Goal: Task Accomplishment & Management: Manage account settings

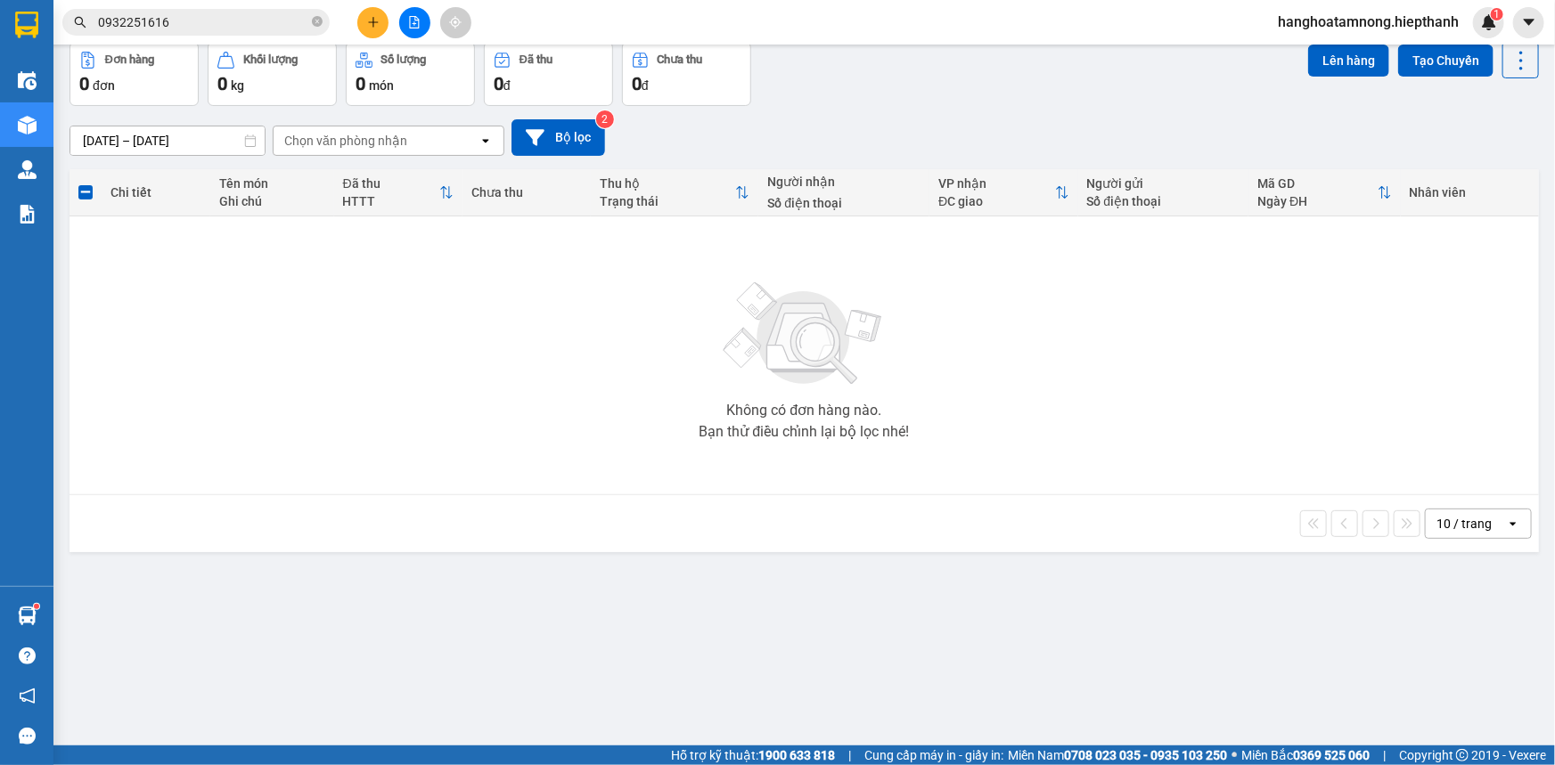
scroll to position [81, 0]
click at [365, 25] on button at bounding box center [372, 22] width 31 height 31
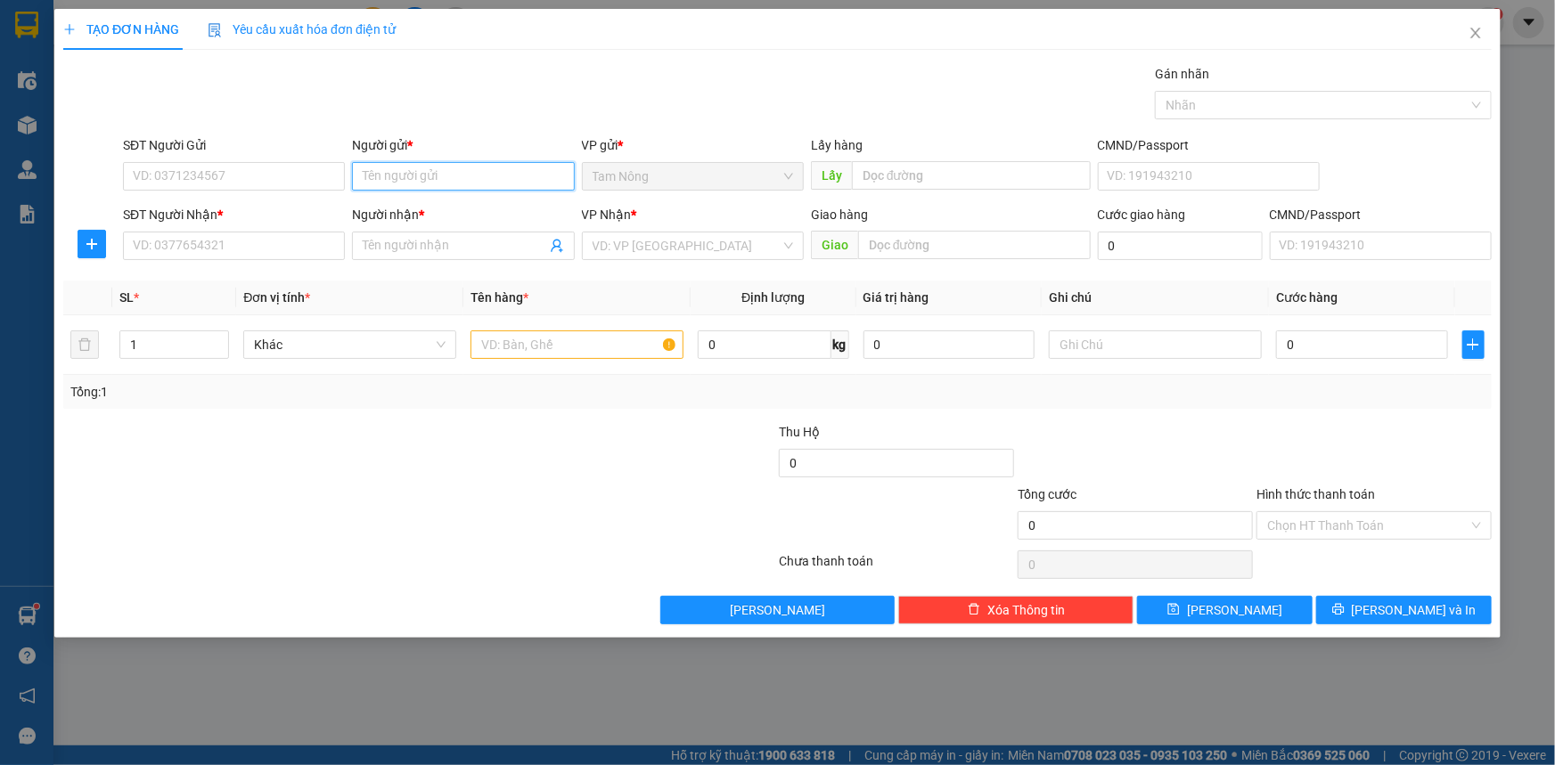
click at [549, 176] on input "Người gửi *" at bounding box center [463, 176] width 222 height 29
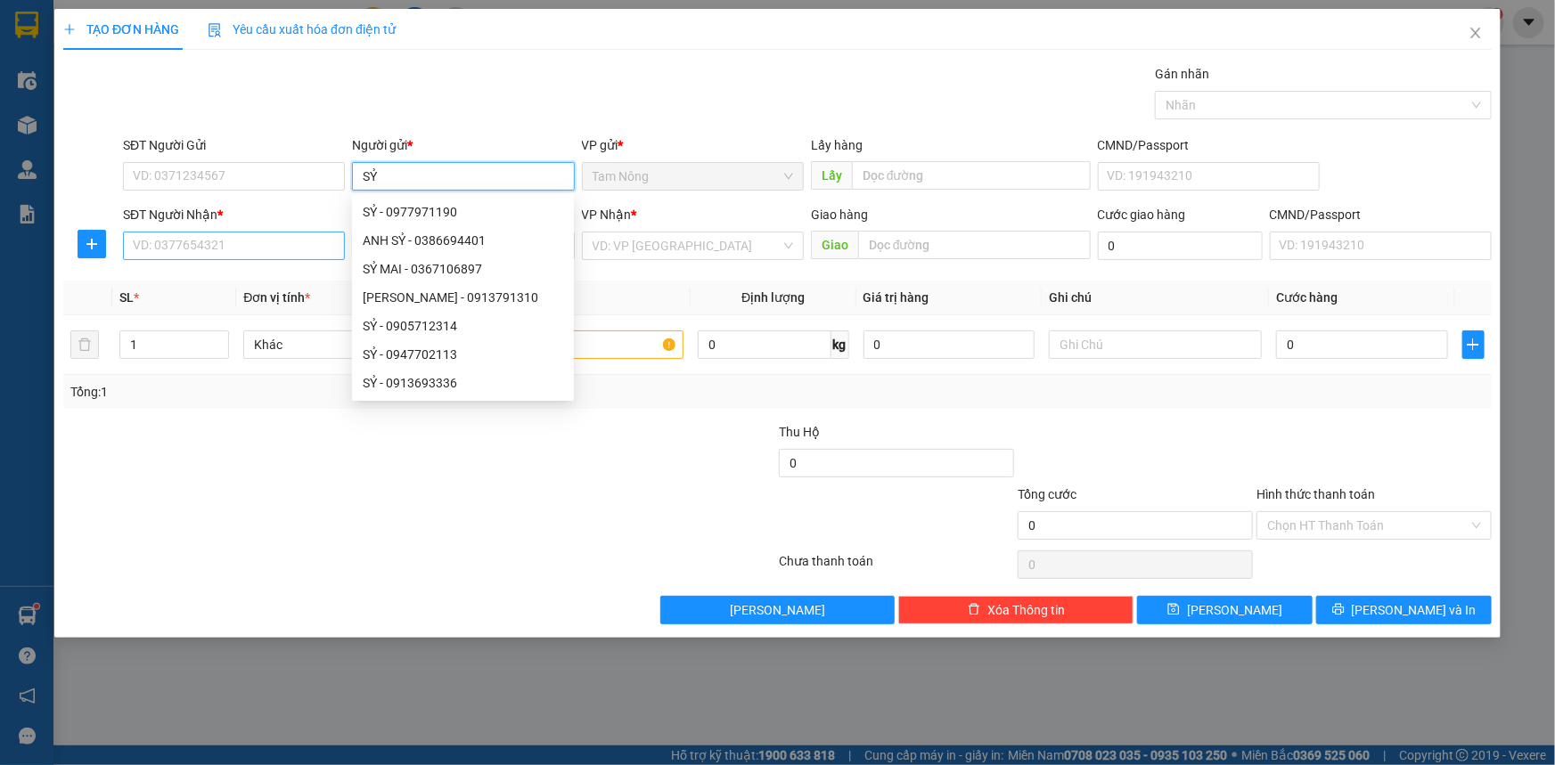
type input "SỶ"
click at [261, 238] on input "SĐT Người Nhận *" at bounding box center [234, 246] width 222 height 29
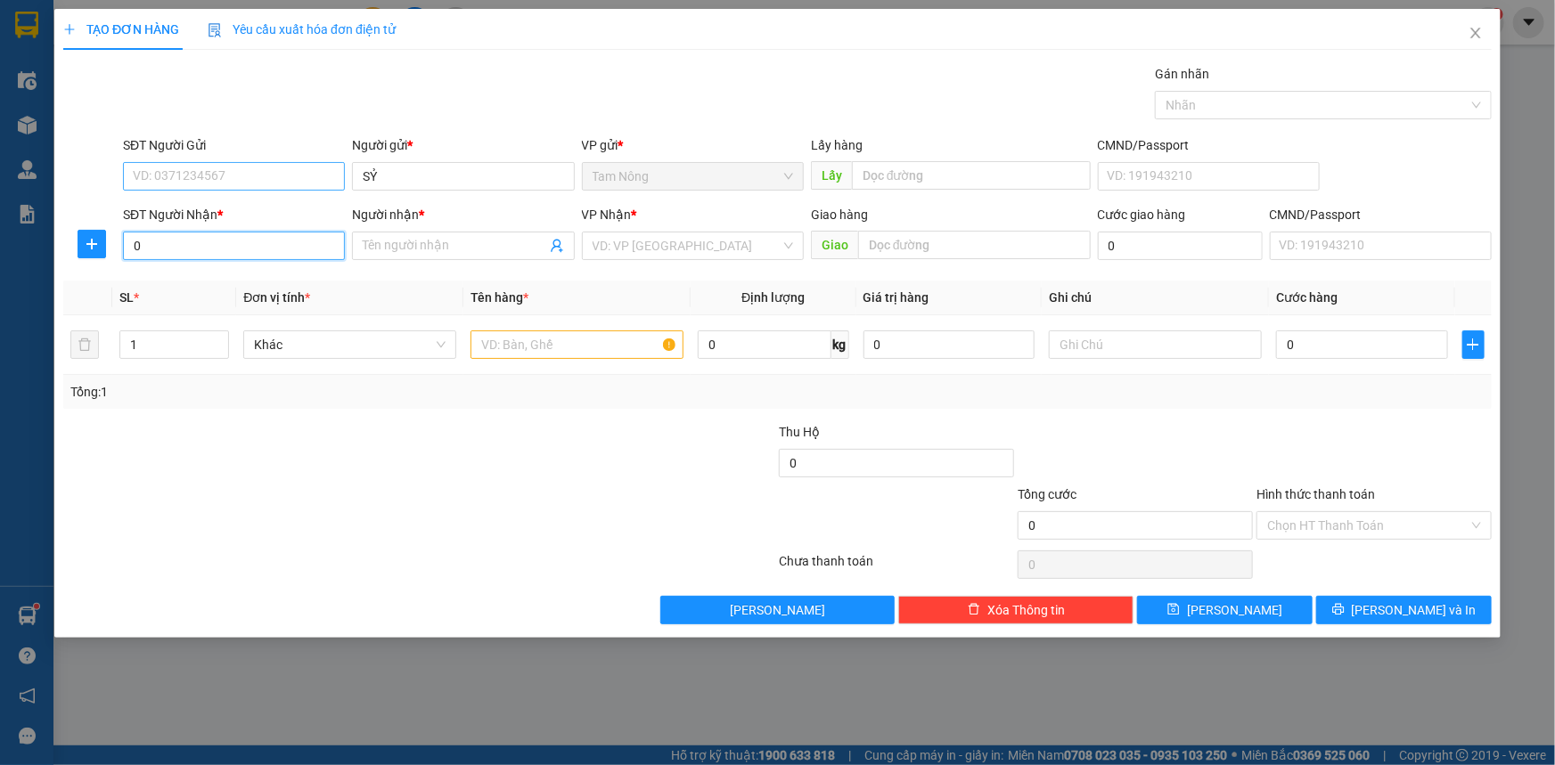
type input "0"
click at [245, 173] on input "SĐT Người Gửi" at bounding box center [234, 176] width 222 height 29
type input "0916333301"
click at [244, 219] on div "0916333301 - SĨ" at bounding box center [234, 212] width 200 height 20
type input "SĨ"
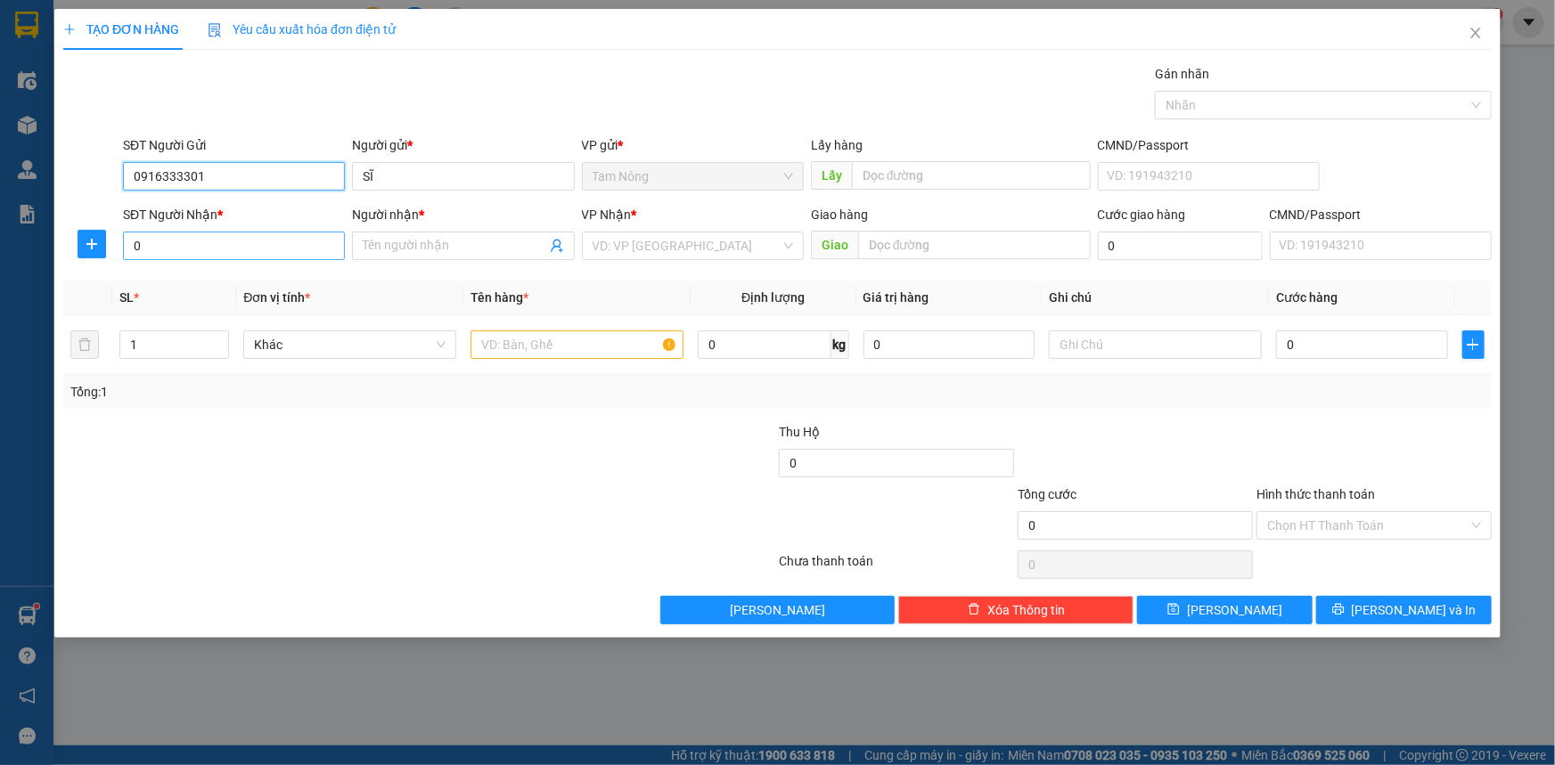
type input "0916333301"
click at [324, 253] on input "0" at bounding box center [234, 246] width 222 height 29
type input "0944927927"
click at [276, 278] on div "0944927927 - [PERSON_NAME]" at bounding box center [234, 282] width 200 height 20
type input "[PERSON_NAME]"
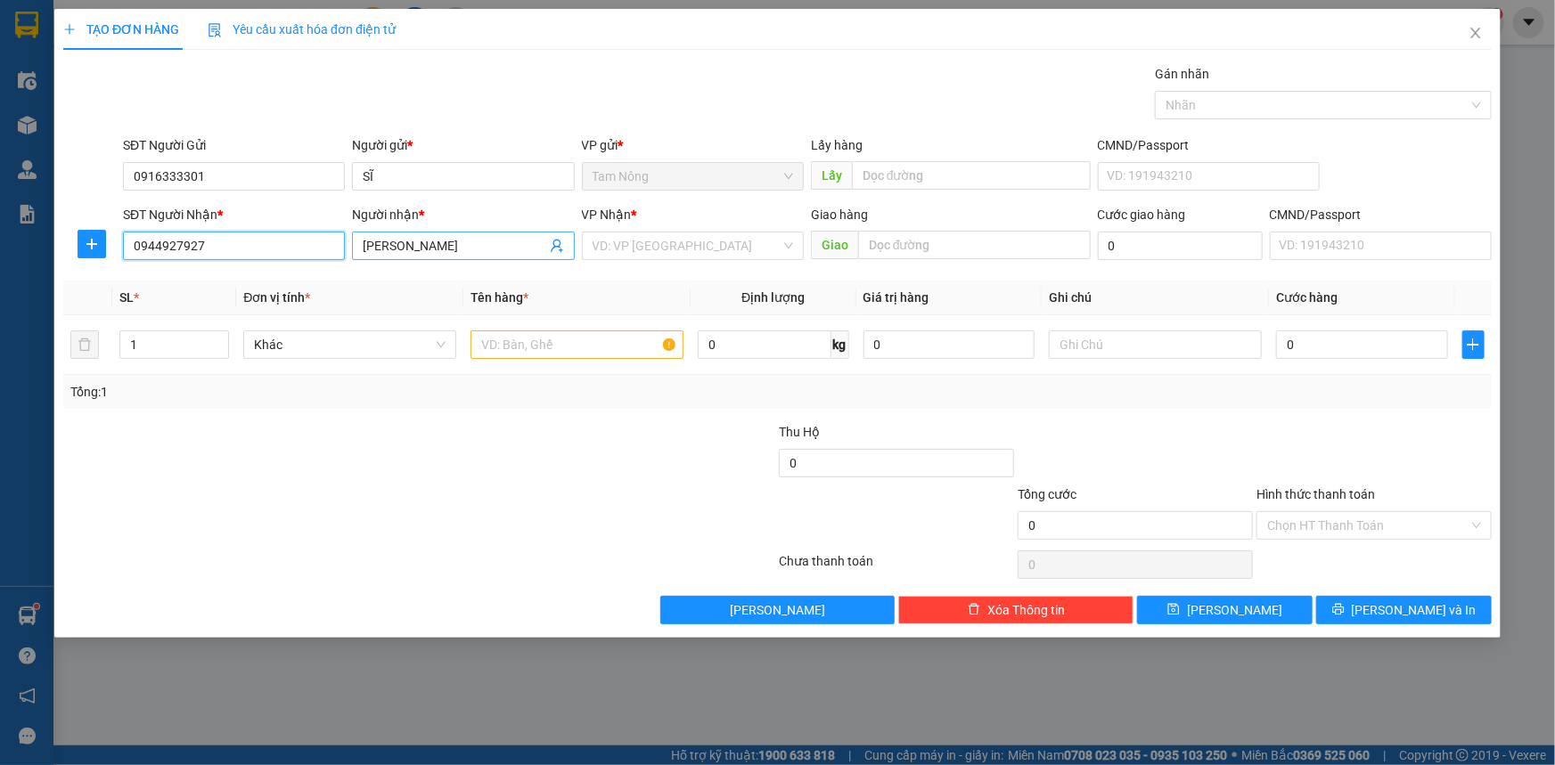
type input "0944927927"
click at [466, 249] on input "[PERSON_NAME]" at bounding box center [454, 246] width 183 height 20
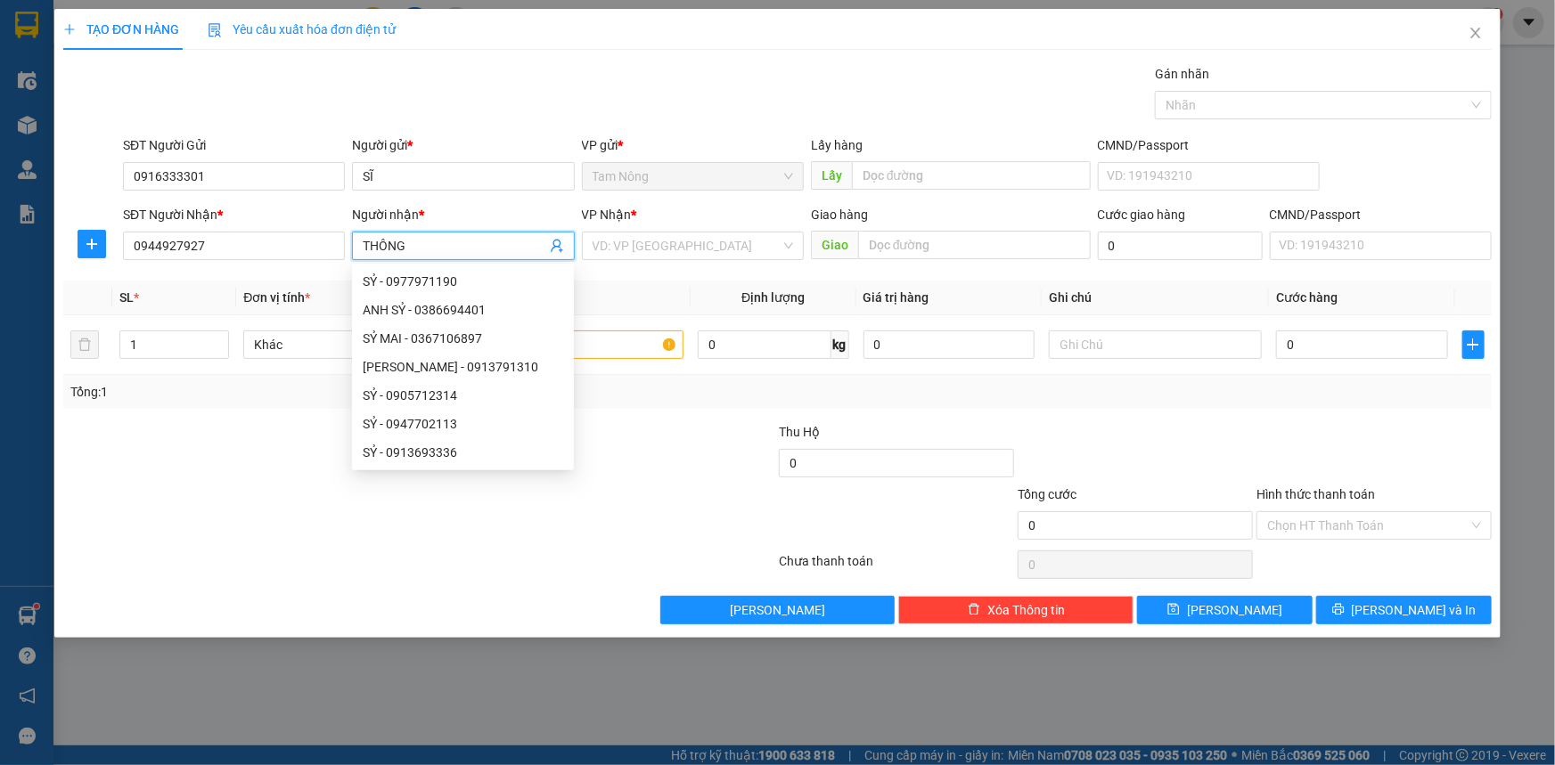
type input "THÔNG"
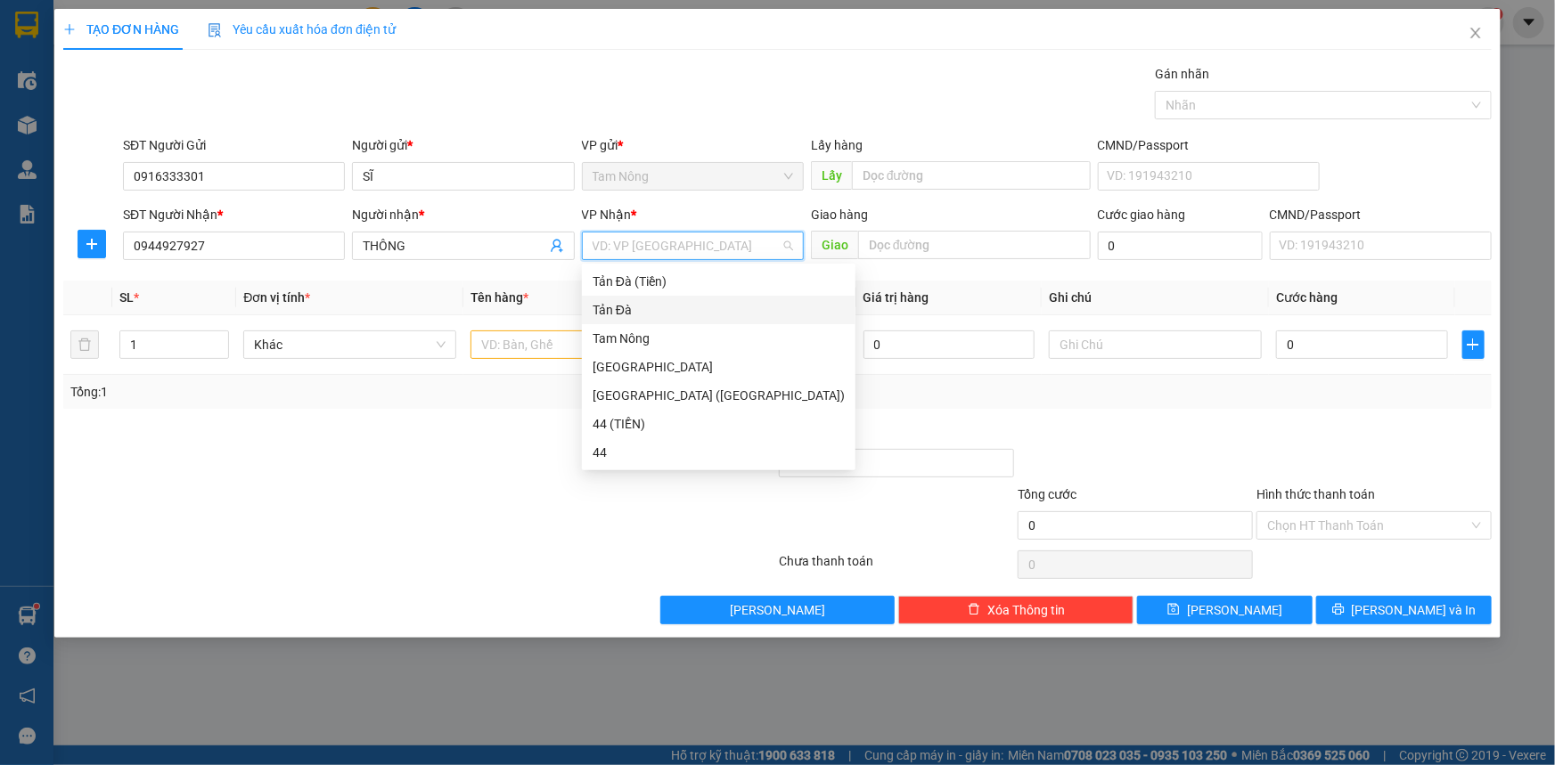
click at [652, 308] on div "Tản Đà" at bounding box center [719, 310] width 252 height 20
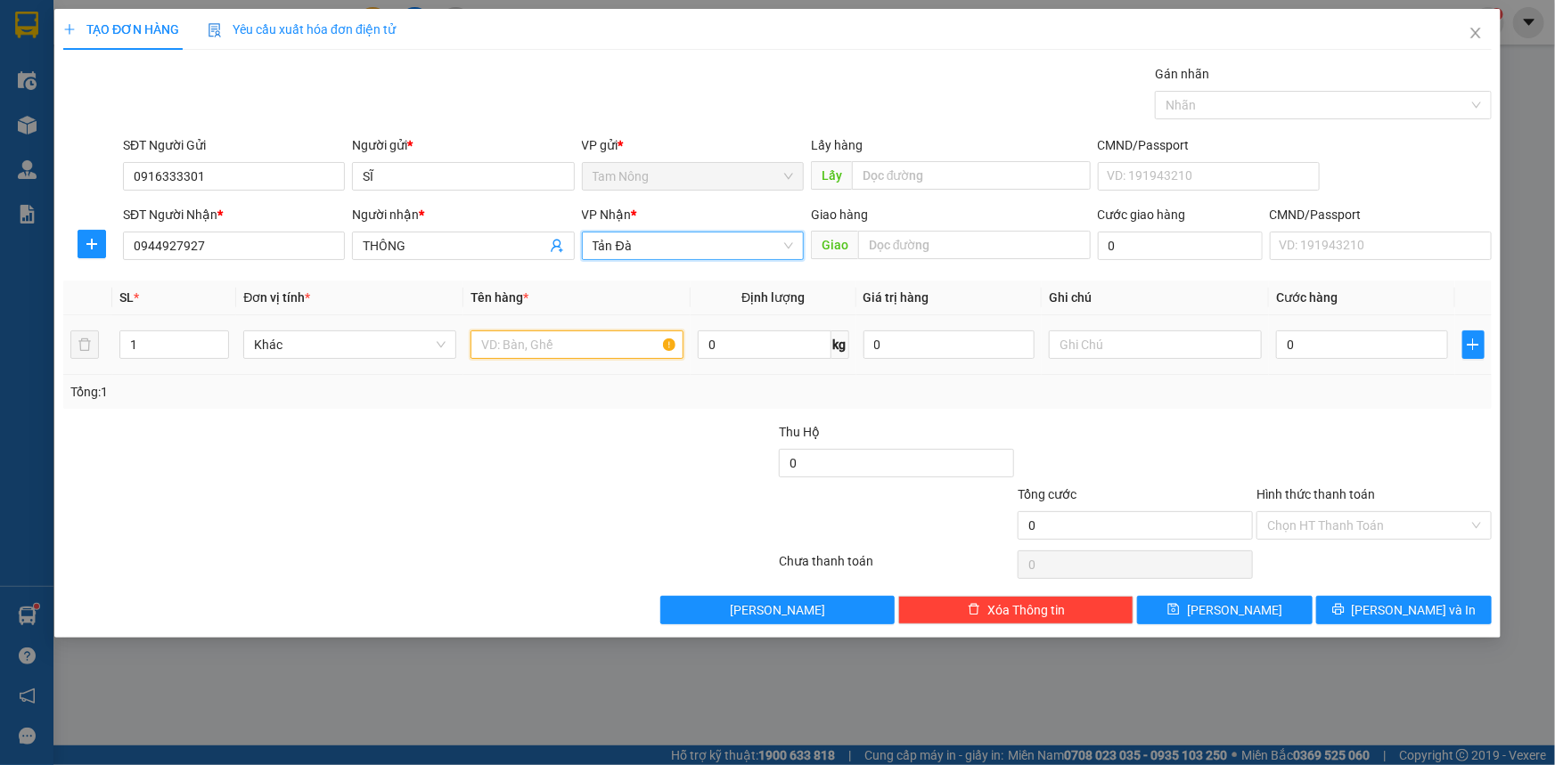
click at [544, 342] on input "text" at bounding box center [576, 345] width 213 height 29
type input "B"
type input "GÓI BỌC TRẮNG"
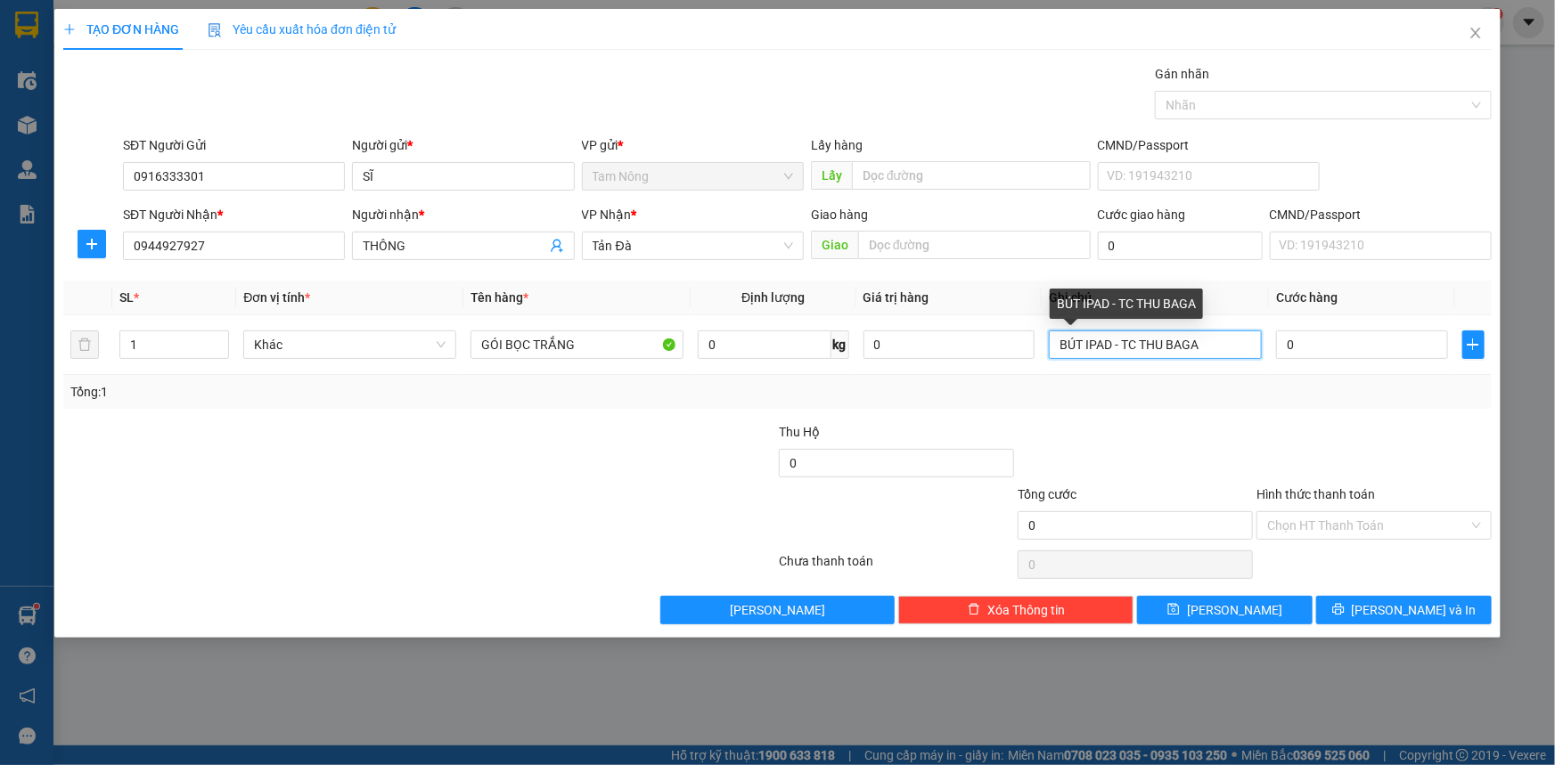
type input "BÚT IPAD - TC THU BAGA"
click at [829, 438] on div at bounding box center [1135, 453] width 239 height 62
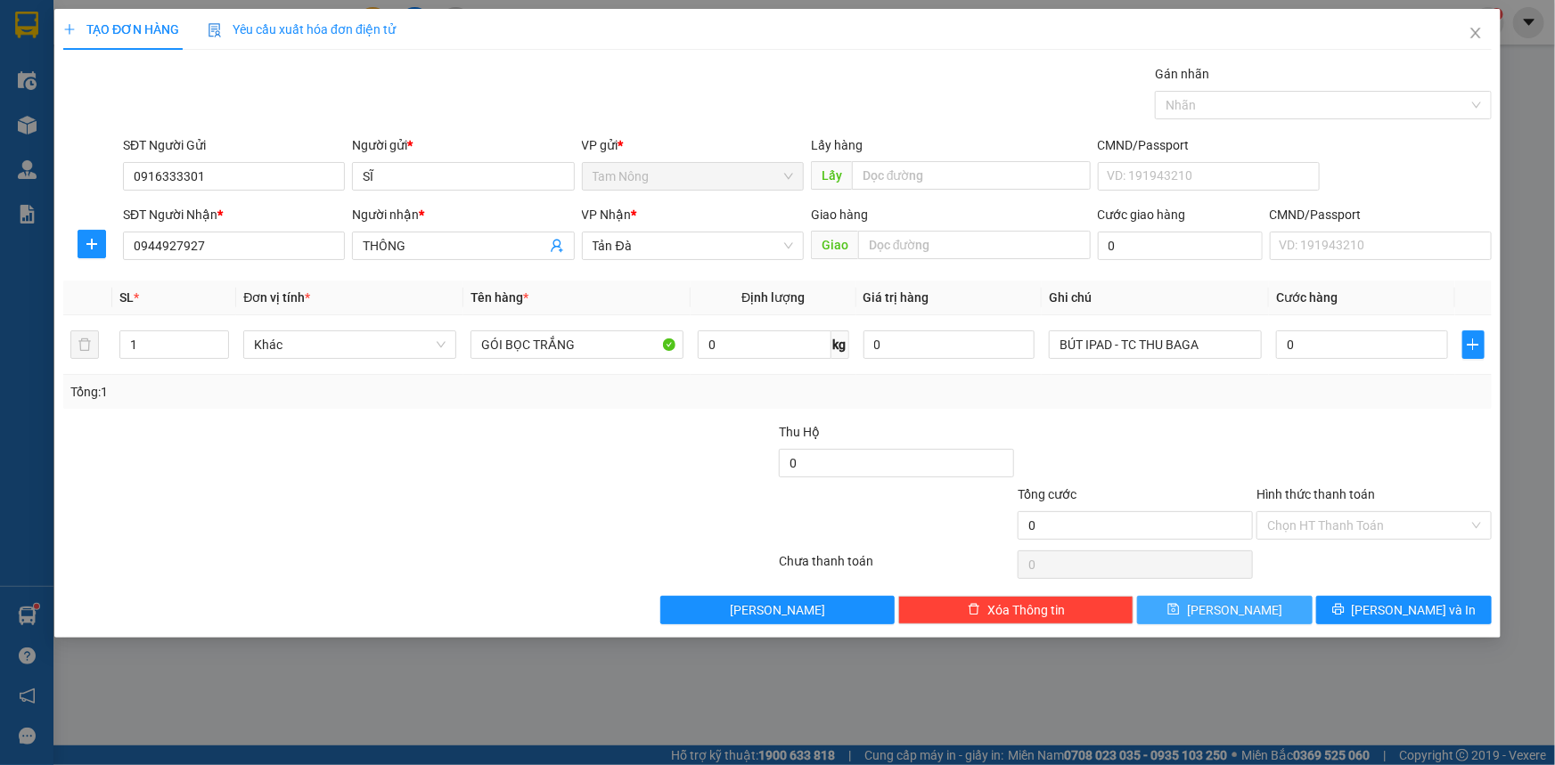
click at [829, 511] on button "[PERSON_NAME]" at bounding box center [1225, 610] width 176 height 29
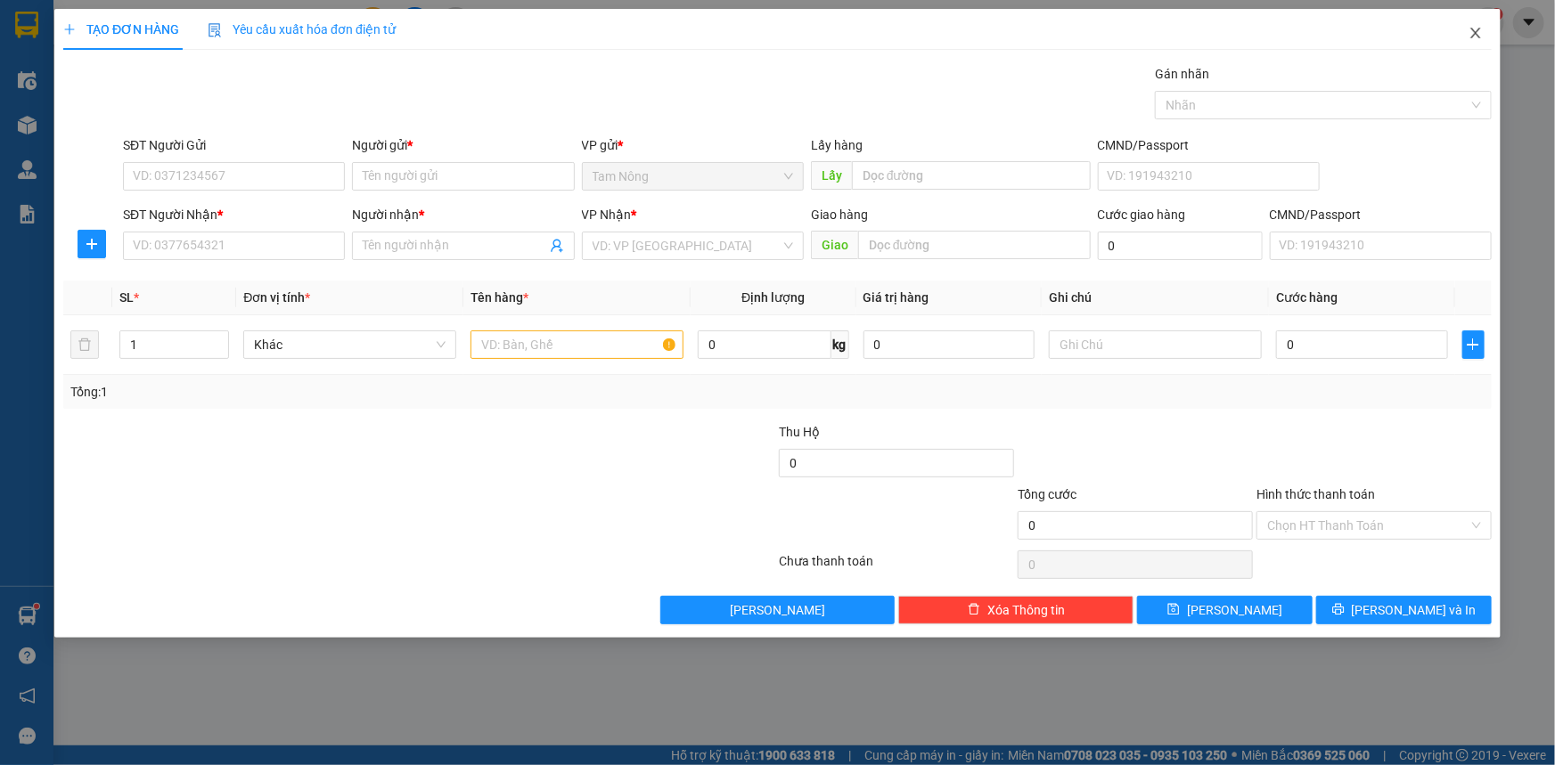
click at [829, 29] on icon "close" at bounding box center [1475, 33] width 14 height 14
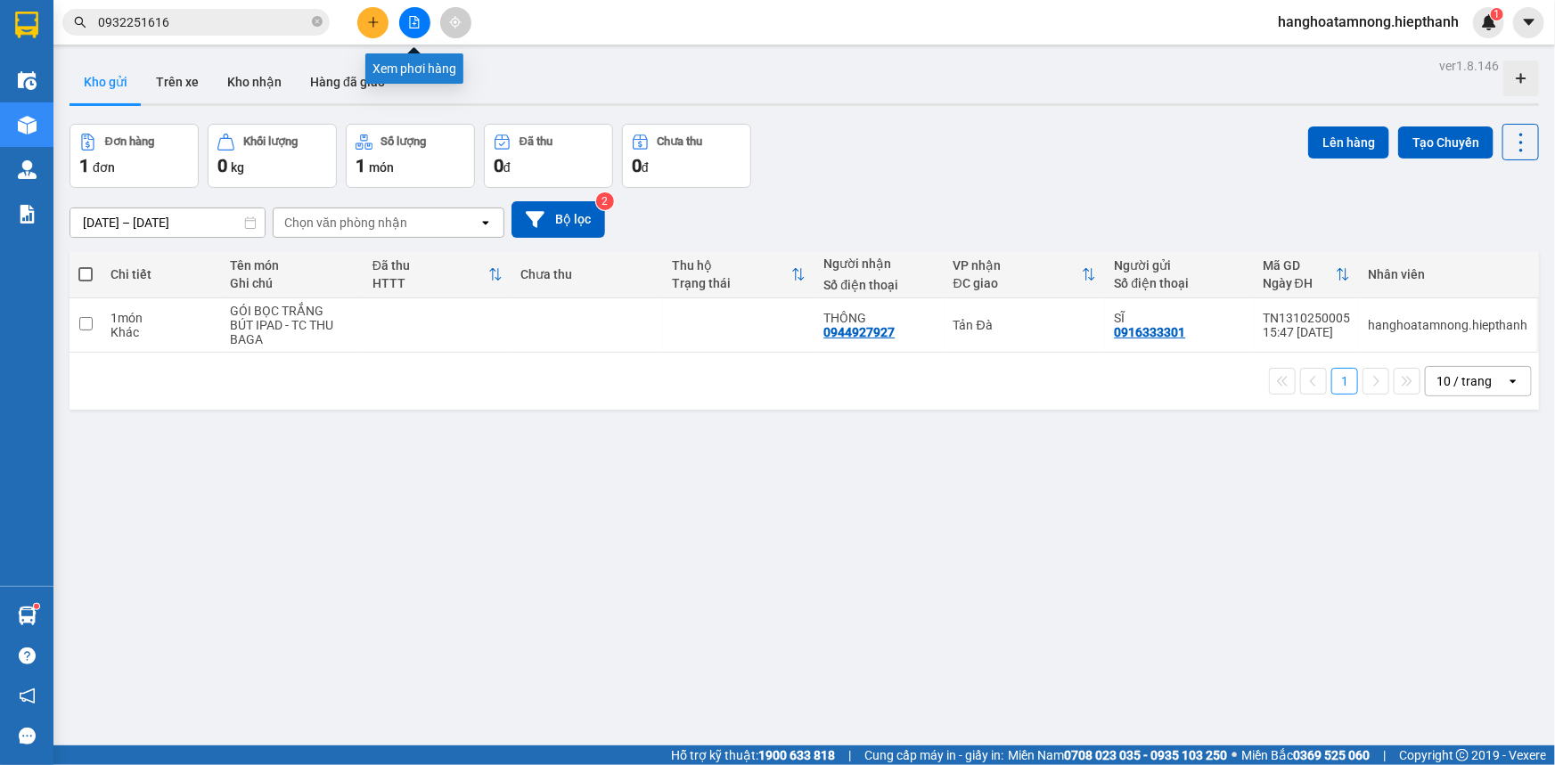
click at [408, 18] on icon "file-add" at bounding box center [414, 22] width 12 height 12
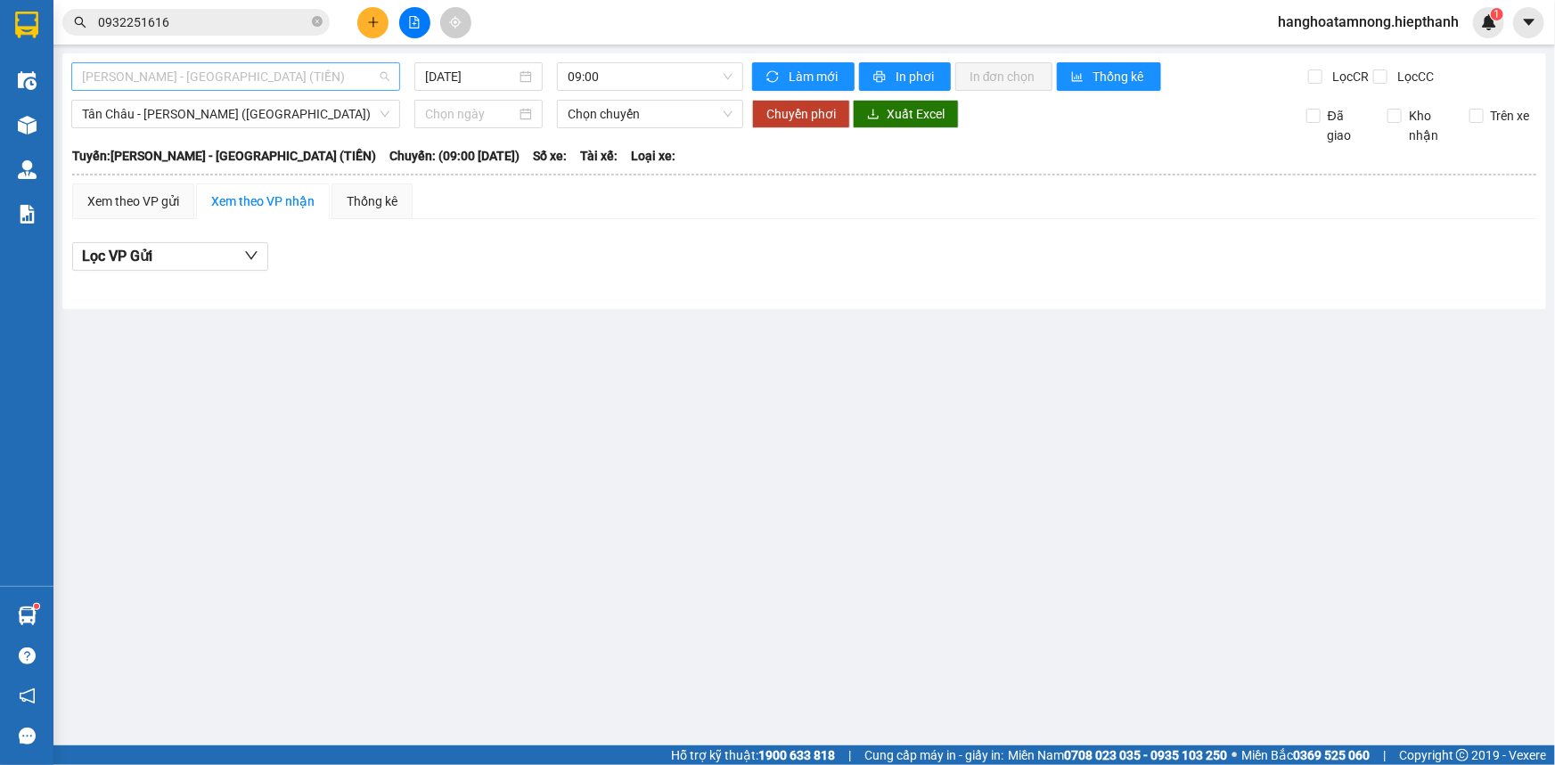
click at [225, 63] on span "[PERSON_NAME] - [GEOGRAPHIC_DATA] (TIỀN)" at bounding box center [235, 76] width 307 height 27
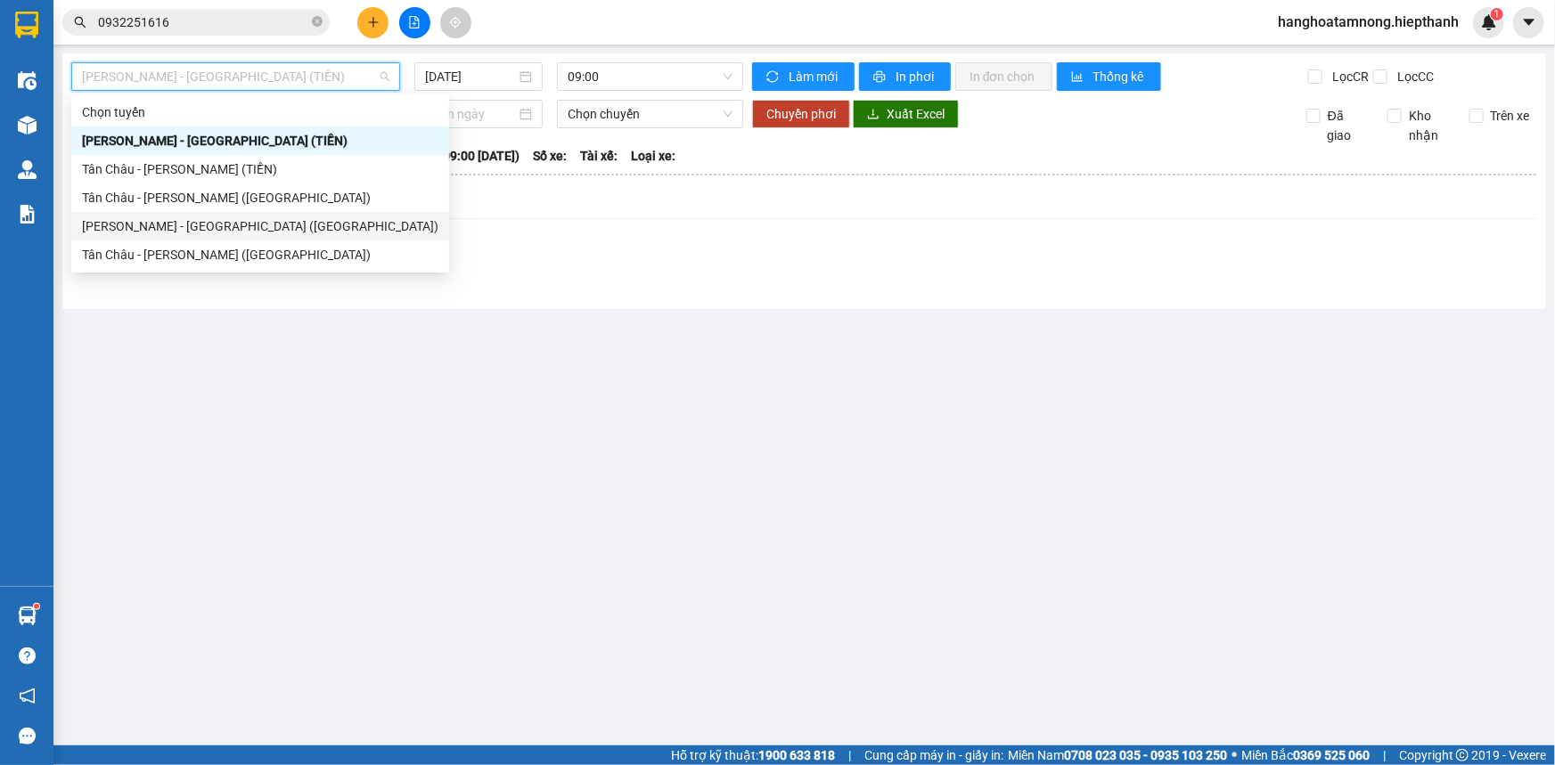
click at [171, 225] on div "[PERSON_NAME] - [GEOGRAPHIC_DATA] ([GEOGRAPHIC_DATA])" at bounding box center [260, 227] width 356 height 20
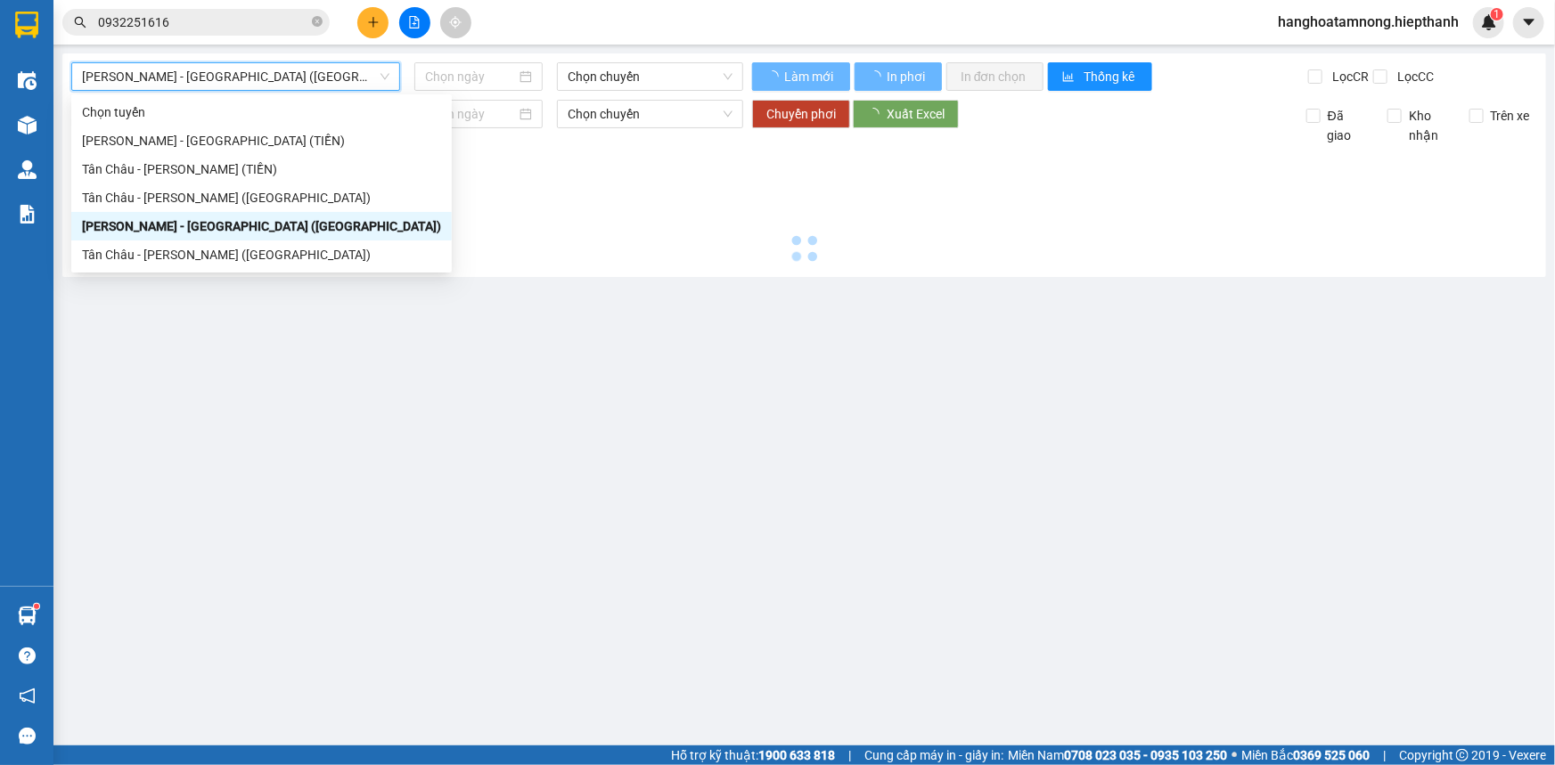
type input "[DATE]"
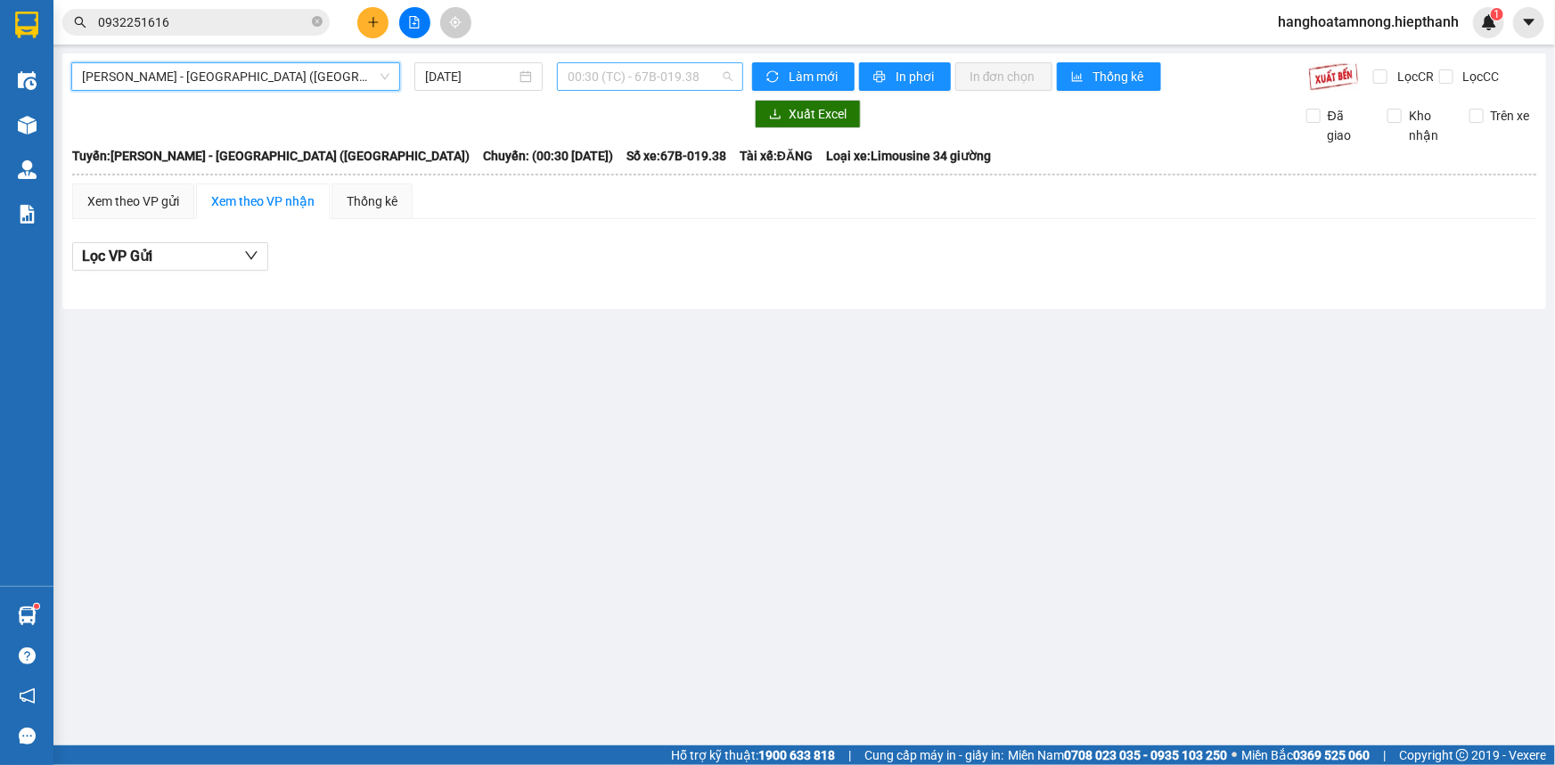
click at [644, 89] on span "00:30 (TC) - 67B-019.38" at bounding box center [650, 76] width 165 height 27
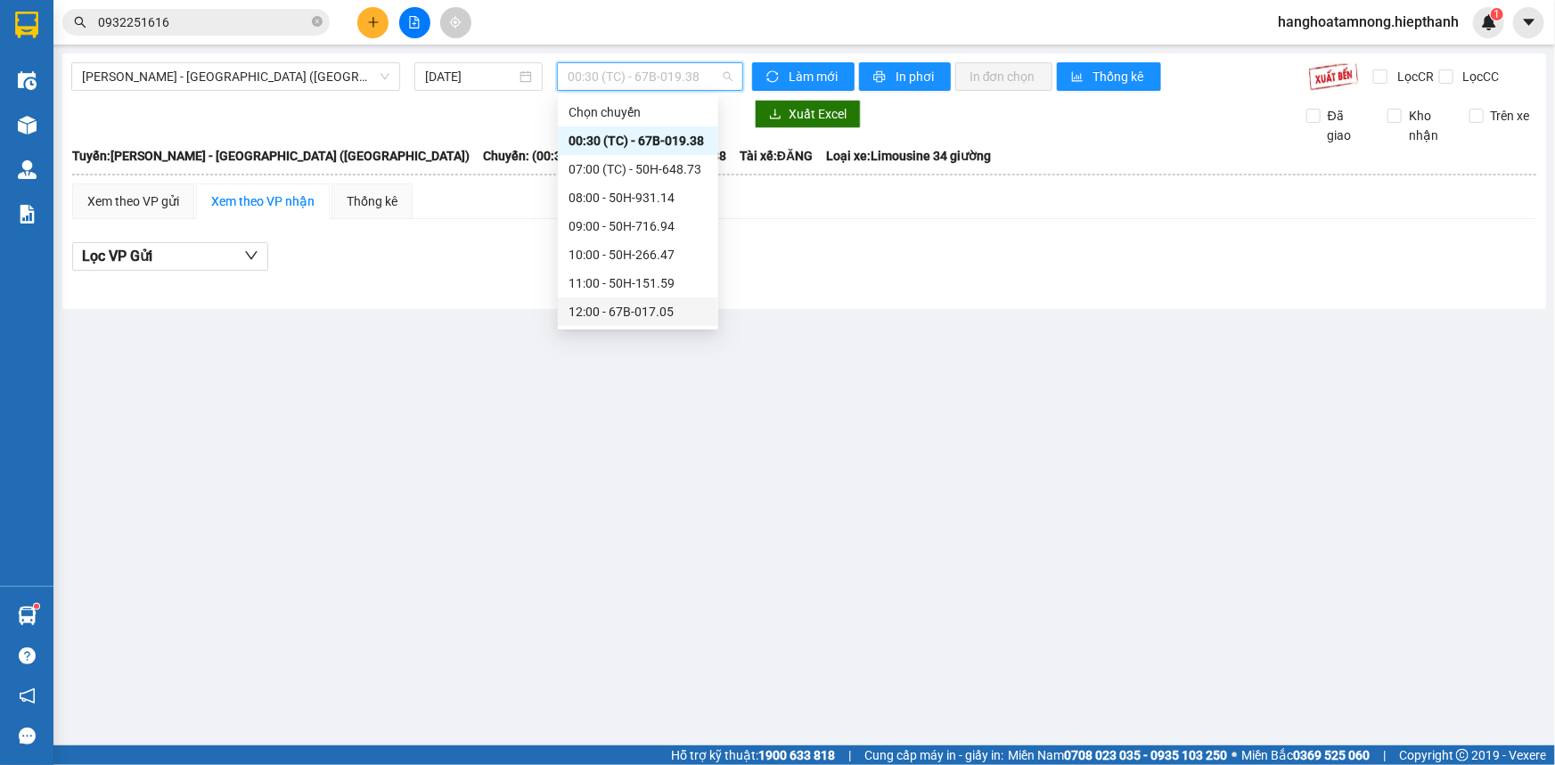
click at [642, 303] on div "12:00 - 67B-017.05" at bounding box center [637, 312] width 139 height 20
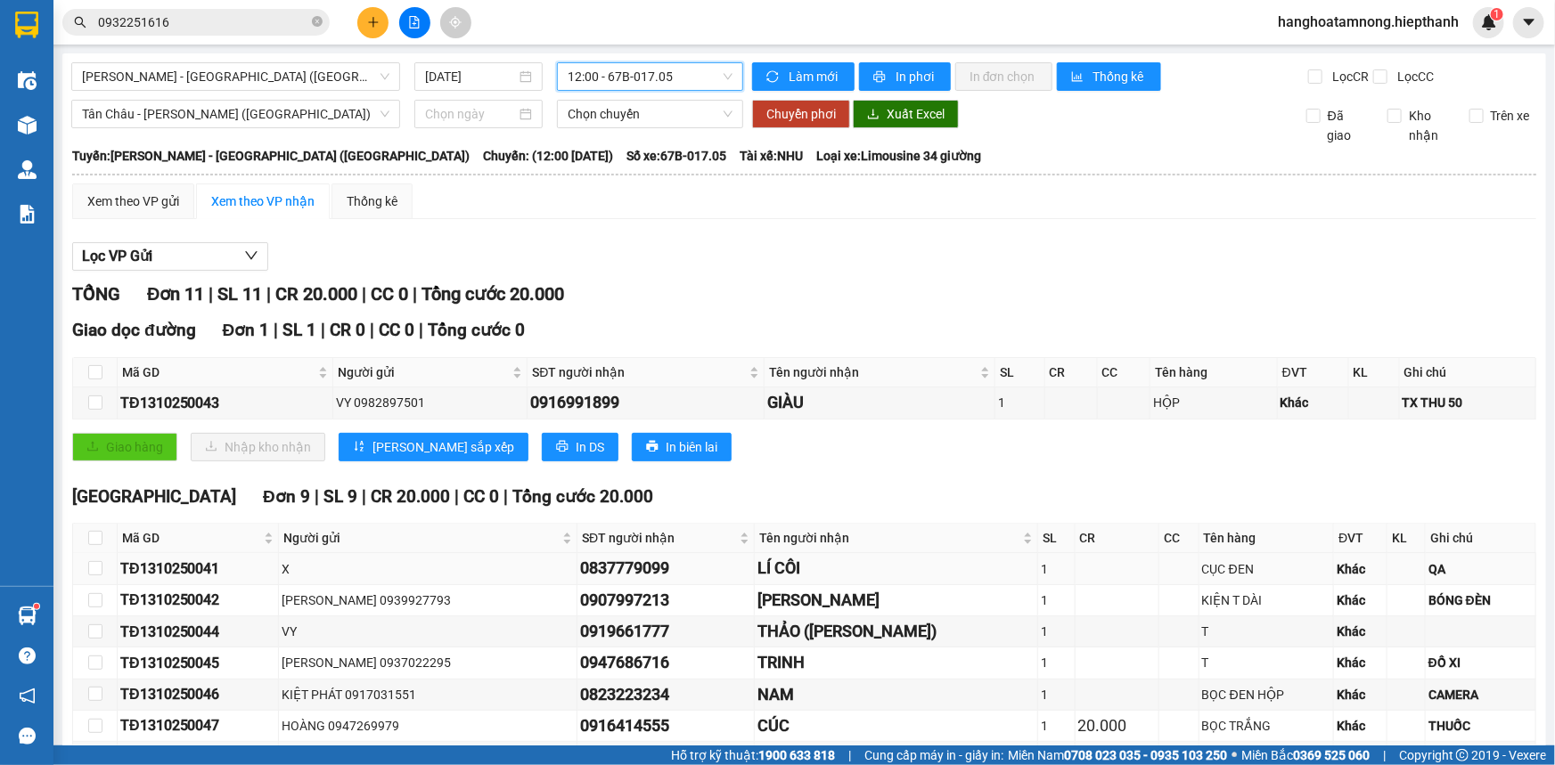
scroll to position [347, 0]
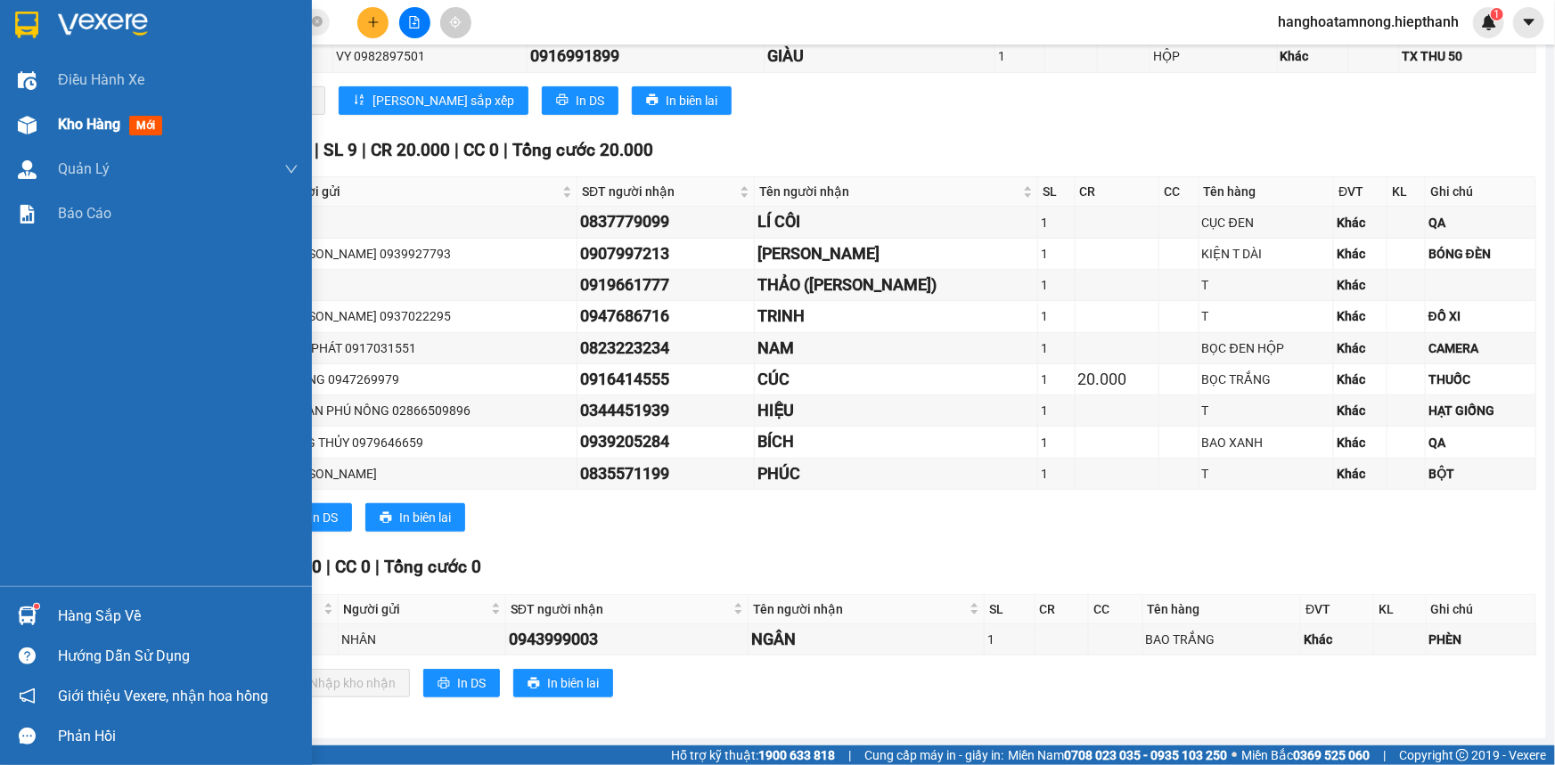
click at [82, 137] on div "Kho hàng mới" at bounding box center [178, 124] width 241 height 45
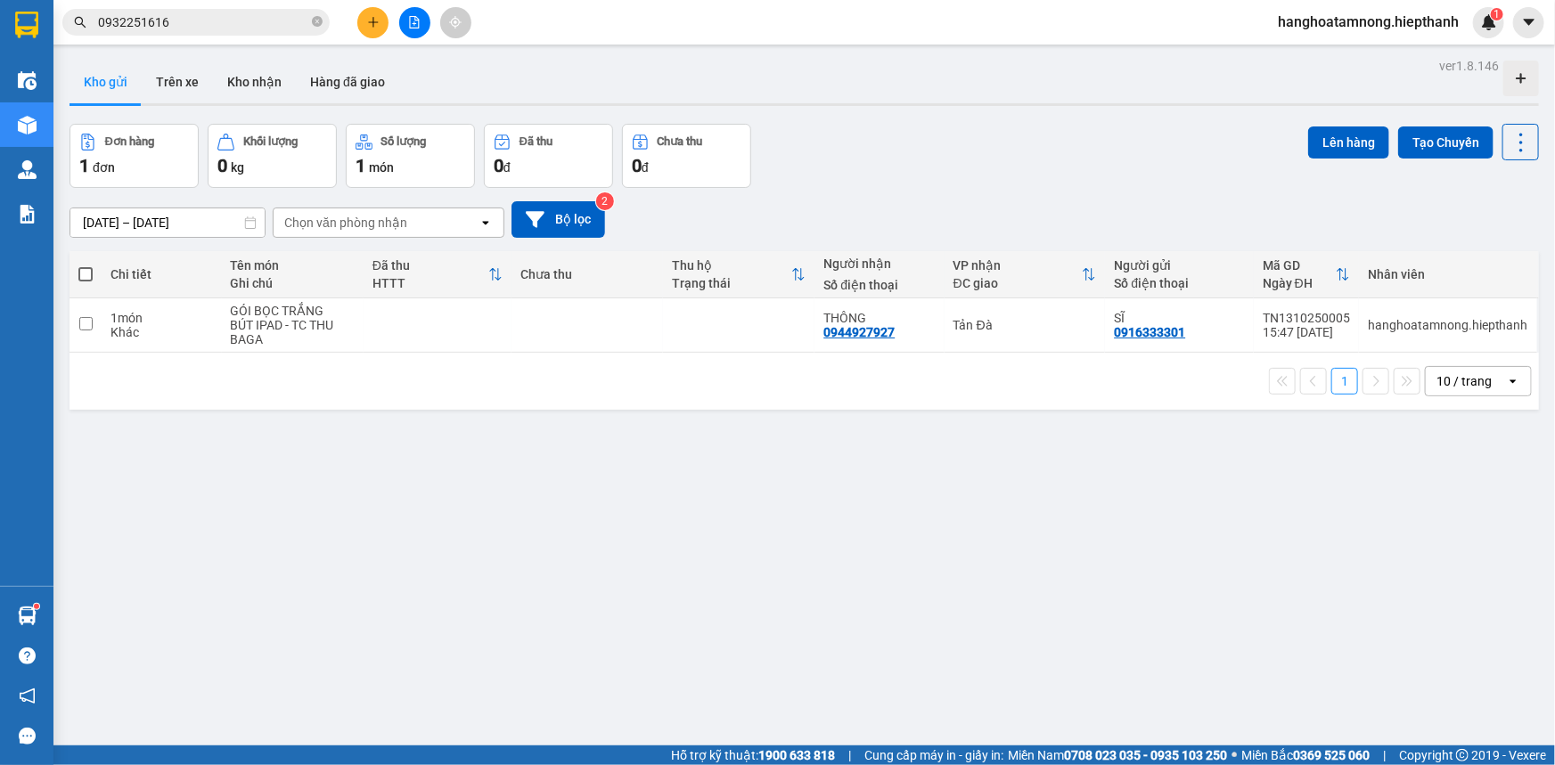
click at [78, 266] on label at bounding box center [85, 275] width 14 height 18
click at [86, 266] on input "checkbox" at bounding box center [86, 266] width 0 height 0
checkbox input "true"
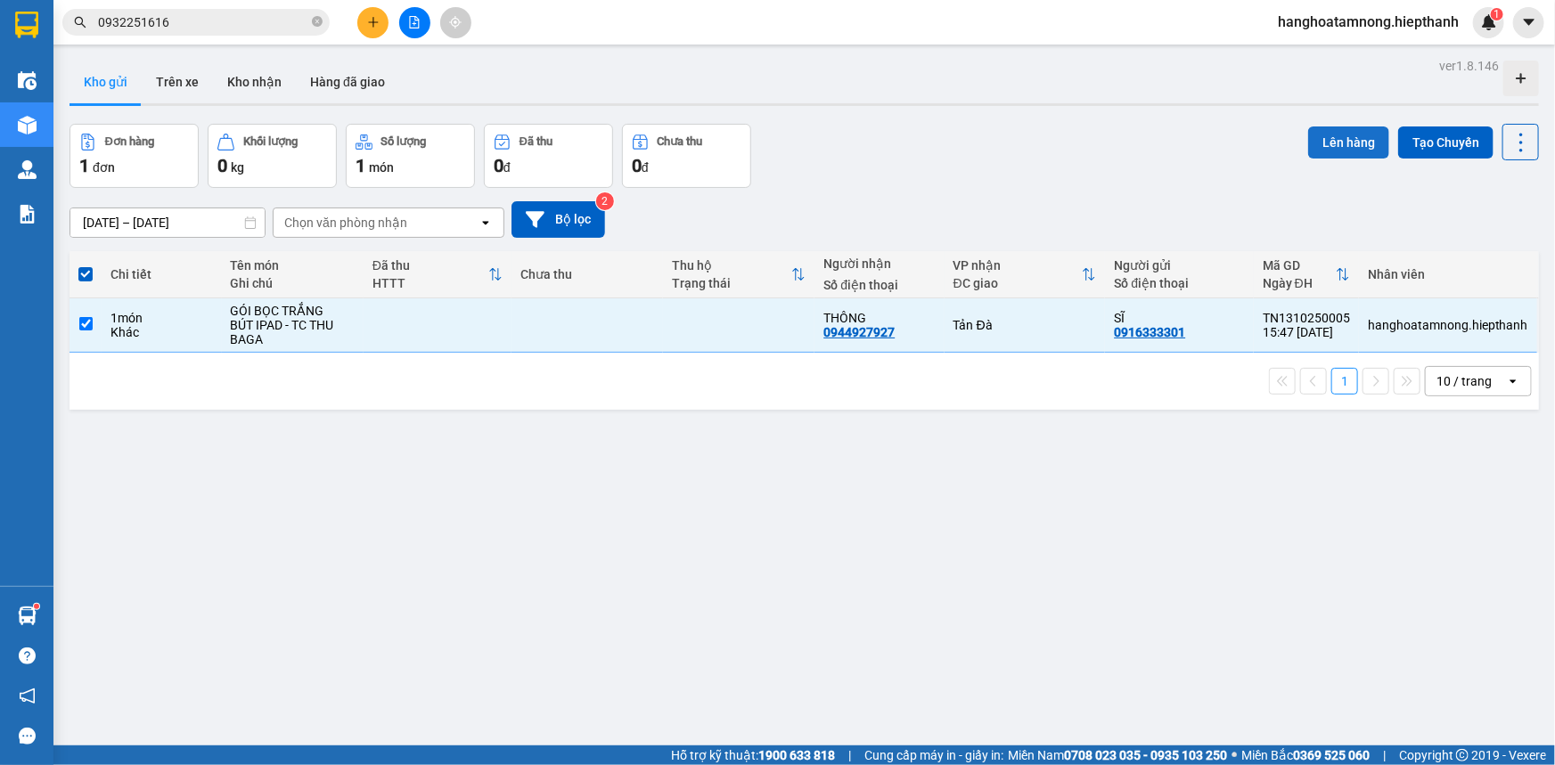
click at [829, 142] on button "Lên hàng" at bounding box center [1348, 143] width 81 height 32
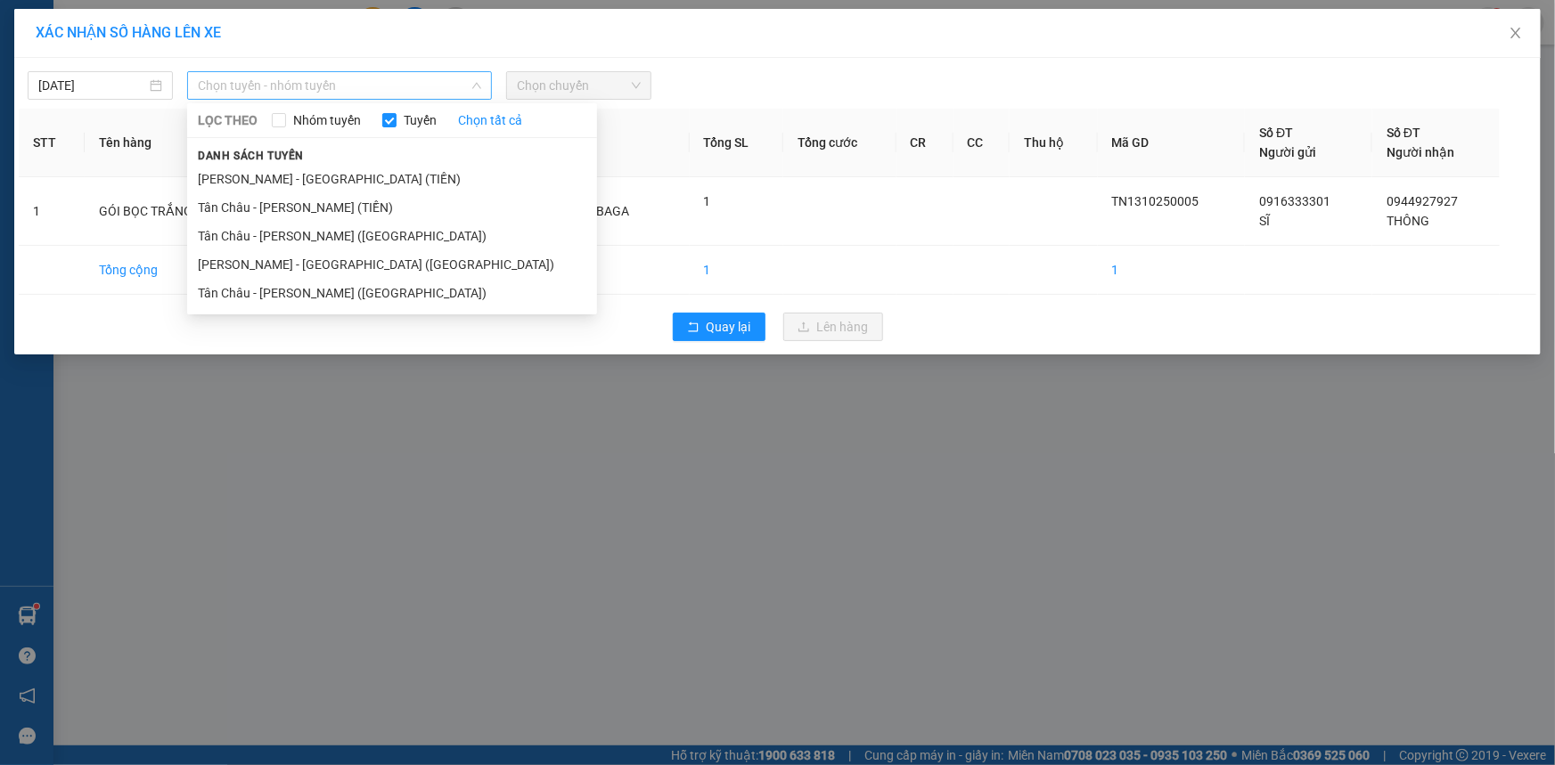
click at [397, 91] on span "Chọn tuyến - nhóm tuyến" at bounding box center [339, 85] width 283 height 27
click at [271, 270] on li "[PERSON_NAME] - [GEOGRAPHIC_DATA] ([GEOGRAPHIC_DATA])" at bounding box center [392, 264] width 410 height 29
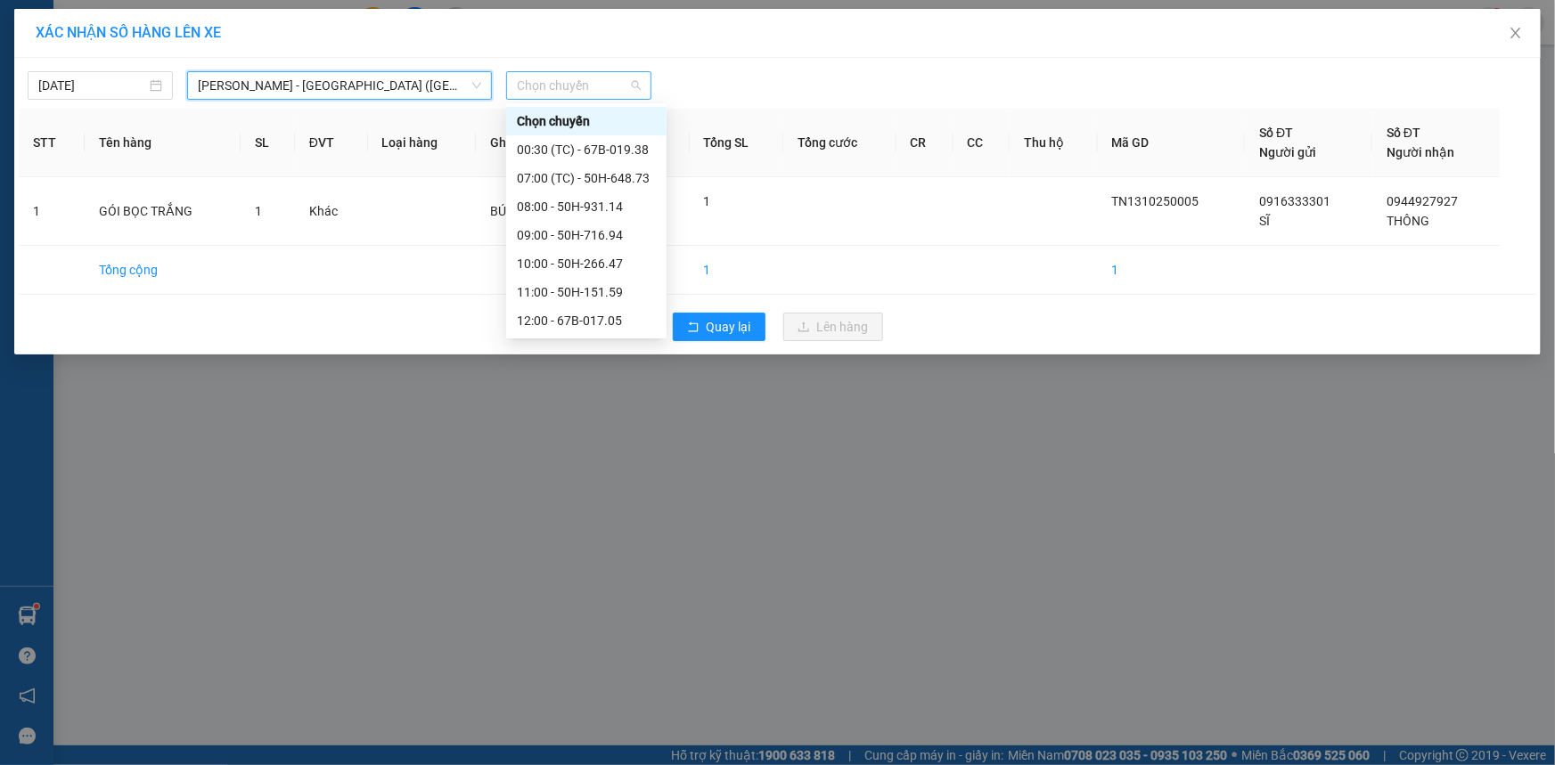
click at [603, 91] on span "Chọn chuyến" at bounding box center [579, 85] width 124 height 27
click at [544, 320] on div "12:00 - 67B-017.05" at bounding box center [586, 321] width 139 height 20
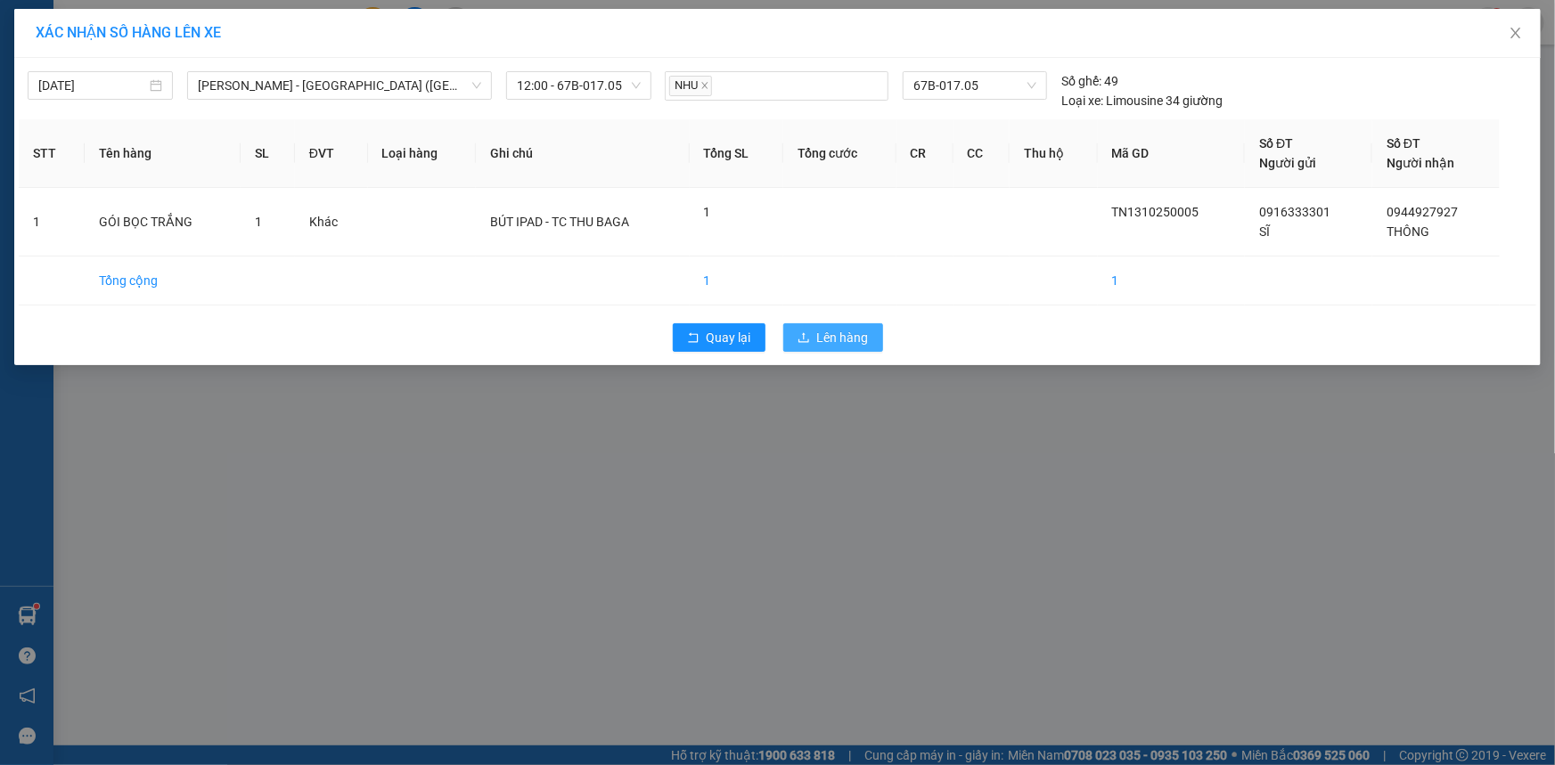
click at [829, 336] on span "Lên hàng" at bounding box center [843, 338] width 52 height 20
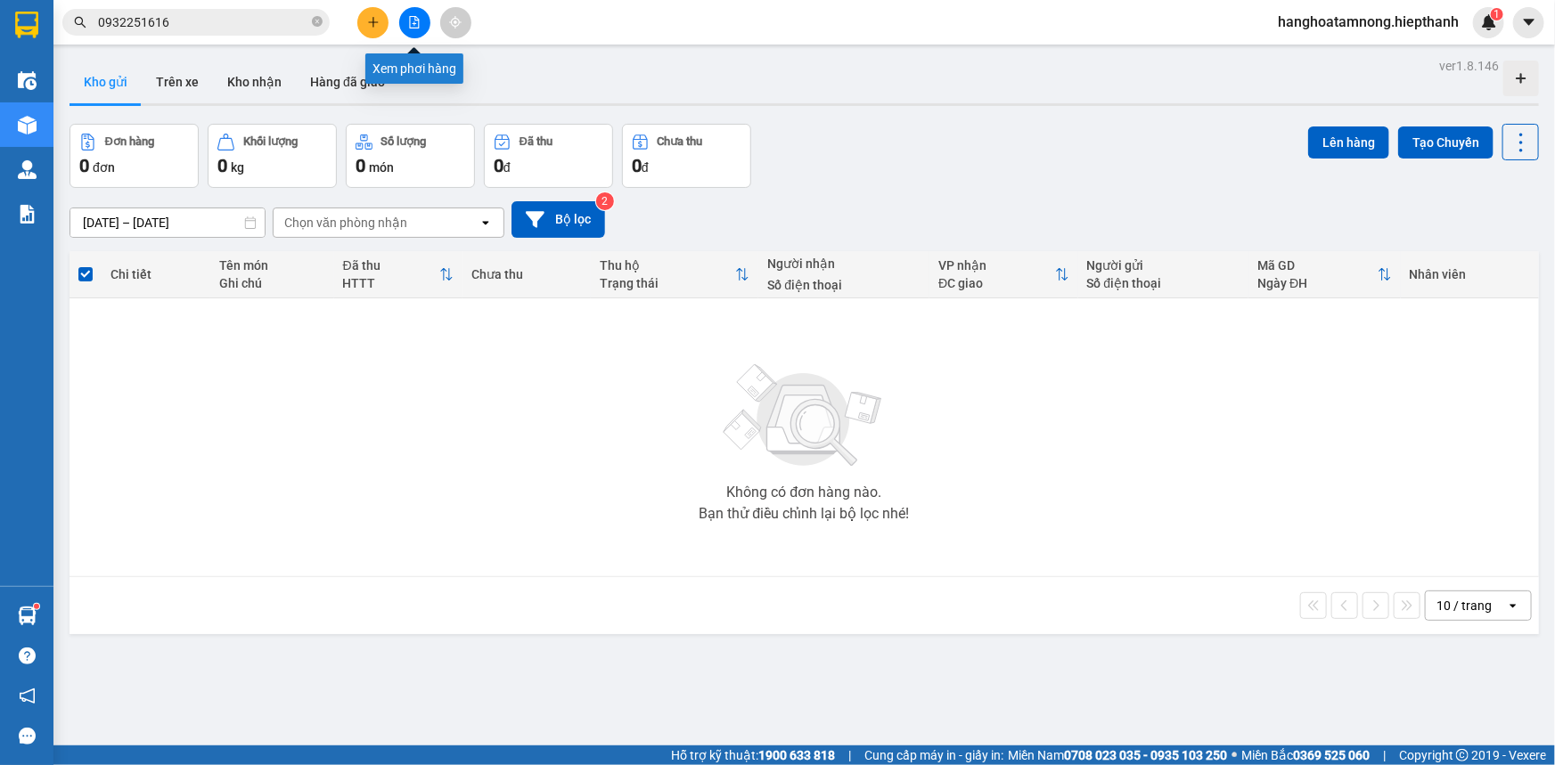
drag, startPoint x: 411, startPoint y: 20, endPoint x: 363, endPoint y: 45, distance: 53.8
click at [414, 20] on icon "file-add" at bounding box center [414, 22] width 12 height 12
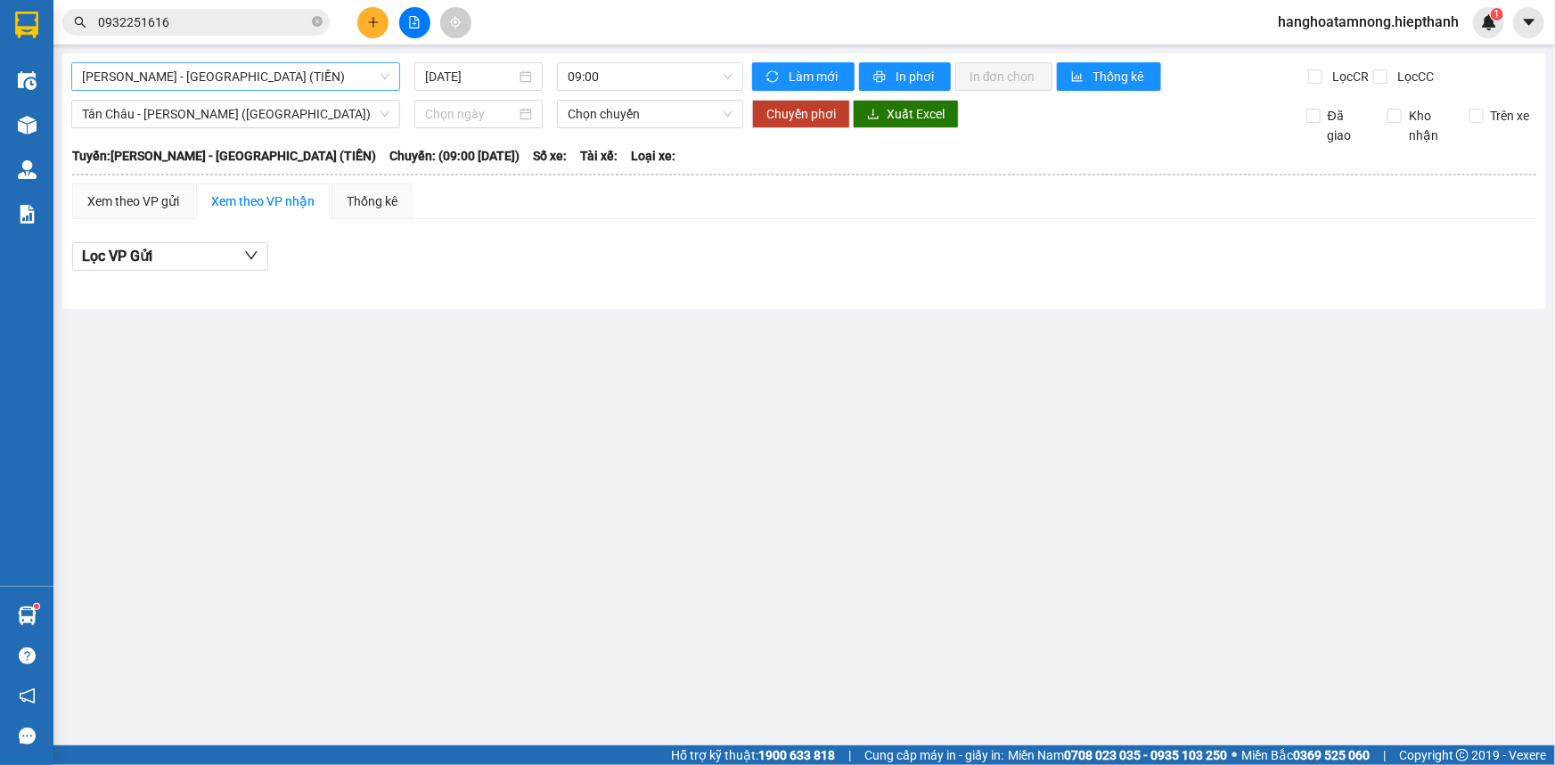
click at [261, 76] on span "[PERSON_NAME] - [GEOGRAPHIC_DATA] (TIỀN)" at bounding box center [235, 76] width 307 height 27
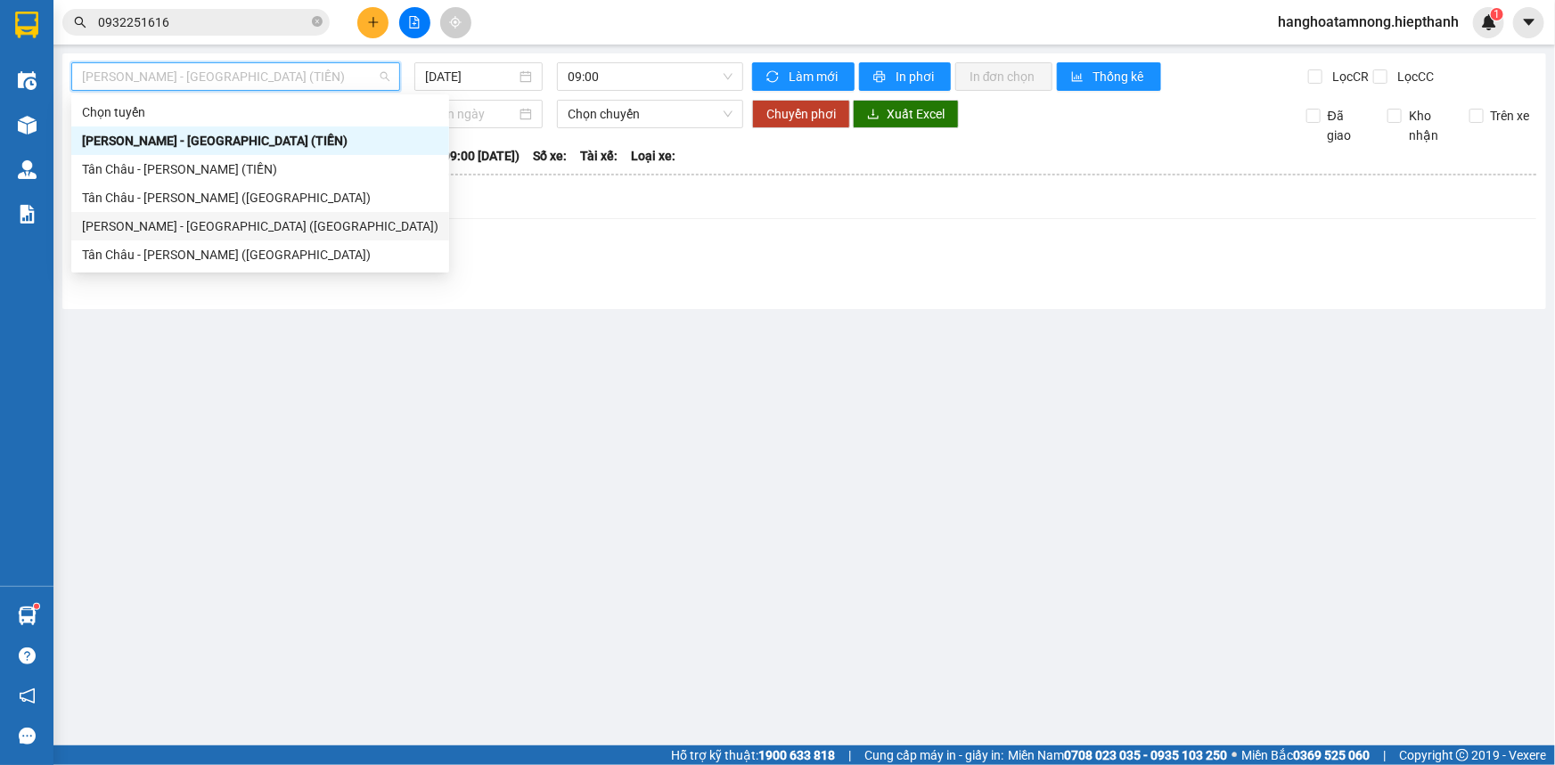
click at [209, 225] on div "[PERSON_NAME] - [GEOGRAPHIC_DATA] ([GEOGRAPHIC_DATA])" at bounding box center [260, 227] width 356 height 20
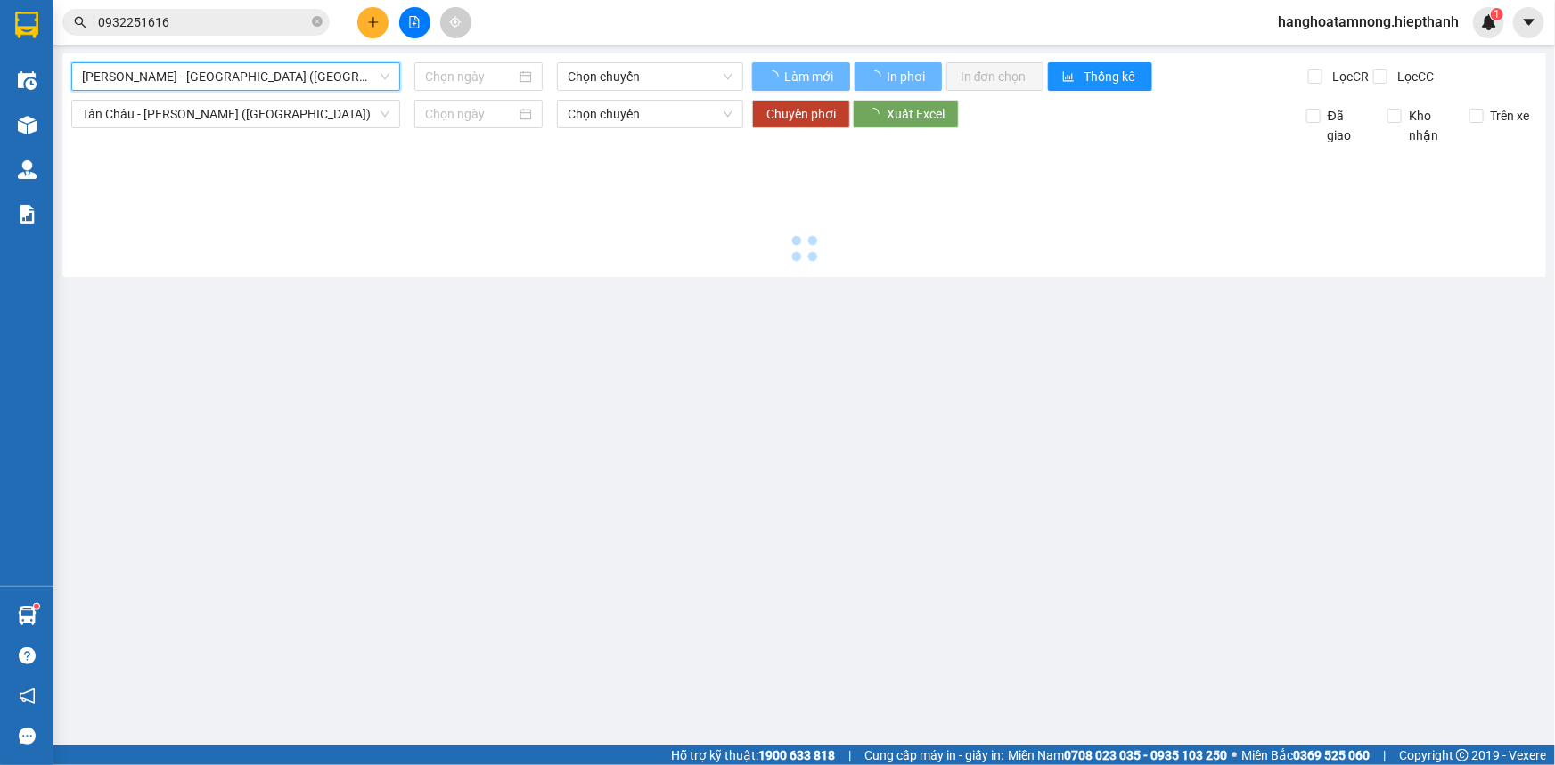
type input "[DATE]"
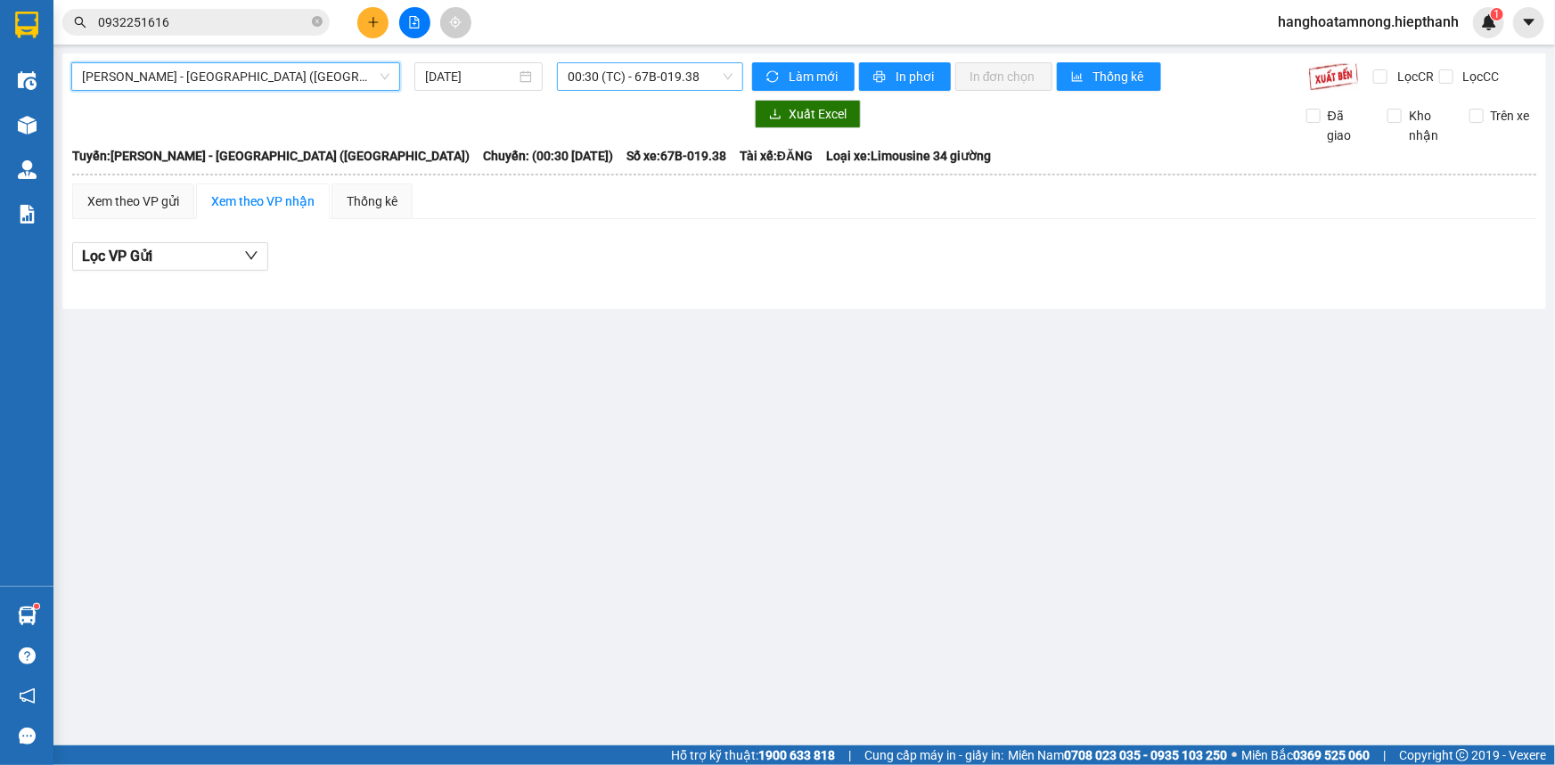
click at [644, 69] on span "00:30 (TC) - 67B-019.38" at bounding box center [650, 76] width 165 height 27
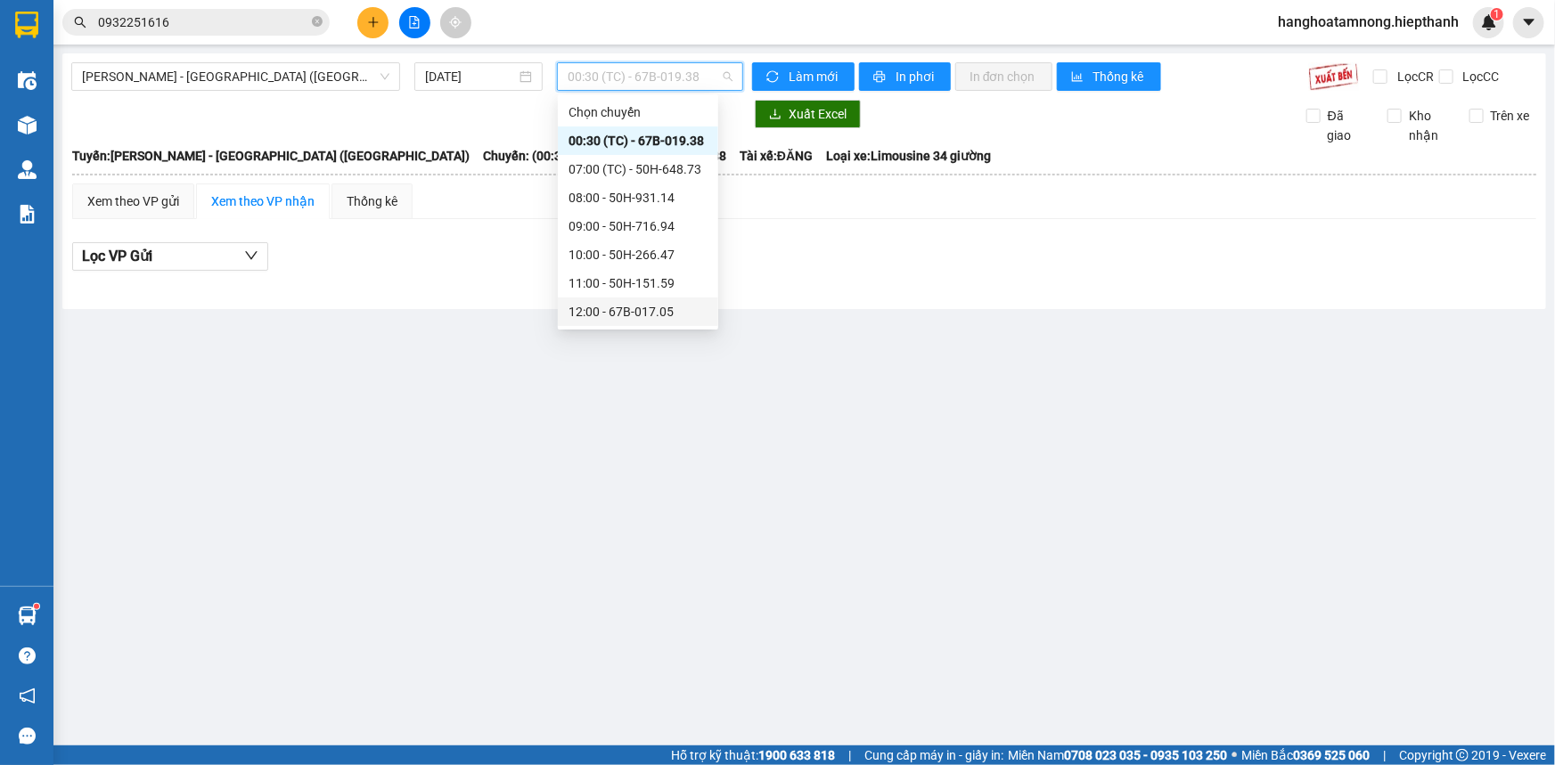
click at [604, 312] on div "12:00 - 67B-017.05" at bounding box center [637, 312] width 139 height 20
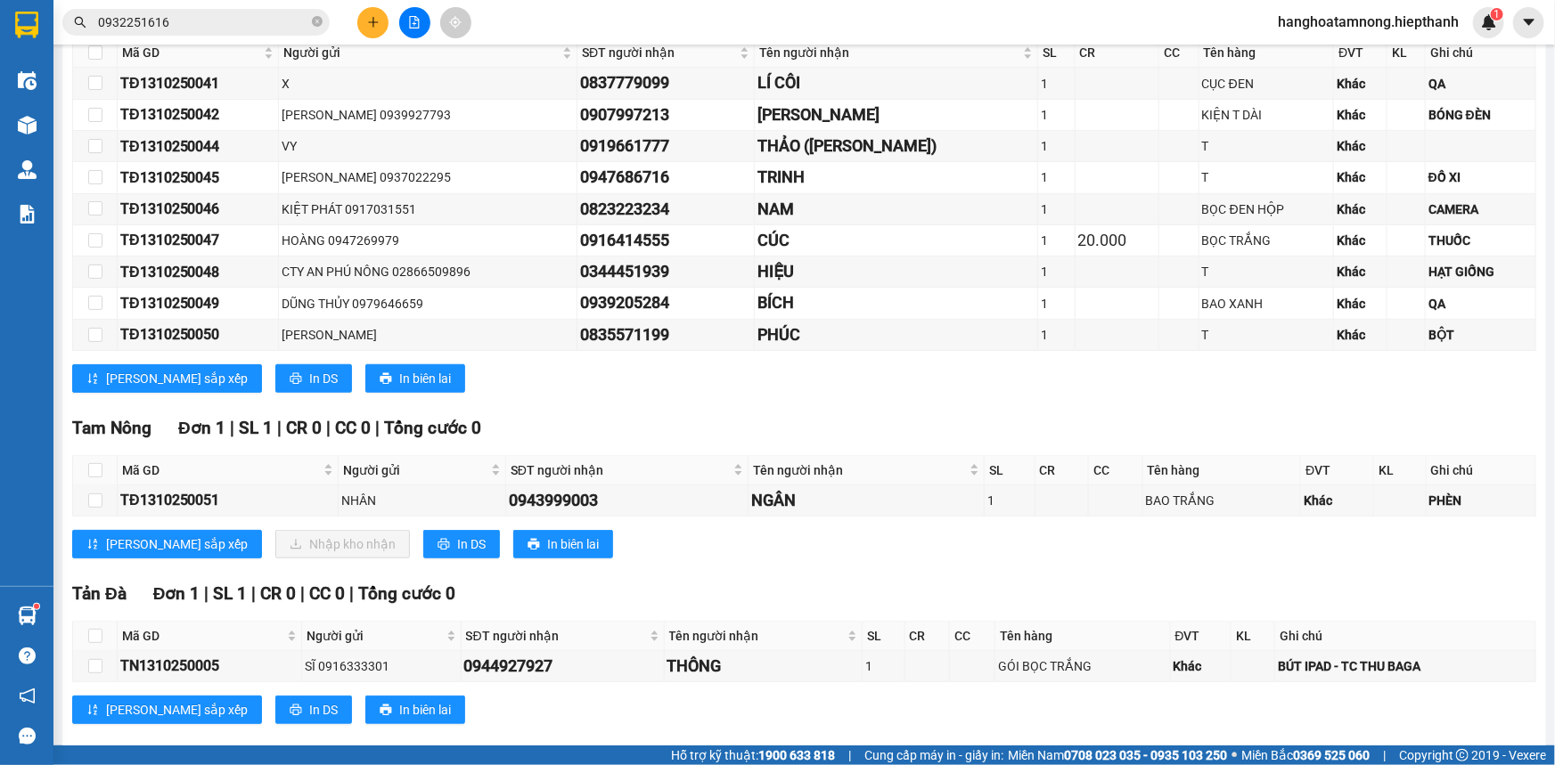
scroll to position [511, 0]
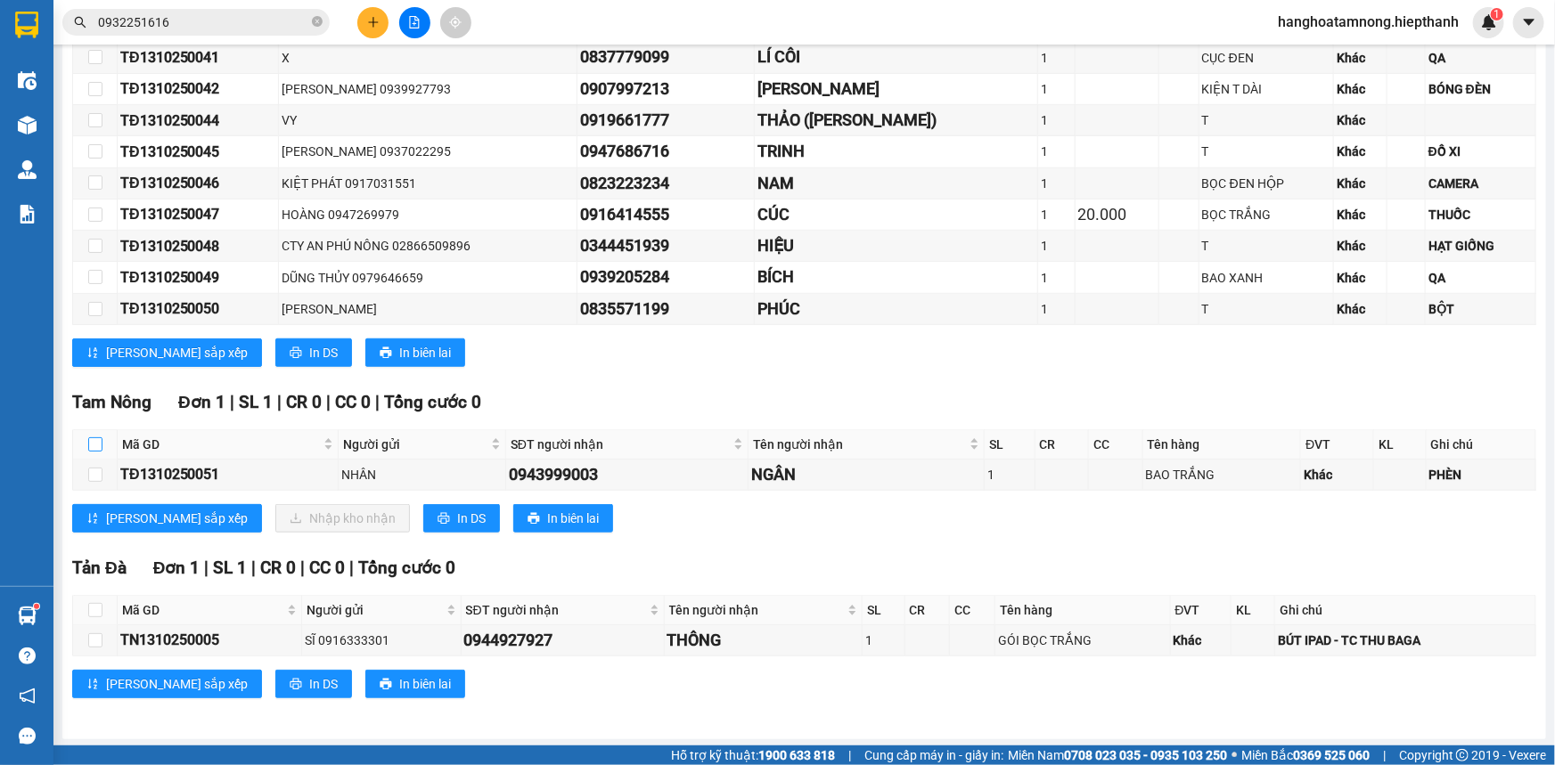
click at [93, 441] on input "checkbox" at bounding box center [95, 445] width 14 height 14
checkbox input "true"
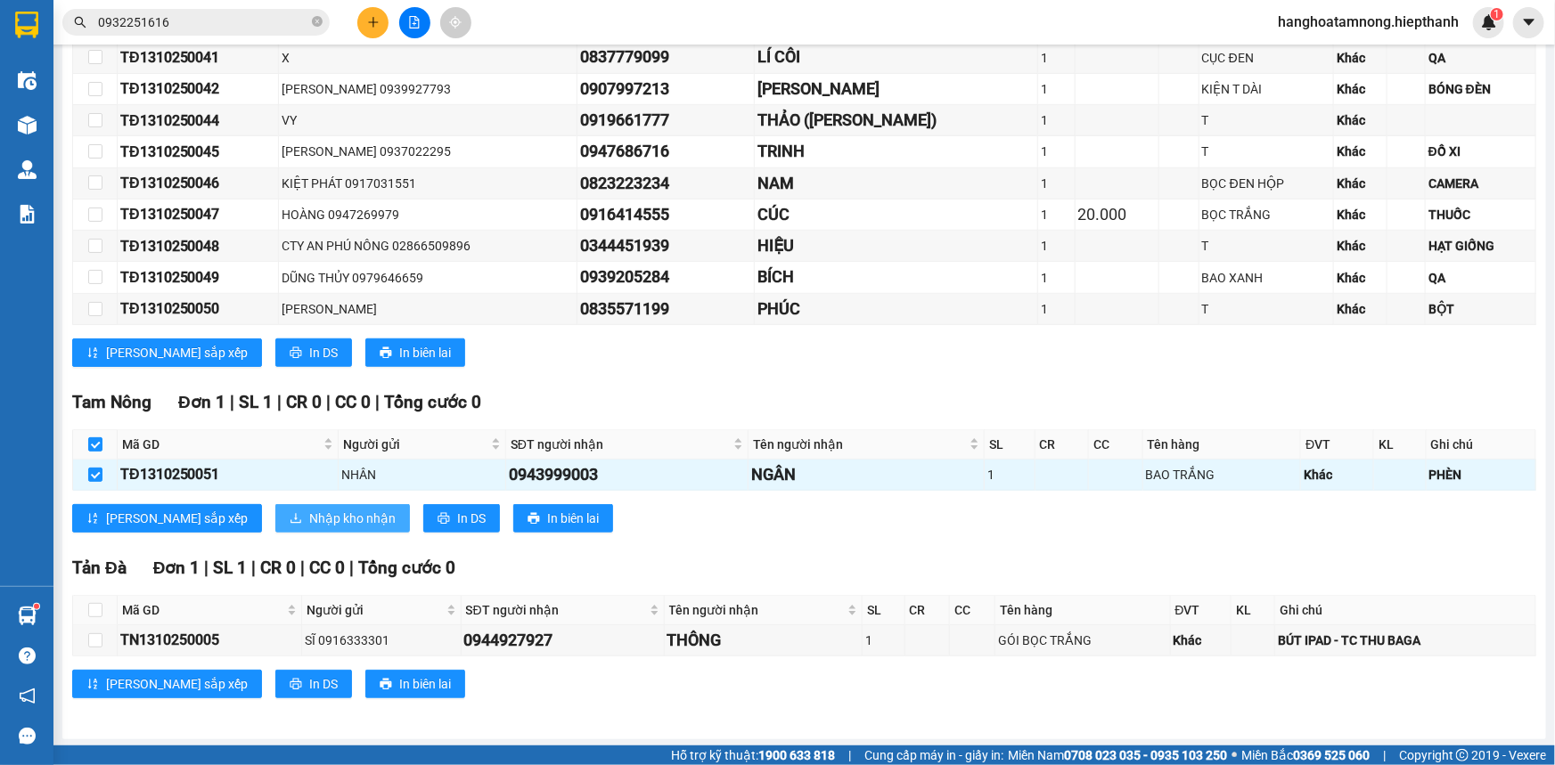
click at [309, 509] on span "Nhập kho nhận" at bounding box center [352, 519] width 86 height 20
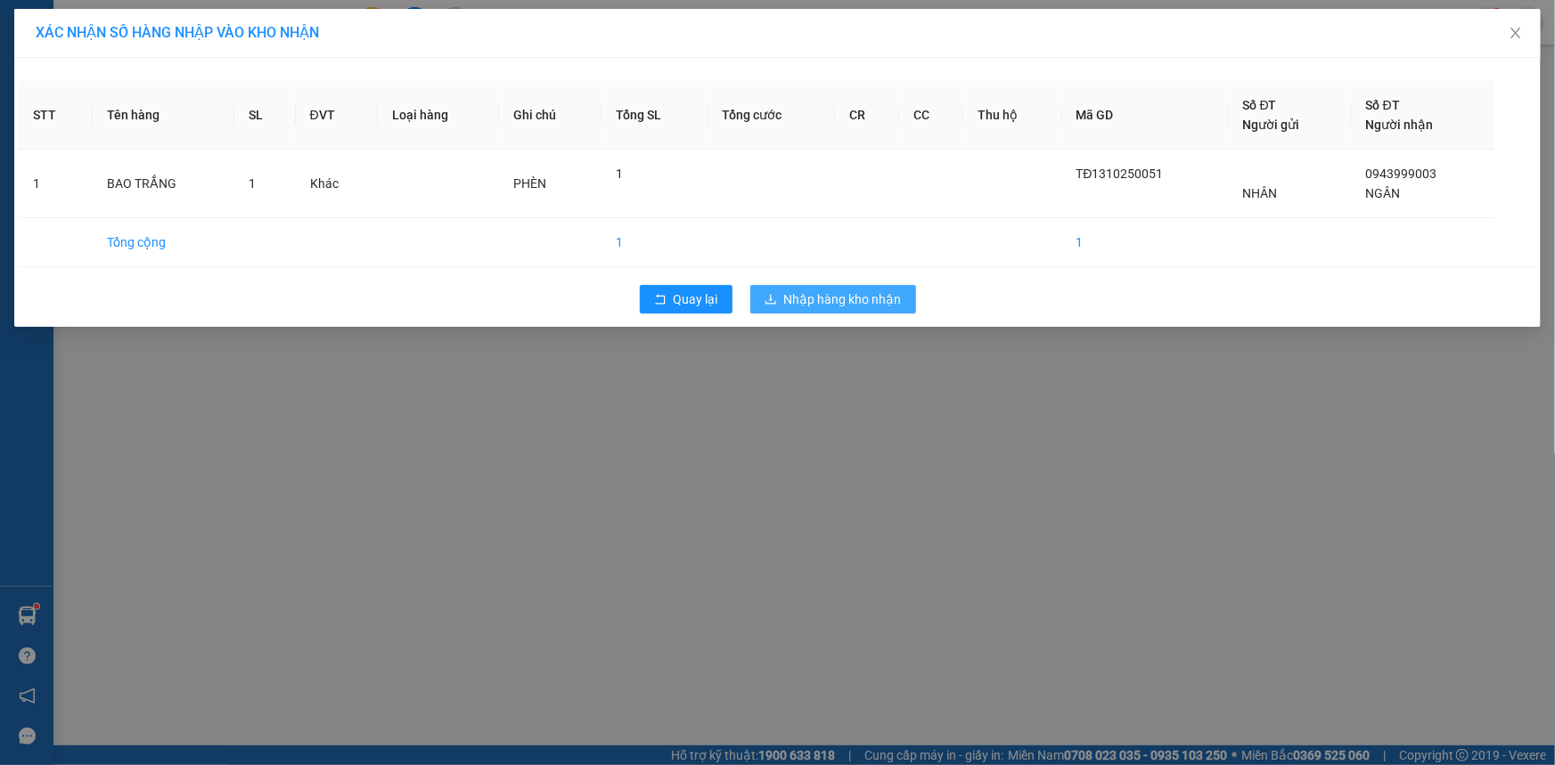
drag, startPoint x: 822, startPoint y: 299, endPoint x: 887, endPoint y: 572, distance: 281.2
click at [829, 511] on div "XÁC NHẬN SỐ HÀNG NHẬP VÀO KHO NHẬN STT Tên hàng SL ĐVT Loại hàng Ghi chú Tổng S…" at bounding box center [777, 382] width 1555 height 765
click at [829, 303] on span "Nhập hàng kho nhận" at bounding box center [843, 300] width 118 height 20
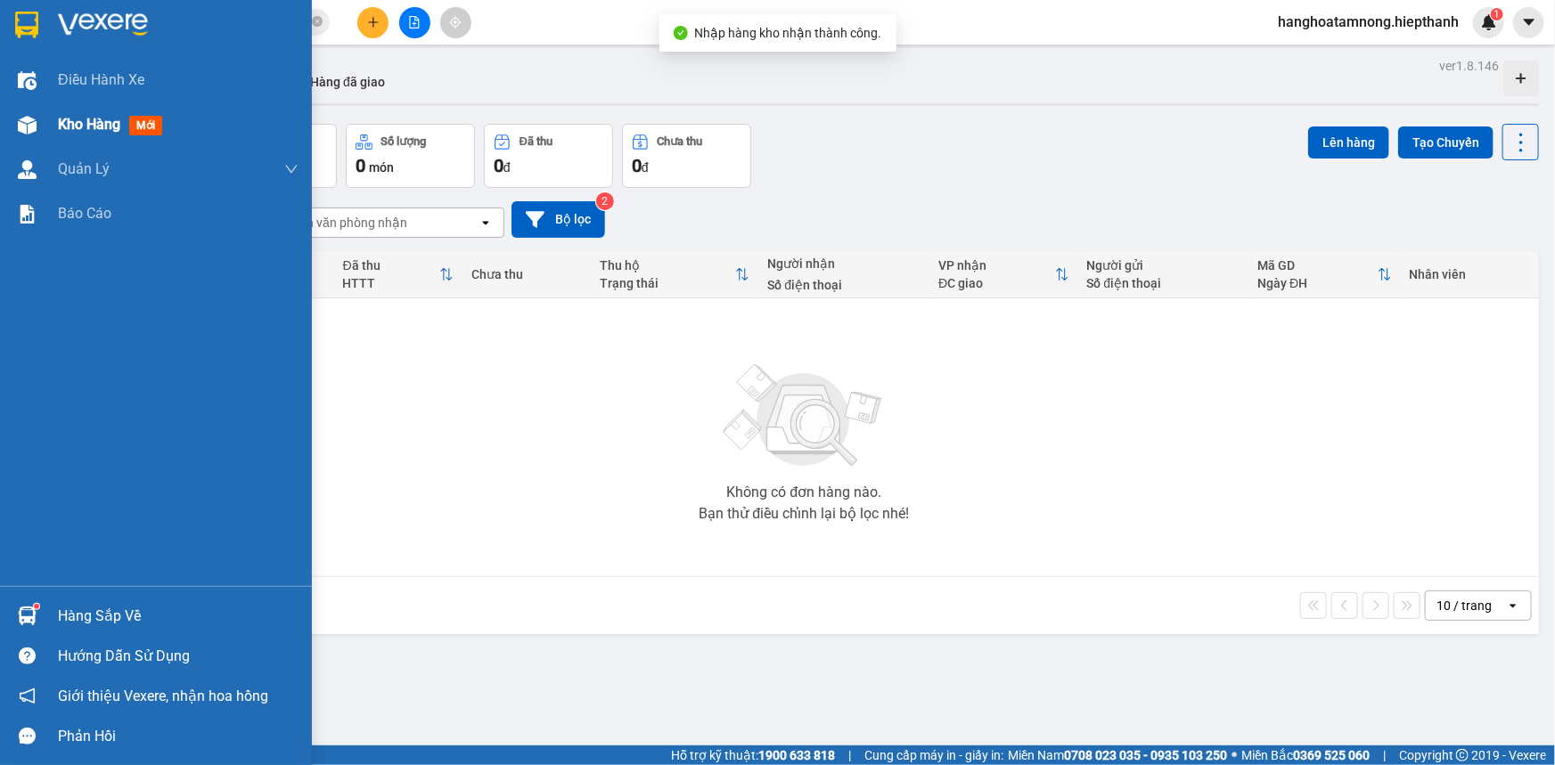
click at [64, 122] on span "Kho hàng" at bounding box center [89, 124] width 62 height 17
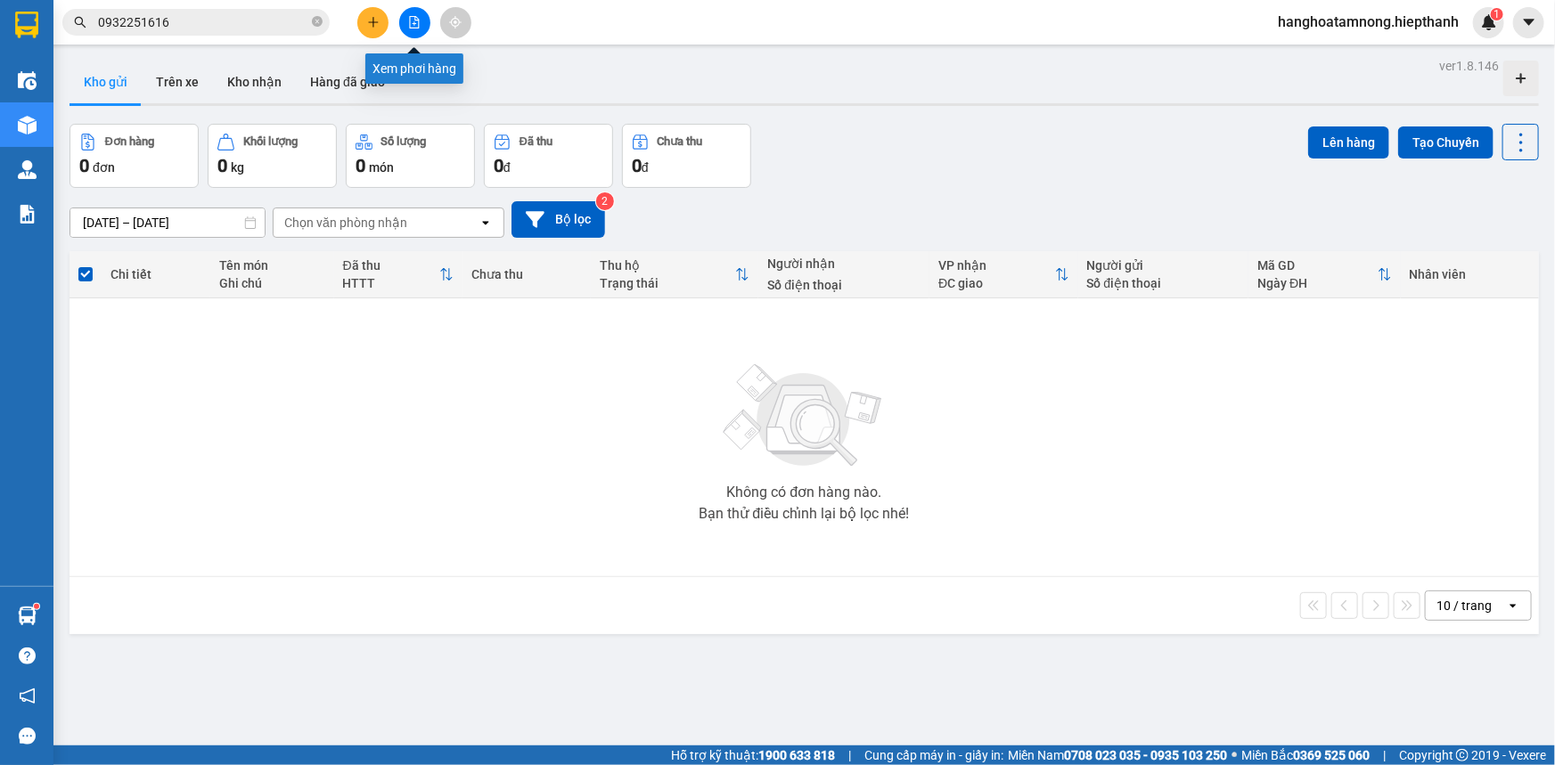
click at [409, 20] on icon "file-add" at bounding box center [414, 22] width 12 height 12
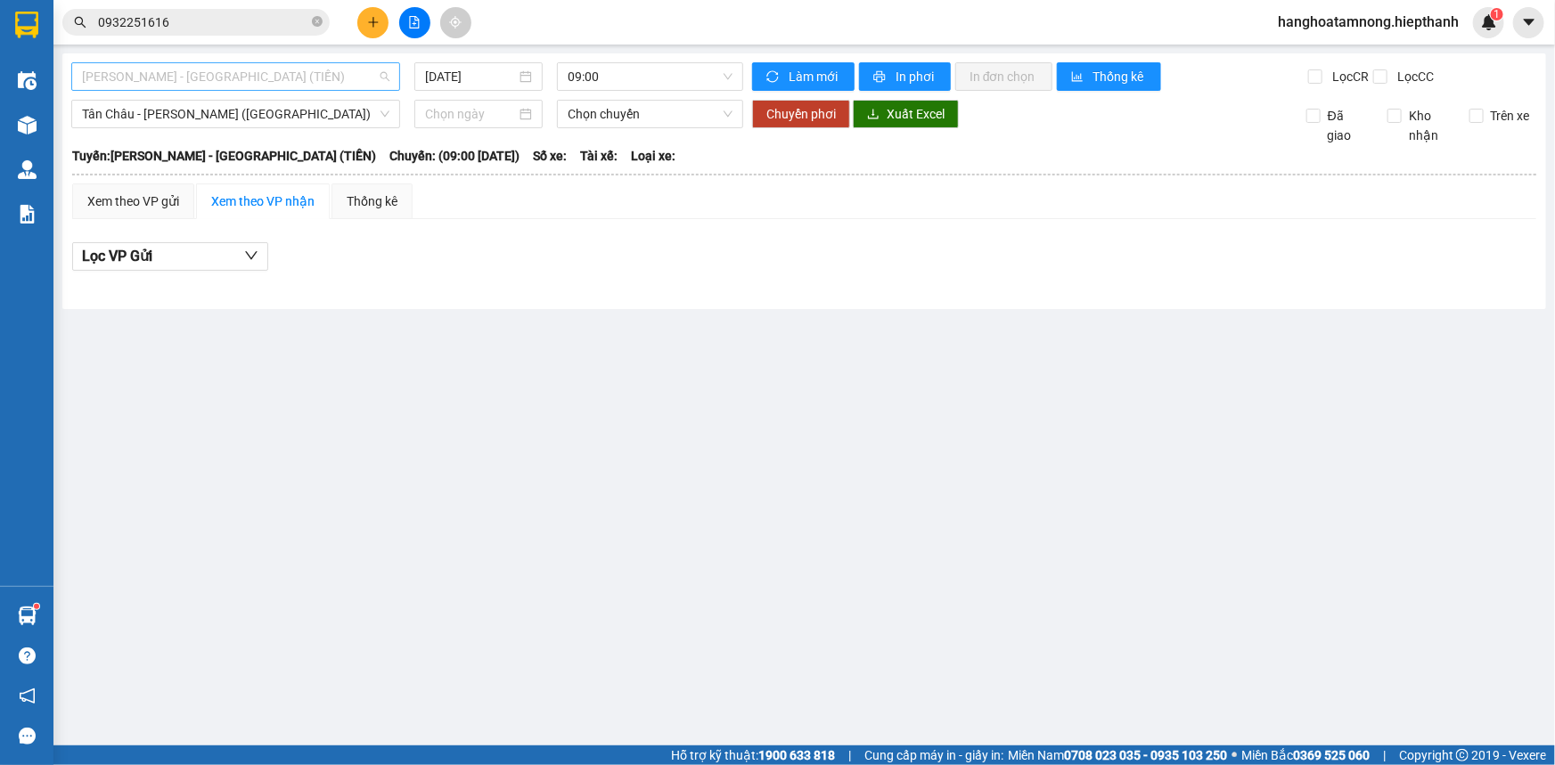
click at [188, 89] on span "[PERSON_NAME] - [GEOGRAPHIC_DATA] (TIỀN)" at bounding box center [235, 76] width 307 height 27
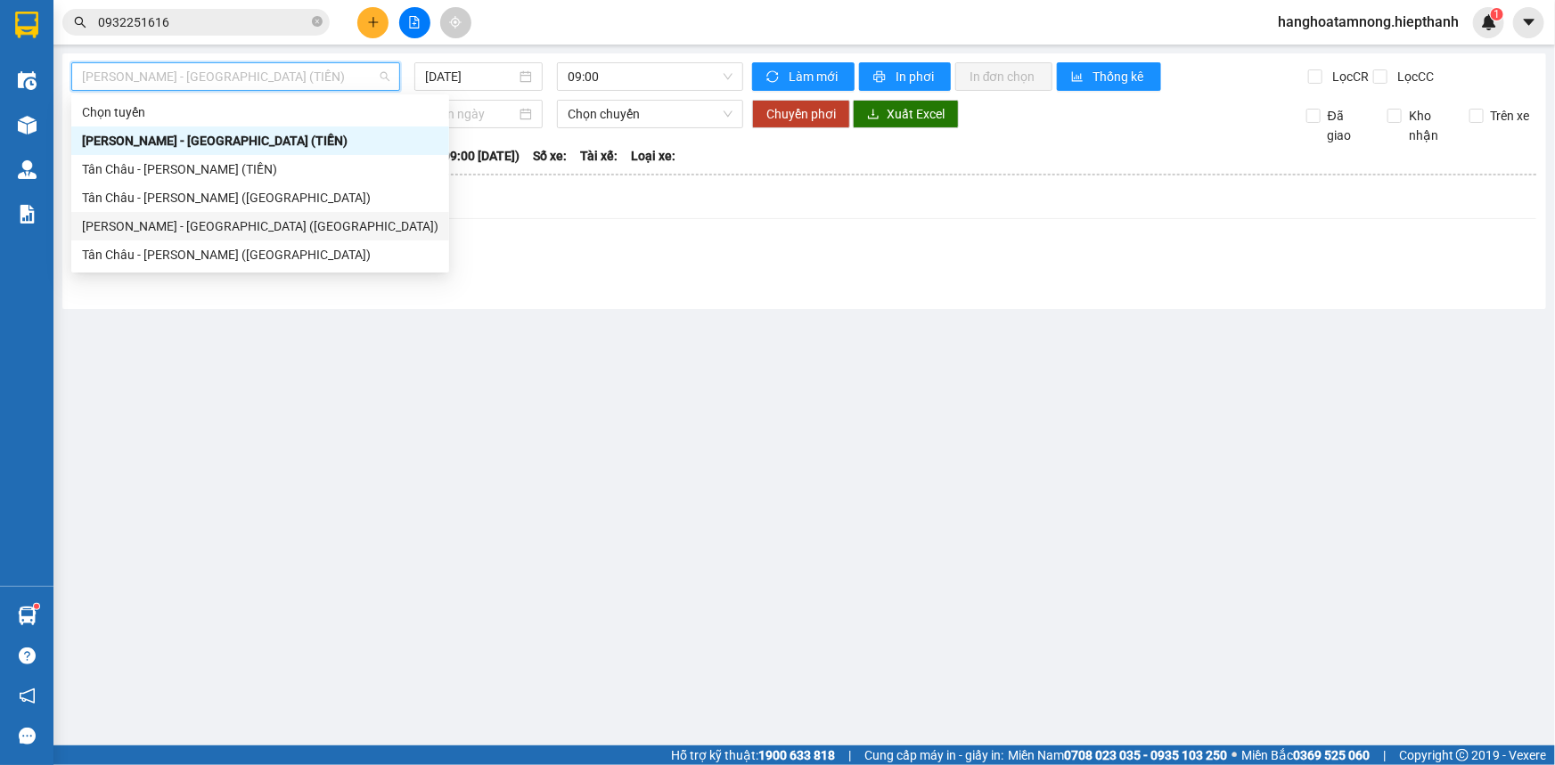
click at [157, 227] on div "[PERSON_NAME] - [GEOGRAPHIC_DATA] ([GEOGRAPHIC_DATA])" at bounding box center [260, 227] width 356 height 20
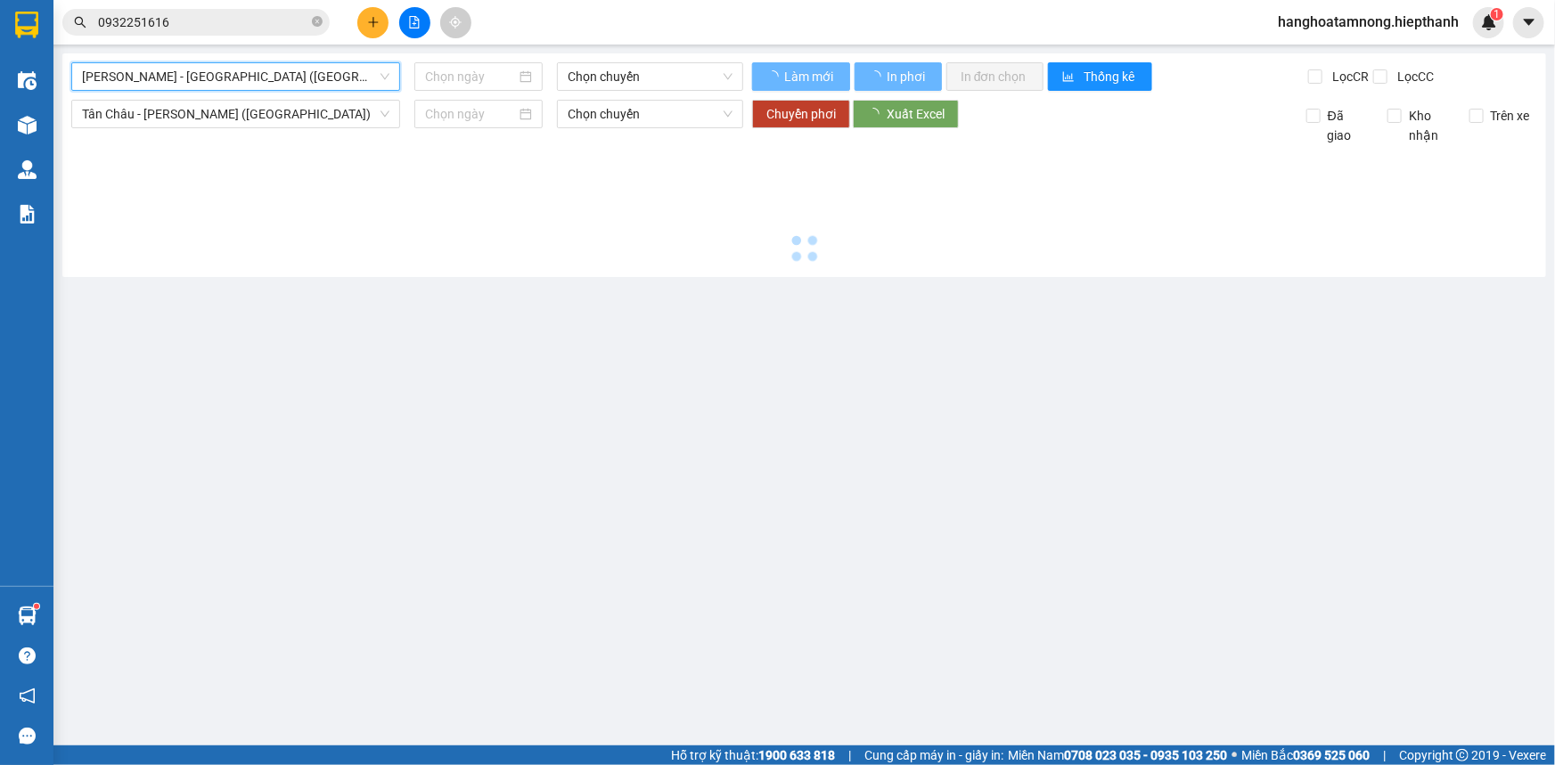
type input "[DATE]"
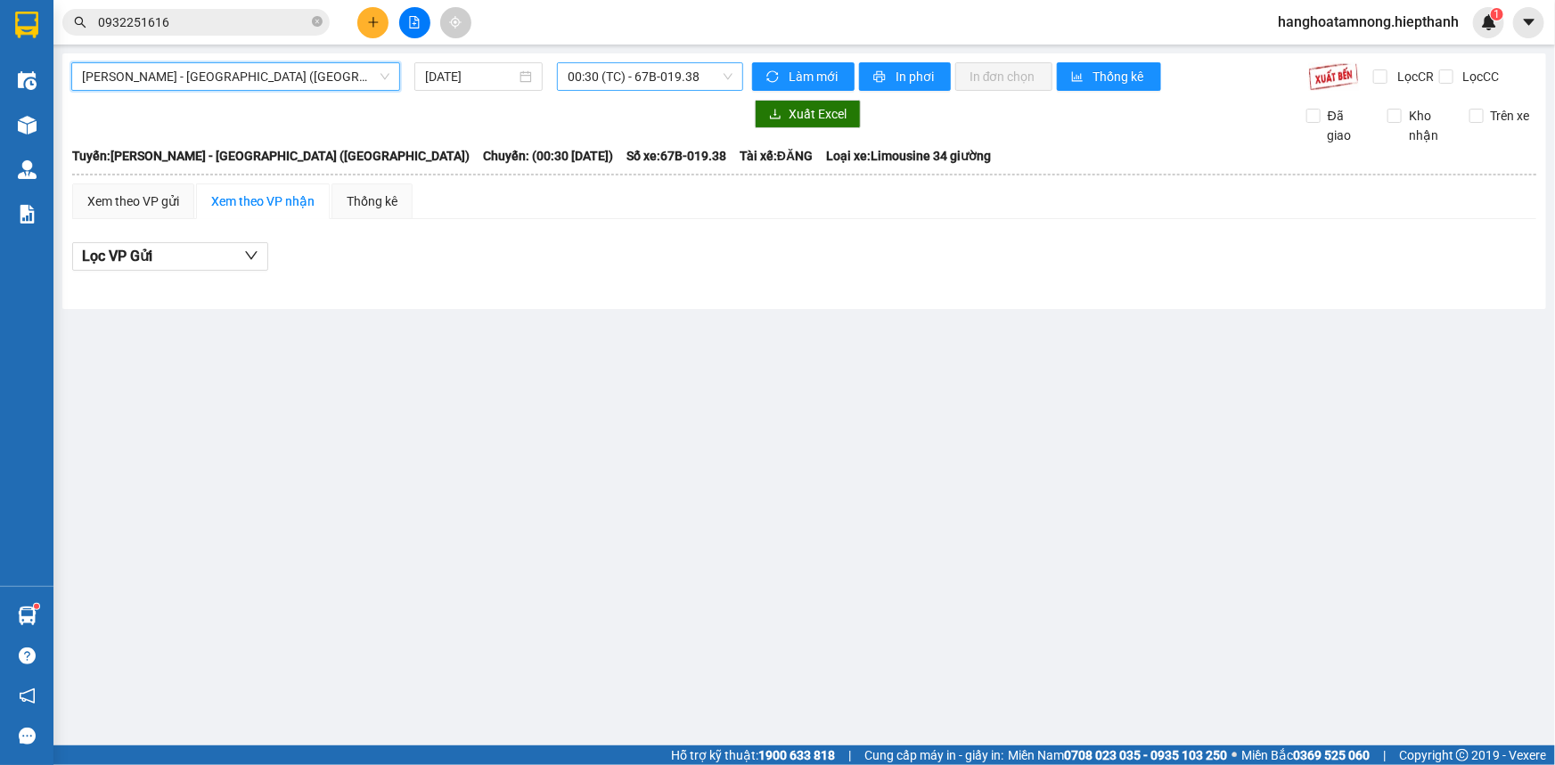
click at [588, 67] on span "00:30 (TC) - 67B-019.38" at bounding box center [650, 76] width 165 height 27
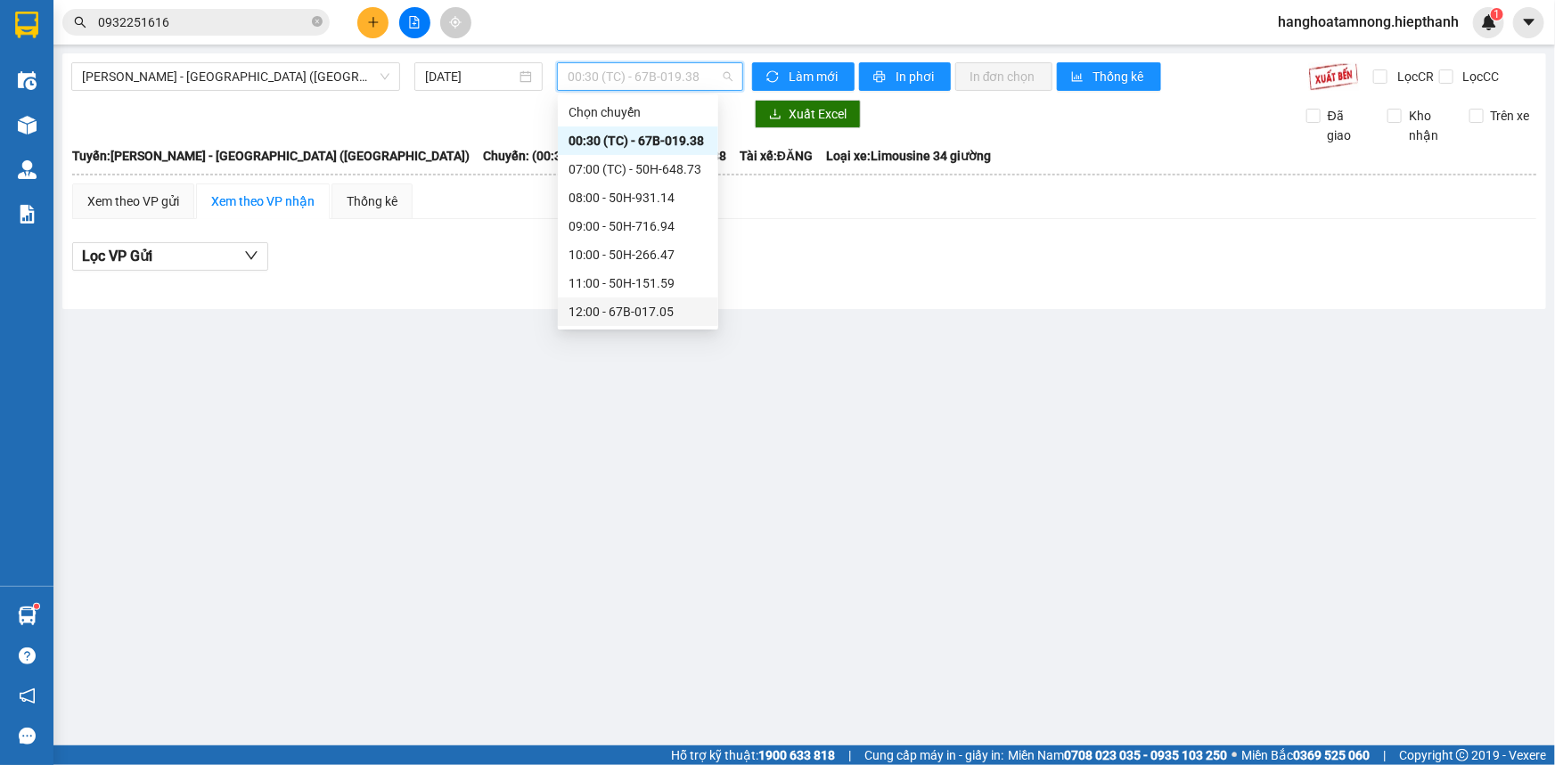
click at [624, 307] on div "12:00 - 67B-017.05" at bounding box center [637, 312] width 139 height 20
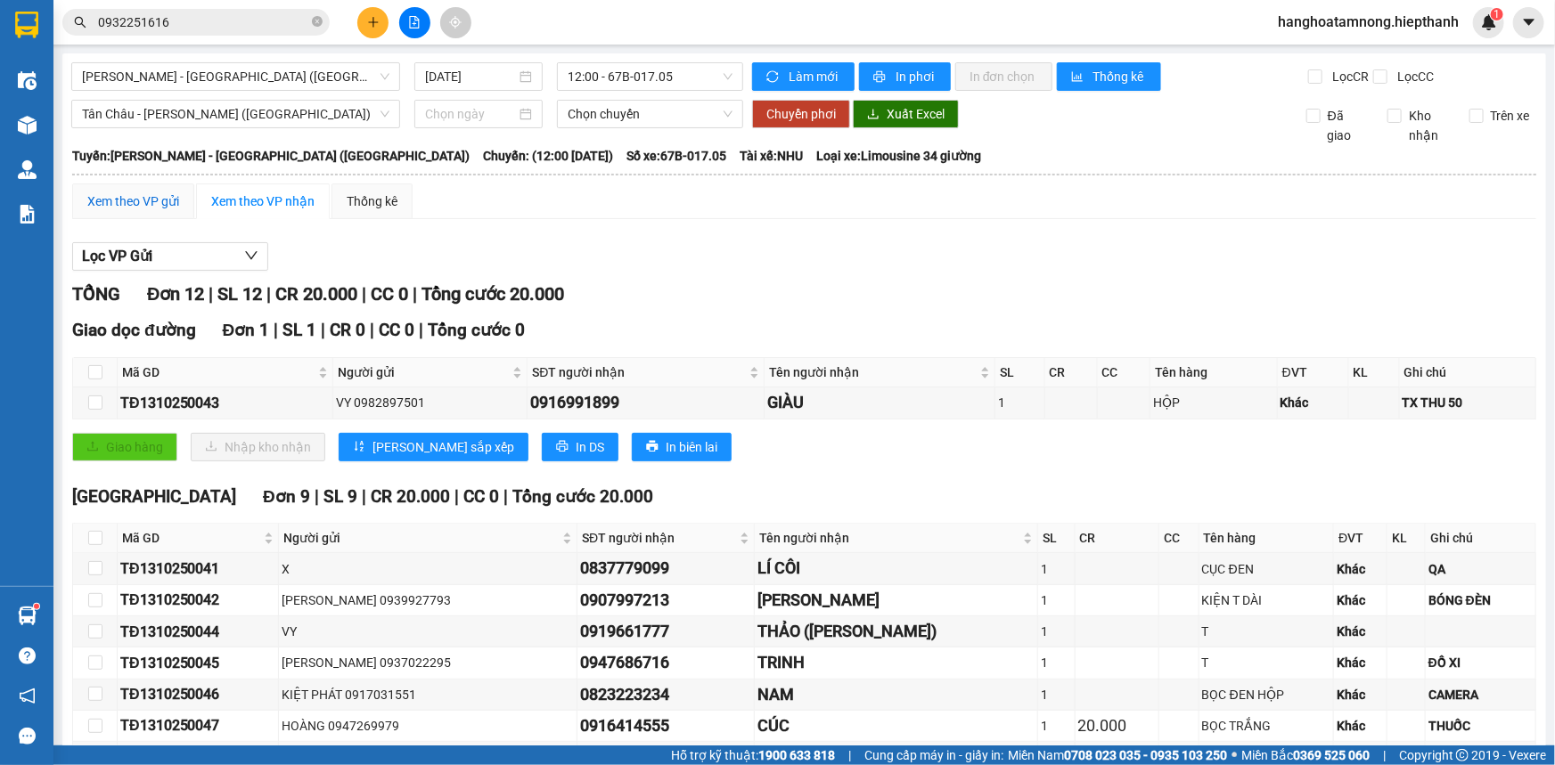
click at [160, 200] on div "Xem theo VP gửi" at bounding box center [133, 202] width 92 height 20
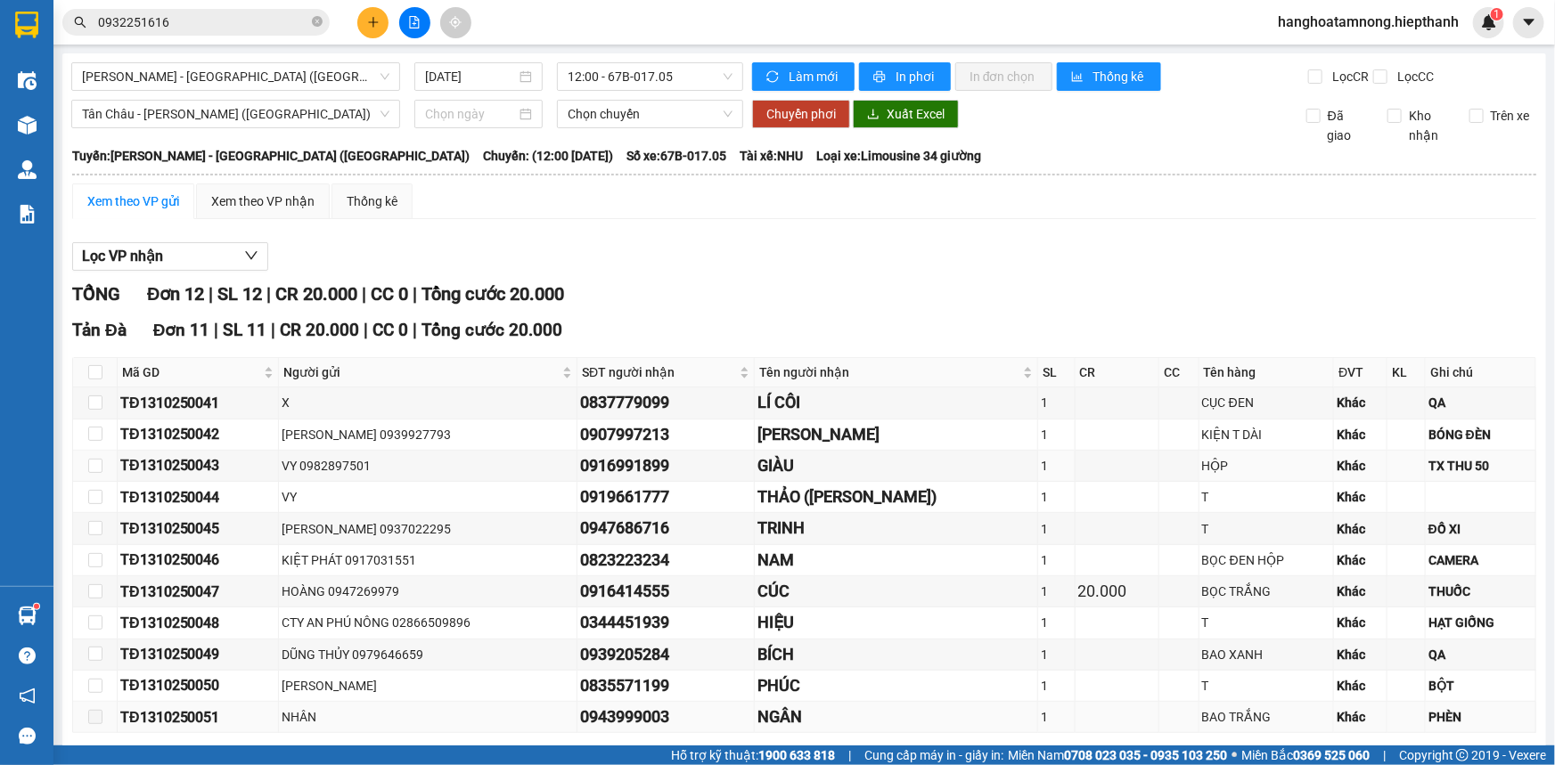
scroll to position [243, 0]
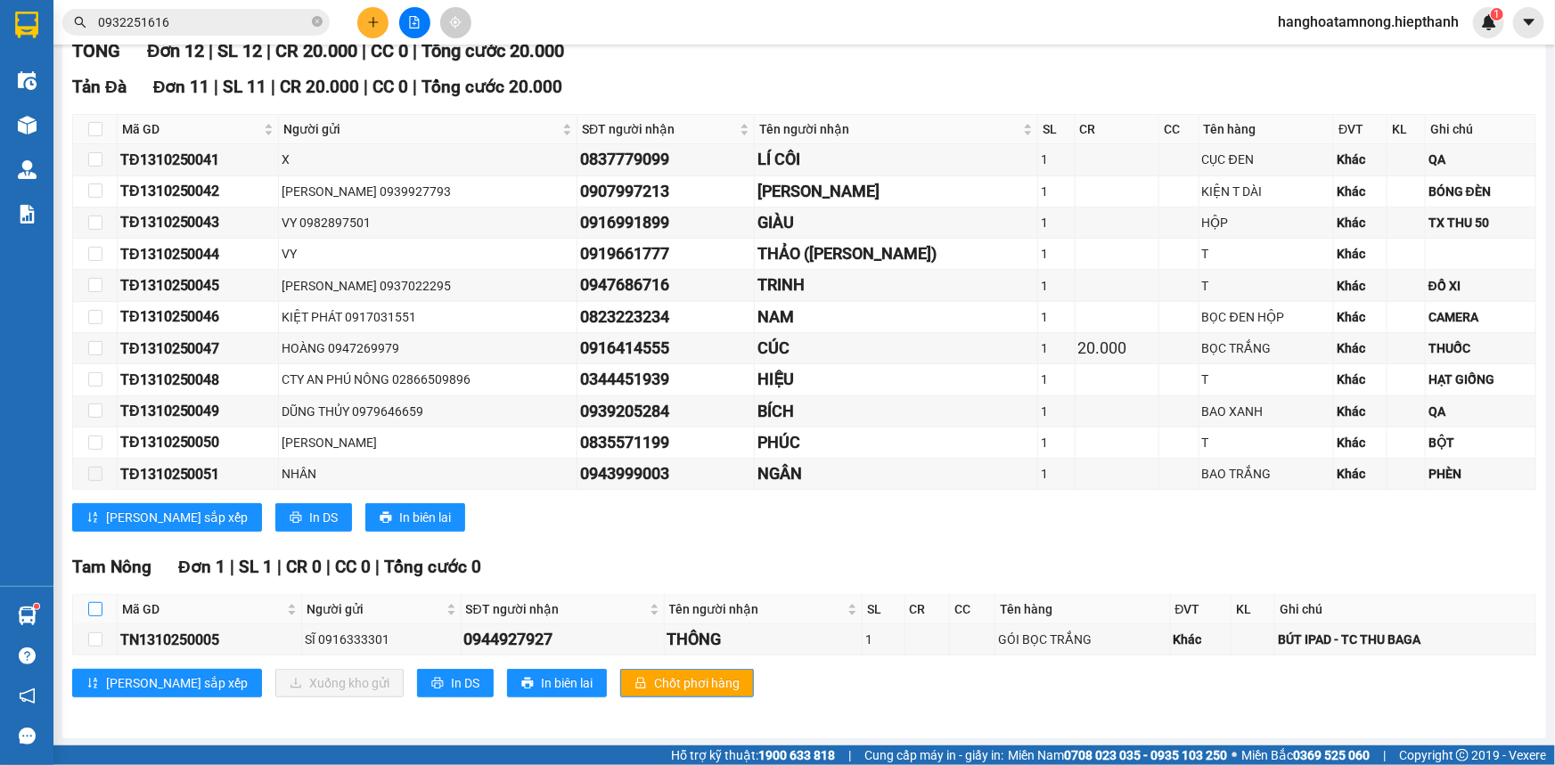
click at [95, 511] on input "checkbox" at bounding box center [95, 609] width 14 height 14
checkbox input "true"
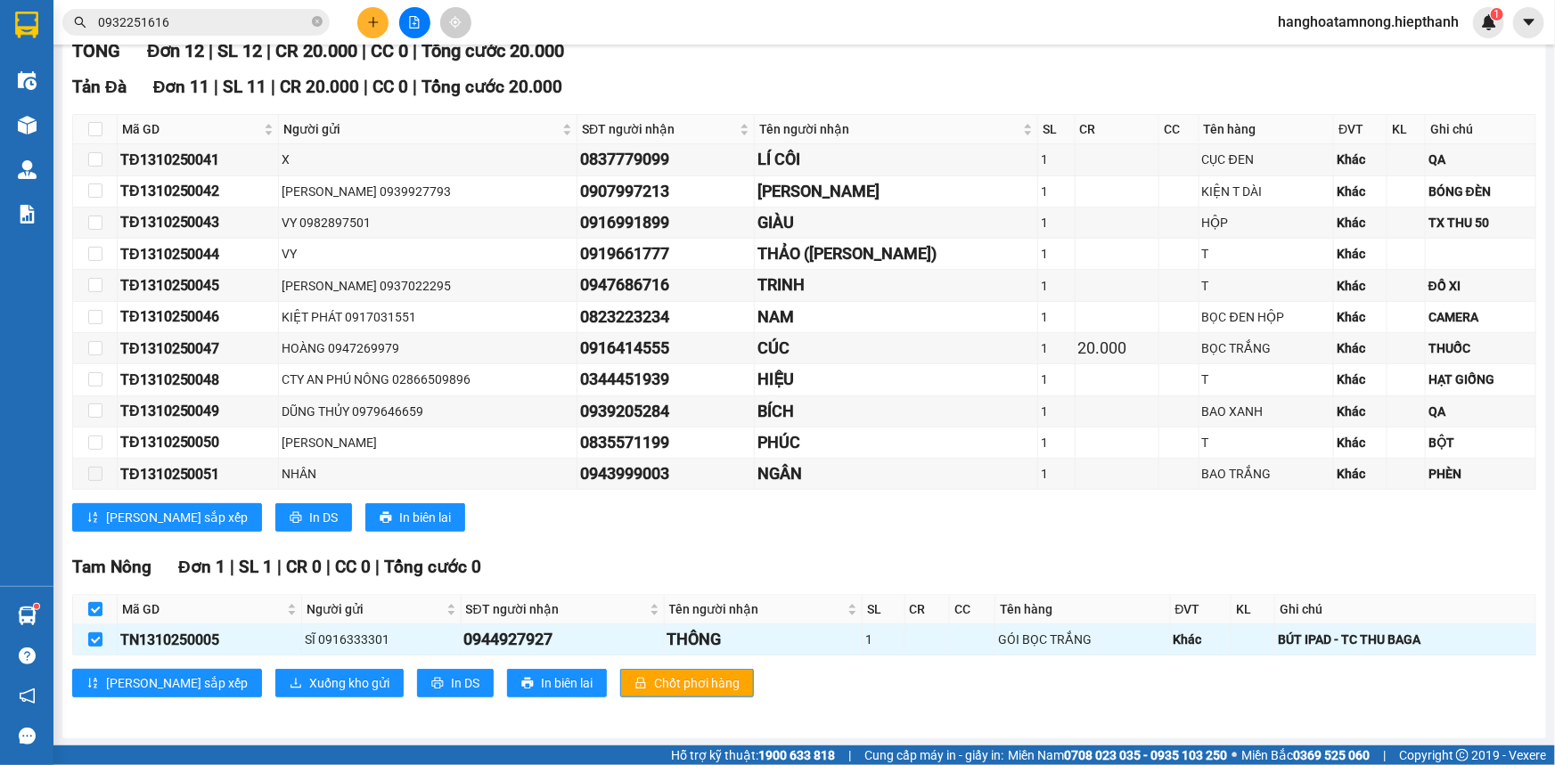
click at [249, 511] on div "[GEOGRAPHIC_DATA] 1 | SL 1 | CR 0 | CC 0 | Tổng cước 0 Mã GD Người gửi SĐT ngườ…" at bounding box center [804, 632] width 1464 height 157
click at [309, 511] on span "Xuống kho gửi" at bounding box center [349, 684] width 80 height 20
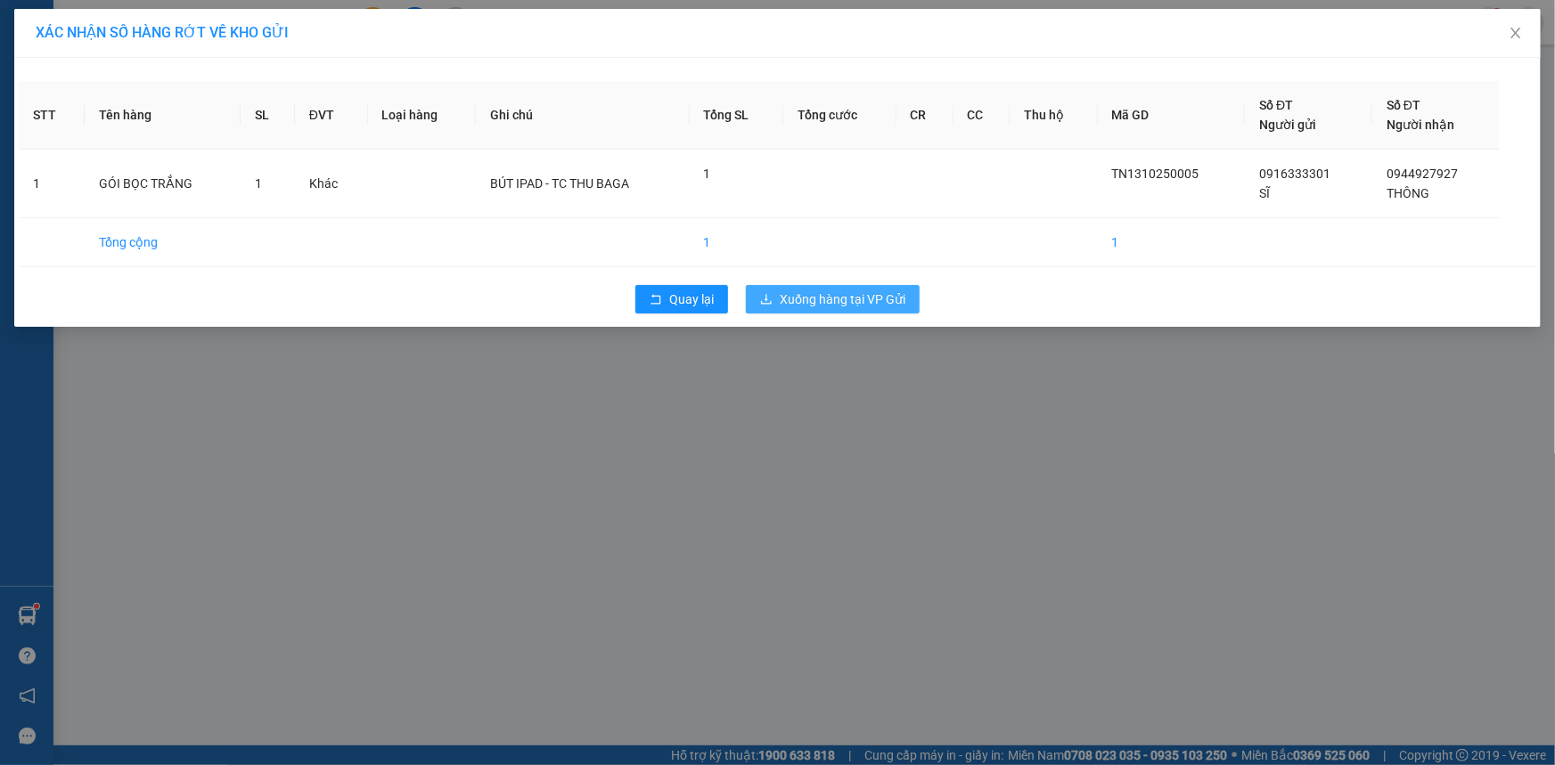
click at [829, 299] on span "Xuống hàng tại VP Gửi" at bounding box center [843, 300] width 126 height 20
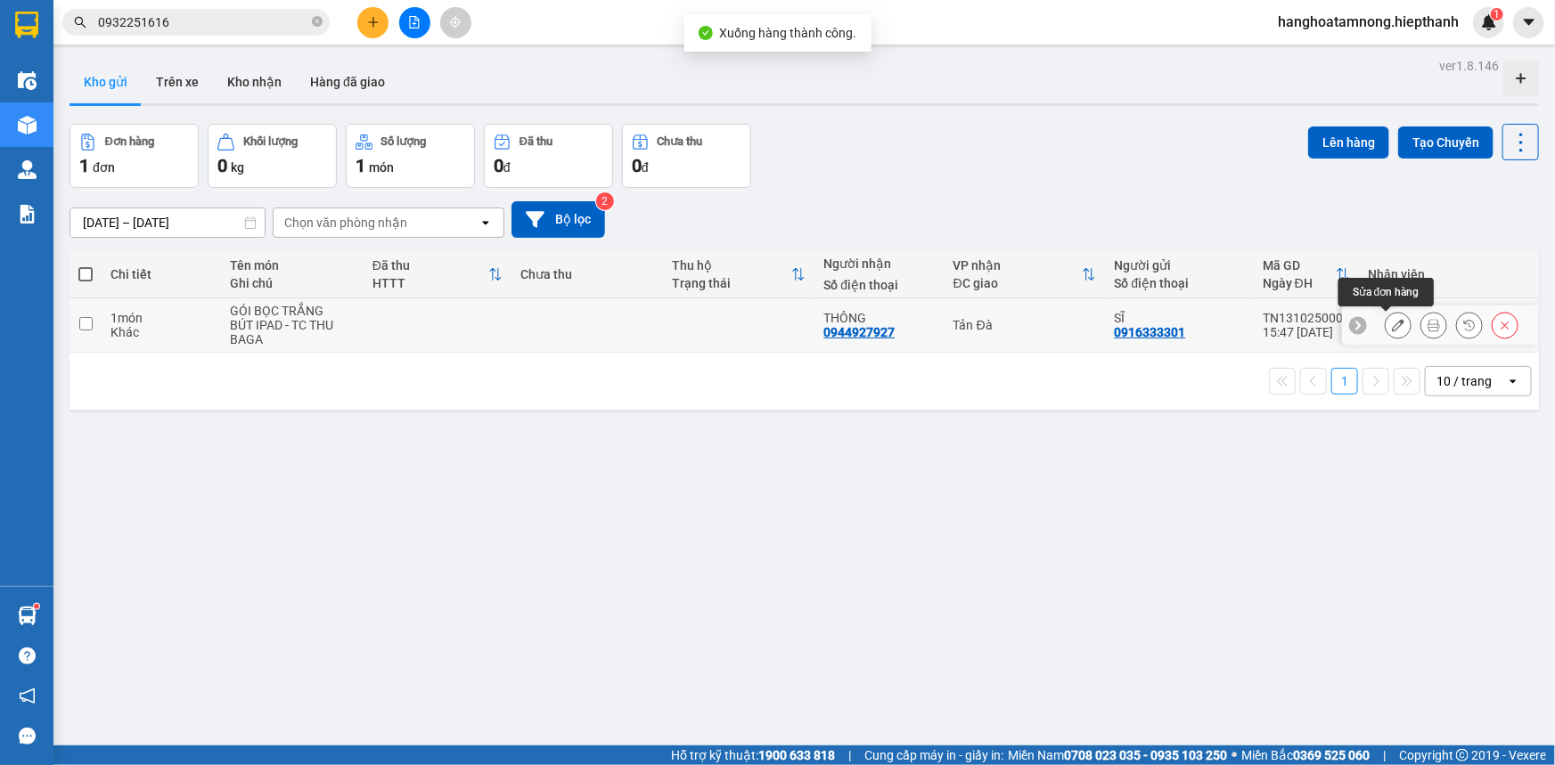
click at [829, 320] on icon at bounding box center [1398, 325] width 12 height 12
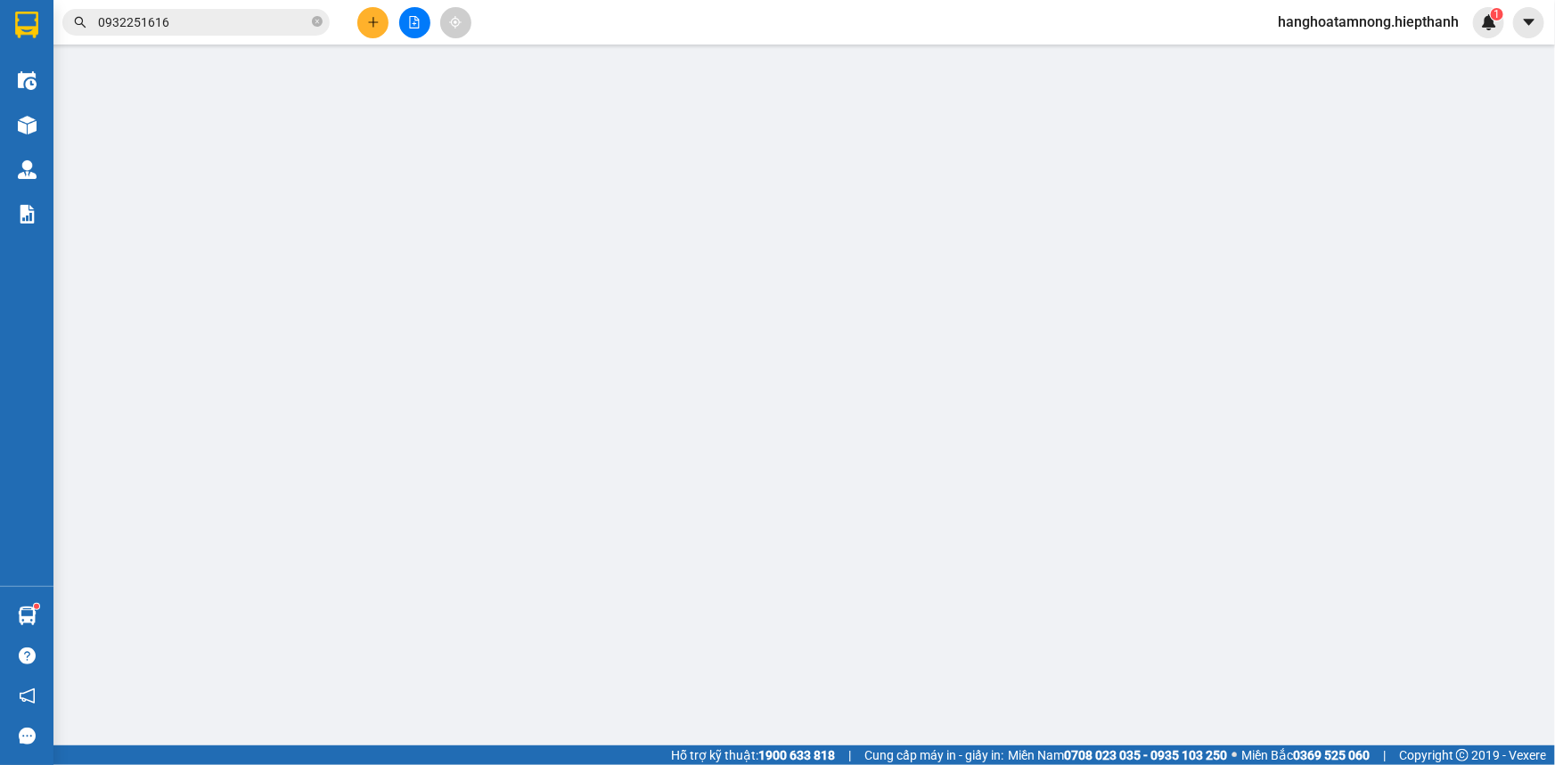
type input "0916333301"
type input "0944927927"
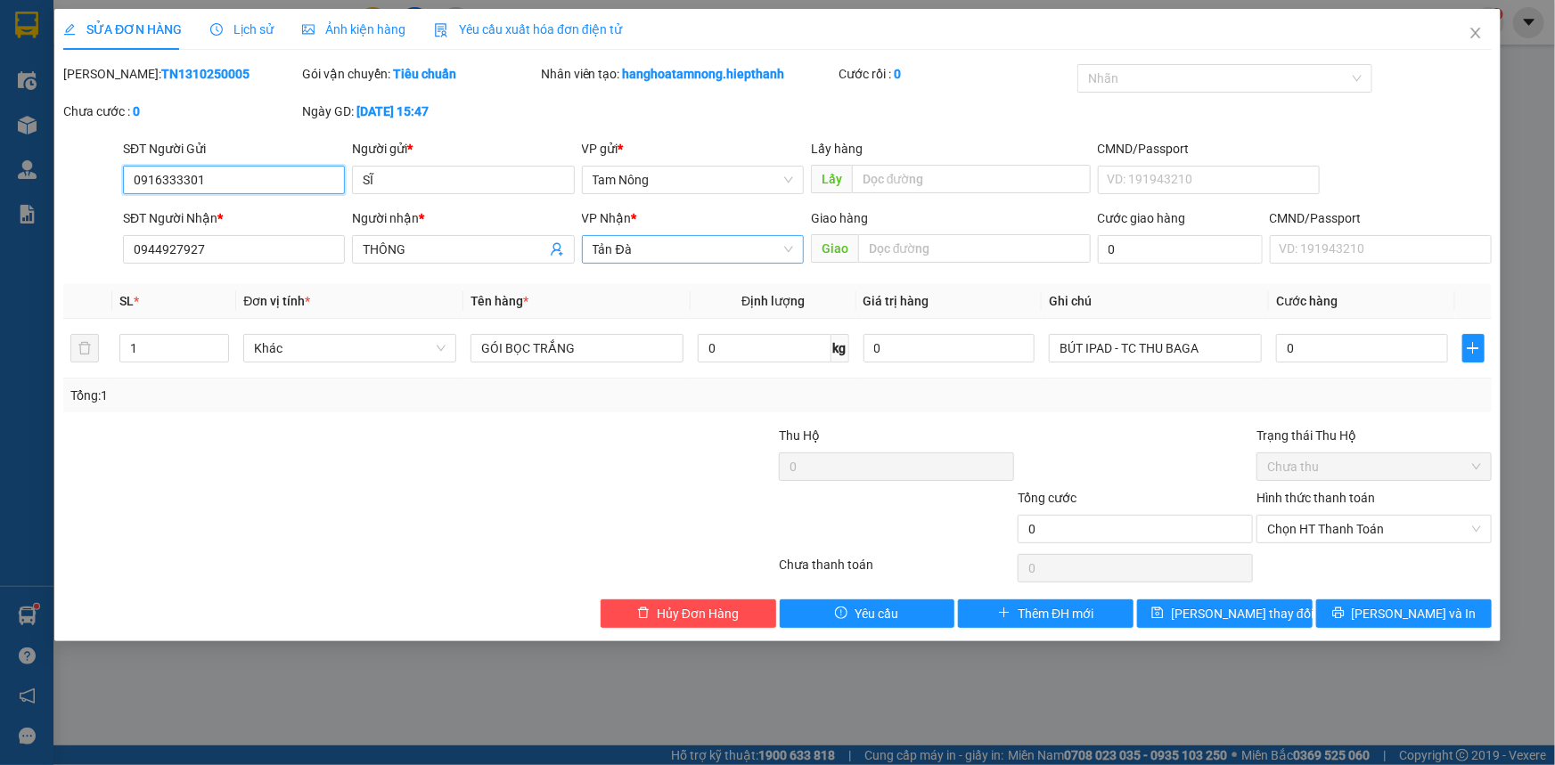
click at [682, 240] on span "Tản Đà" at bounding box center [693, 249] width 200 height 27
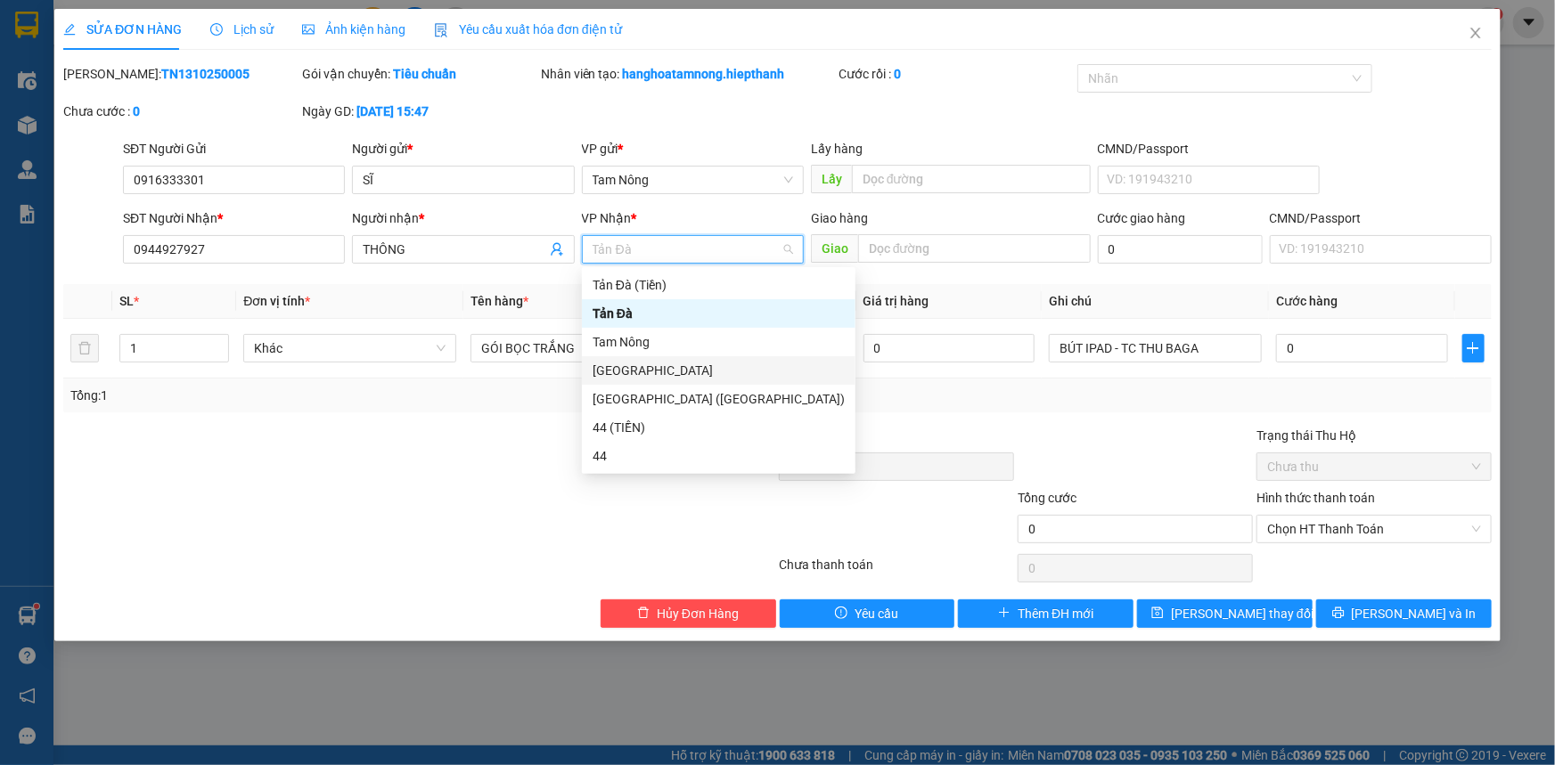
click at [642, 358] on div "[GEOGRAPHIC_DATA]" at bounding box center [719, 370] width 274 height 29
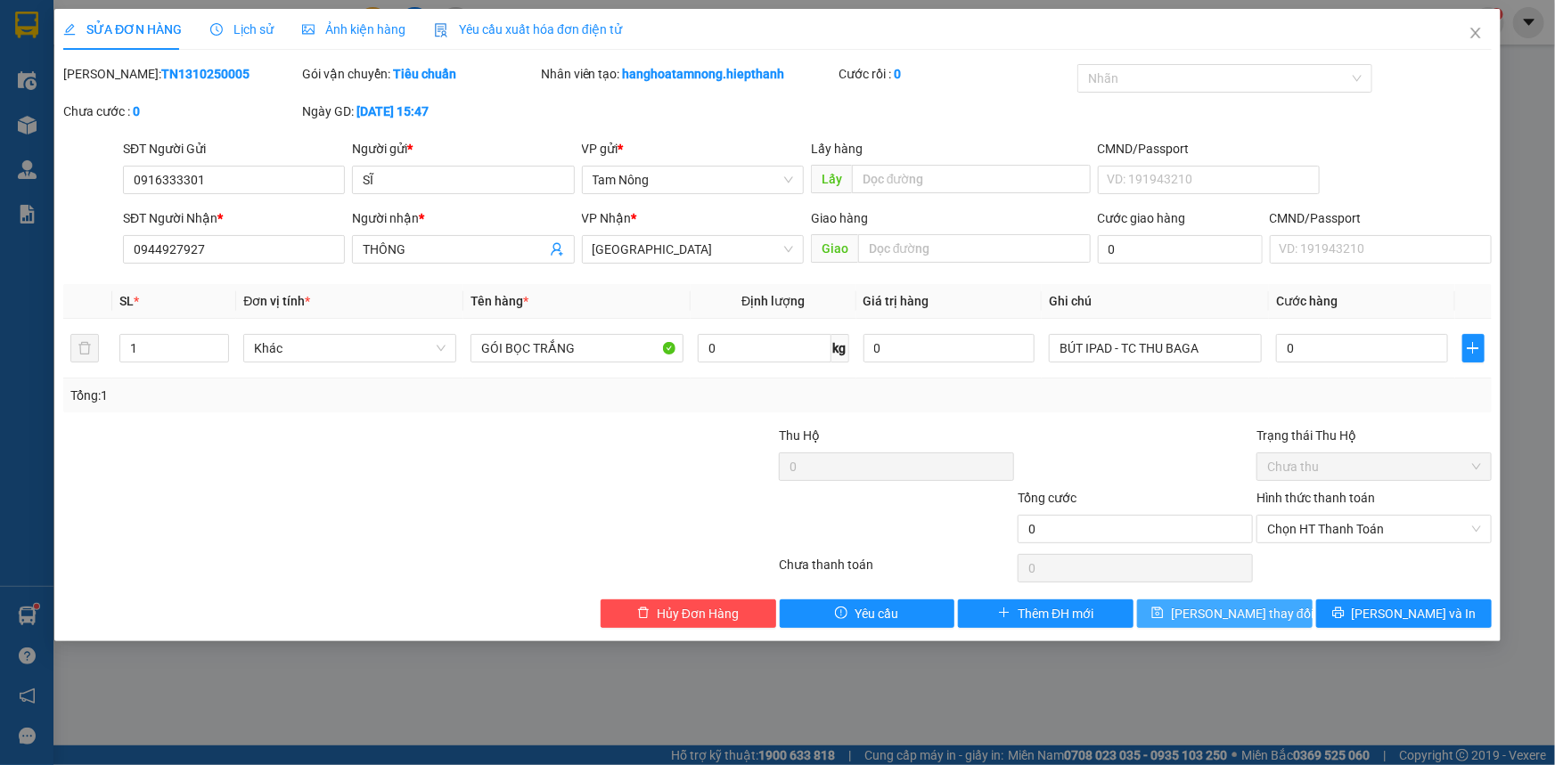
click at [829, 511] on span "[PERSON_NAME] thay đổi" at bounding box center [1242, 614] width 143 height 20
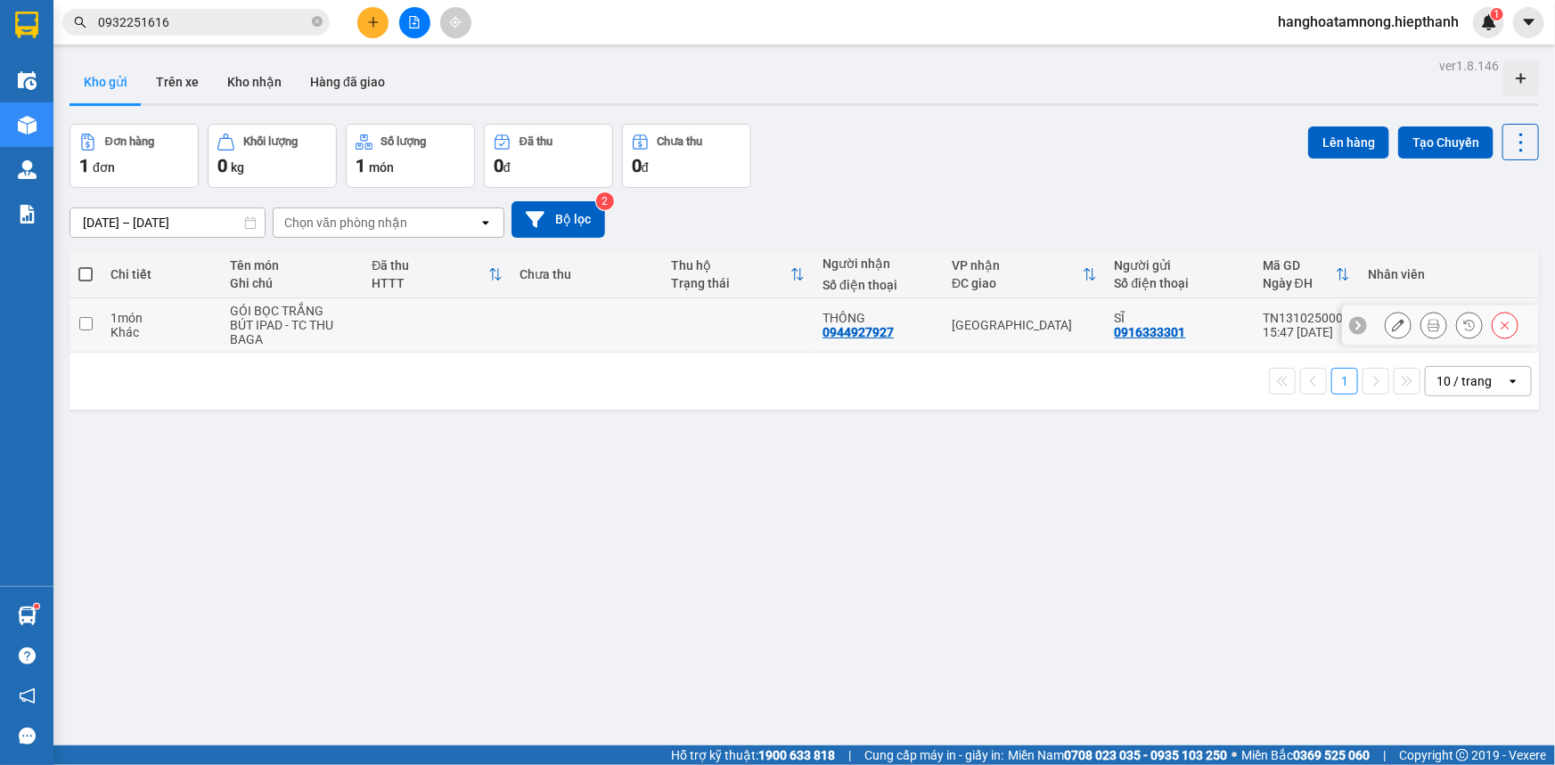
click at [83, 322] on input "checkbox" at bounding box center [85, 323] width 13 height 13
checkbox input "true"
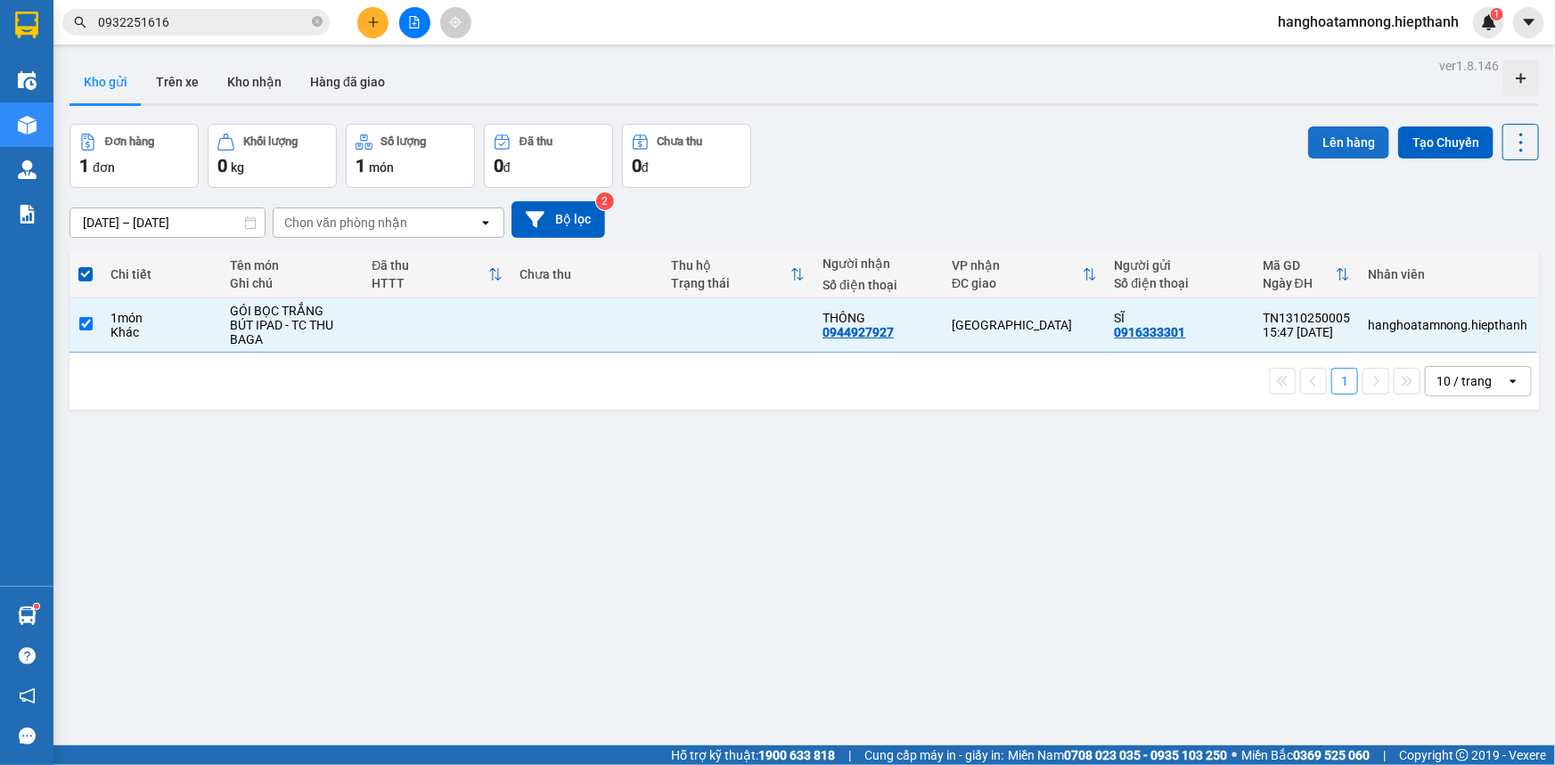
click at [829, 137] on button "Lên hàng" at bounding box center [1348, 143] width 81 height 32
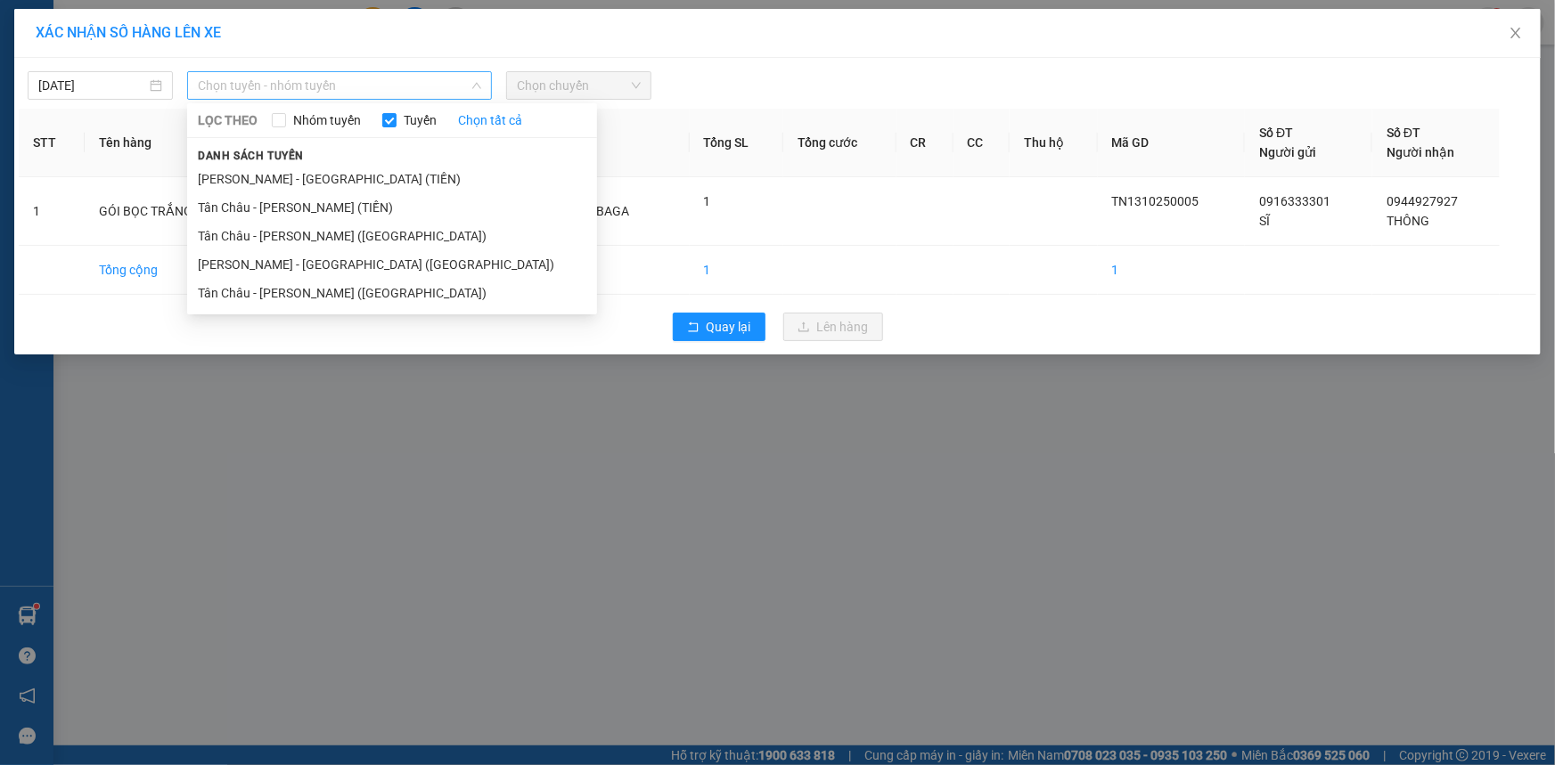
drag, startPoint x: 303, startPoint y: 76, endPoint x: 297, endPoint y: 116, distance: 40.6
click at [302, 76] on span "Chọn tuyến - nhóm tuyến" at bounding box center [339, 85] width 283 height 27
click at [234, 298] on li "Tân Châu - [PERSON_NAME] ([GEOGRAPHIC_DATA])" at bounding box center [392, 293] width 410 height 29
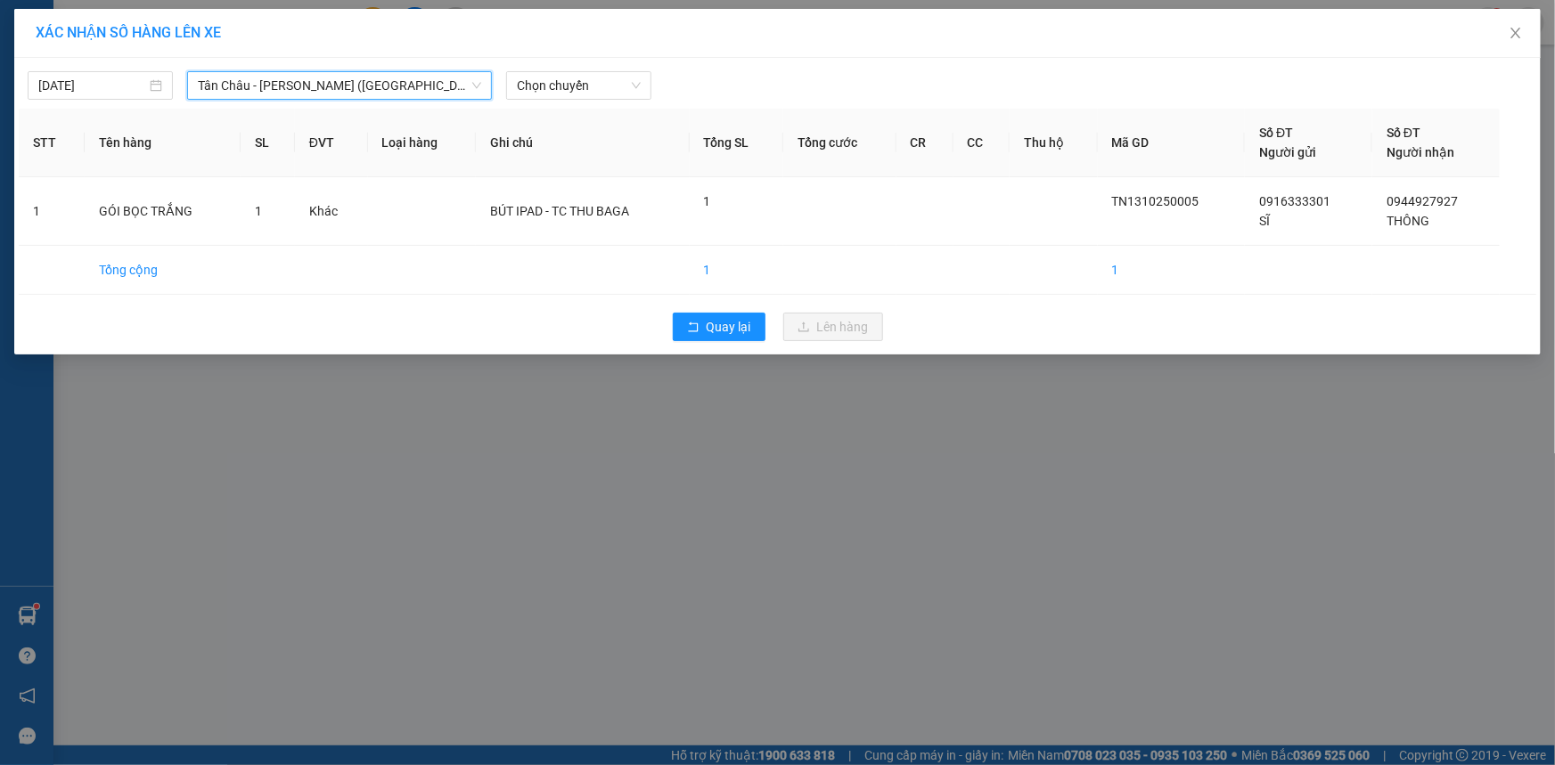
click at [427, 91] on span "Tân Châu - [PERSON_NAME] ([GEOGRAPHIC_DATA])" at bounding box center [339, 85] width 283 height 27
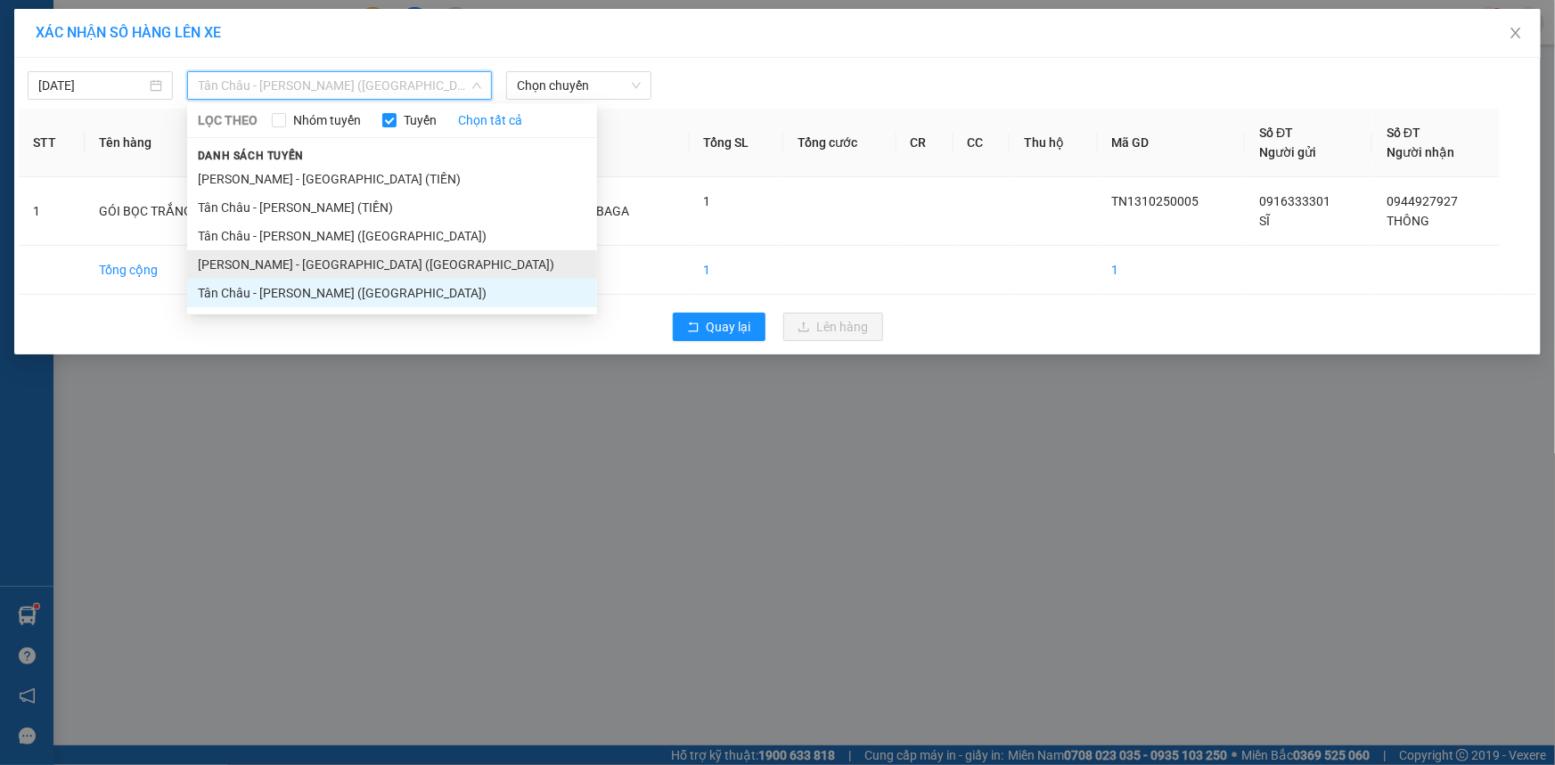
click at [286, 258] on li "[PERSON_NAME] - [GEOGRAPHIC_DATA] ([GEOGRAPHIC_DATA])" at bounding box center [392, 264] width 410 height 29
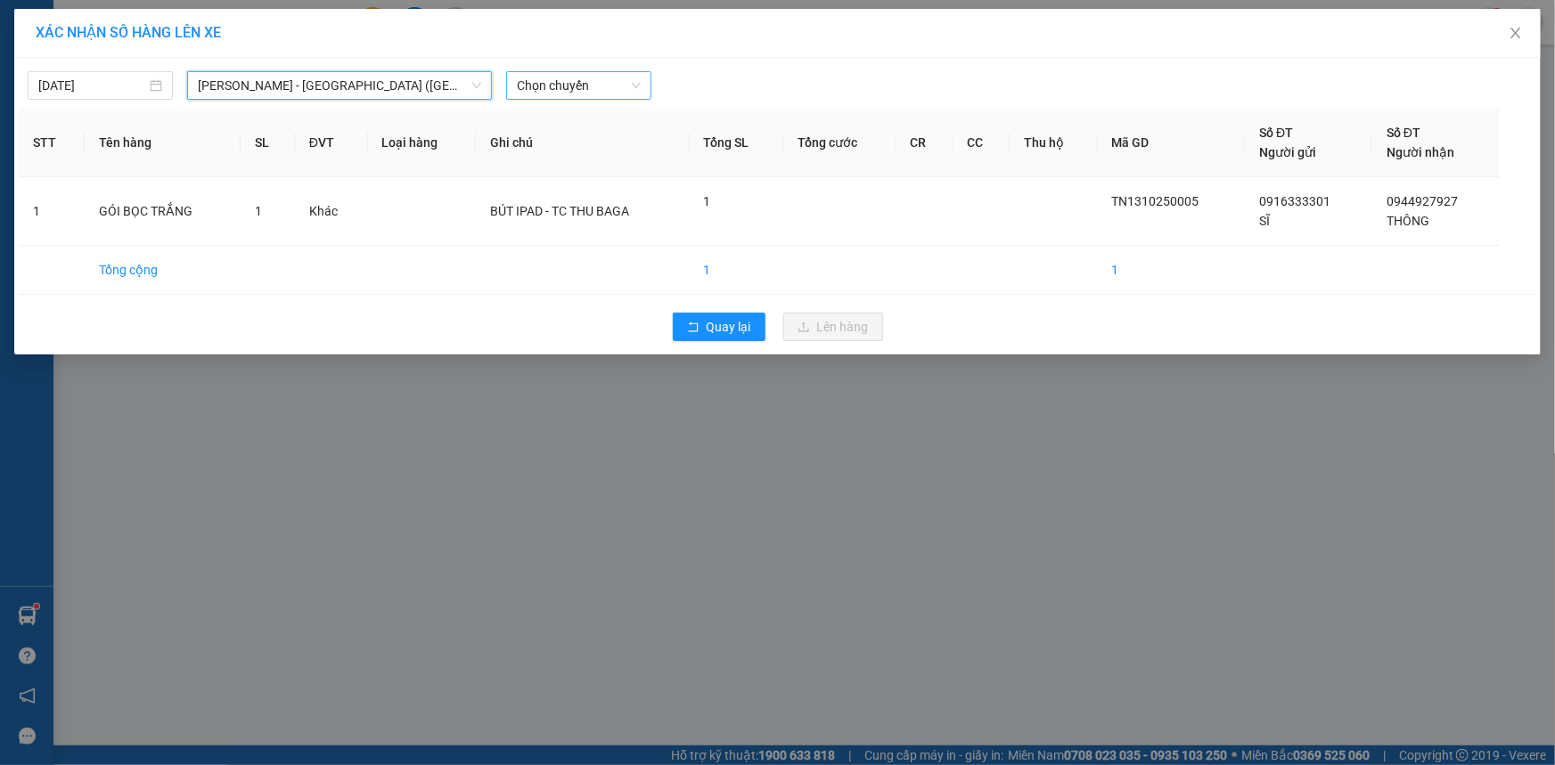
click at [594, 81] on span "Chọn chuyến" at bounding box center [579, 85] width 124 height 27
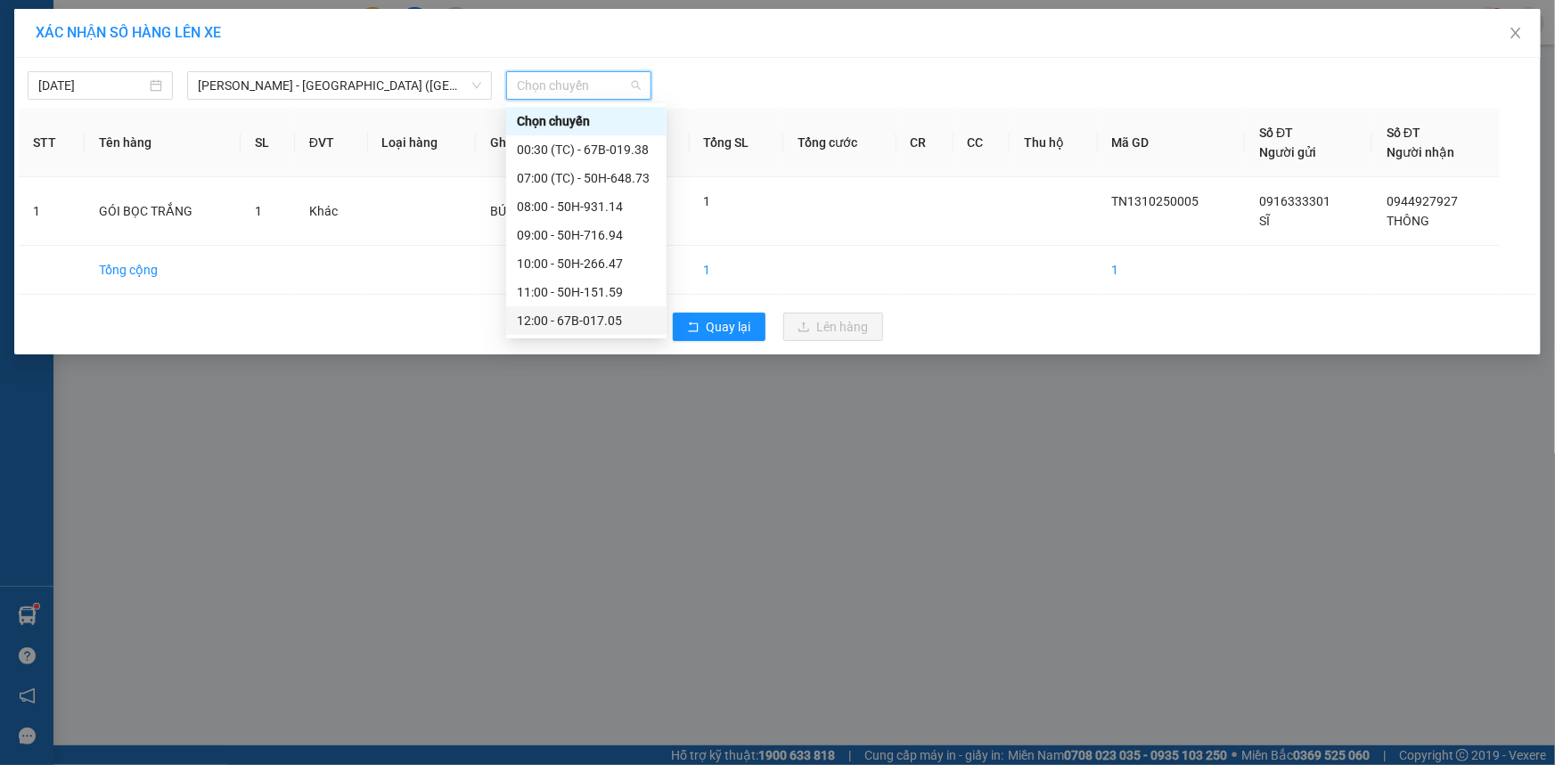
click at [592, 312] on div "12:00 - 67B-017.05" at bounding box center [586, 321] width 139 height 20
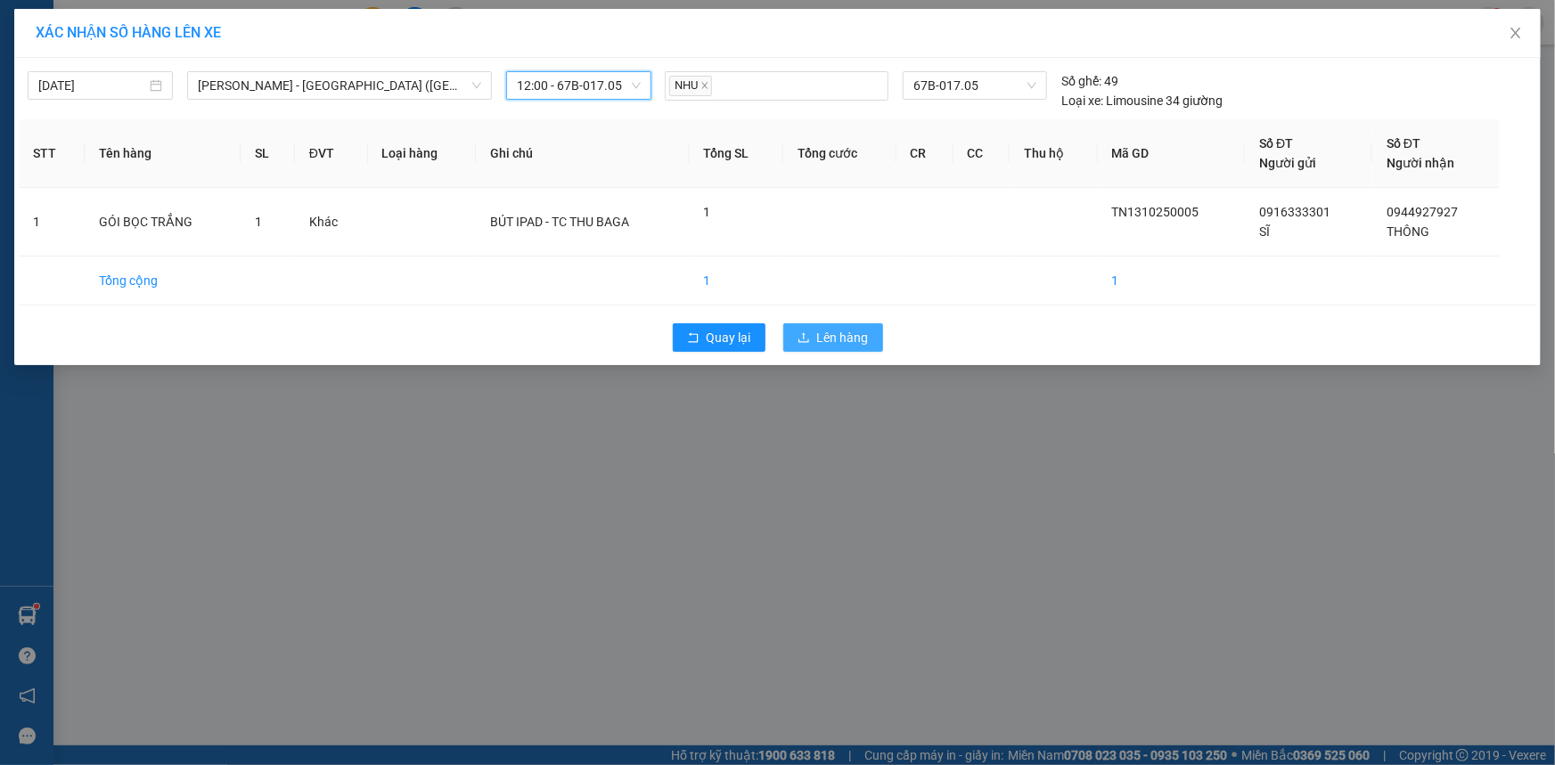
click at [829, 329] on span "Lên hàng" at bounding box center [843, 338] width 52 height 20
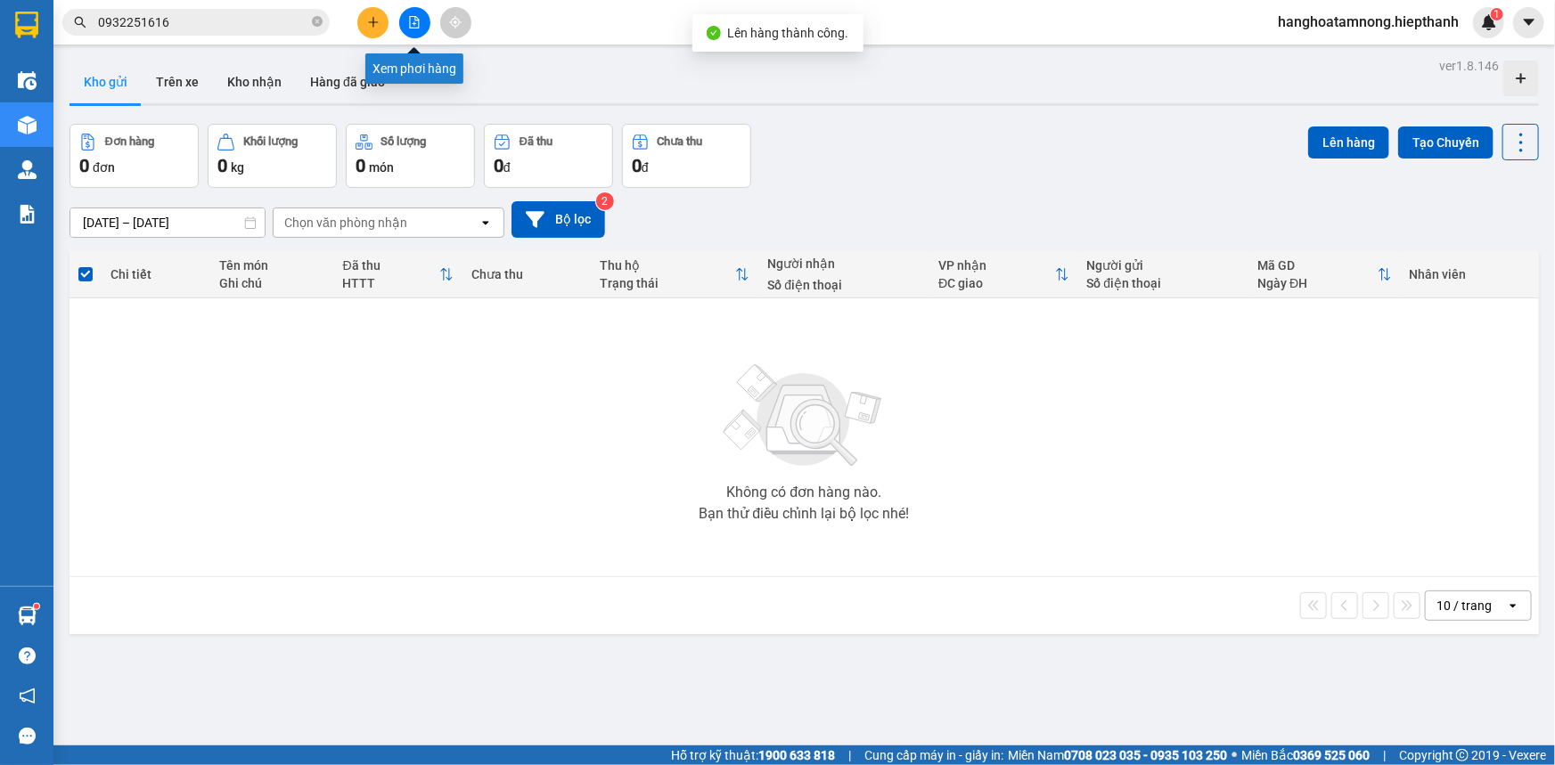
click at [414, 16] on icon "file-add" at bounding box center [415, 22] width 10 height 12
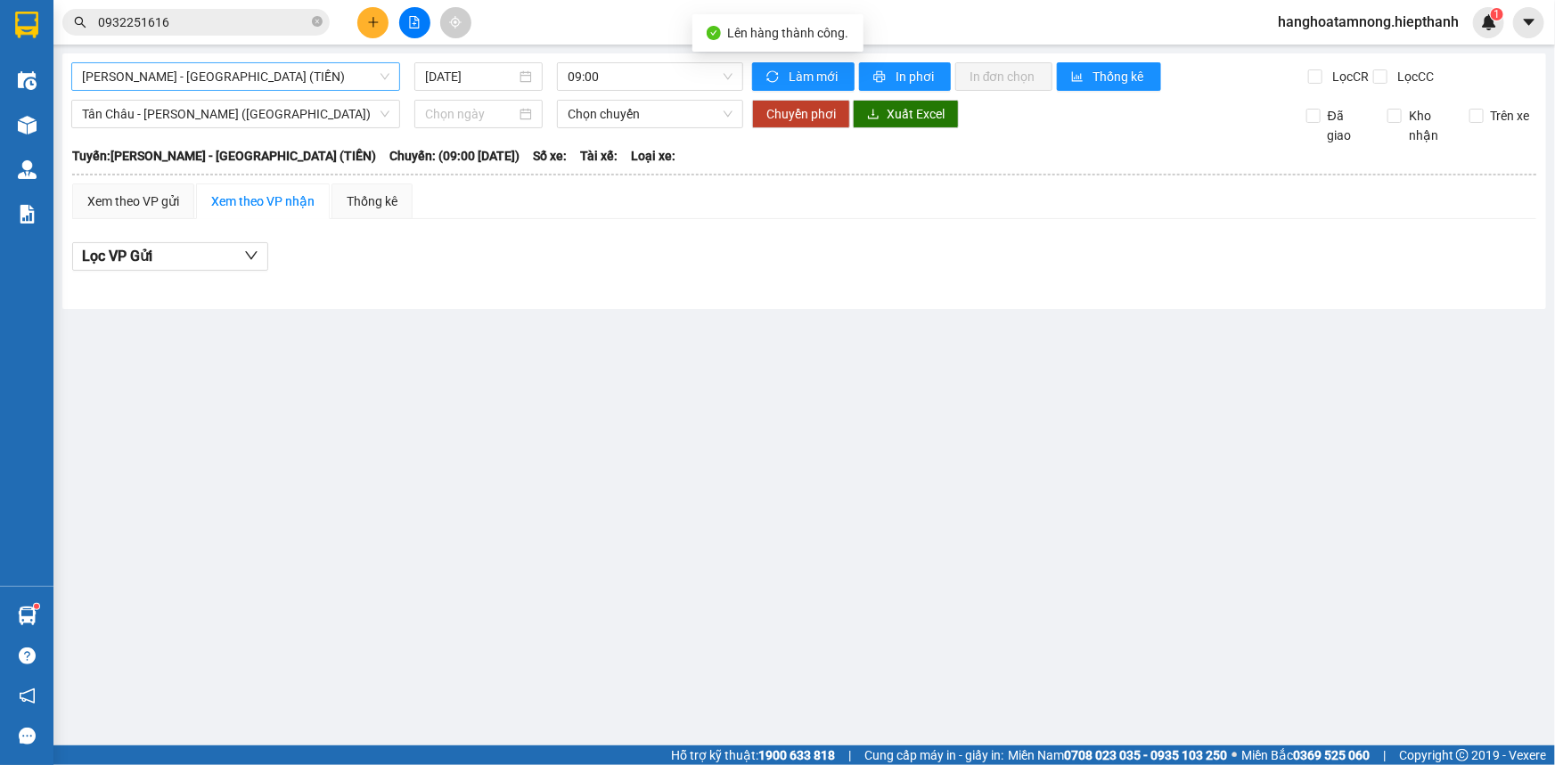
click at [209, 67] on span "[PERSON_NAME] - [GEOGRAPHIC_DATA] (TIỀN)" at bounding box center [235, 76] width 307 height 27
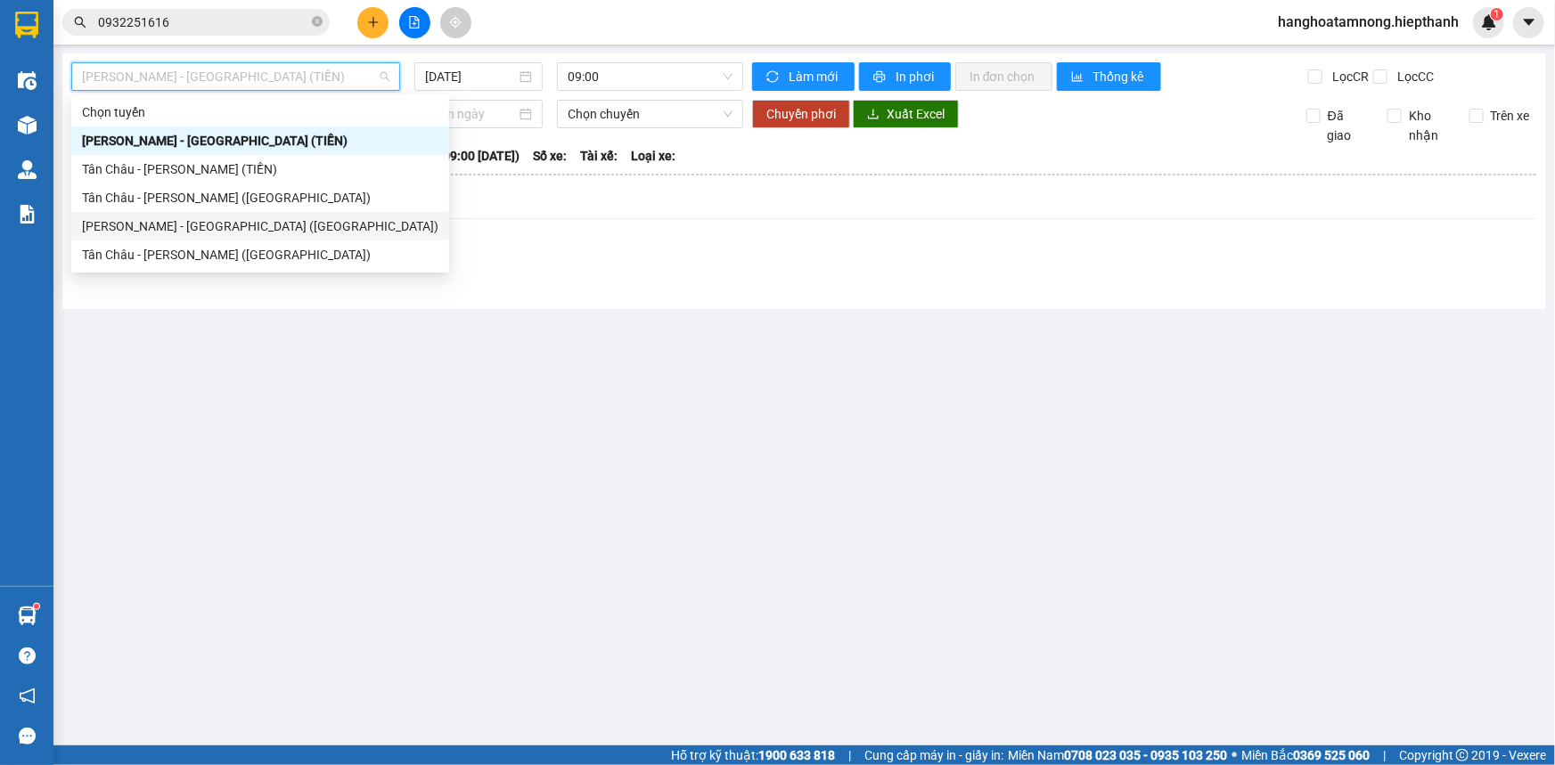
click at [162, 219] on div "[PERSON_NAME] - [GEOGRAPHIC_DATA] ([GEOGRAPHIC_DATA])" at bounding box center [260, 227] width 356 height 20
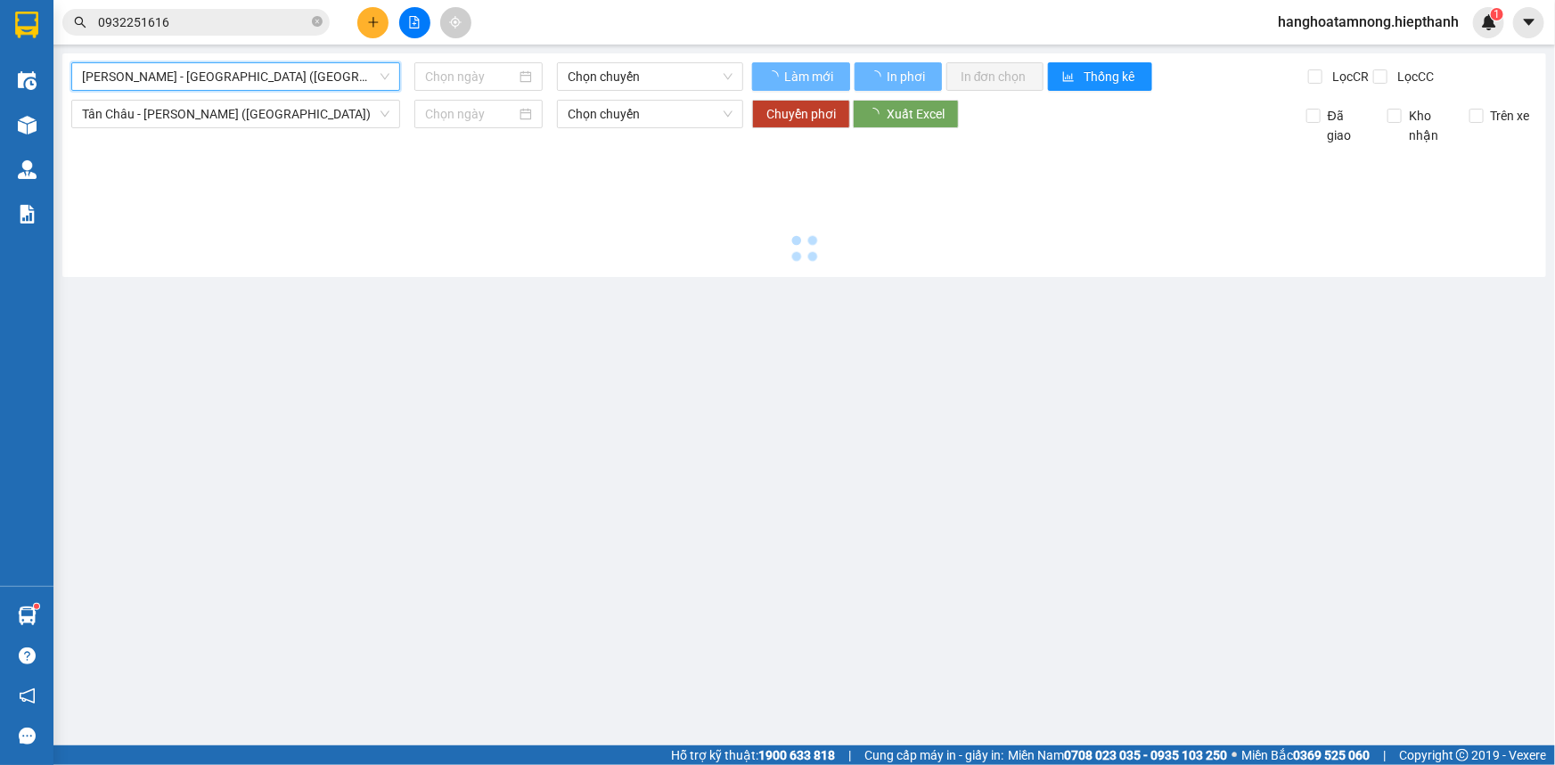
type input "[DATE]"
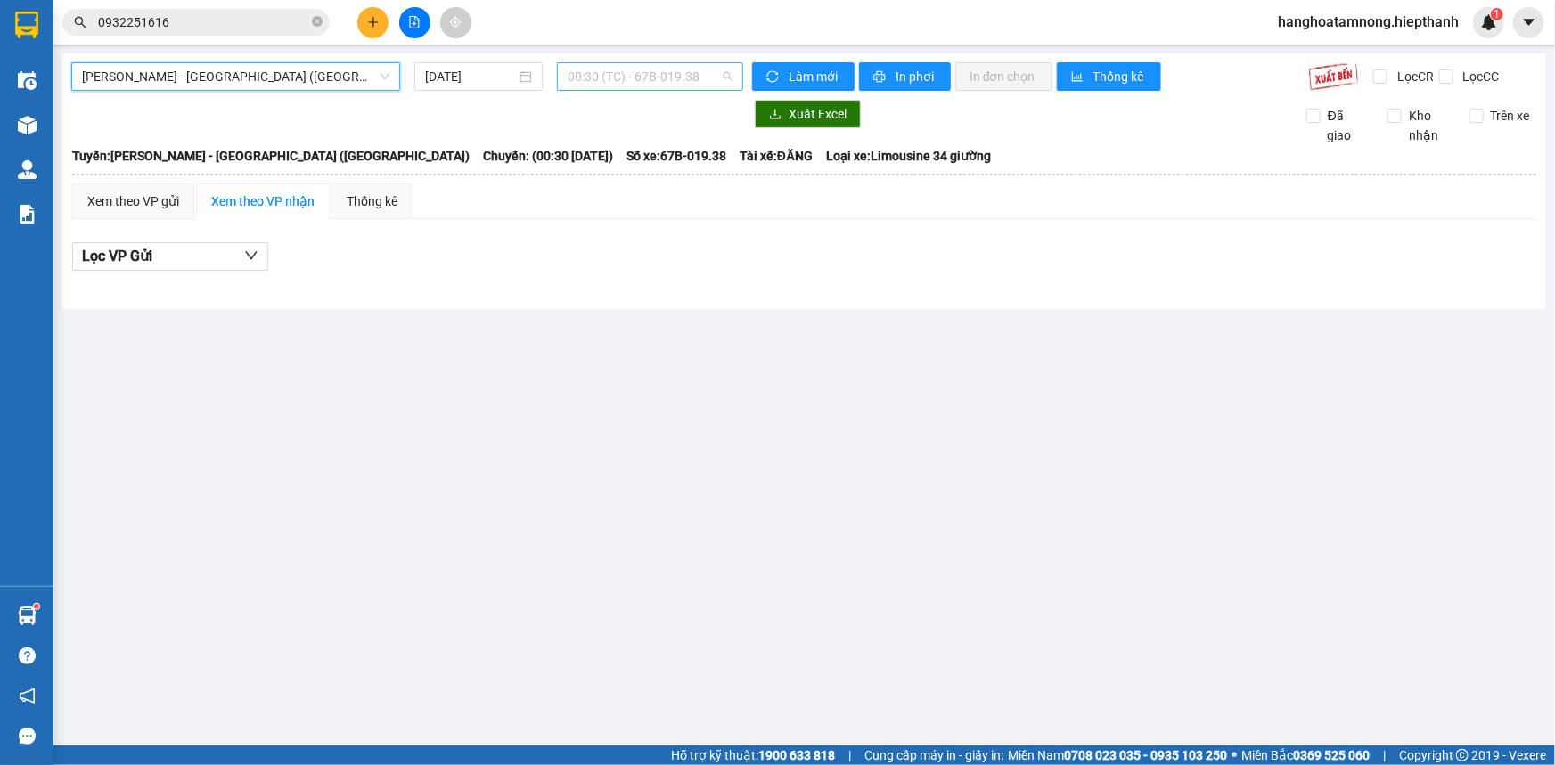
click at [628, 71] on span "00:30 (TC) - 67B-019.38" at bounding box center [650, 76] width 165 height 27
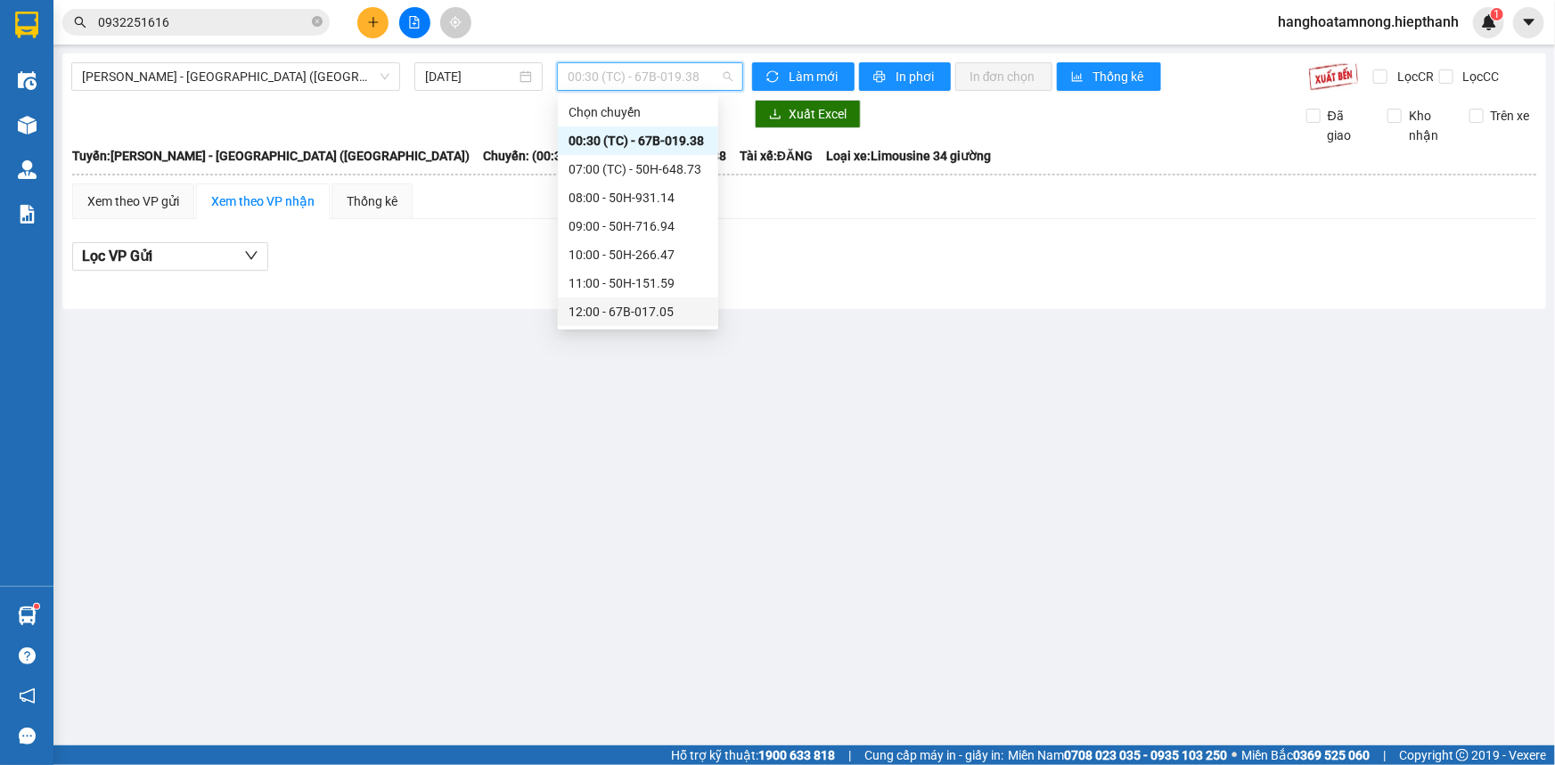
click at [617, 312] on div "12:00 - 67B-017.05" at bounding box center [637, 312] width 139 height 20
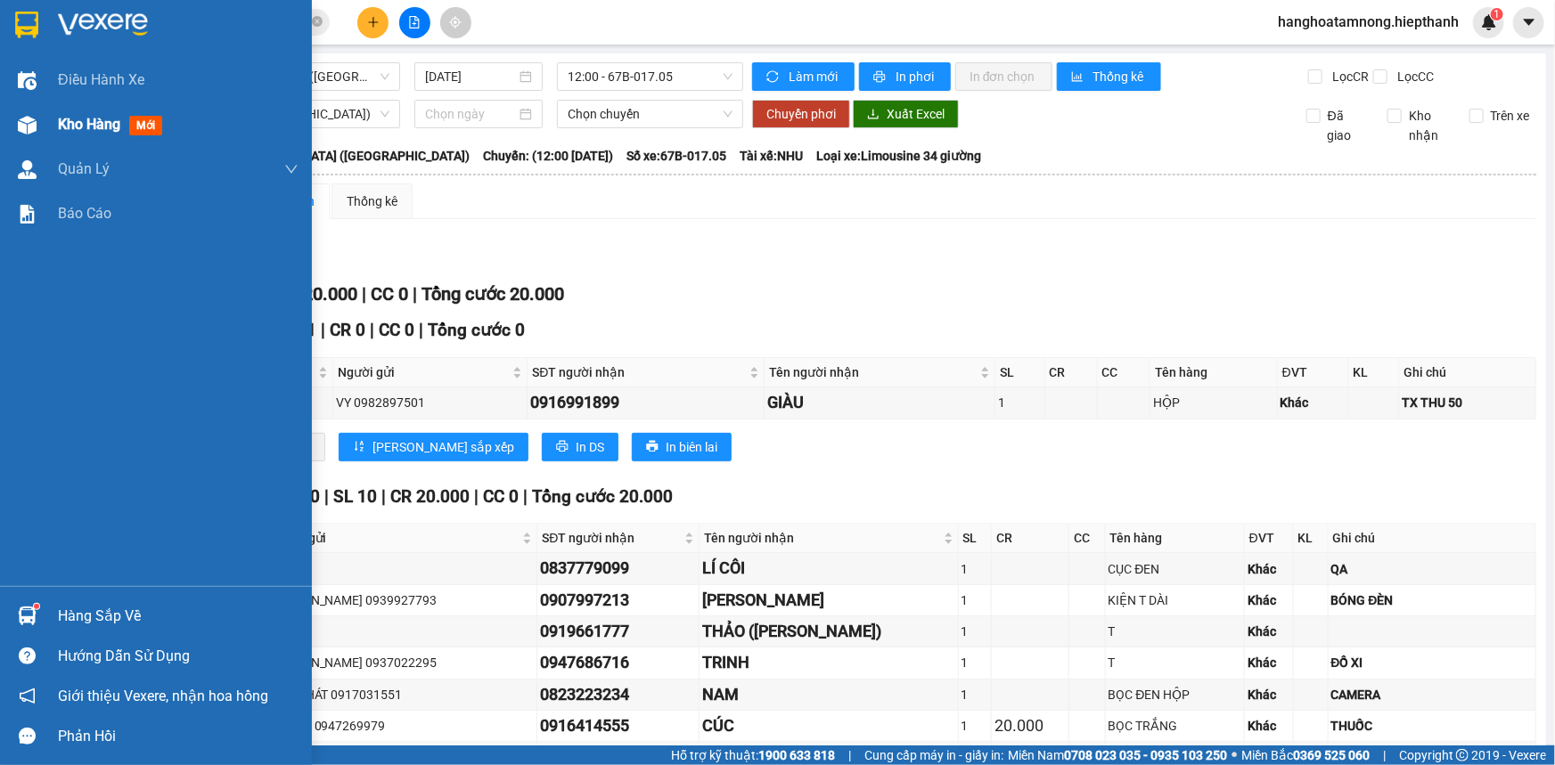
click at [56, 122] on div "Kho hàng mới" at bounding box center [156, 124] width 312 height 45
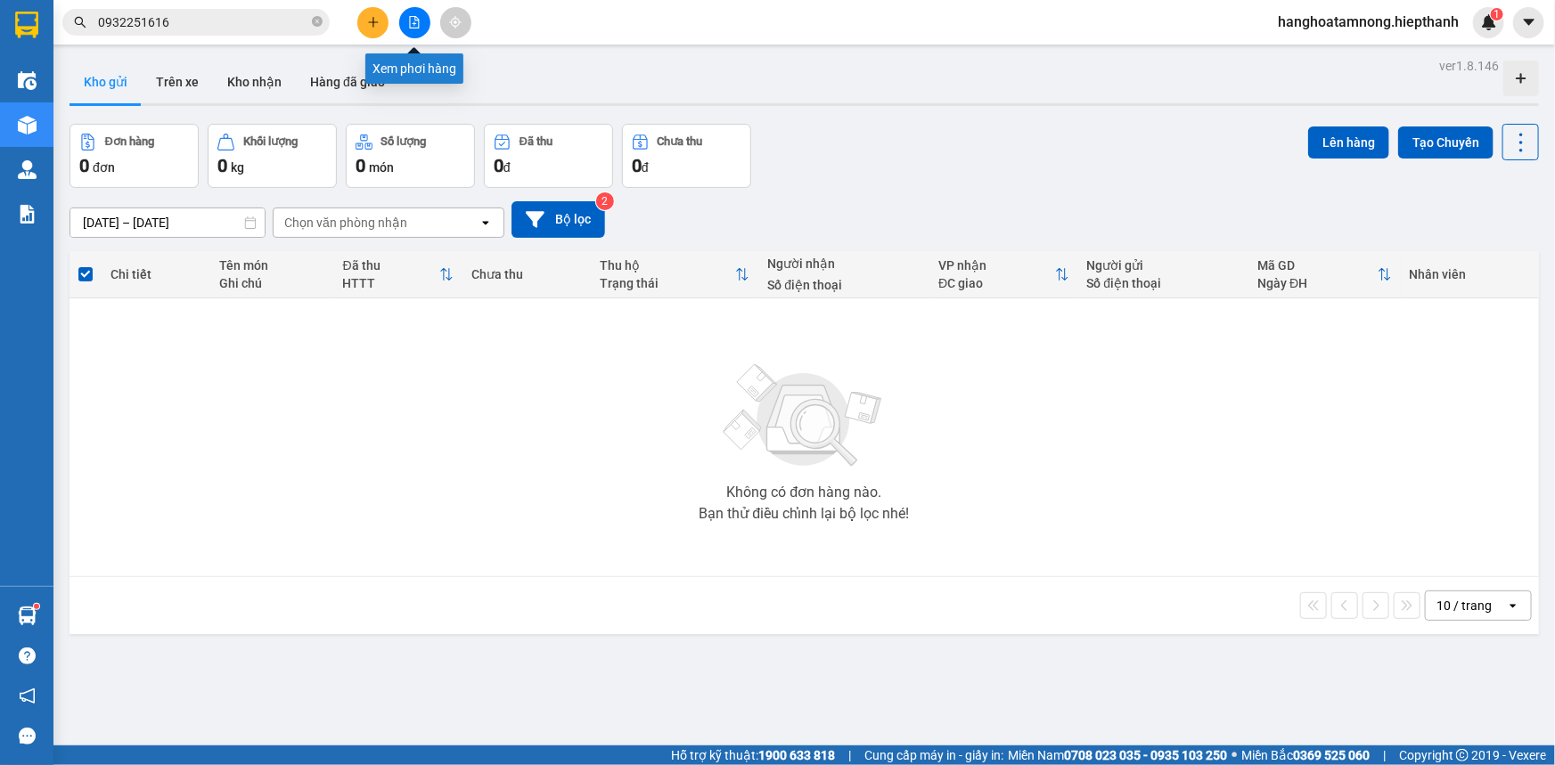
click at [418, 16] on icon "file-add" at bounding box center [414, 22] width 12 height 12
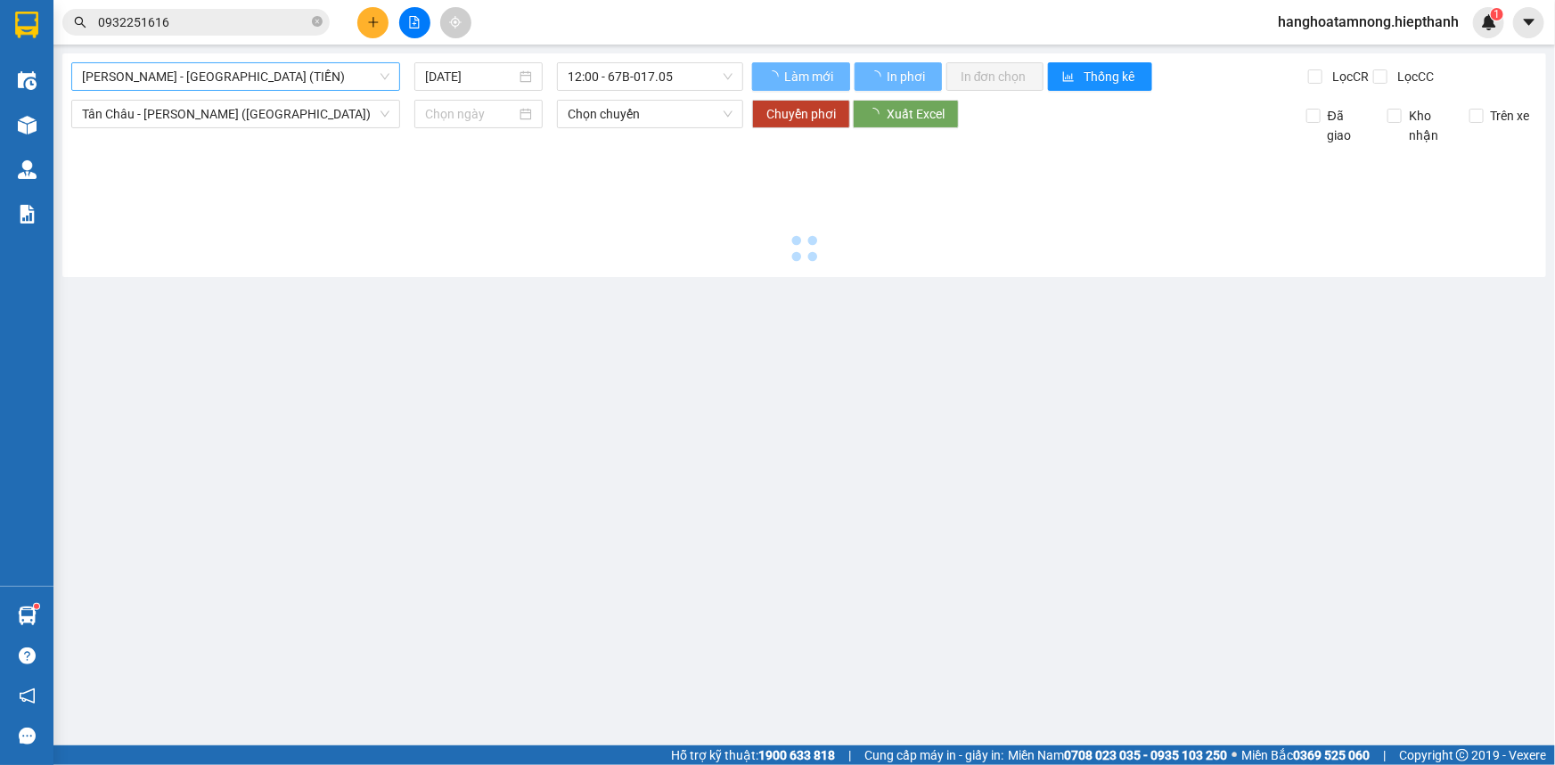
click at [250, 83] on span "[PERSON_NAME] - [GEOGRAPHIC_DATA] (TIỀN)" at bounding box center [235, 76] width 307 height 27
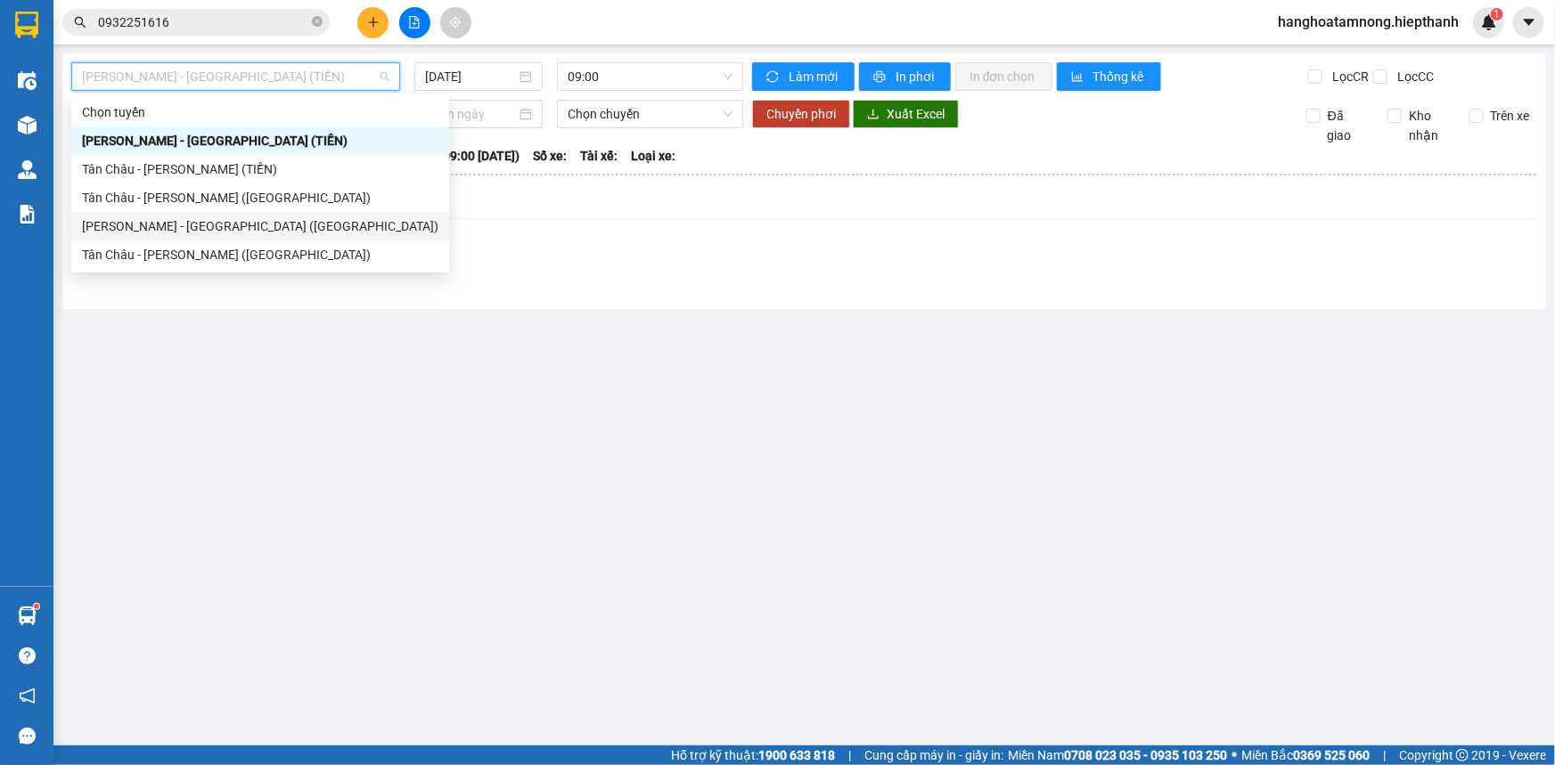
click at [176, 232] on div "[PERSON_NAME] - [GEOGRAPHIC_DATA] ([GEOGRAPHIC_DATA])" at bounding box center [260, 227] width 356 height 20
type input "[DATE]"
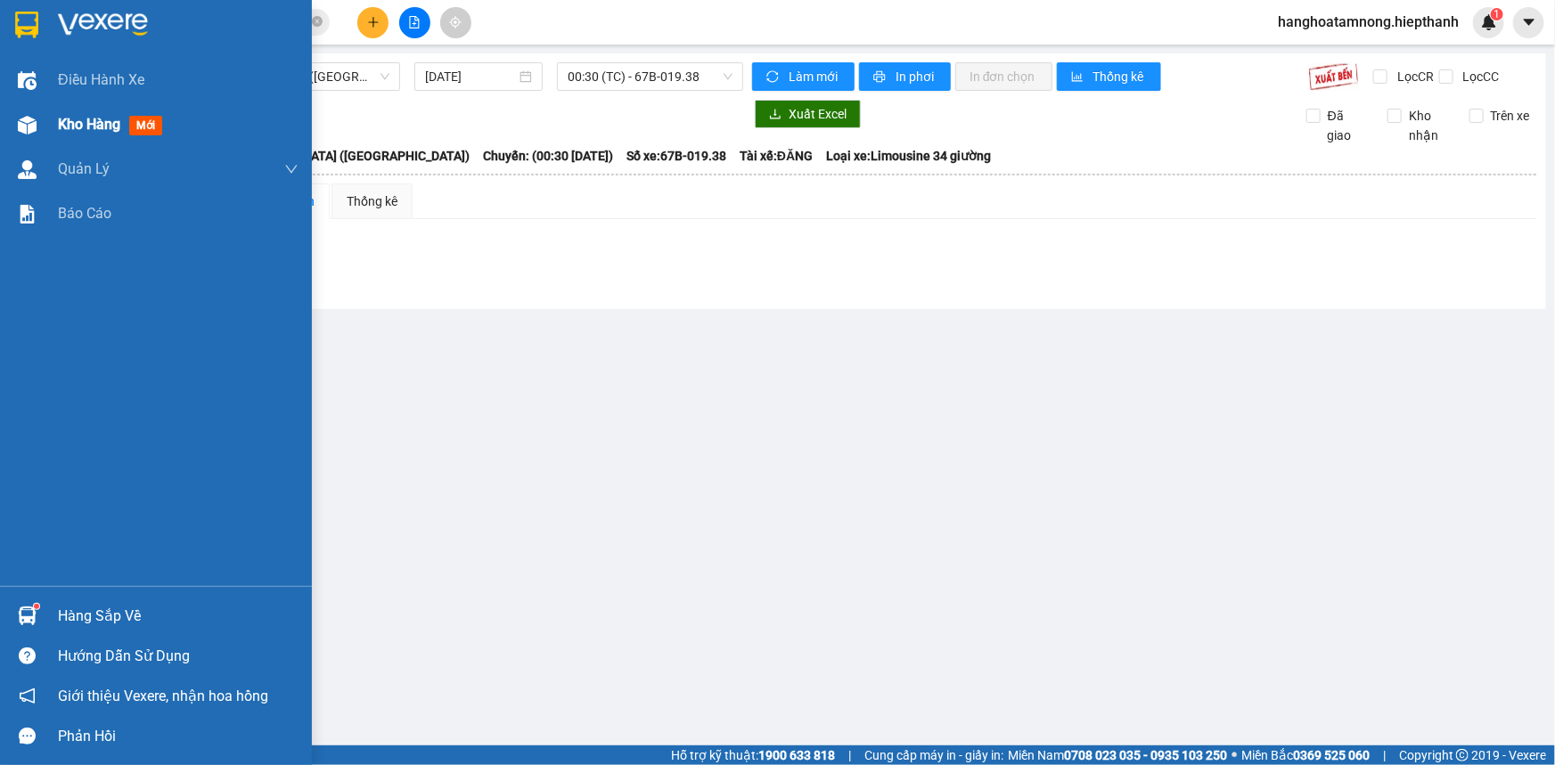
click at [9, 124] on div "Kho hàng mới" at bounding box center [156, 124] width 312 height 45
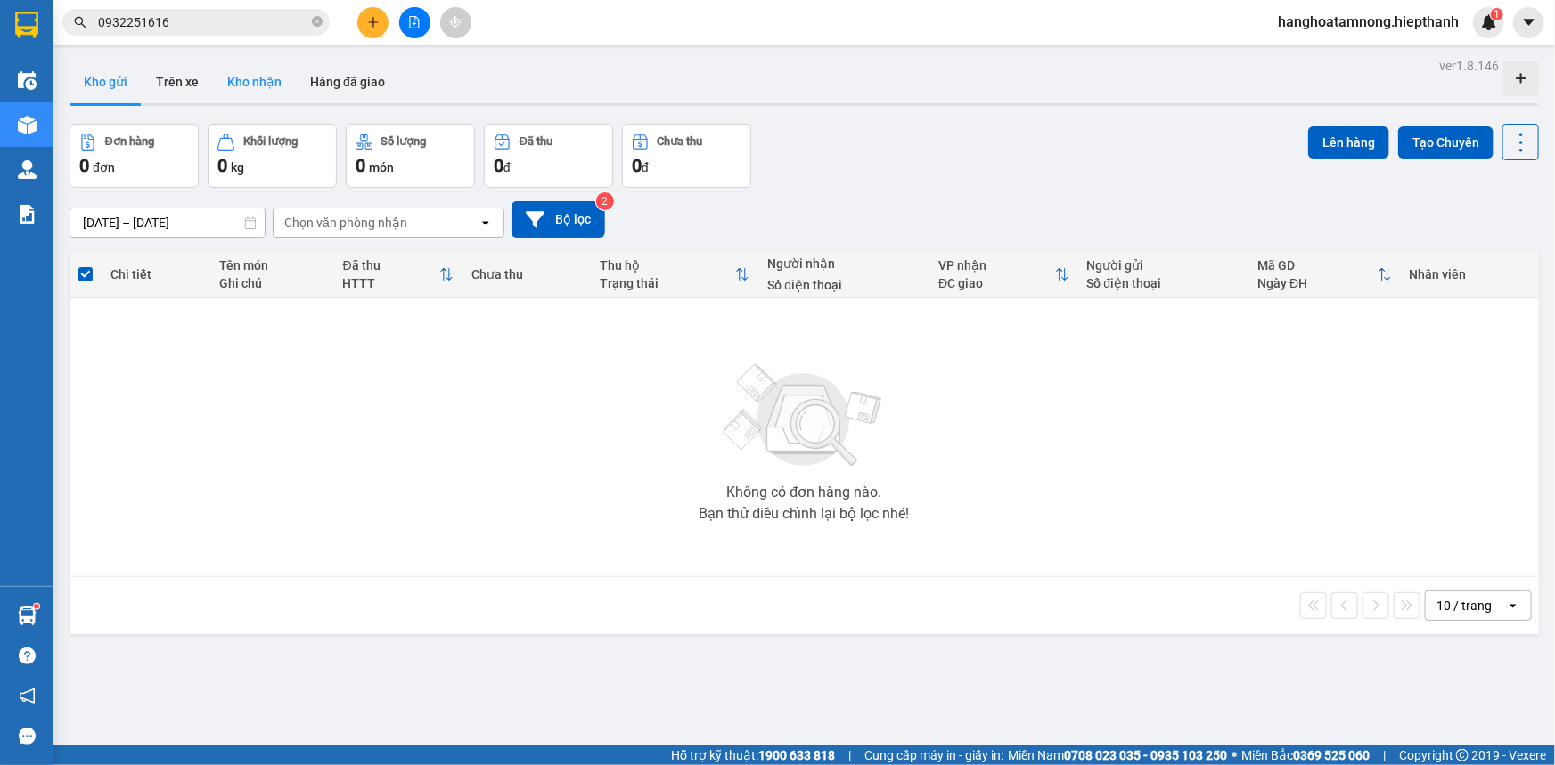
click at [254, 80] on button "Kho nhận" at bounding box center [254, 82] width 83 height 43
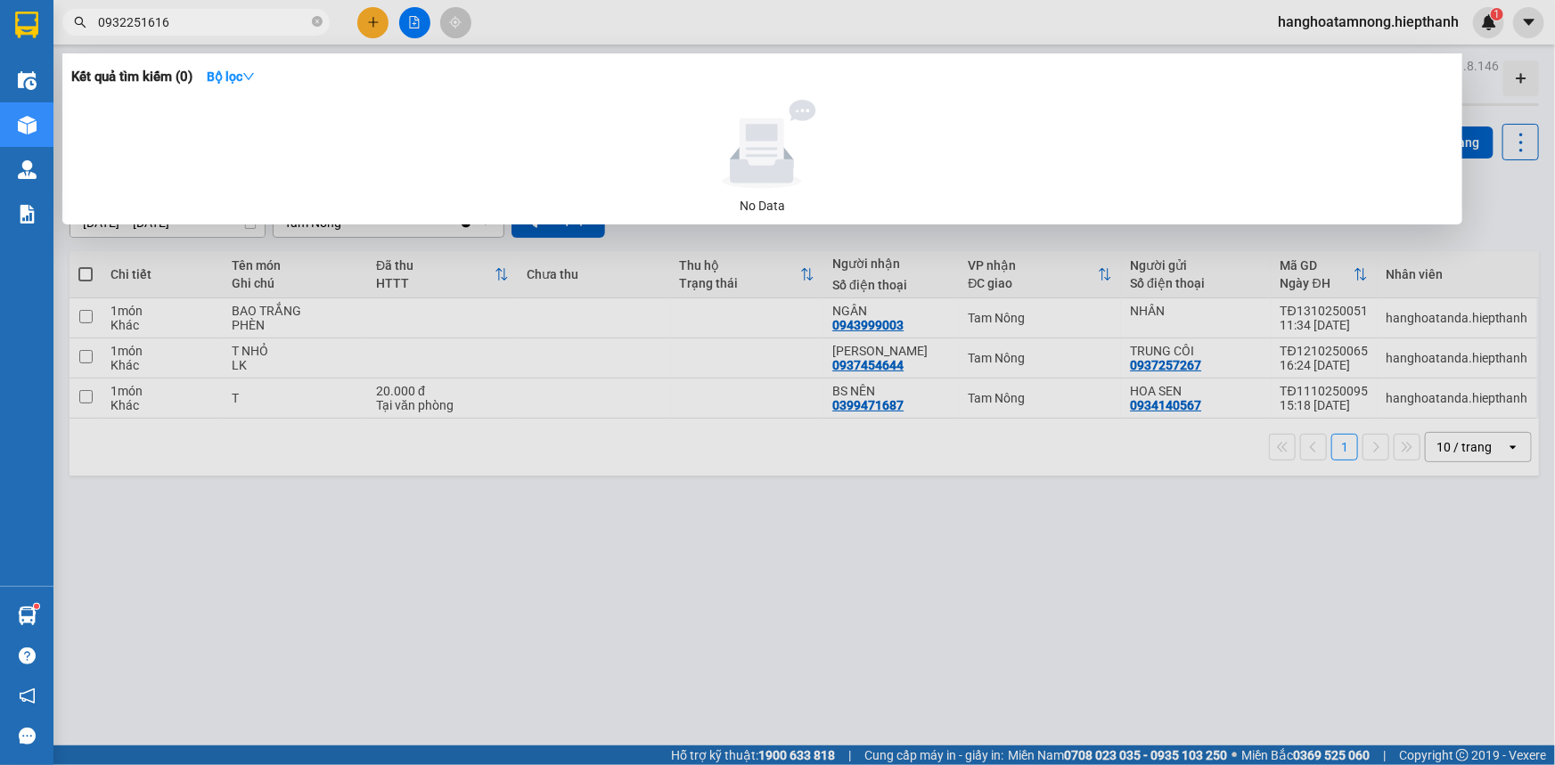
click at [195, 20] on input "0932251616" at bounding box center [203, 22] width 210 height 20
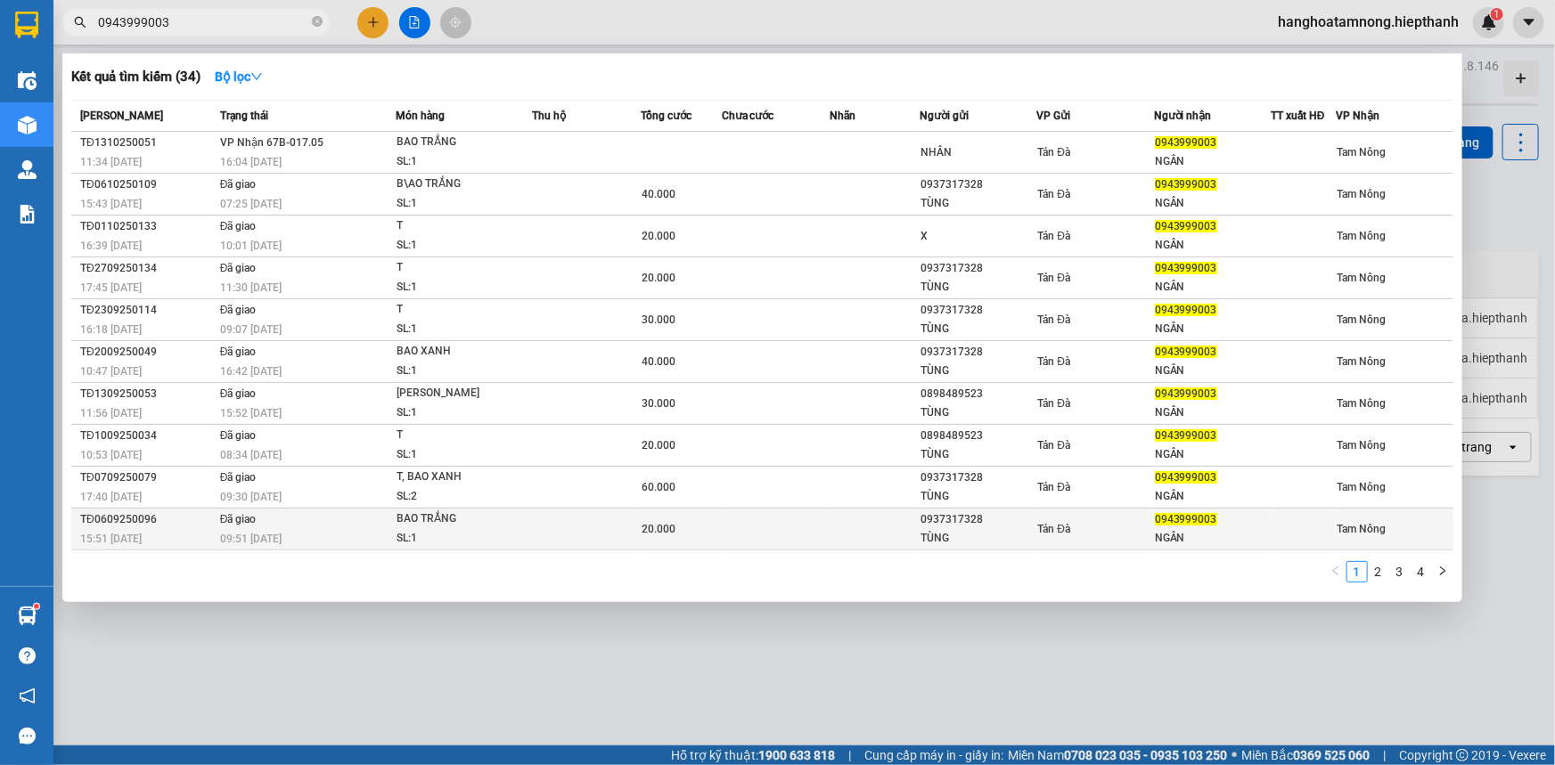
type input "0943999003"
click at [829, 511] on div "0937317328" at bounding box center [977, 520] width 115 height 19
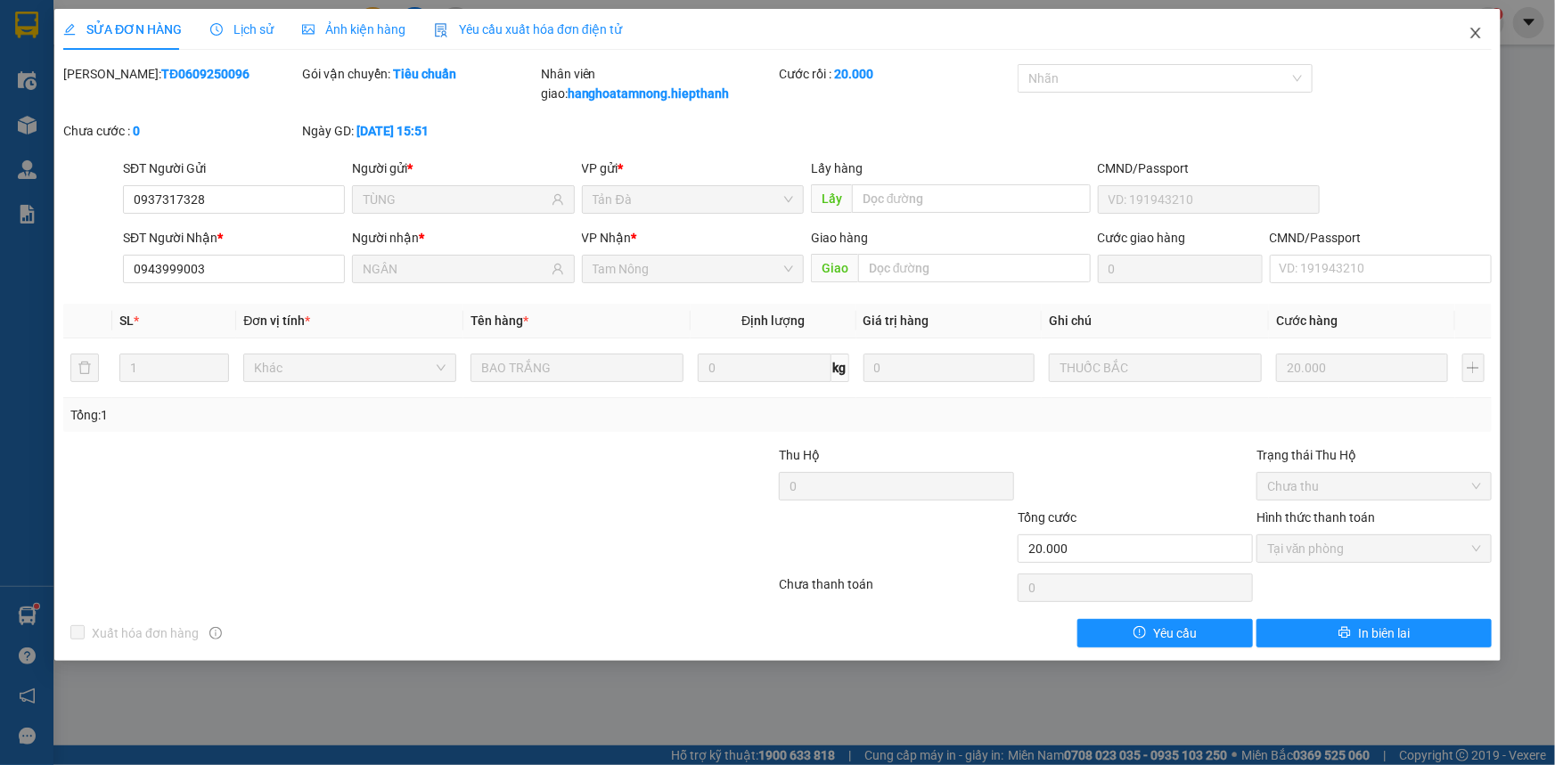
click at [829, 26] on span "Close" at bounding box center [1476, 34] width 50 height 50
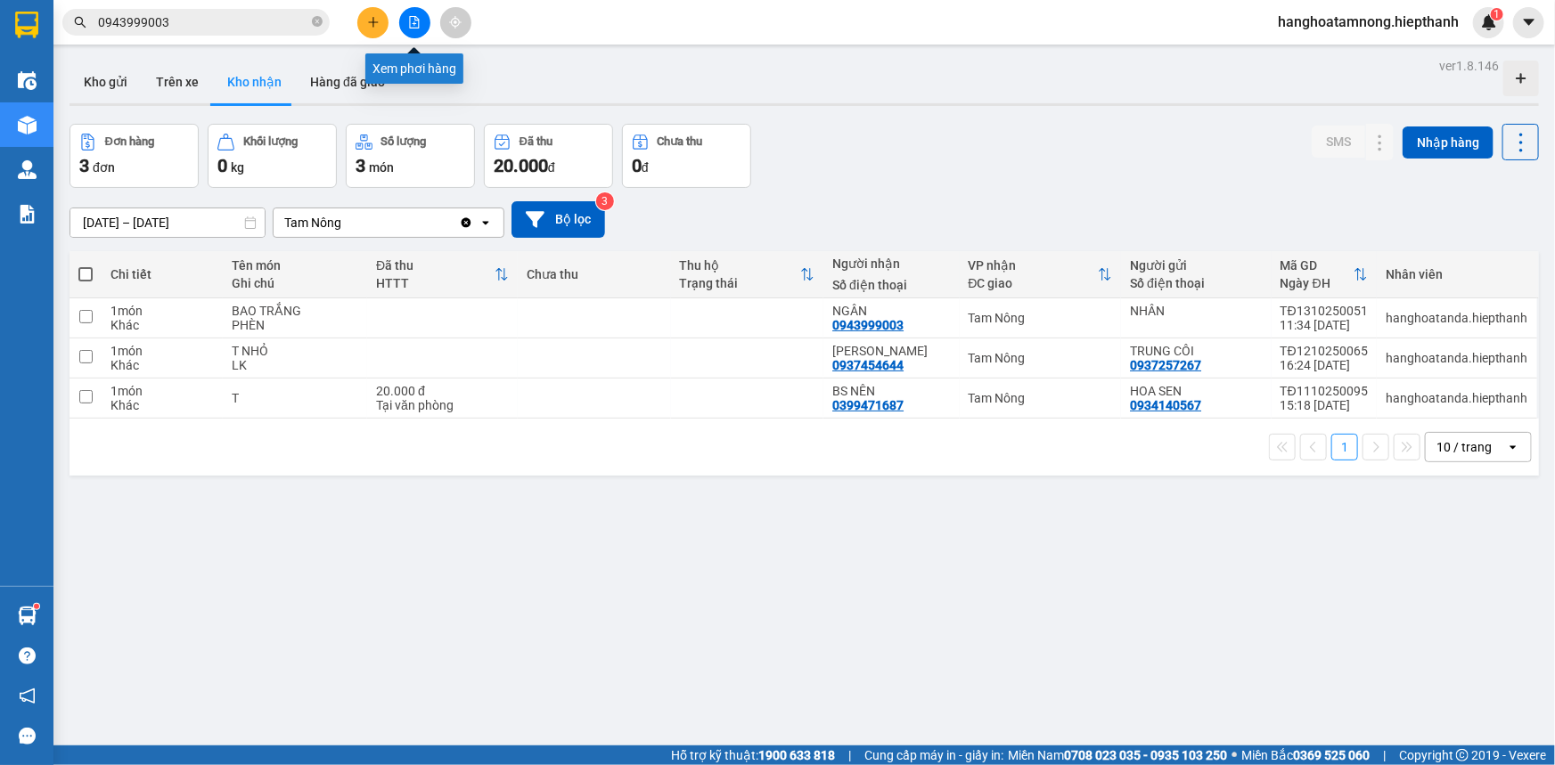
click at [408, 19] on icon "file-add" at bounding box center [414, 22] width 12 height 12
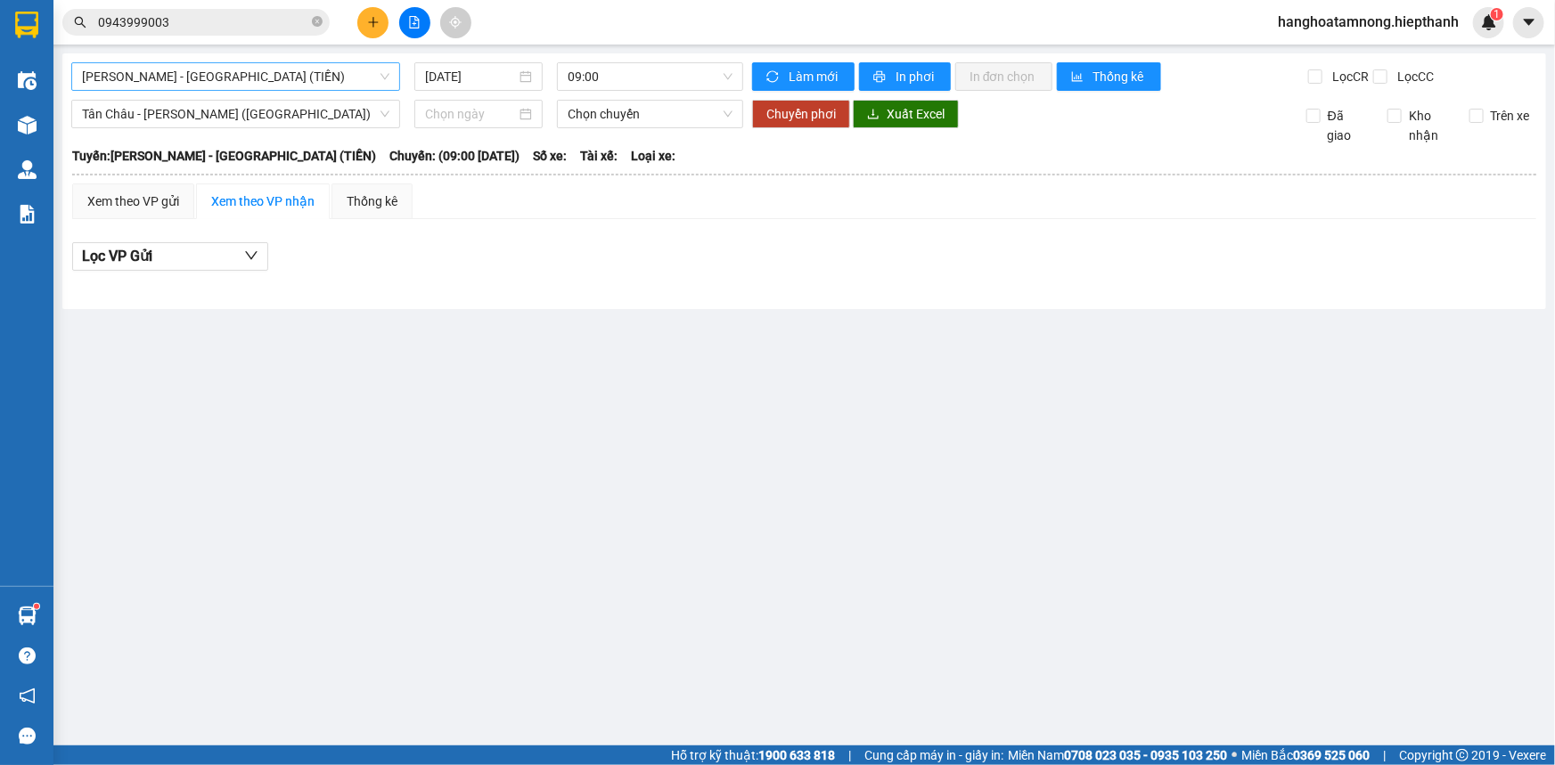
click at [274, 82] on span "[PERSON_NAME] - [GEOGRAPHIC_DATA] (TIỀN)" at bounding box center [235, 76] width 307 height 27
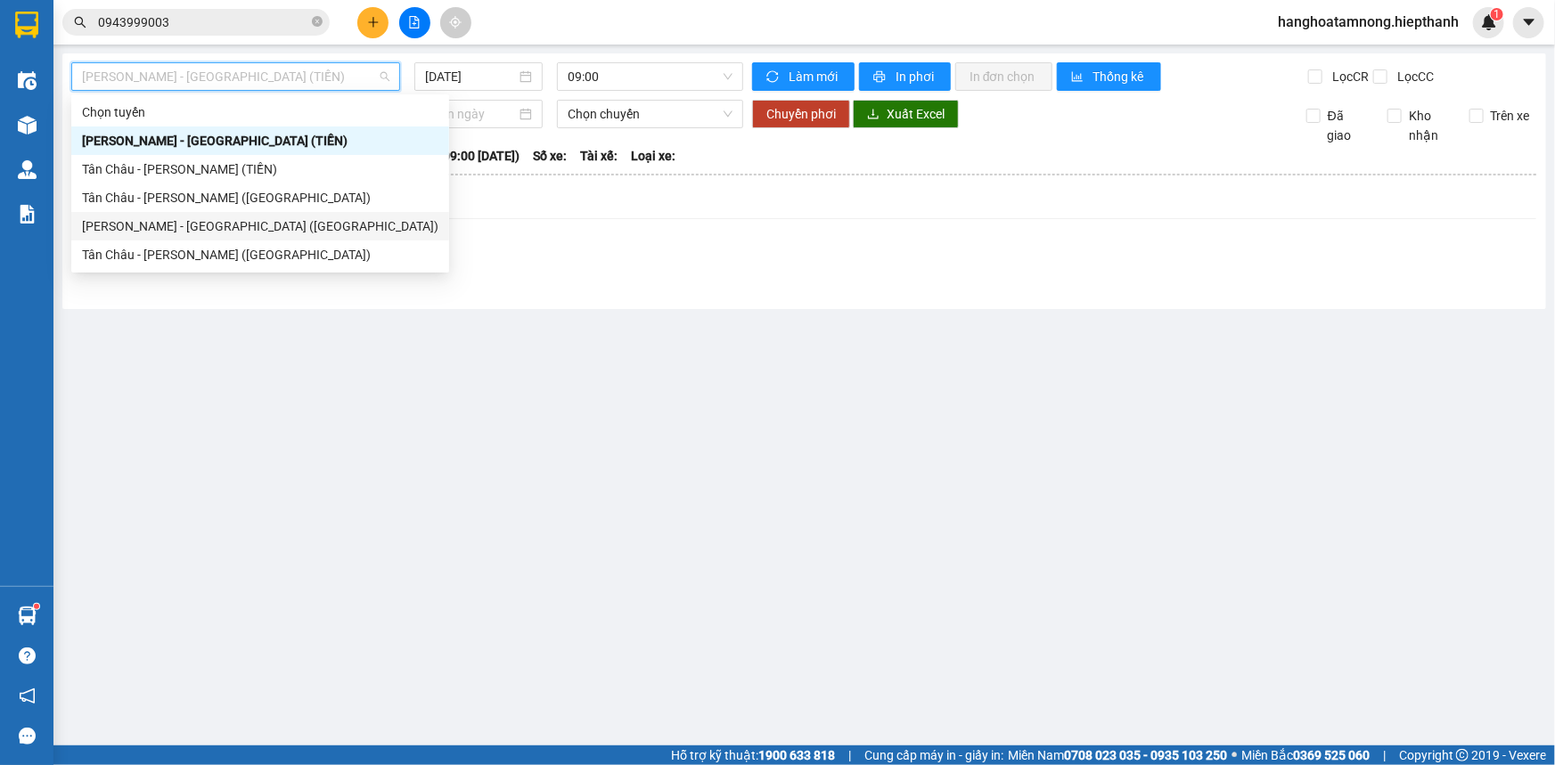
click at [195, 228] on div "[PERSON_NAME] - [GEOGRAPHIC_DATA] ([GEOGRAPHIC_DATA])" at bounding box center [260, 227] width 356 height 20
type input "[DATE]"
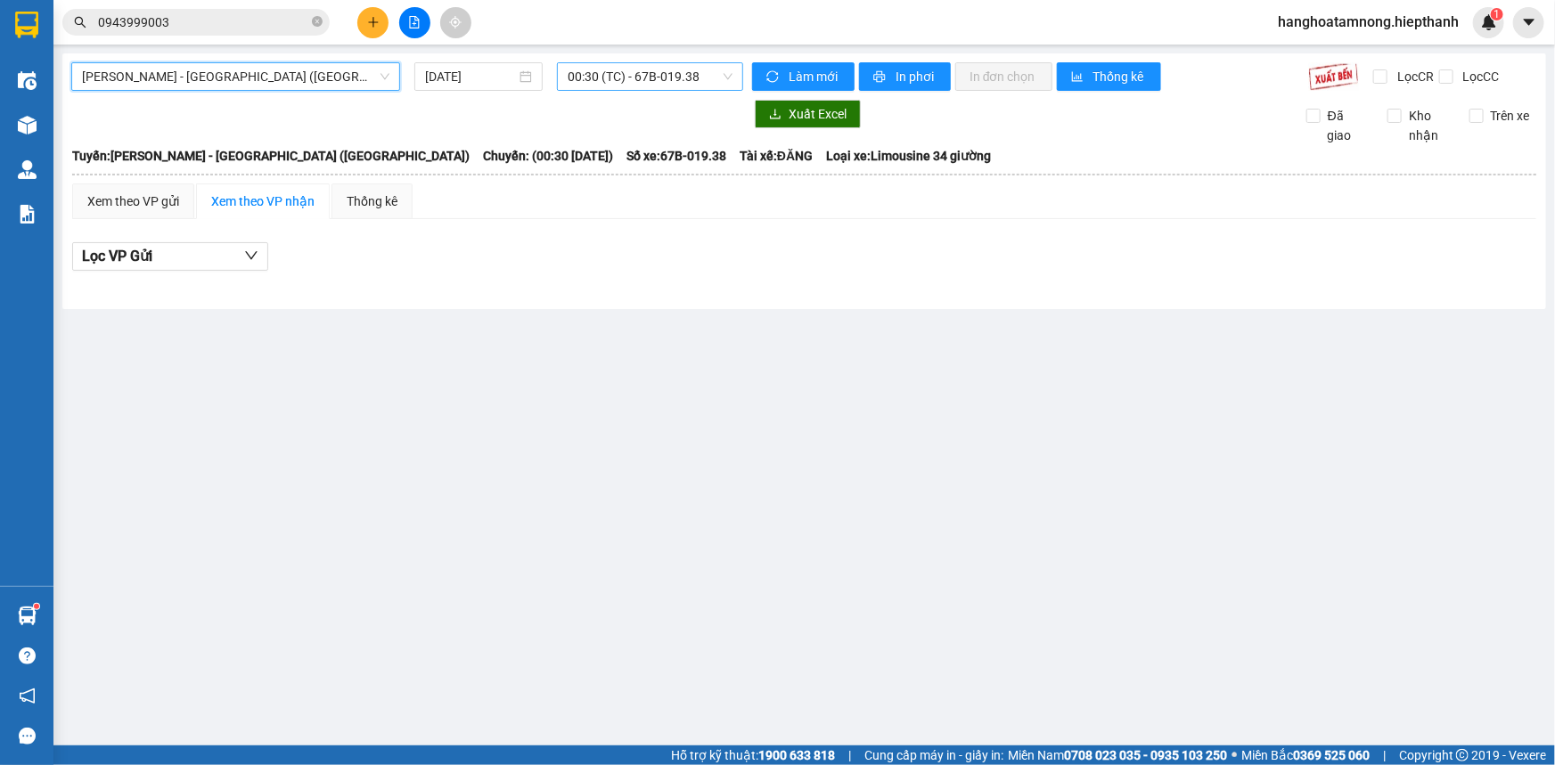
click at [618, 89] on span "00:30 (TC) - 67B-019.38" at bounding box center [650, 76] width 165 height 27
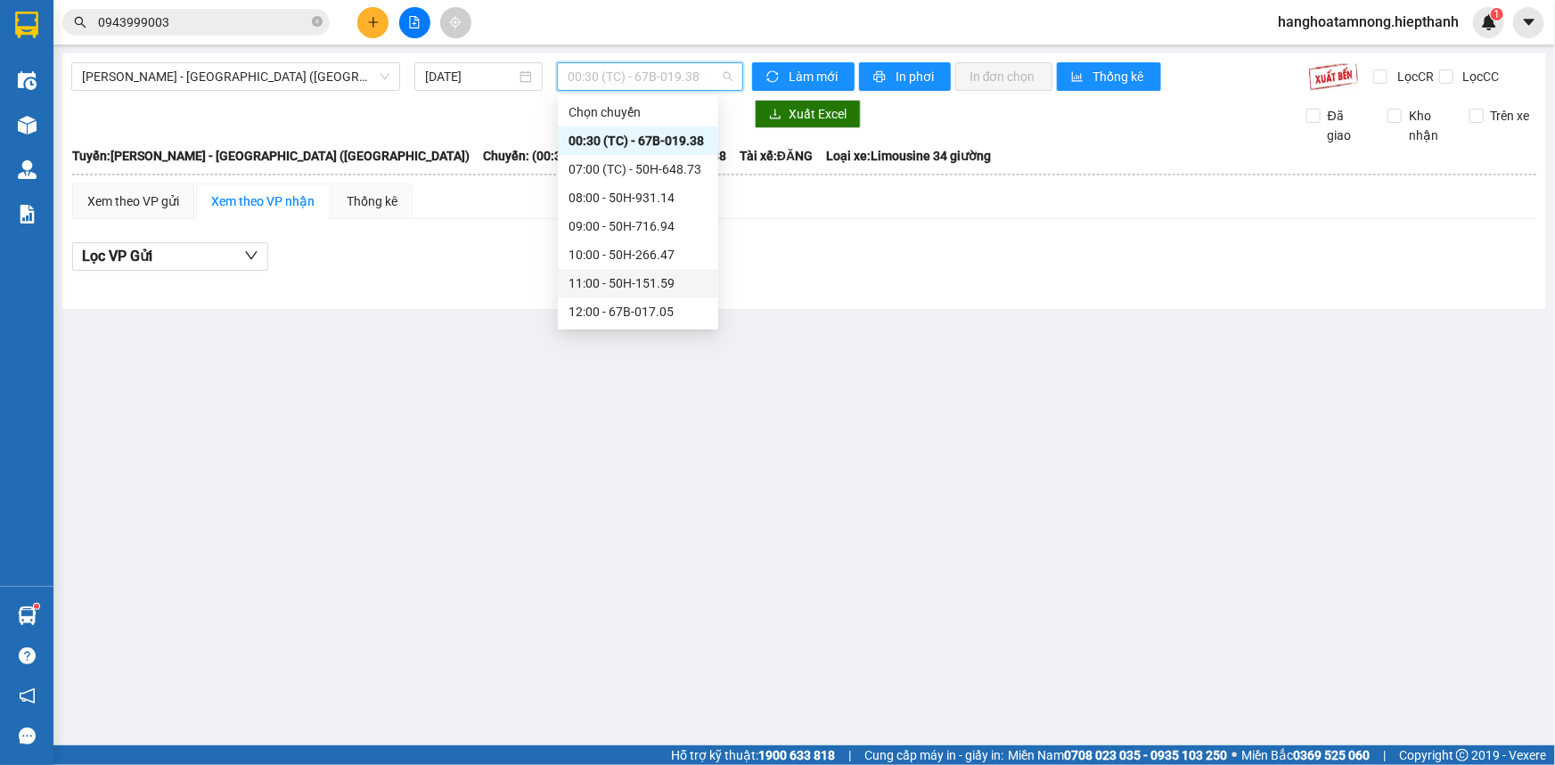
scroll to position [161, 0]
click at [592, 176] on div "13:00 - 50H-365.72" at bounding box center [637, 179] width 139 height 20
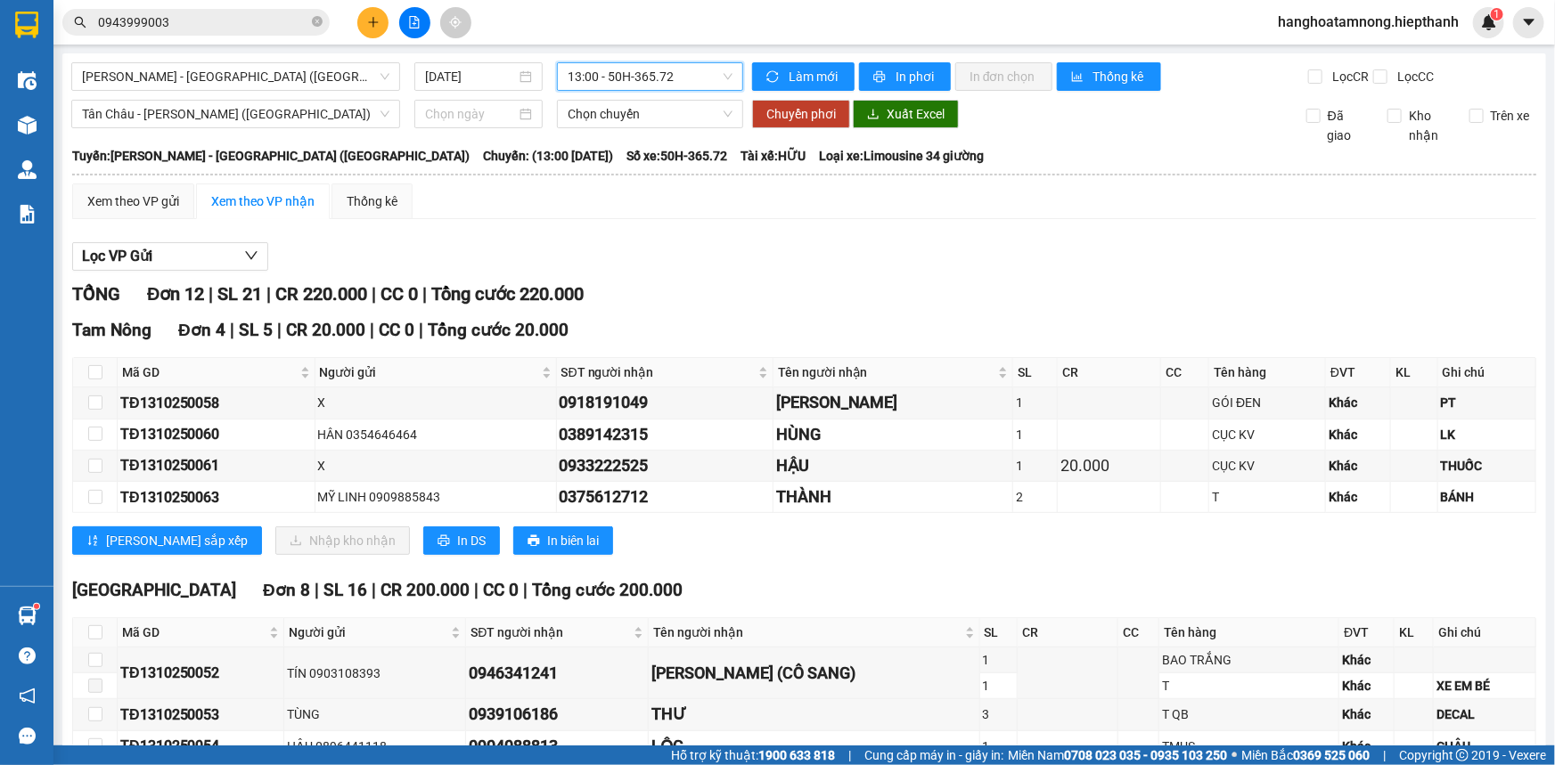
click at [675, 73] on span "13:00 - 50H-365.72" at bounding box center [650, 76] width 165 height 27
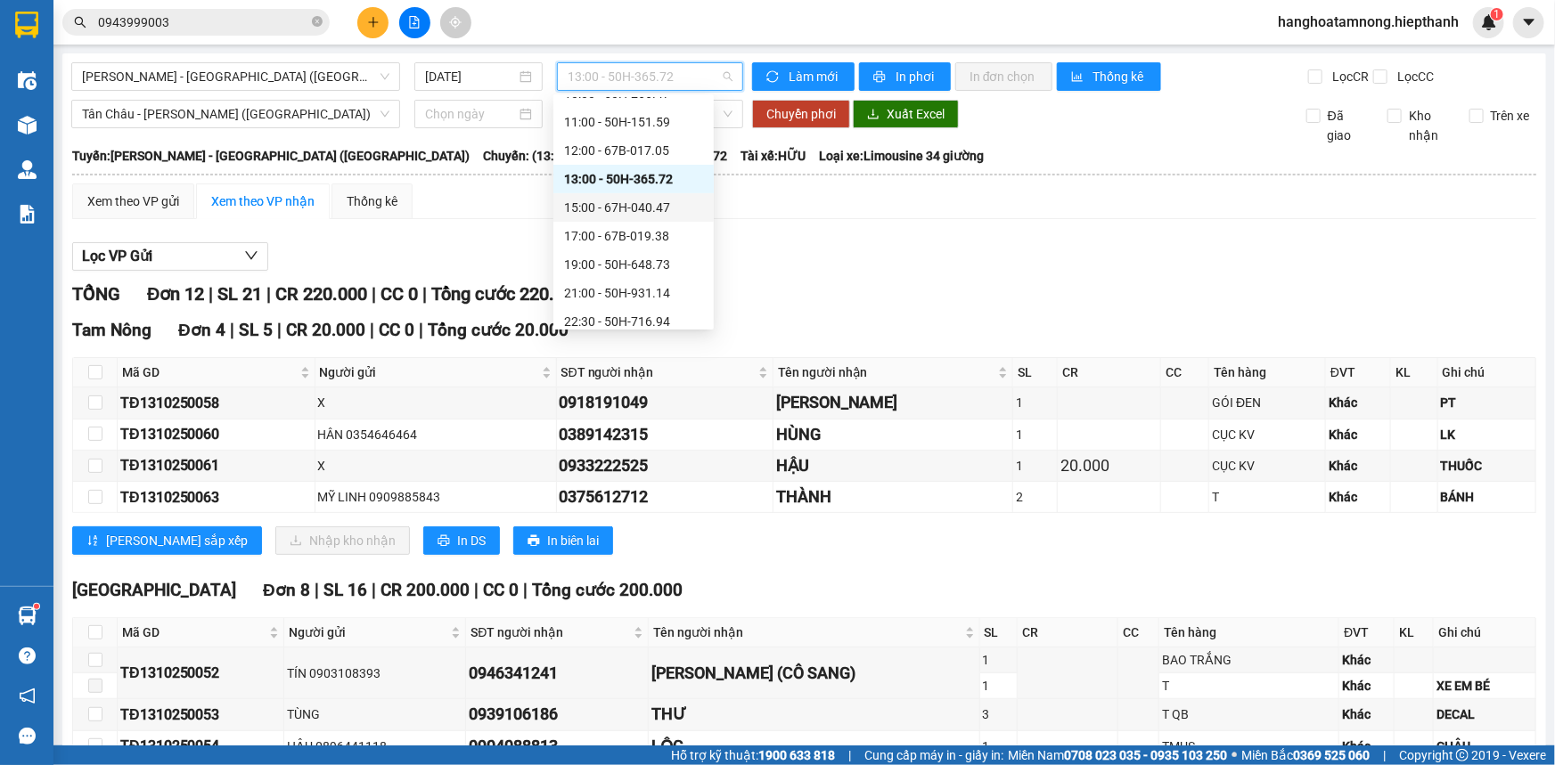
click at [593, 208] on div "15:00 - 67H-040.47" at bounding box center [633, 208] width 139 height 20
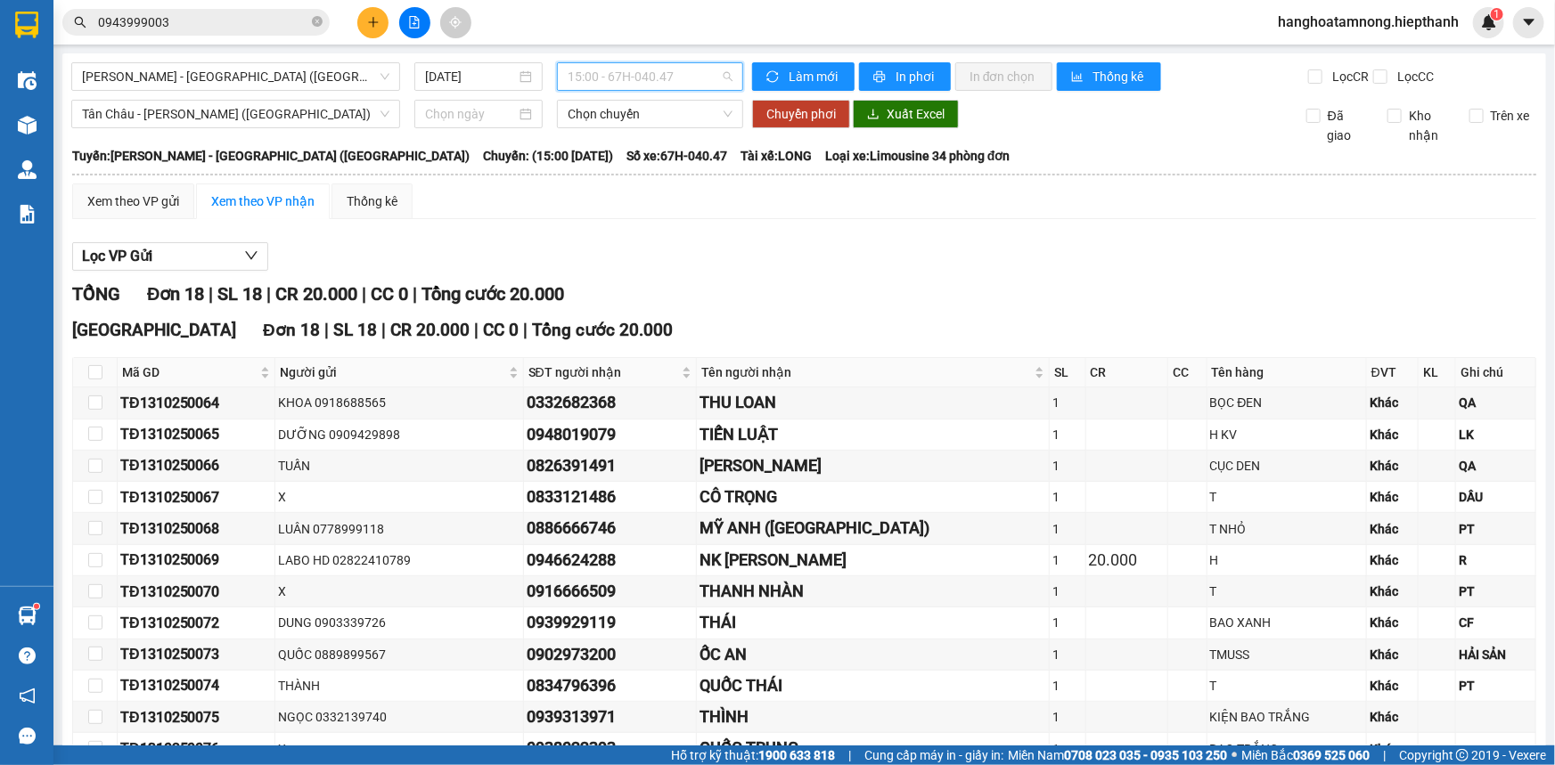
click at [665, 90] on div "15:00 - 67H-040.47" at bounding box center [650, 76] width 186 height 29
click at [829, 262] on div "Lọc VP Gửi" at bounding box center [804, 256] width 1464 height 29
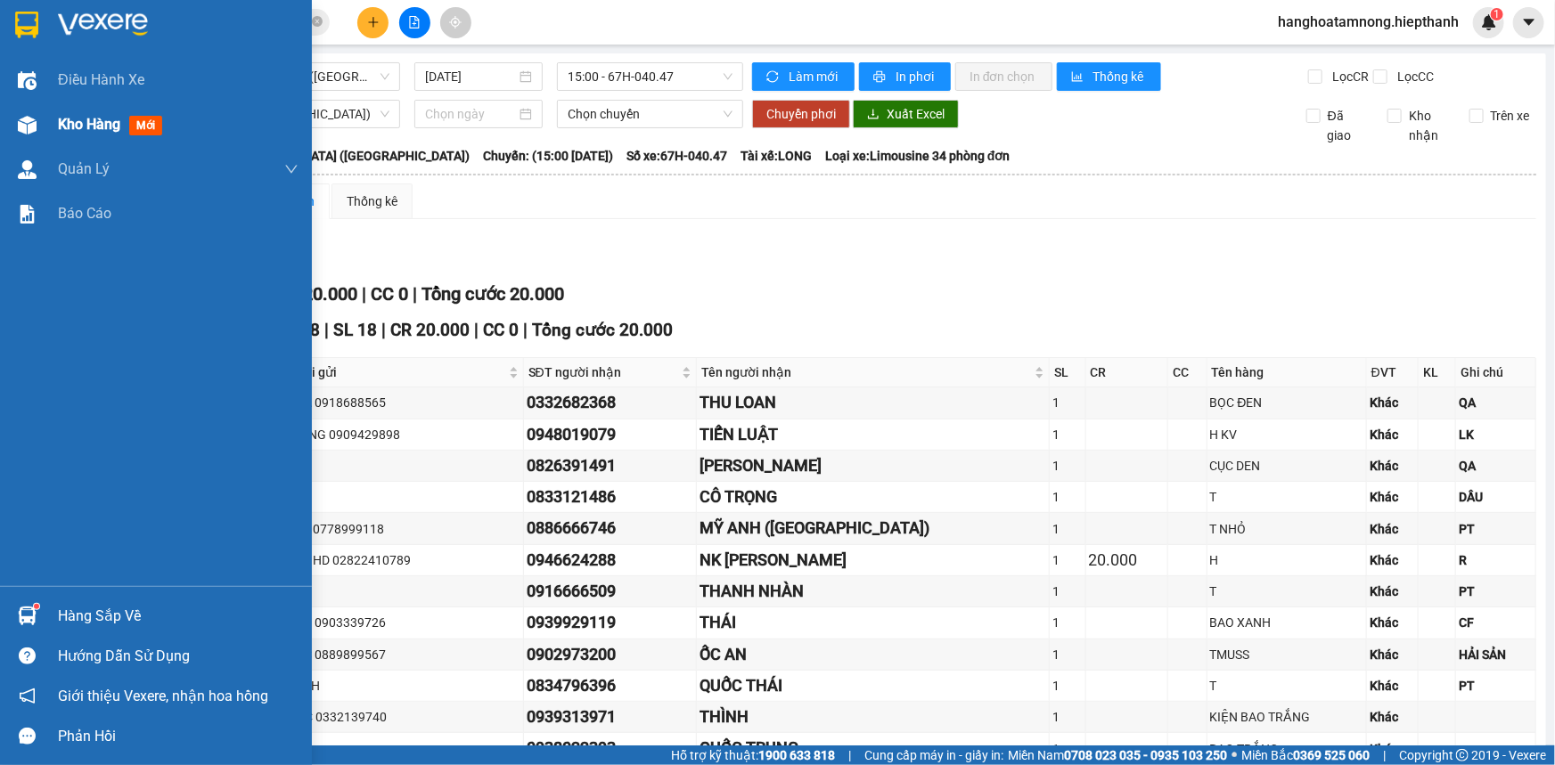
click at [81, 119] on span "Kho hàng" at bounding box center [89, 124] width 62 height 17
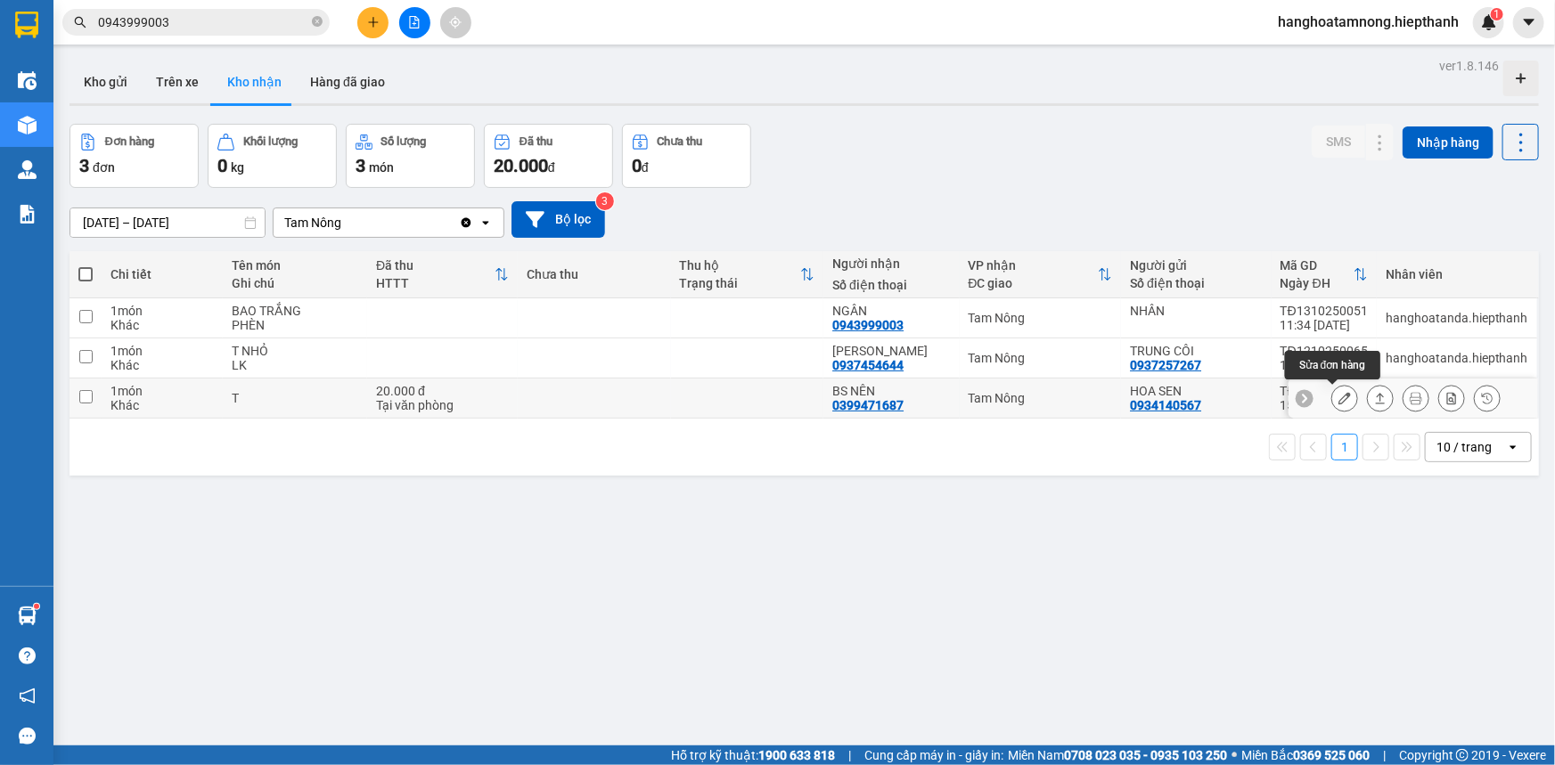
click at [829, 397] on icon at bounding box center [1344, 398] width 12 height 12
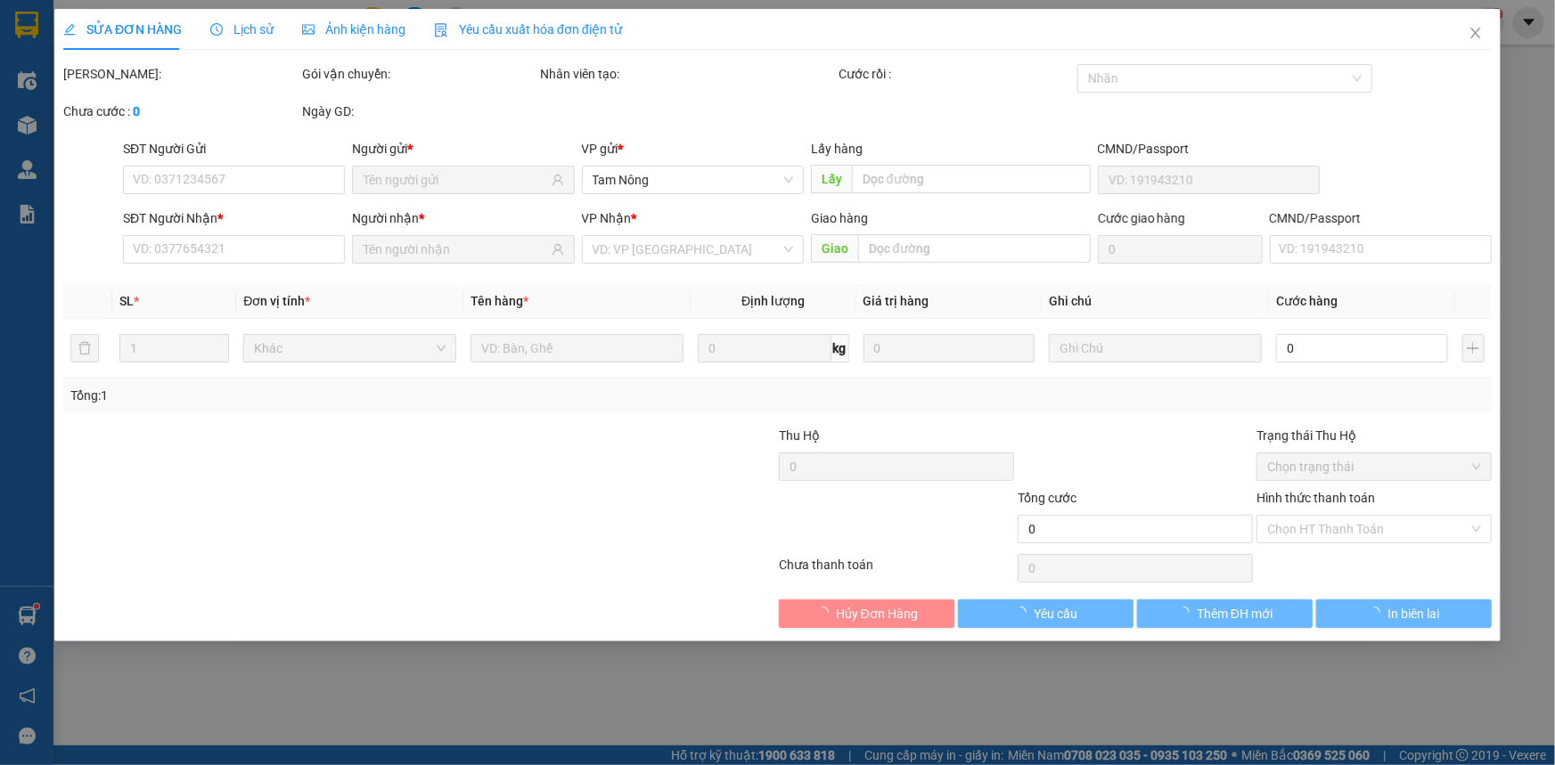
type input "0934140567"
type input "HOA SEN"
type input "0399471687"
type input "BS NÊN"
type input "20.000"
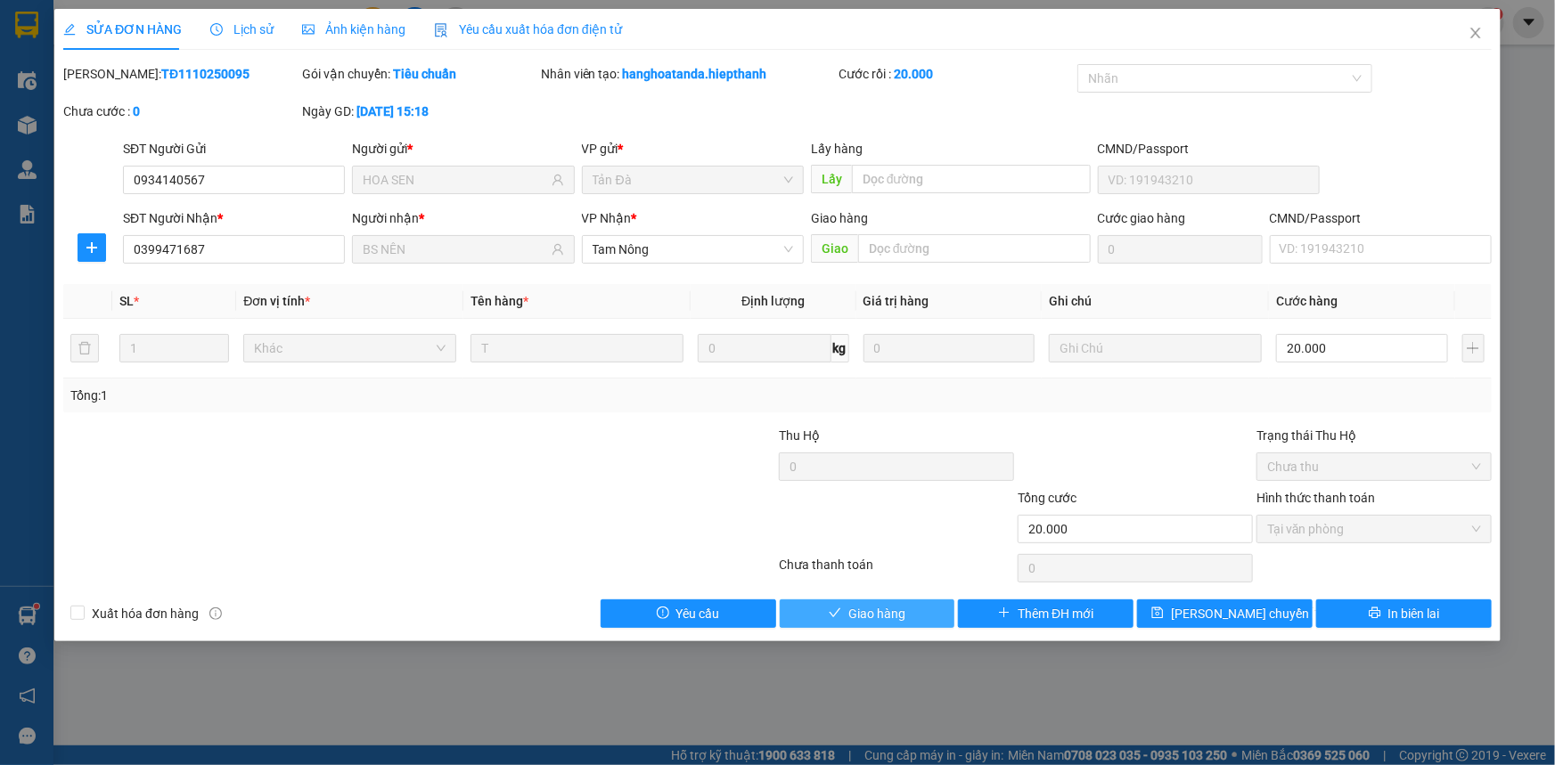
click at [829, 511] on button "Giao hàng" at bounding box center [868, 614] width 176 height 29
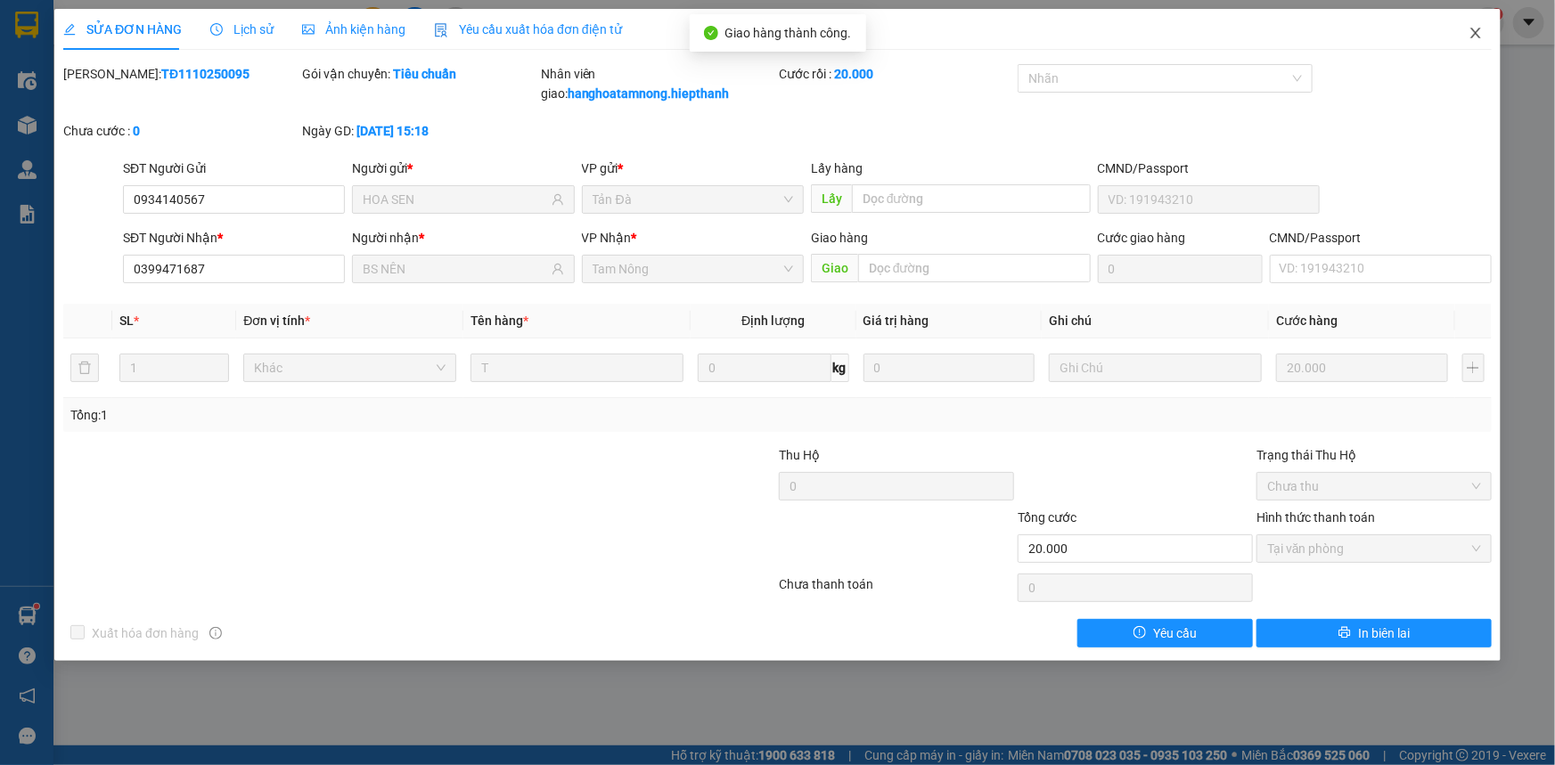
click at [829, 33] on icon "close" at bounding box center [1475, 33] width 14 height 14
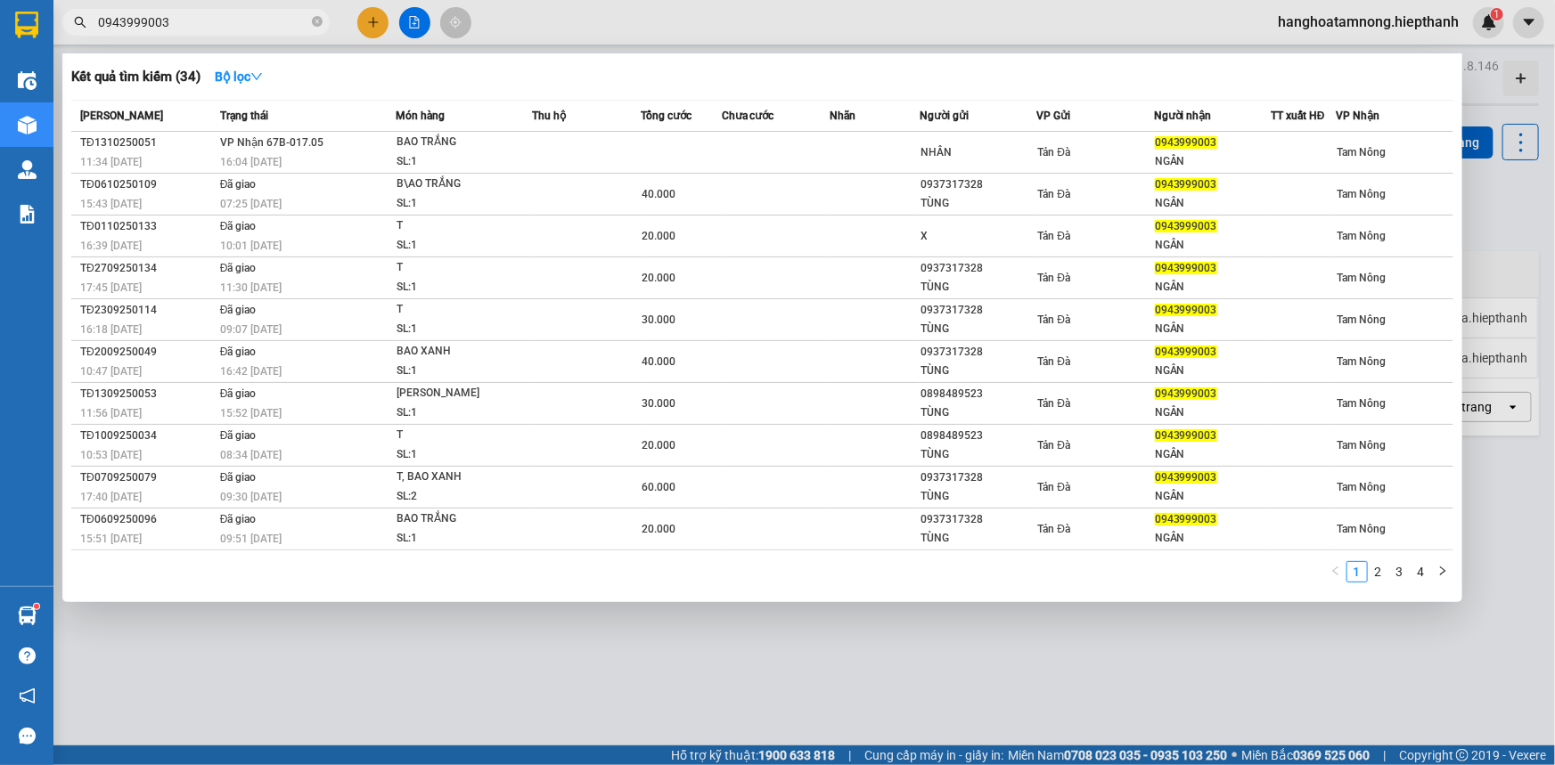
click at [193, 25] on input "0943999003" at bounding box center [203, 22] width 210 height 20
click at [415, 27] on div at bounding box center [777, 382] width 1555 height 765
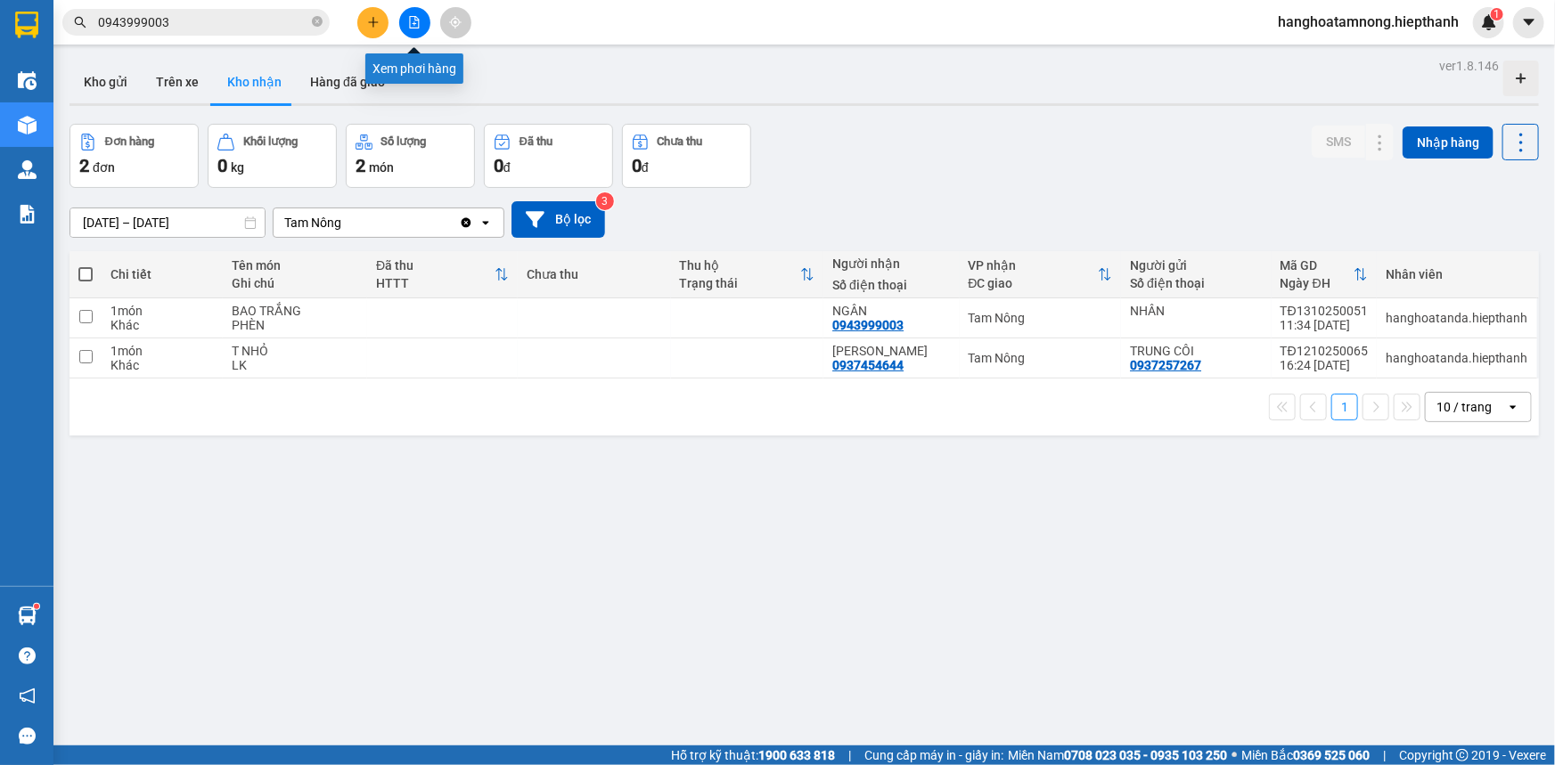
click at [416, 26] on icon "file-add" at bounding box center [414, 22] width 12 height 12
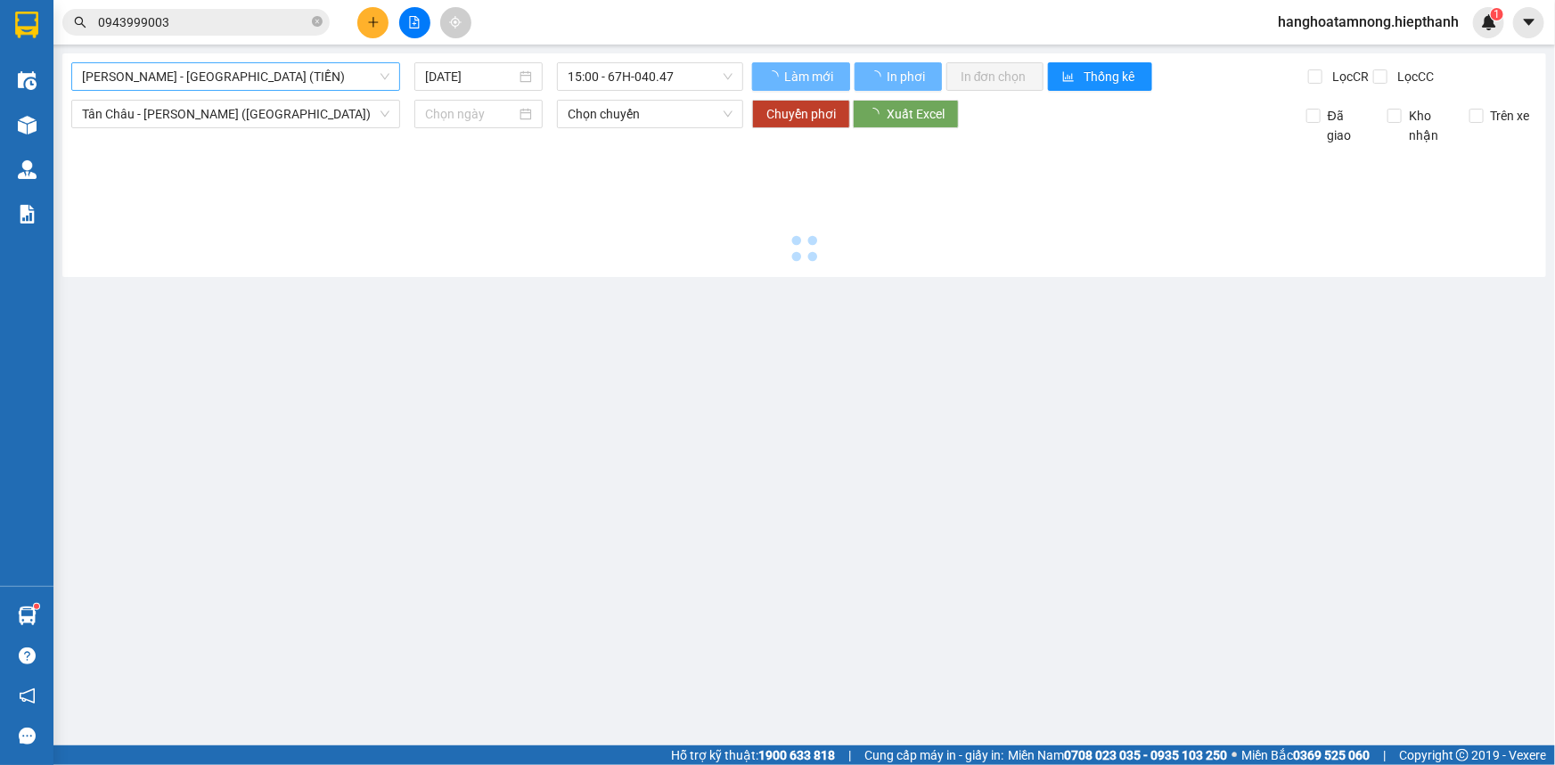
click at [300, 78] on span "[PERSON_NAME] - [GEOGRAPHIC_DATA] (TIỀN)" at bounding box center [235, 76] width 307 height 27
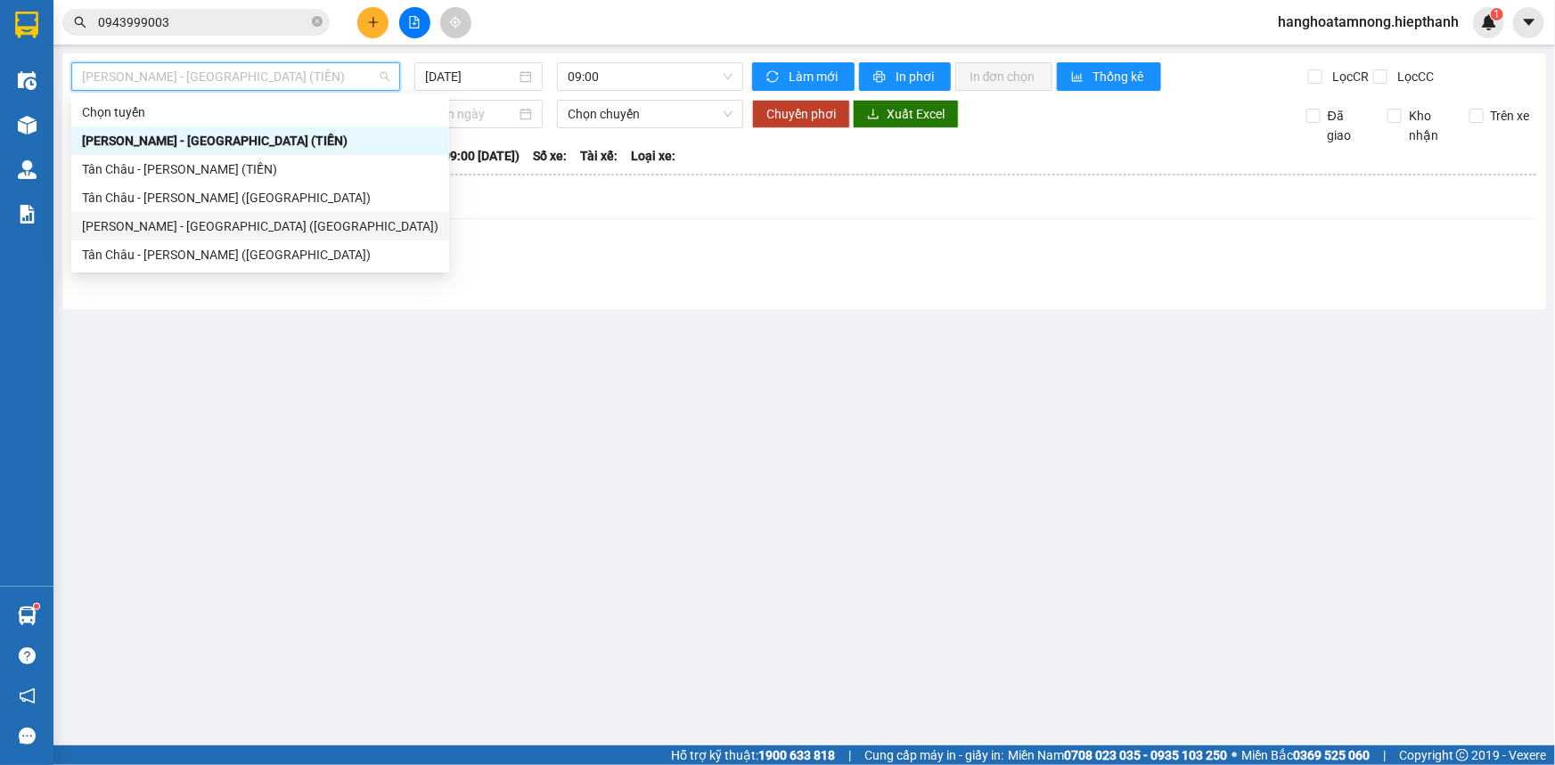
click at [266, 226] on div "[PERSON_NAME] - [GEOGRAPHIC_DATA] ([GEOGRAPHIC_DATA])" at bounding box center [260, 227] width 356 height 20
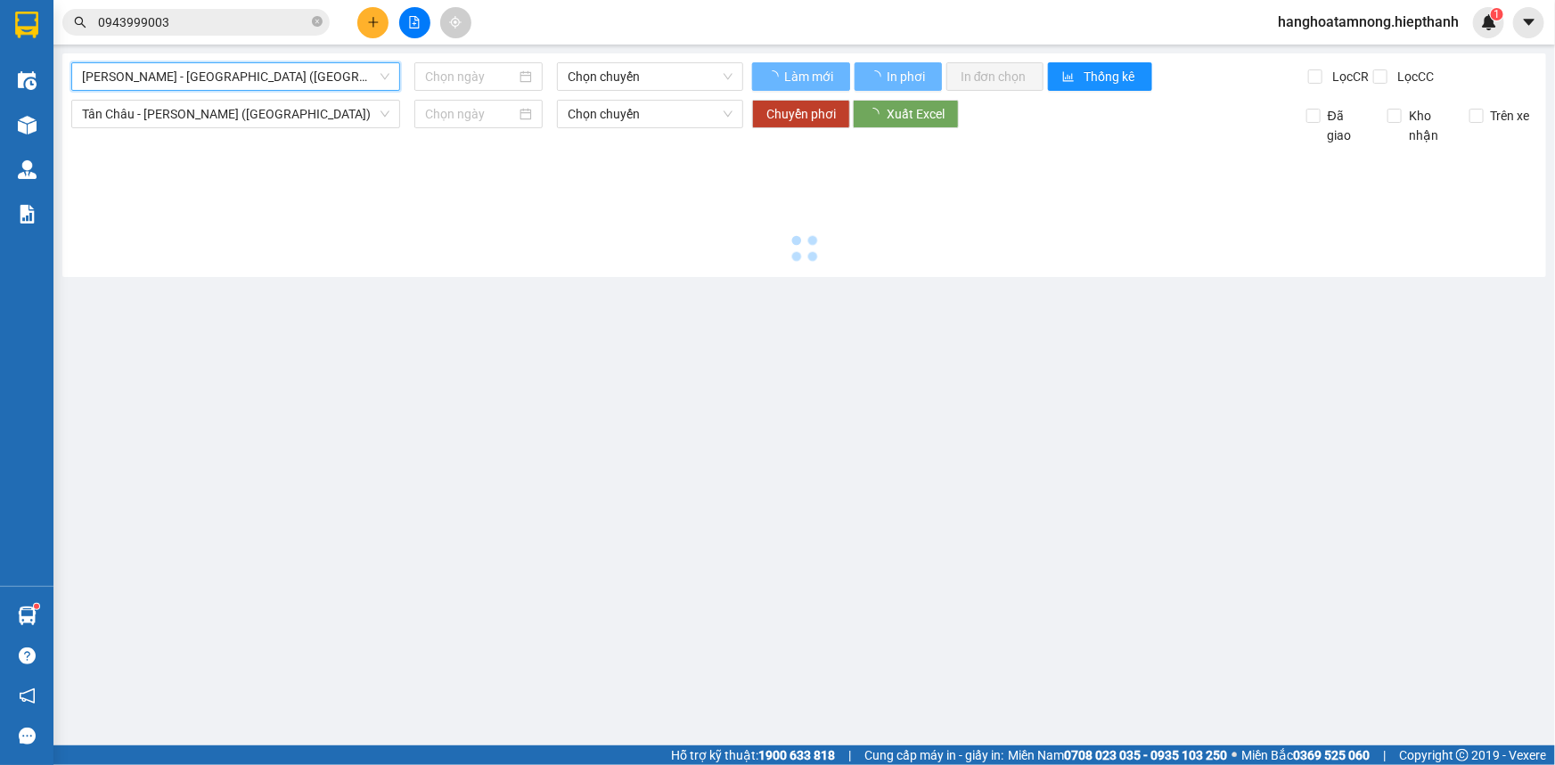
type input "[DATE]"
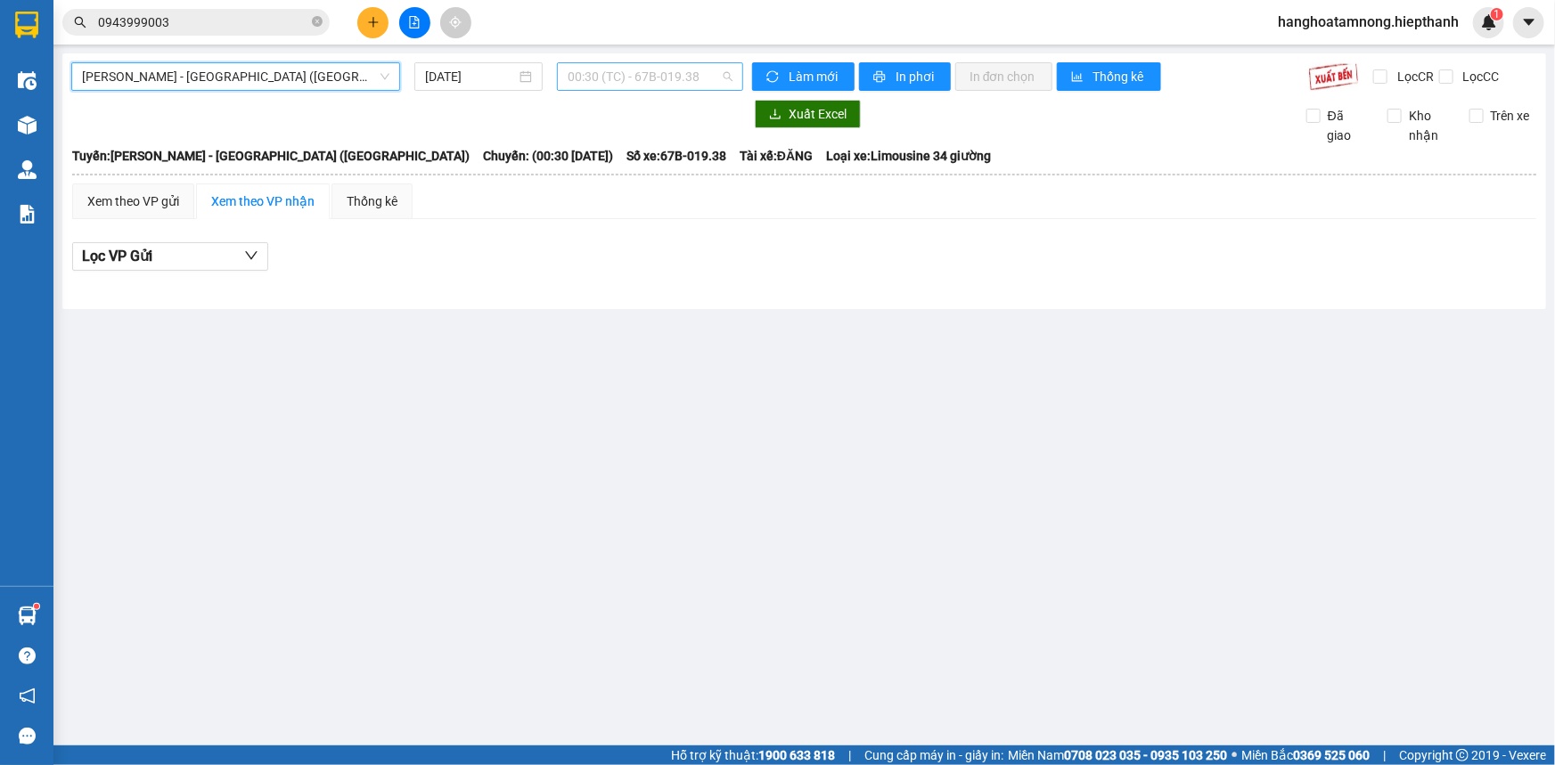
click at [685, 74] on span "00:30 (TC) - 67B-019.38" at bounding box center [650, 76] width 165 height 27
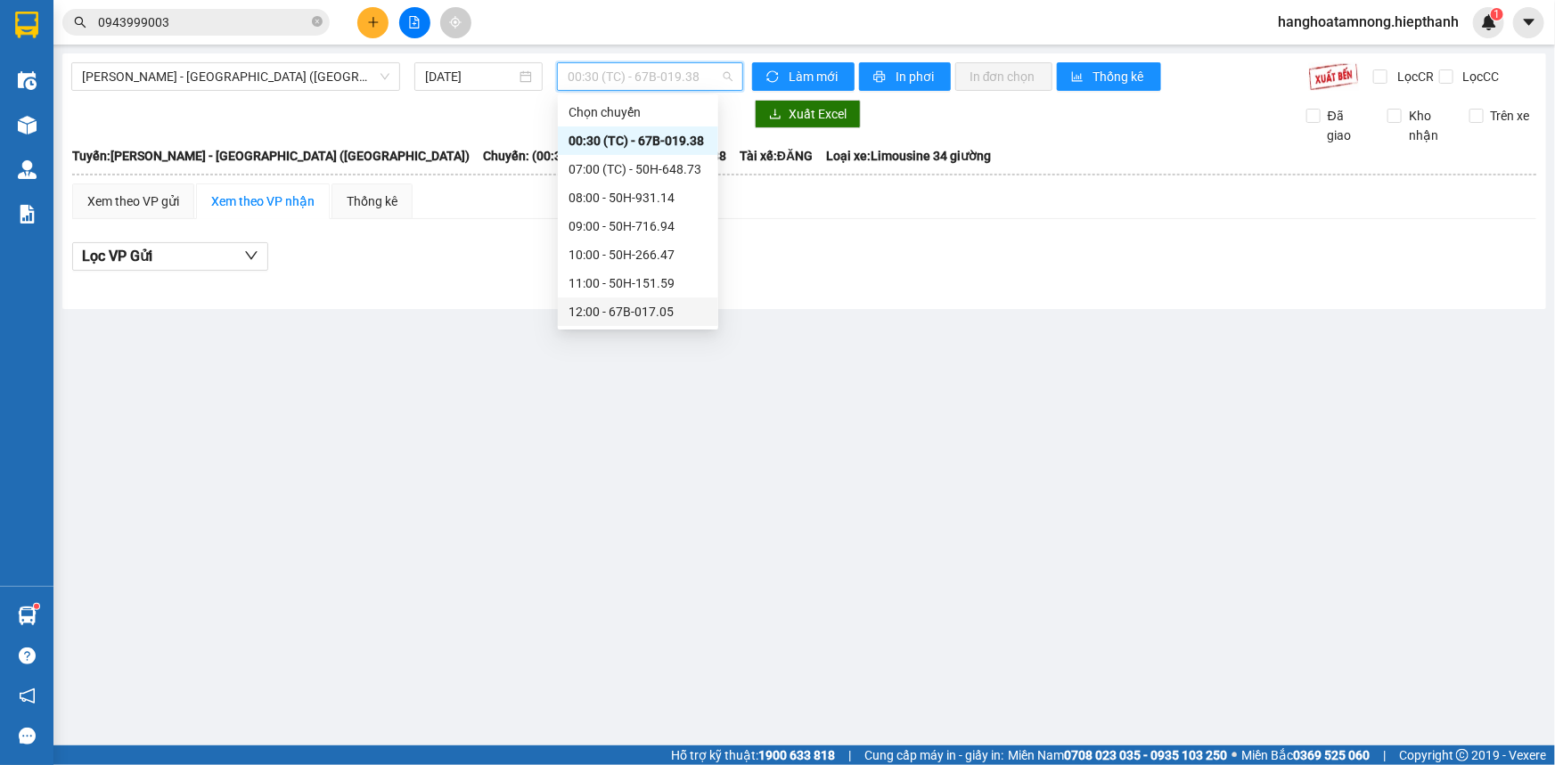
scroll to position [80, 0]
click at [590, 256] on div "13:00 - 50H-365.72" at bounding box center [637, 260] width 139 height 20
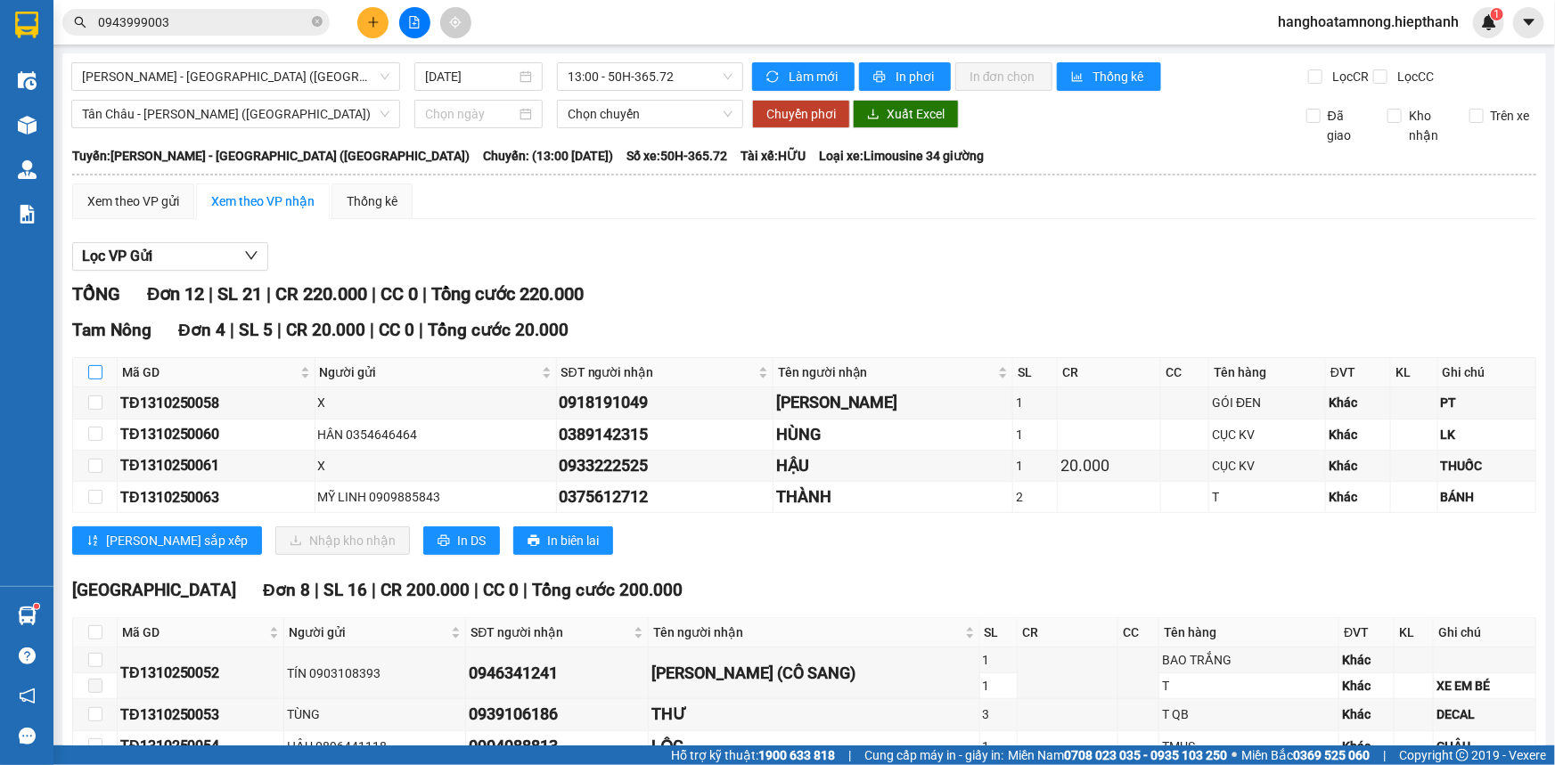
click at [93, 376] on input "checkbox" at bounding box center [95, 372] width 14 height 14
checkbox input "true"
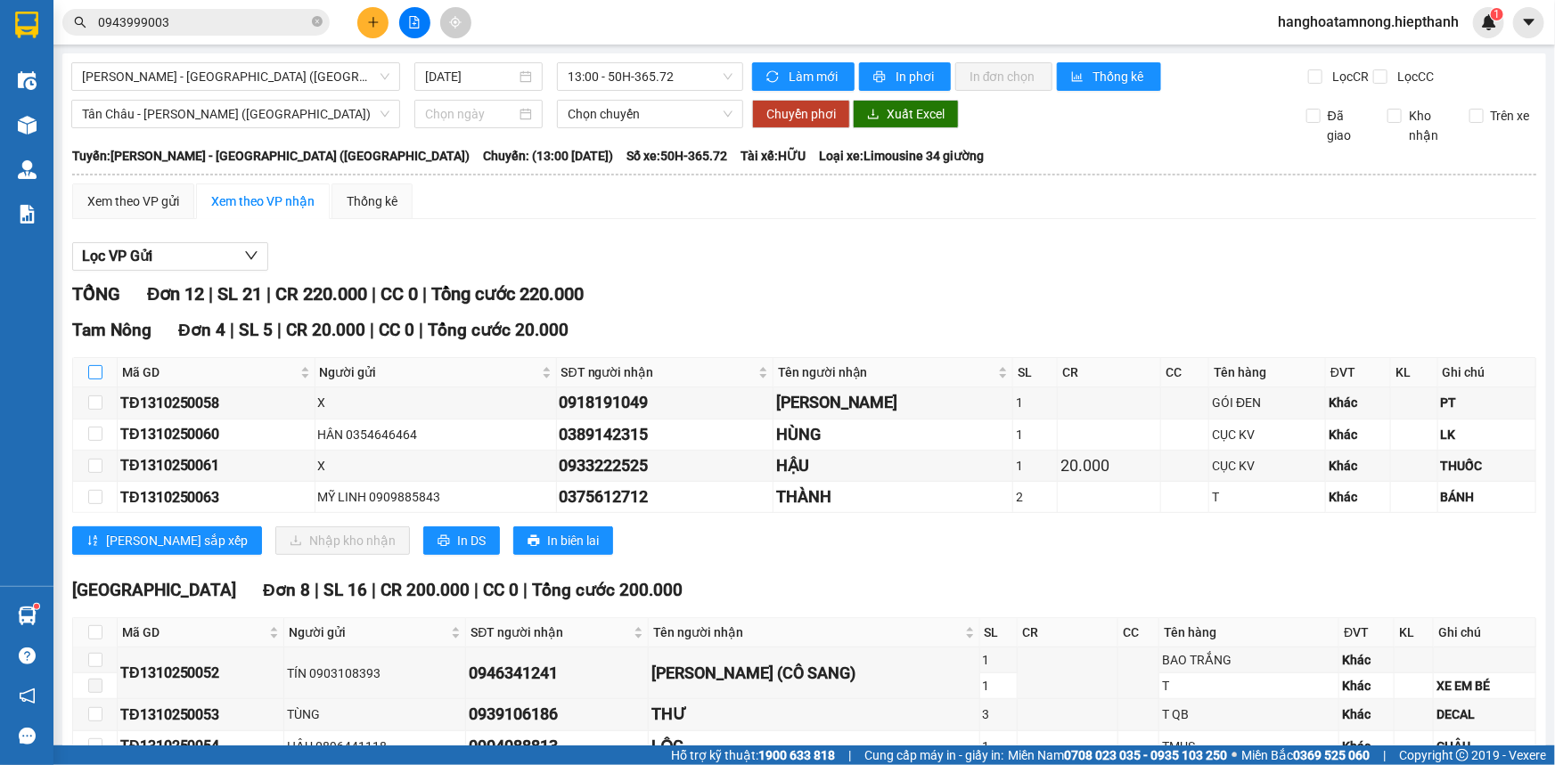
checkbox input "true"
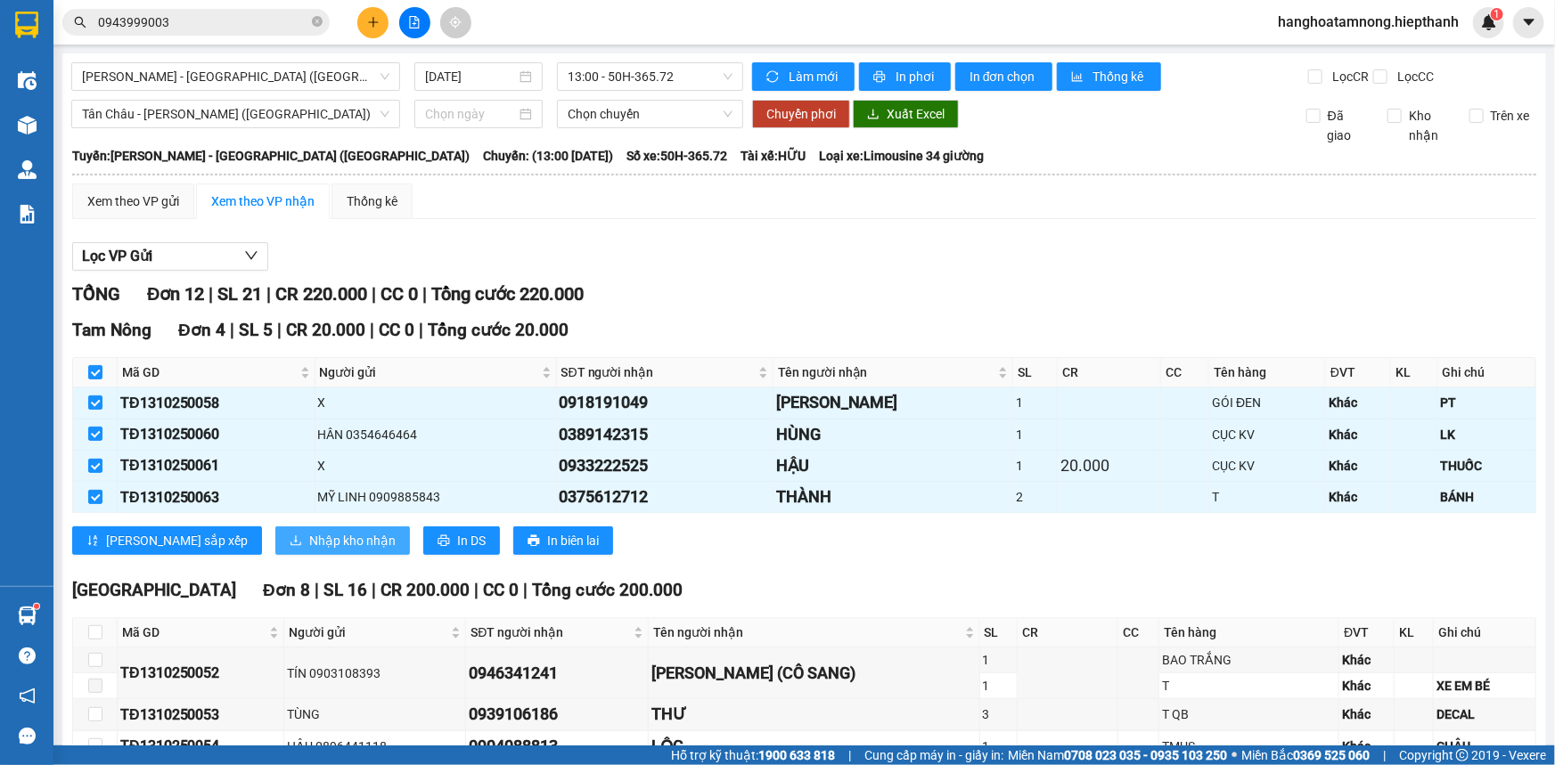
click at [309, 511] on span "Nhập kho nhận" at bounding box center [352, 541] width 86 height 20
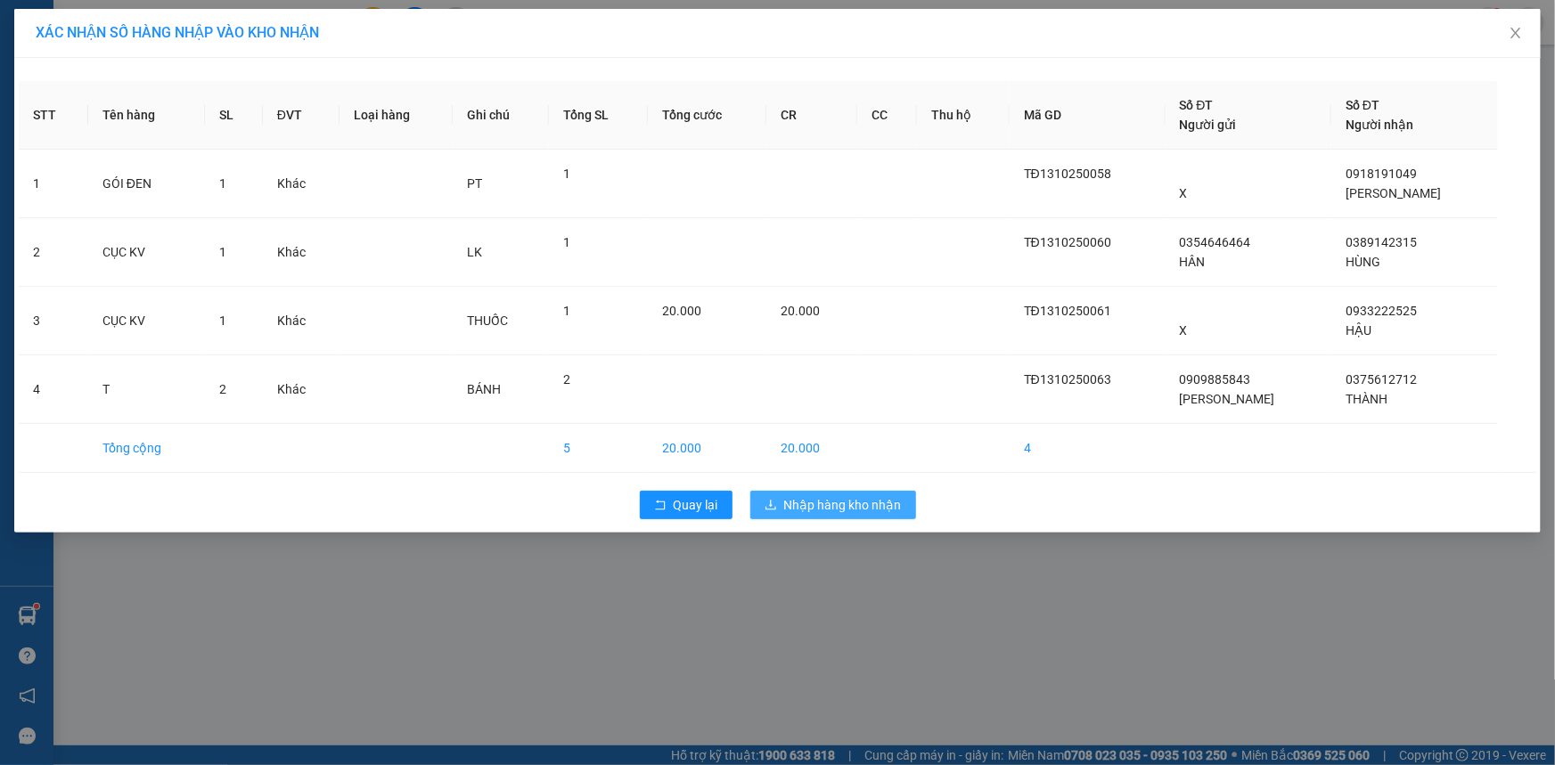
click at [829, 495] on span "Nhập hàng kho nhận" at bounding box center [843, 505] width 118 height 20
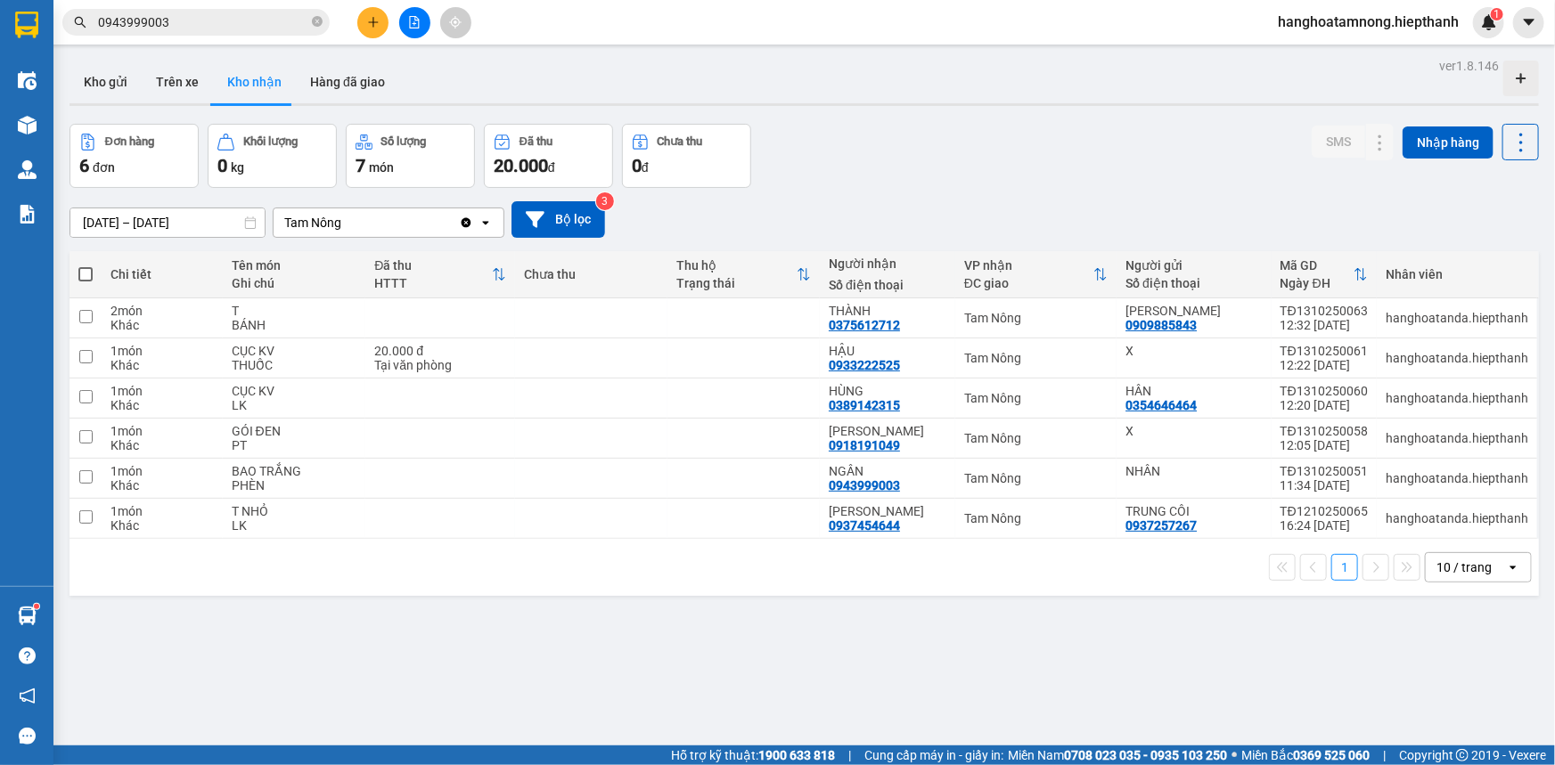
click at [250, 20] on input "0943999003" at bounding box center [203, 22] width 210 height 20
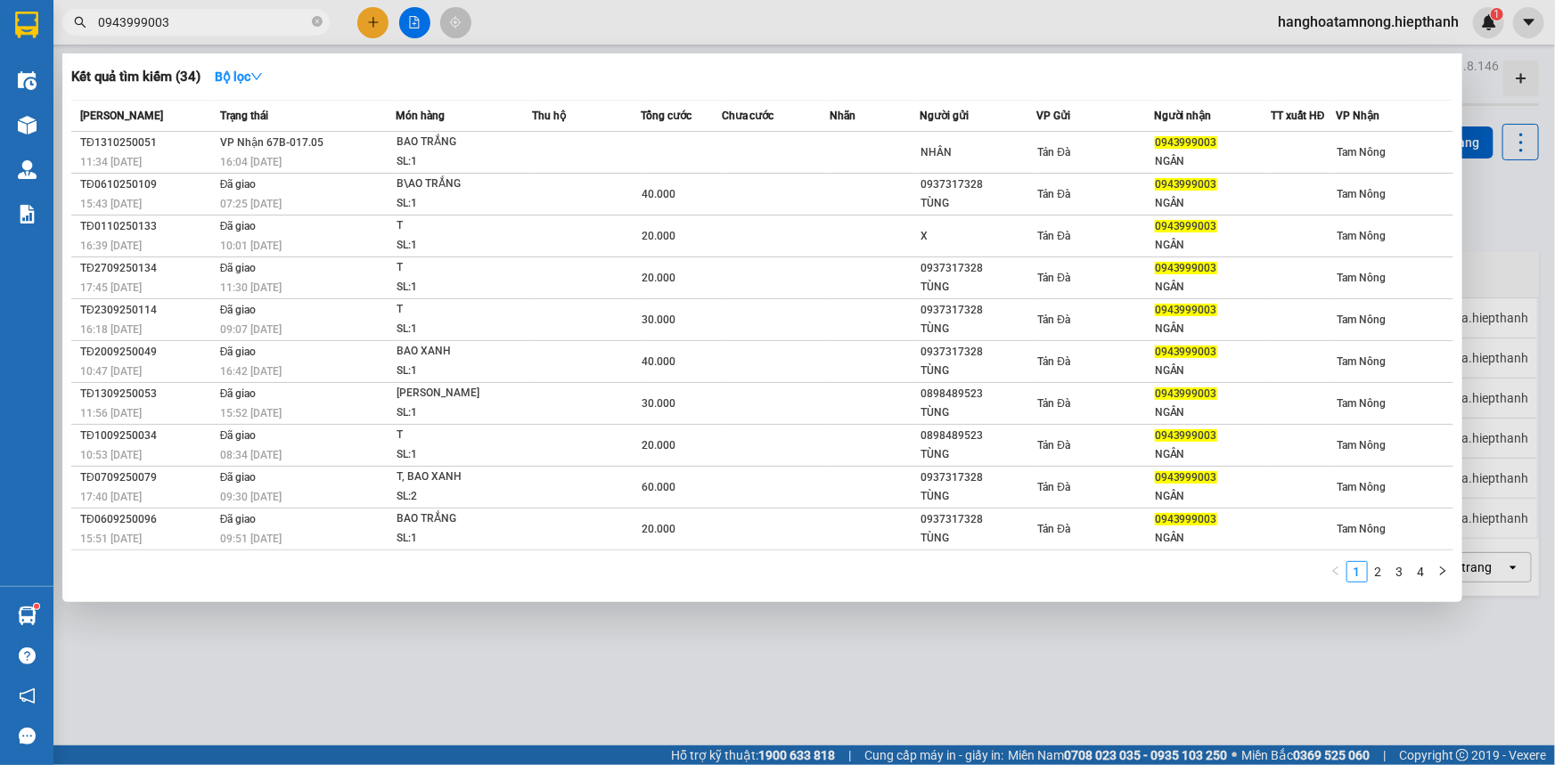
click at [246, 17] on input "0943999003" at bounding box center [203, 22] width 210 height 20
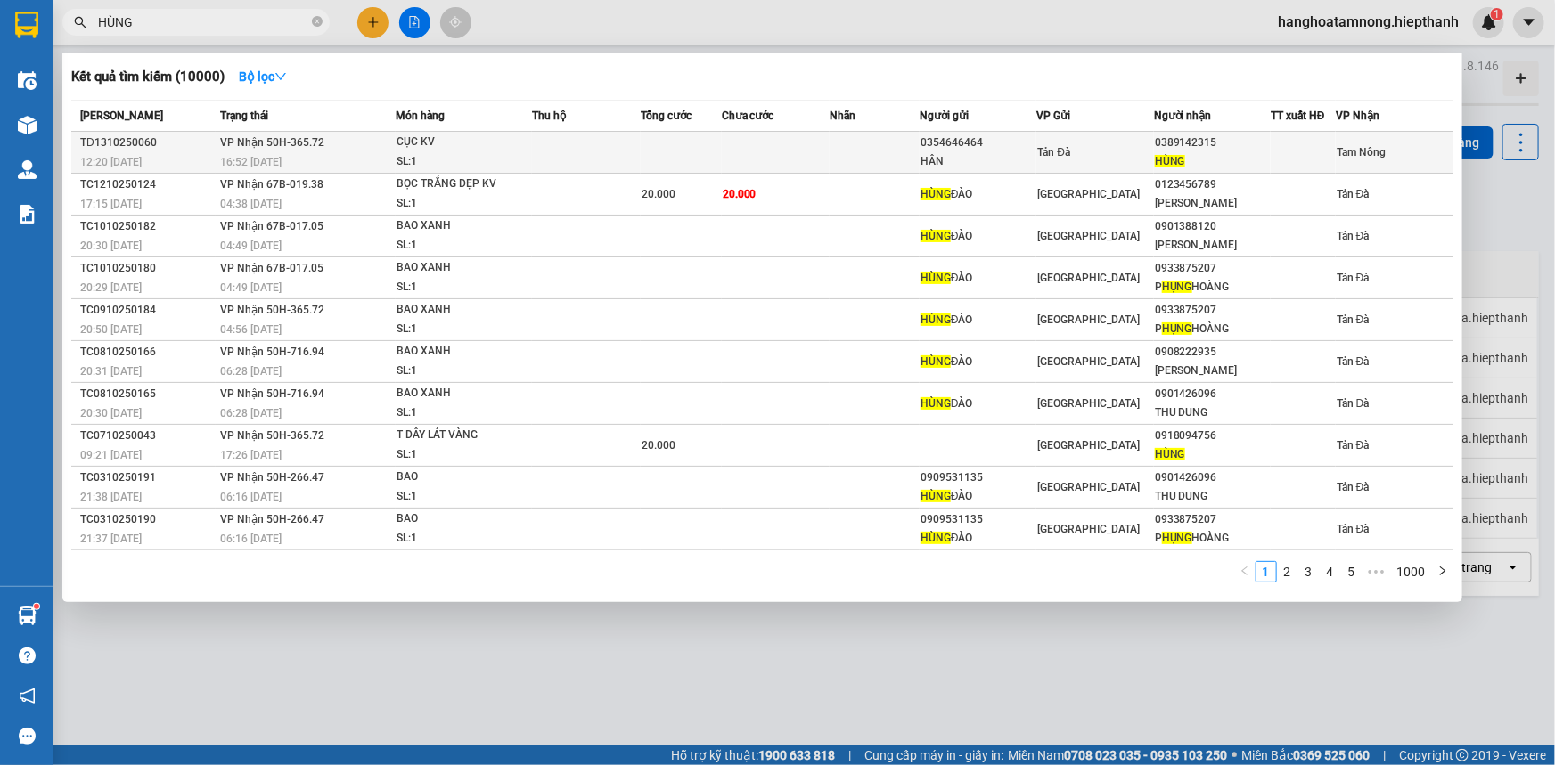
type input "HÙNG"
click at [829, 148] on div "0354646464" at bounding box center [977, 143] width 115 height 19
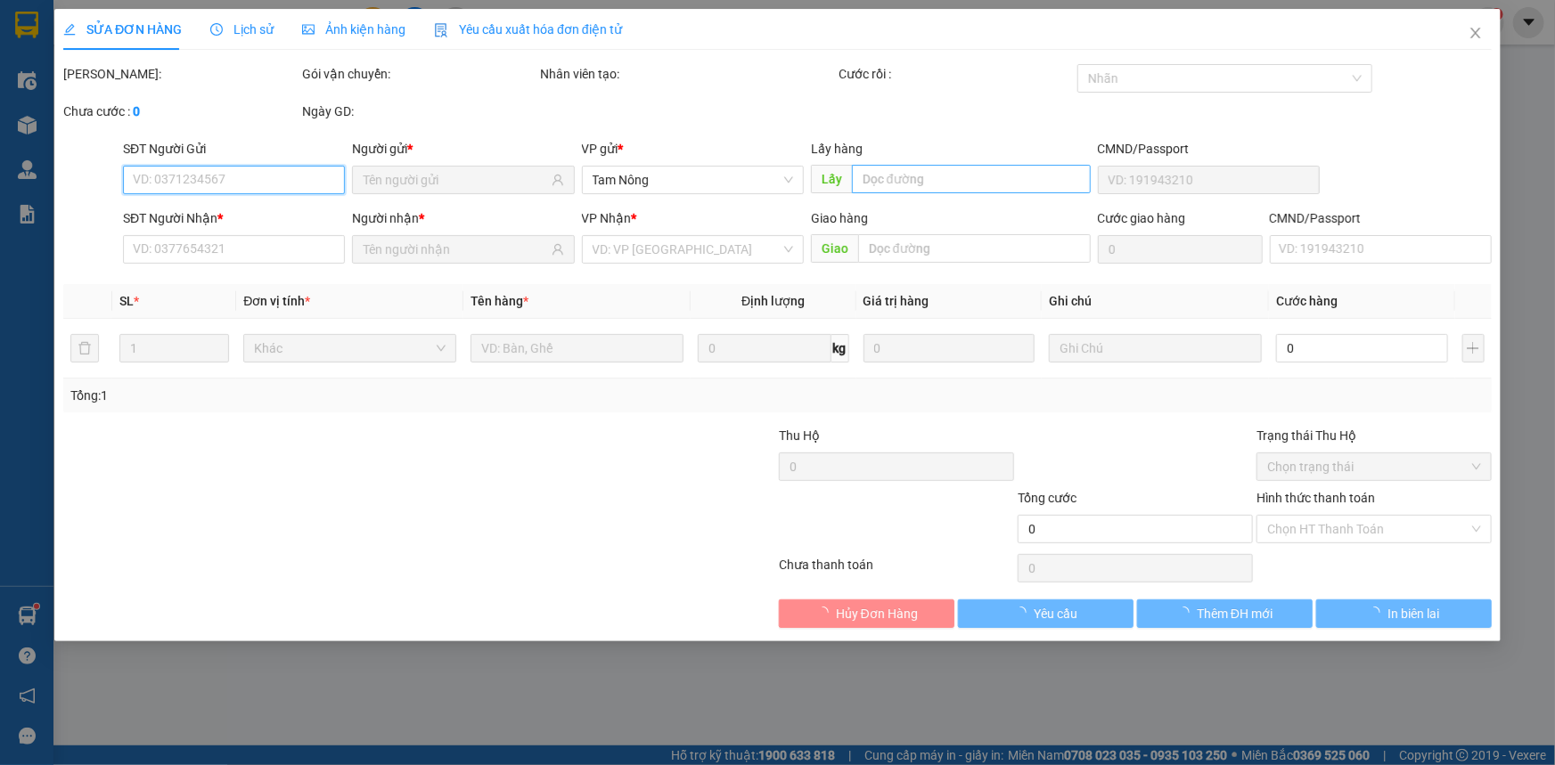
type input "0354646464"
type input "HÂN"
type input "0389142315"
type input "HÙNG"
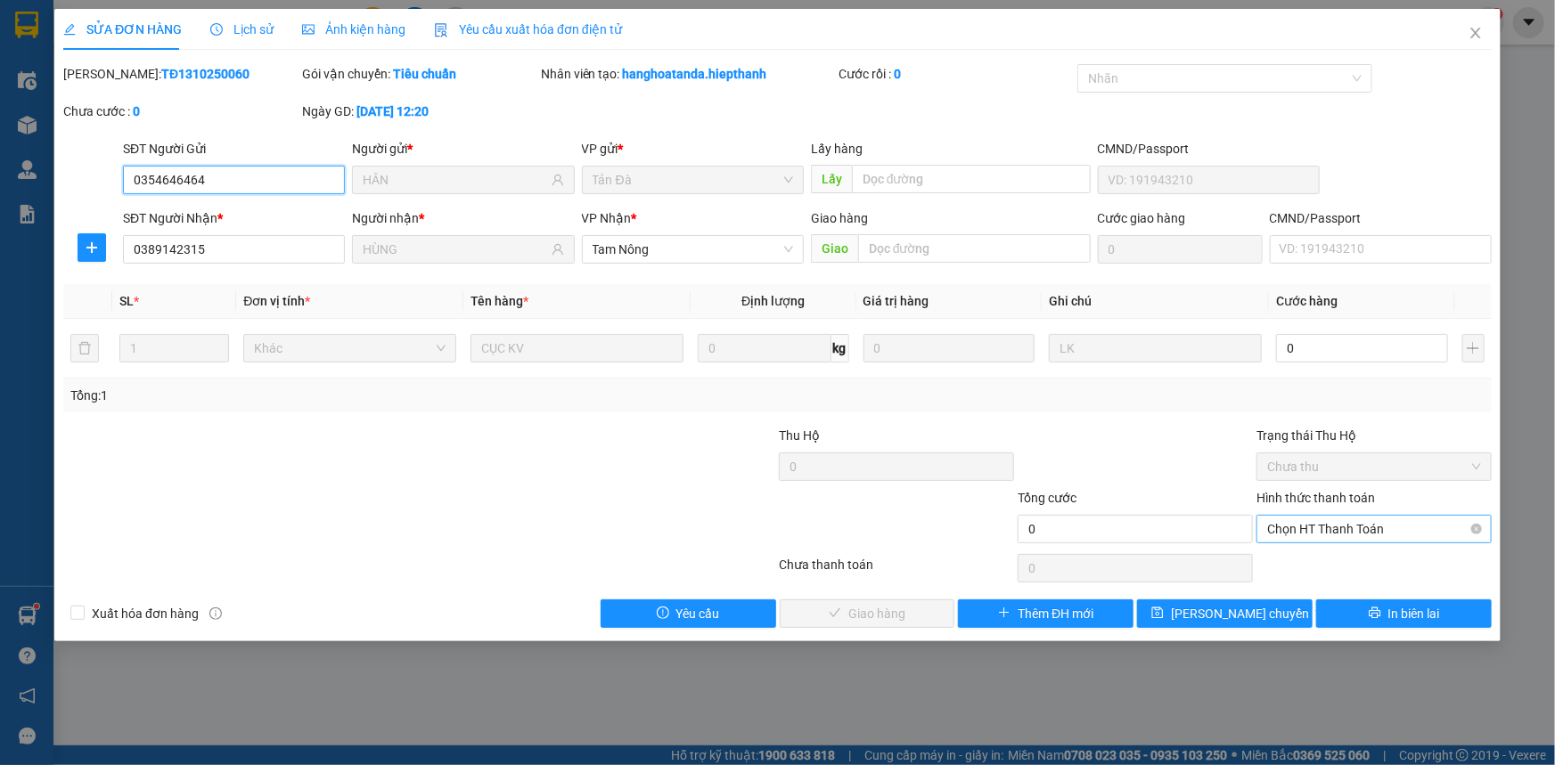
click at [829, 511] on span "Chọn HT Thanh Toán" at bounding box center [1374, 529] width 214 height 27
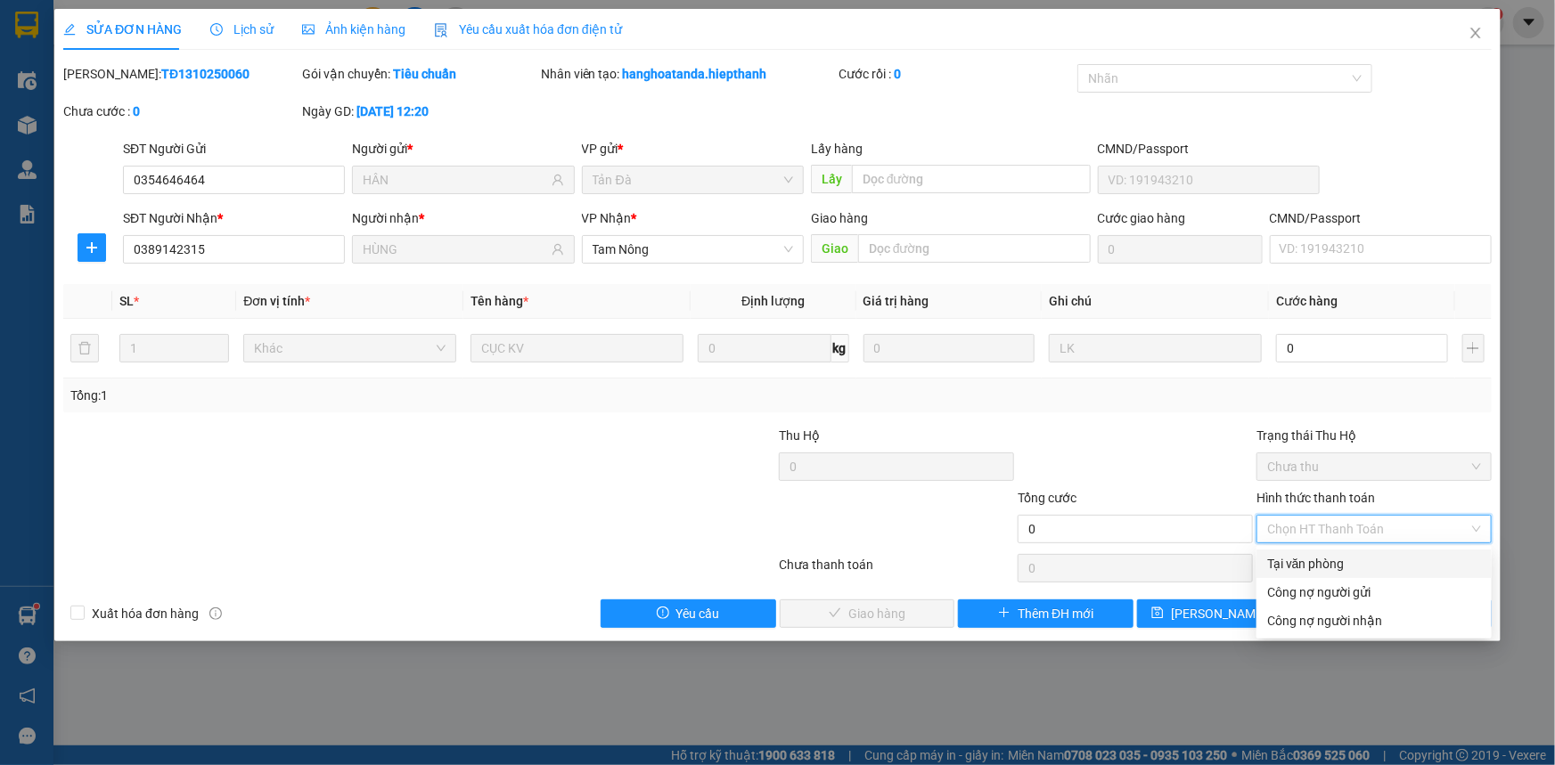
click at [829, 511] on div "Tại văn phòng" at bounding box center [1374, 564] width 214 height 20
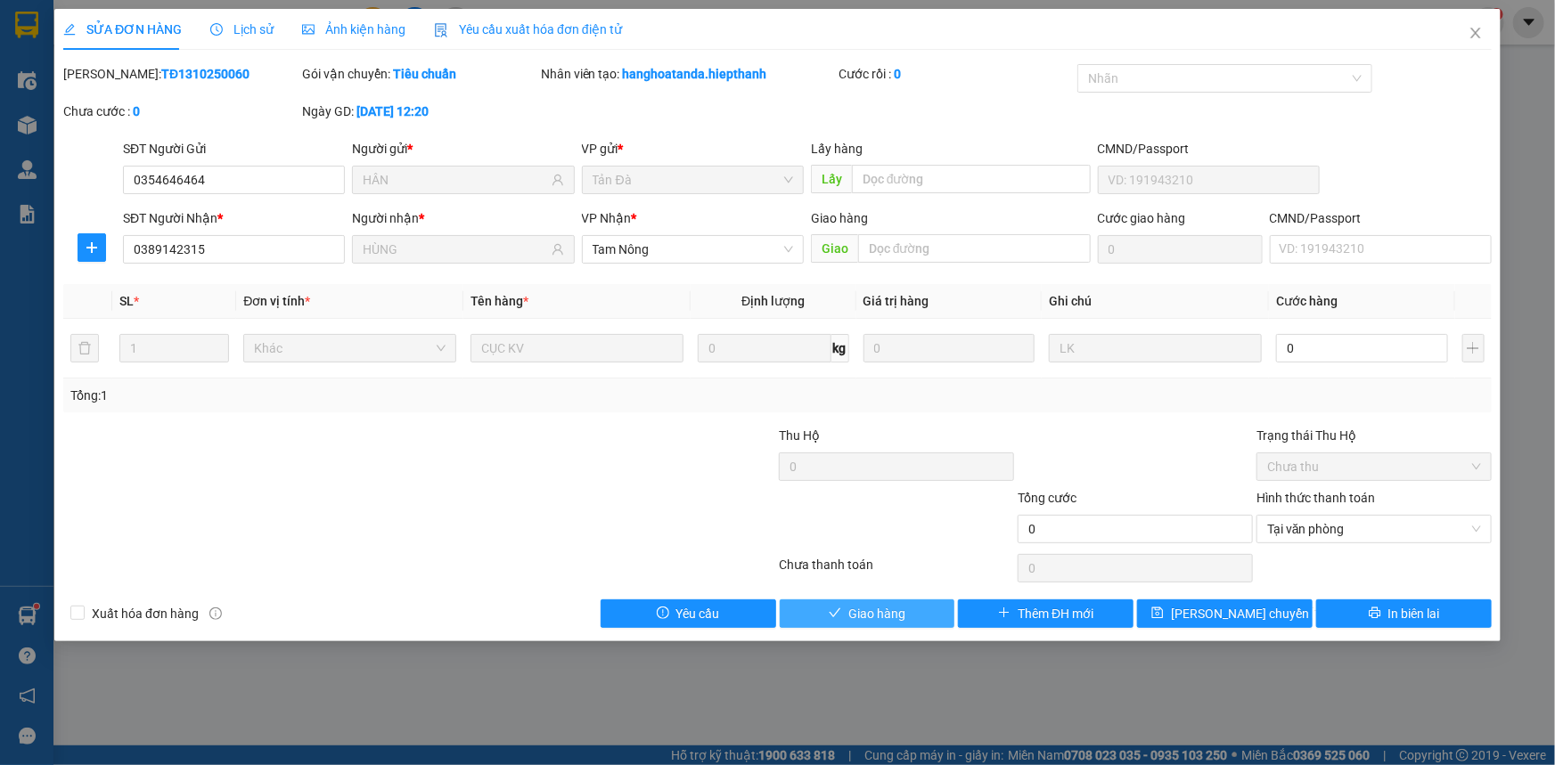
click at [829, 511] on span "Giao hàng" at bounding box center [876, 614] width 57 height 20
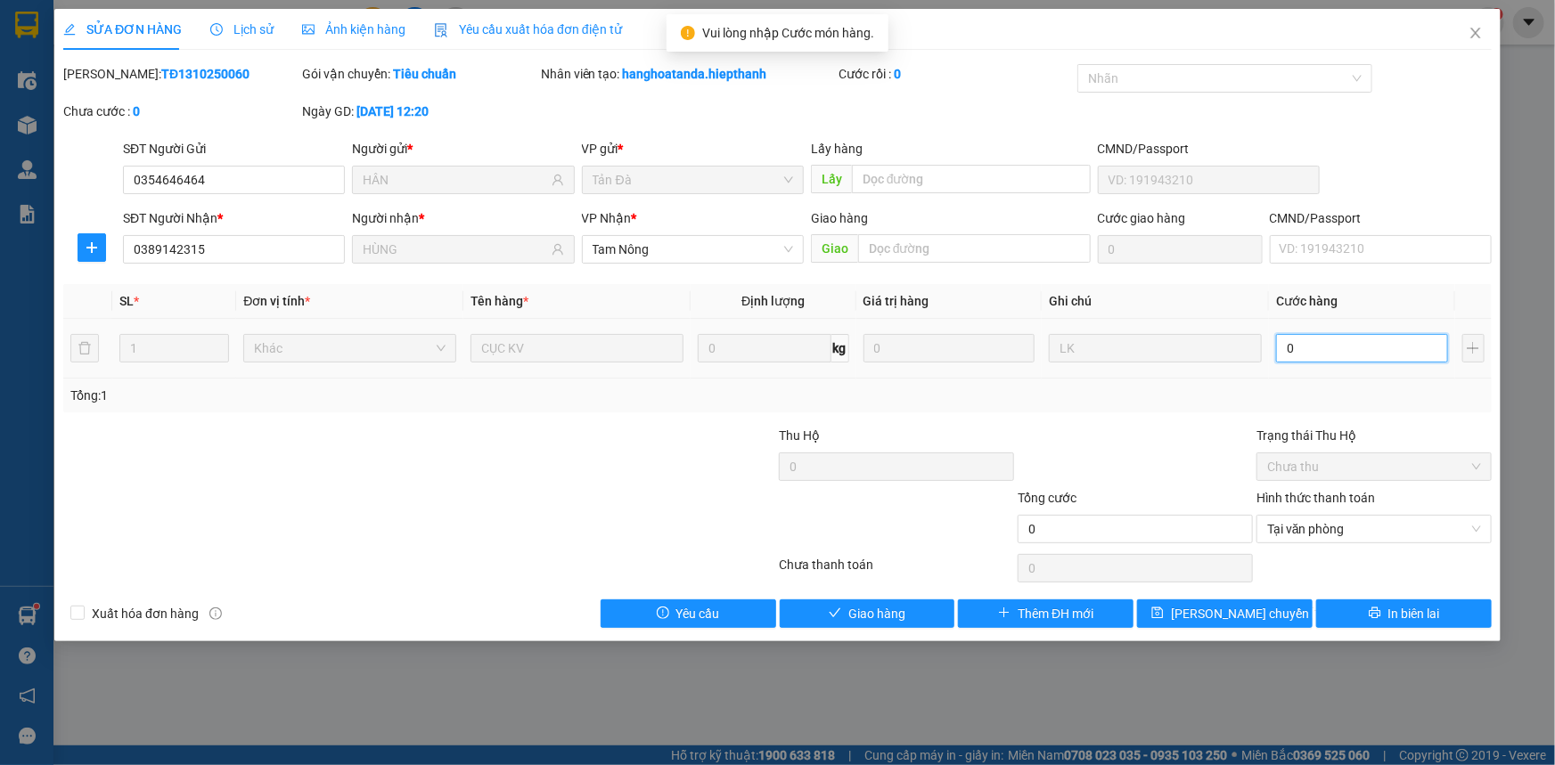
click at [829, 348] on input "0" at bounding box center [1362, 348] width 172 height 29
type input "1"
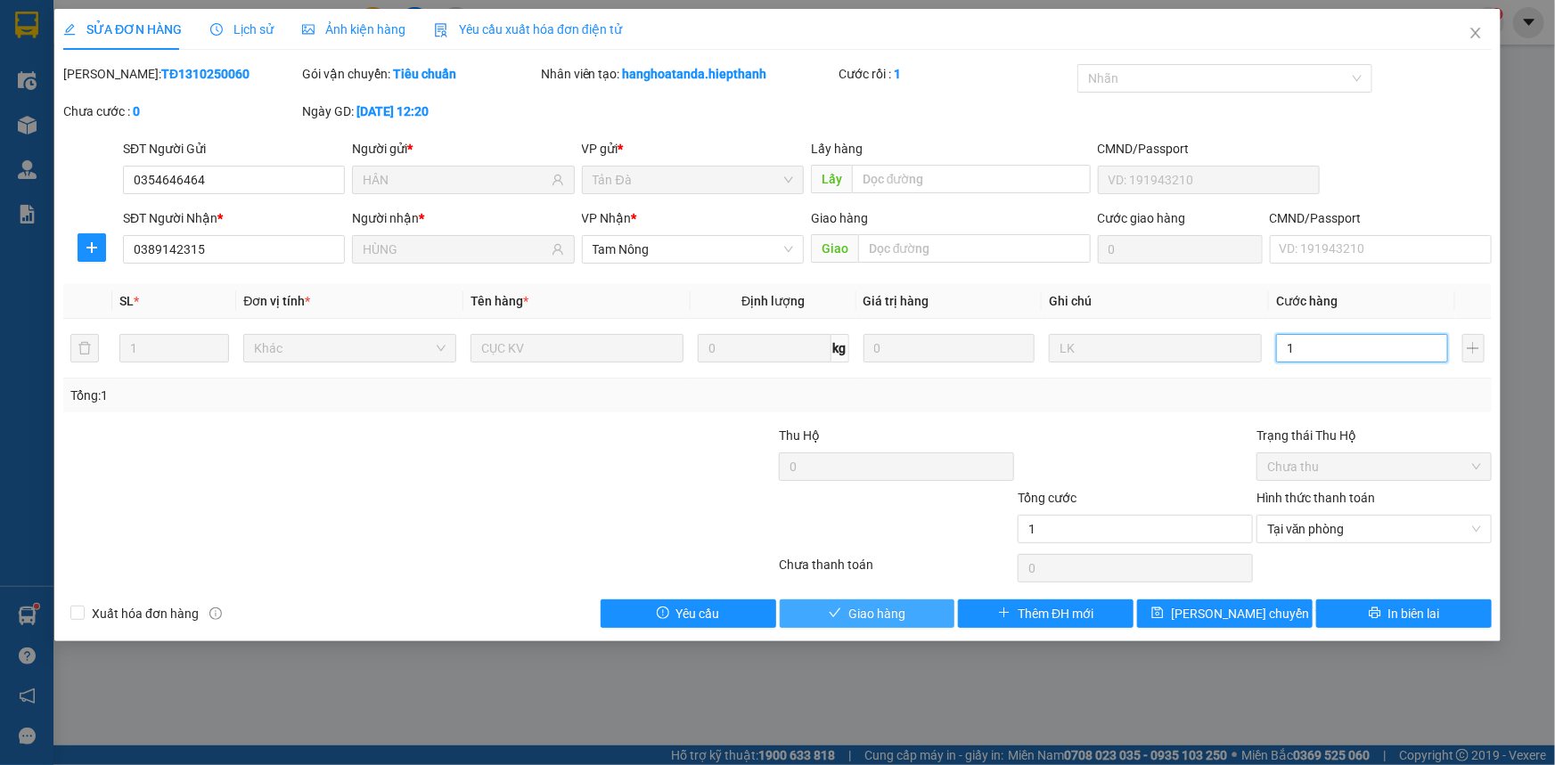
type input "1"
type input "1.000"
click at [829, 511] on button "Giao hàng" at bounding box center [868, 614] width 176 height 29
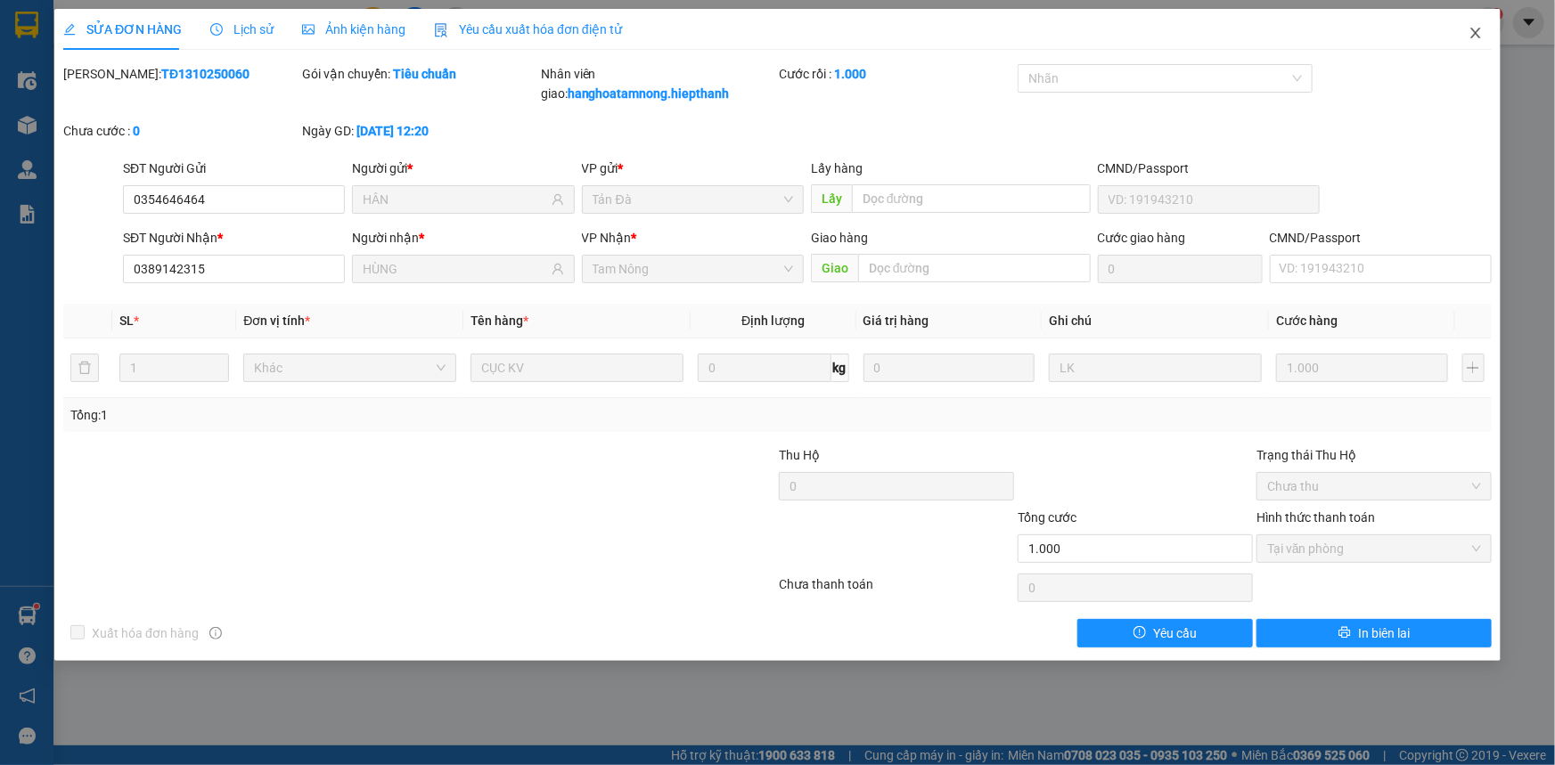
drag, startPoint x: 1482, startPoint y: 33, endPoint x: 1409, endPoint y: 50, distance: 75.0
click at [829, 33] on icon "close" at bounding box center [1475, 33] width 14 height 14
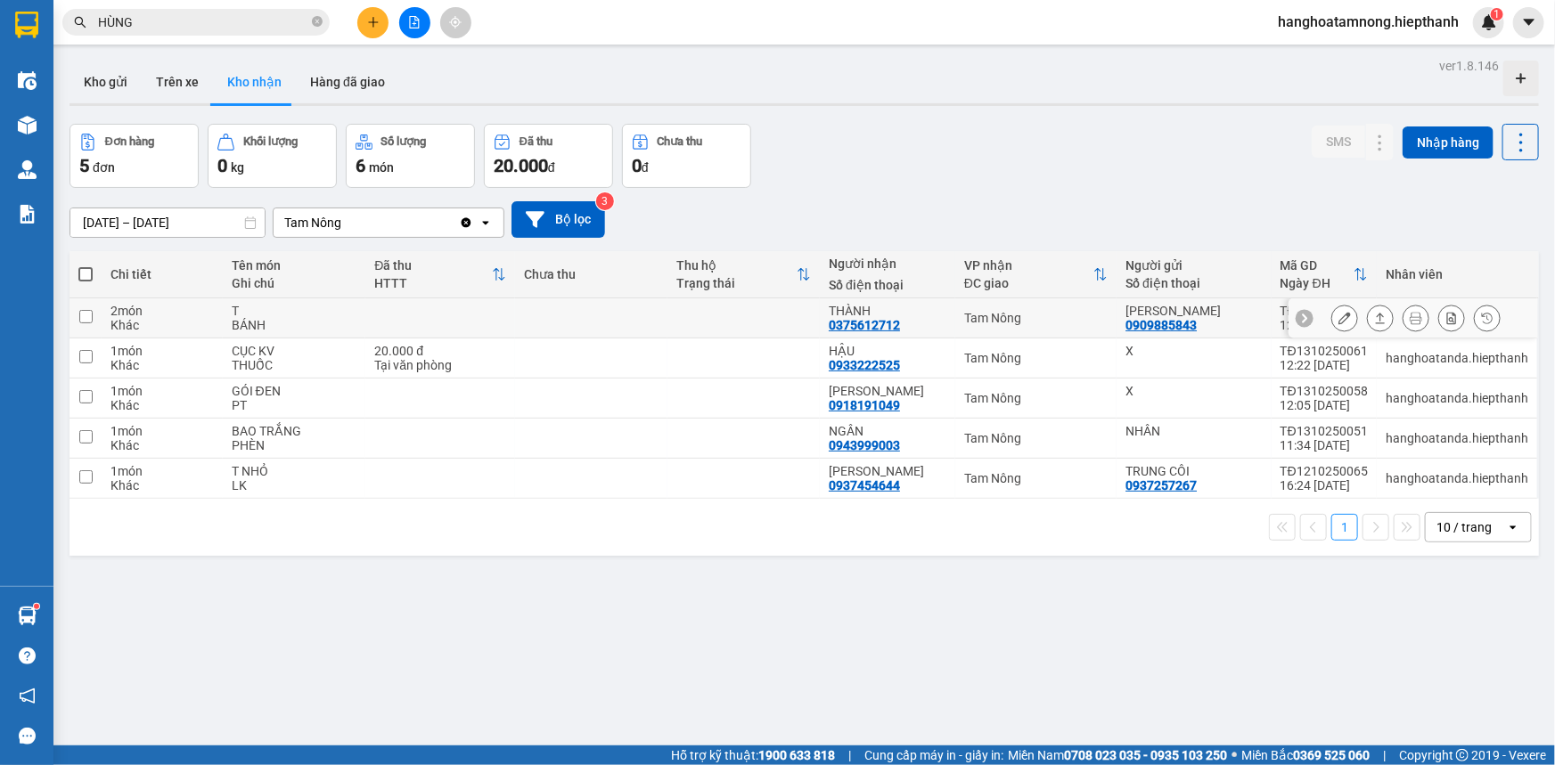
click at [829, 306] on button at bounding box center [1344, 318] width 25 height 31
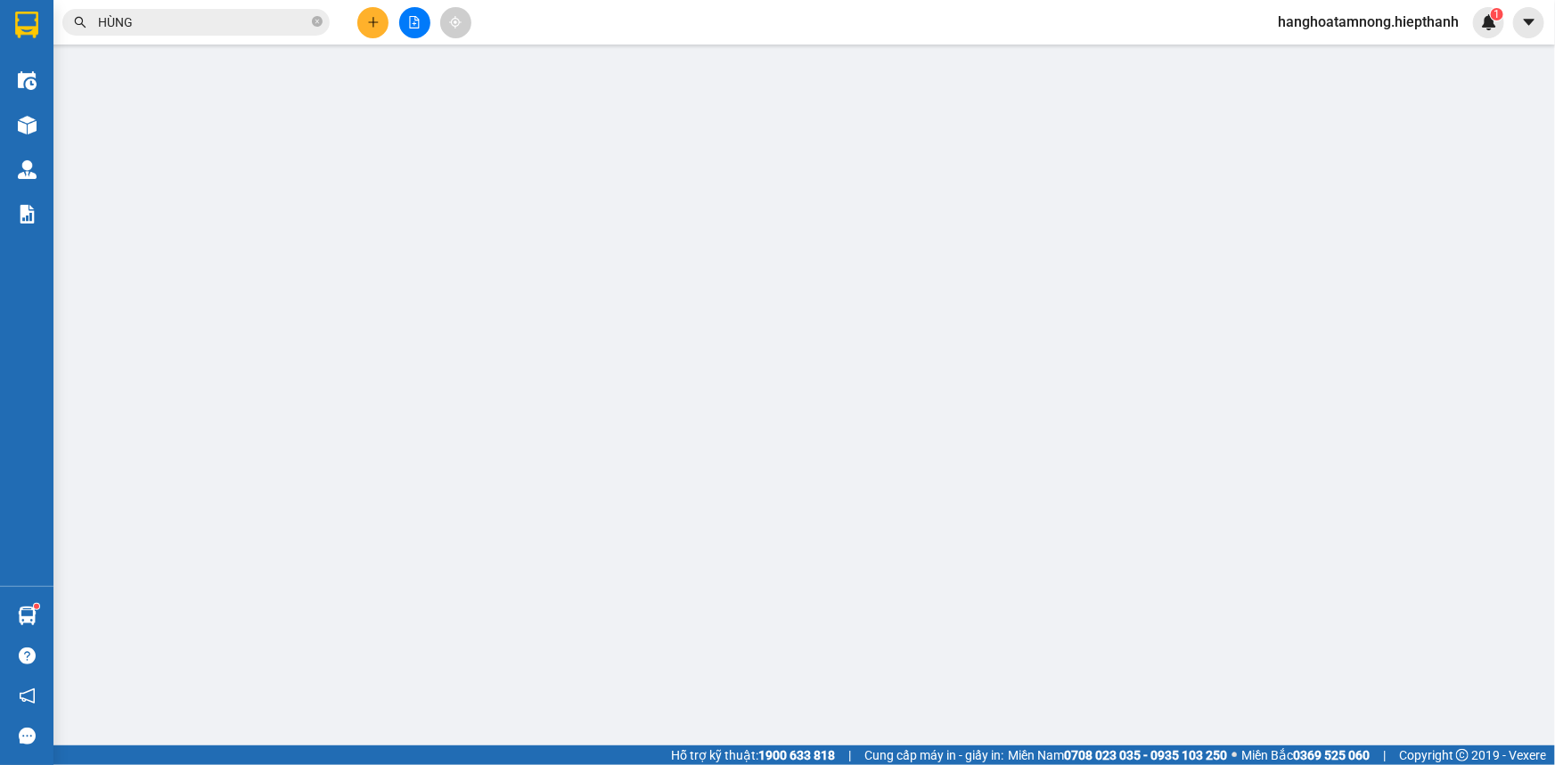
type input "0909885843"
type input "[PERSON_NAME]"
type input "0375612712"
type input "THÀNH"
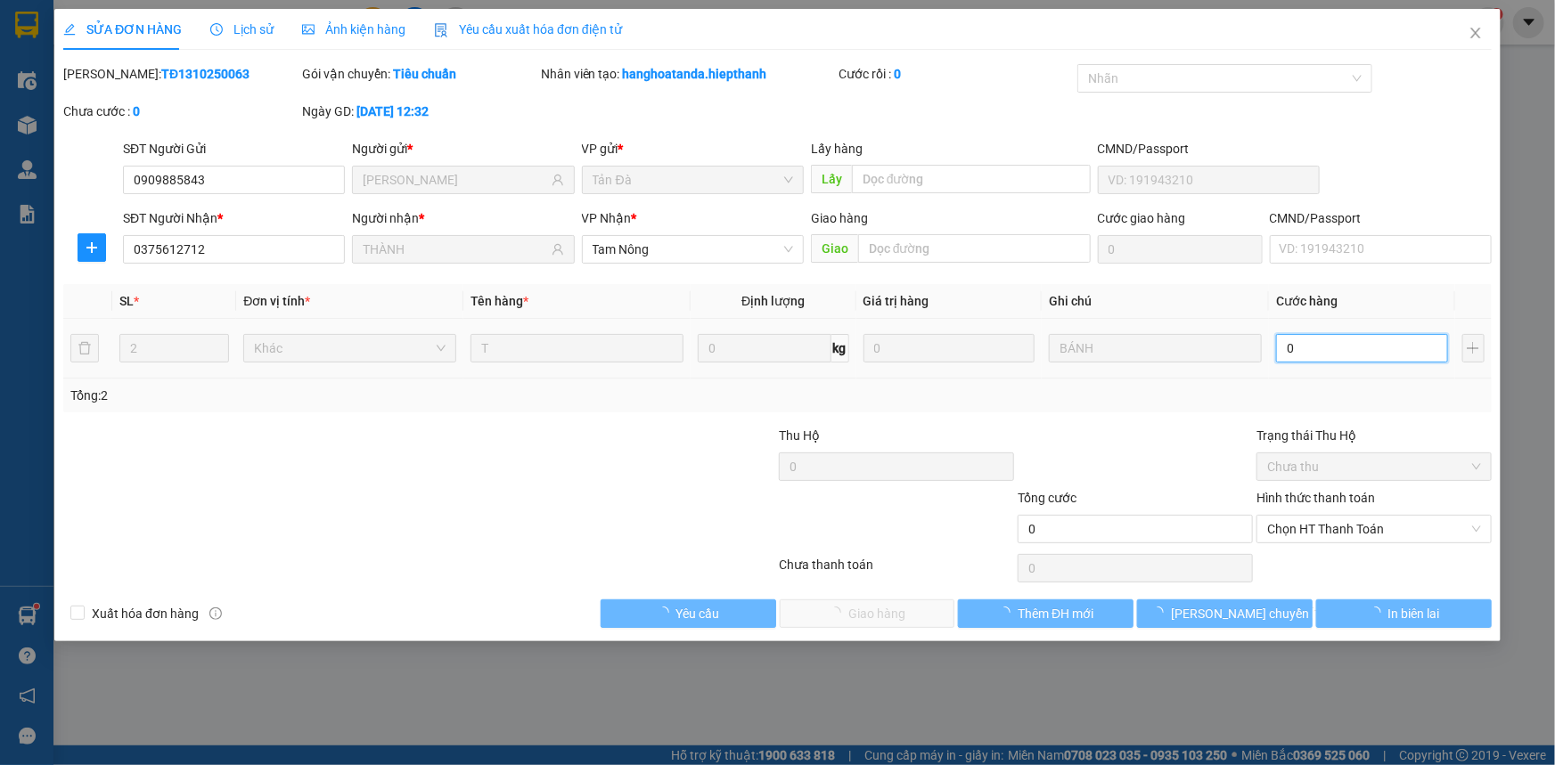
click at [829, 342] on input "0" at bounding box center [1362, 348] width 172 height 29
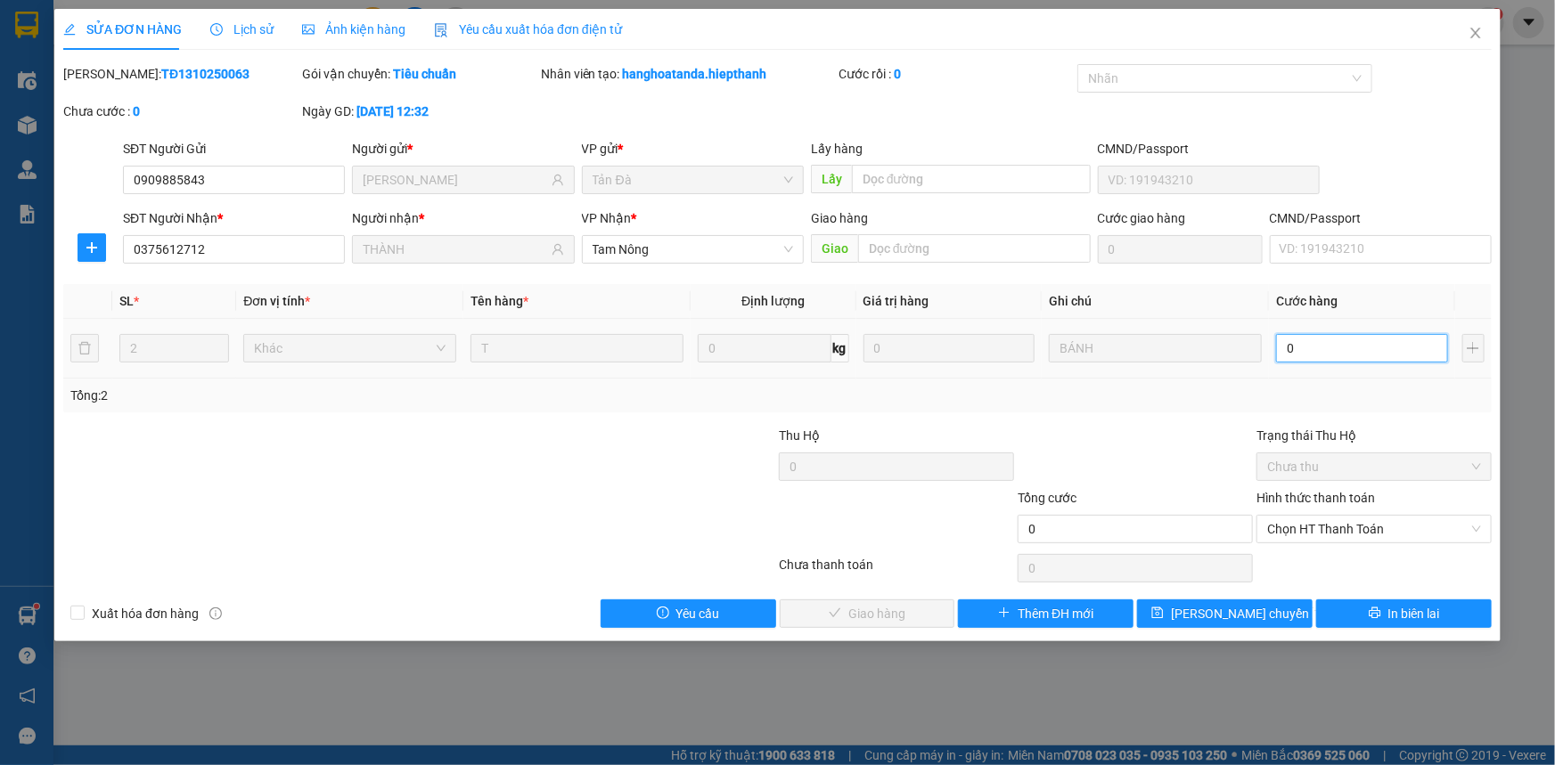
type input "6"
type input "60"
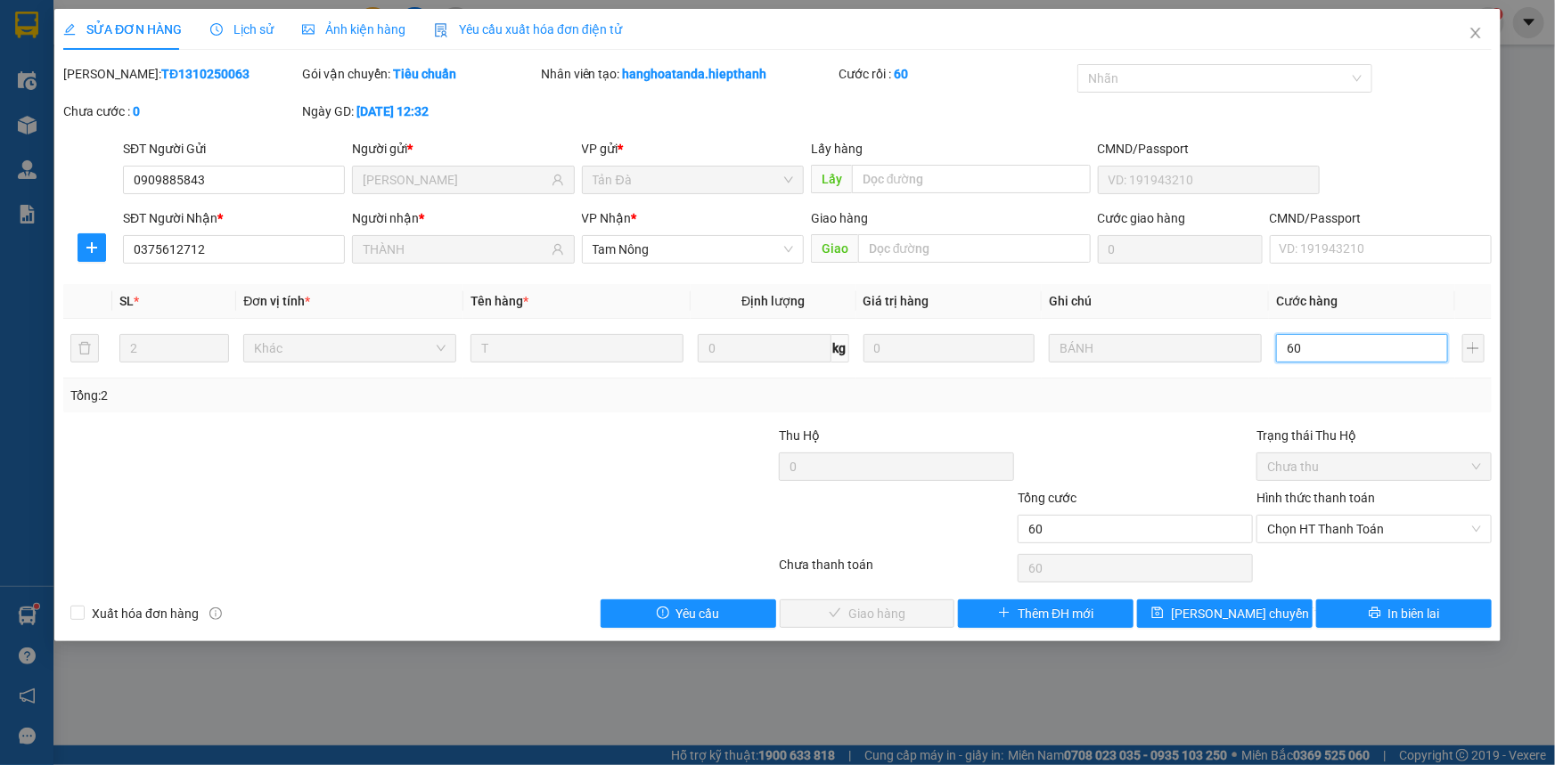
type input "60"
type input "60.000"
click at [829, 431] on div at bounding box center [1135, 457] width 239 height 62
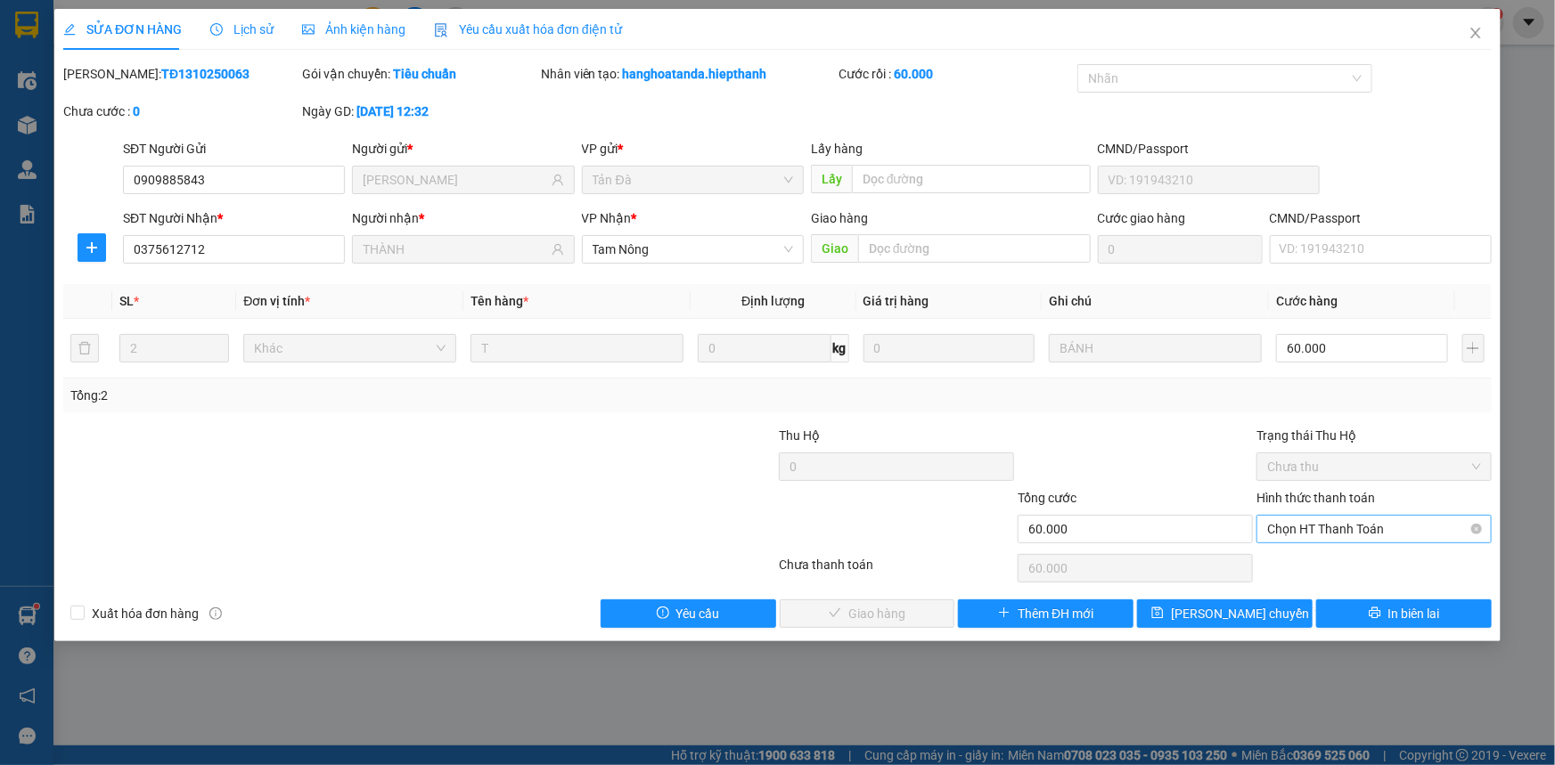
click at [829, 511] on span "Chọn HT Thanh Toán" at bounding box center [1374, 529] width 214 height 27
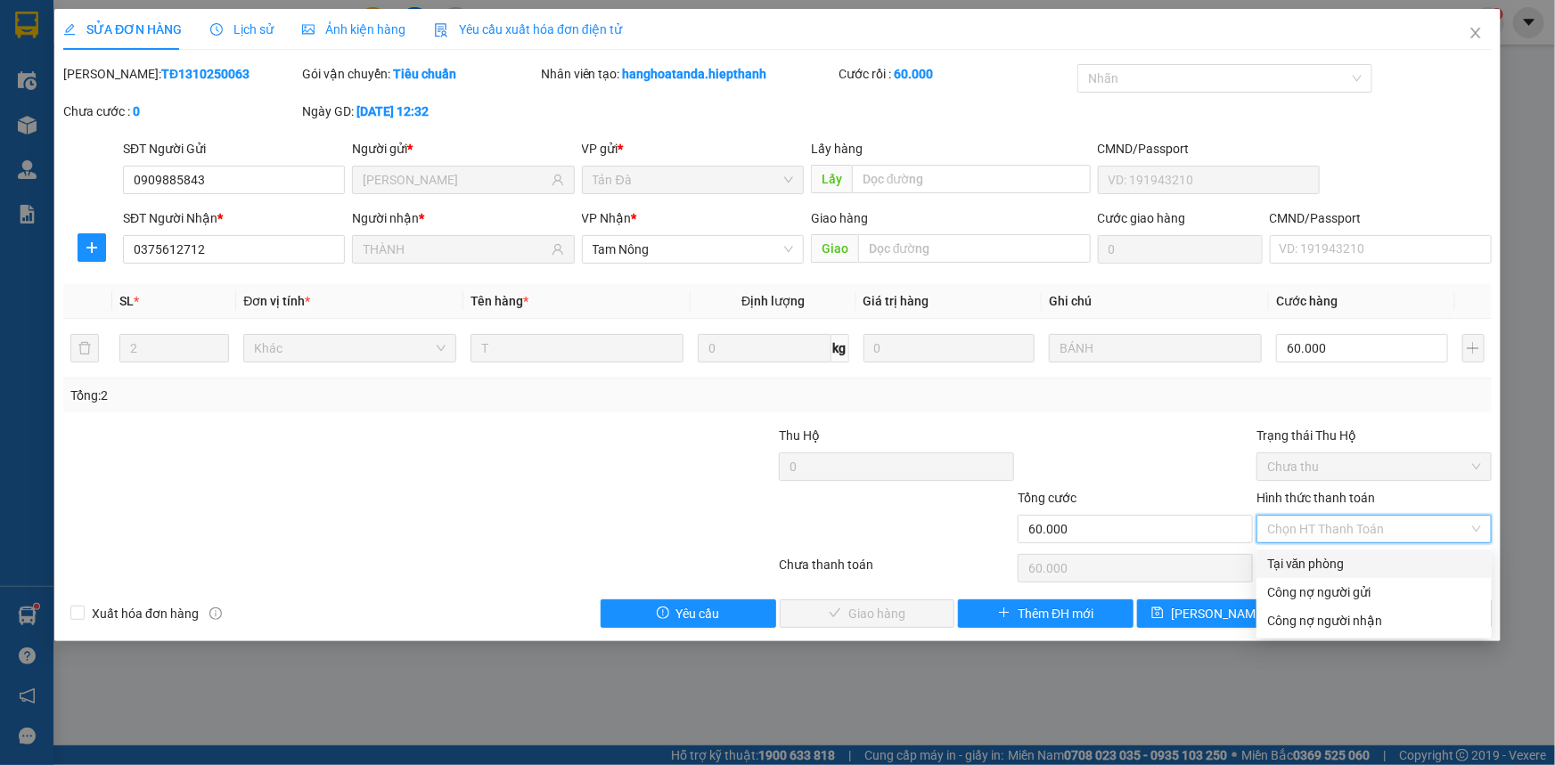
click at [829, 511] on div "Tại văn phòng" at bounding box center [1374, 564] width 214 height 20
type input "0"
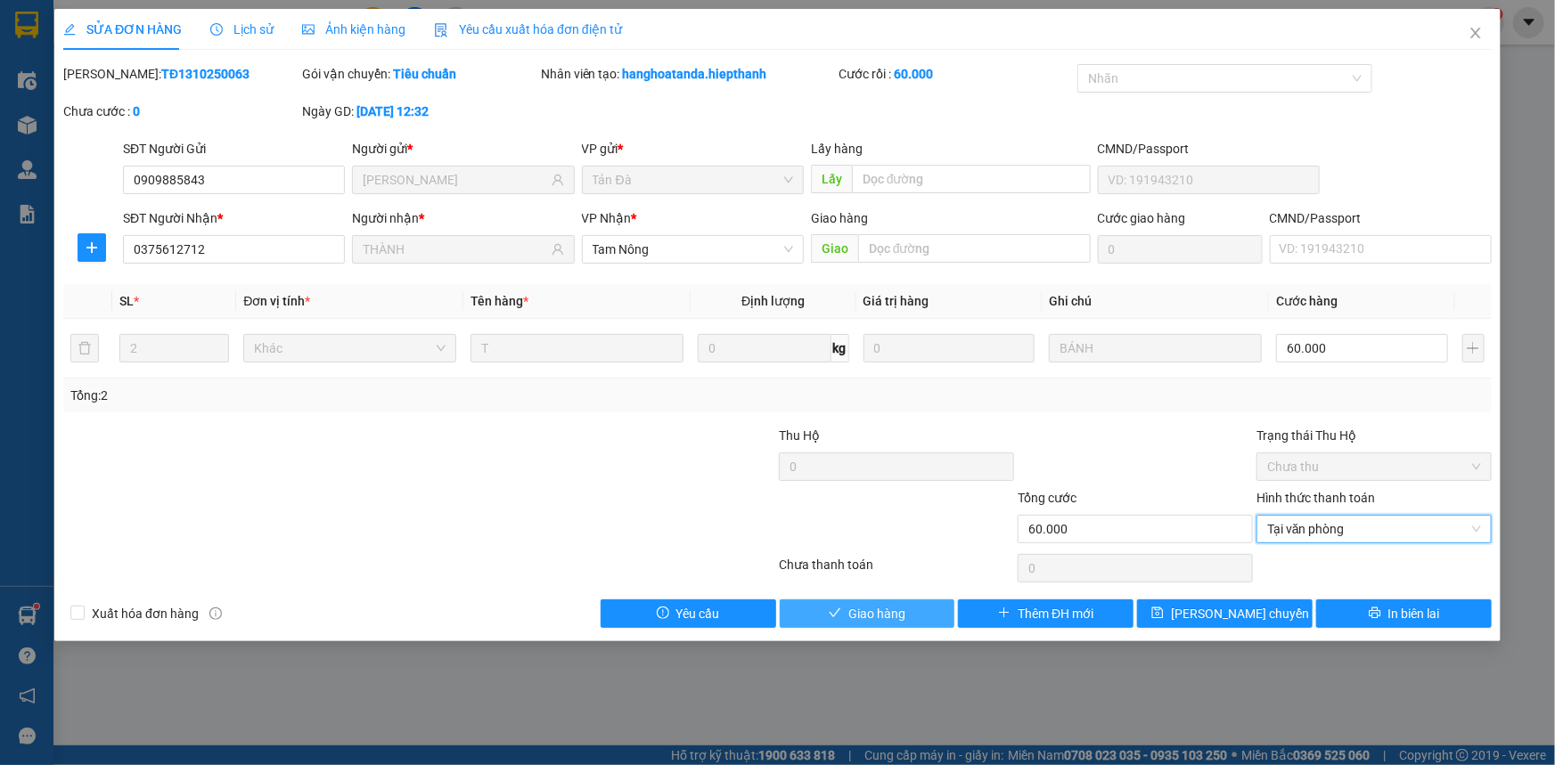
click at [829, 511] on button "Giao hàng" at bounding box center [868, 614] width 176 height 29
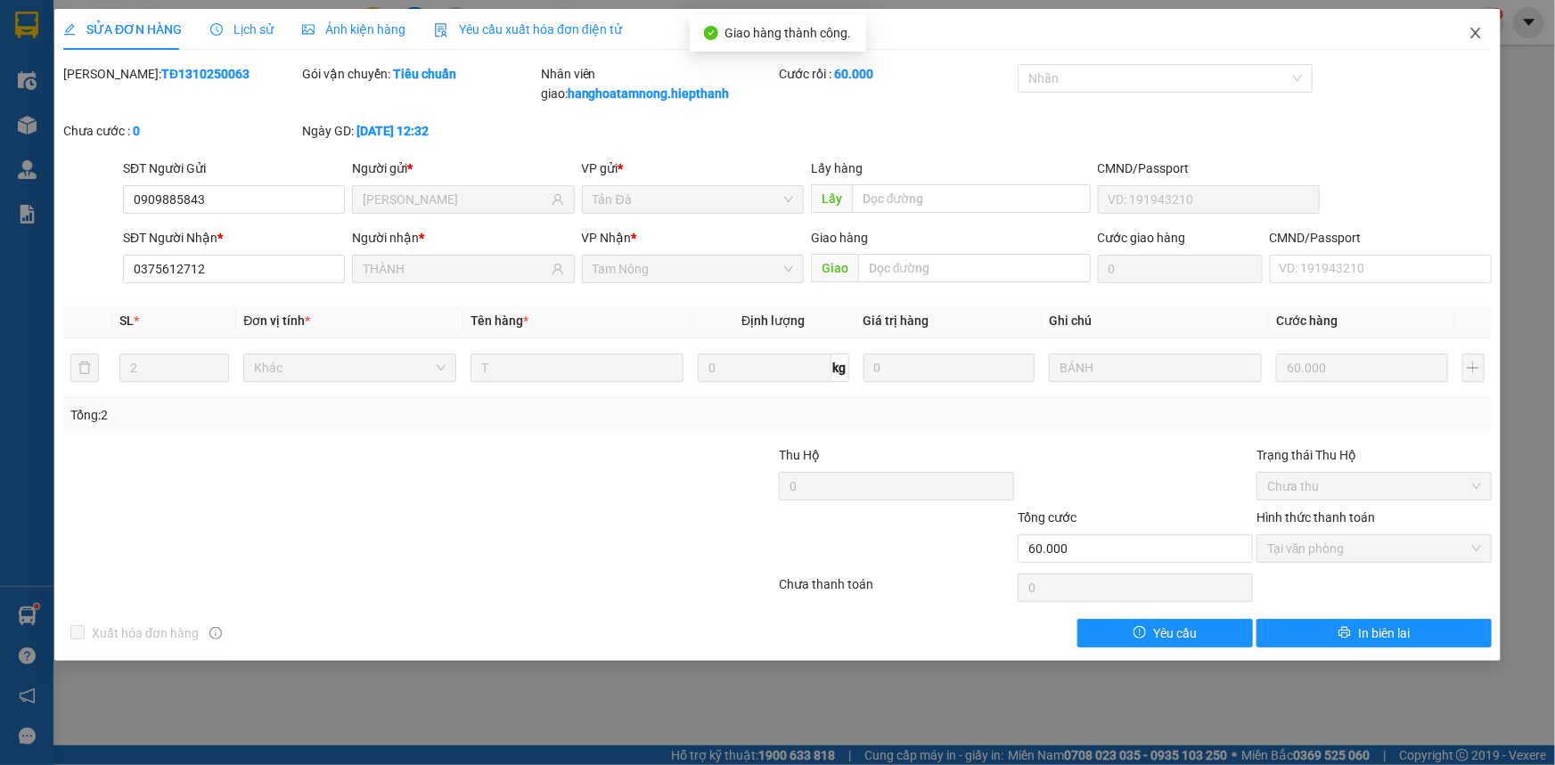
click at [829, 29] on icon "close" at bounding box center [1475, 33] width 14 height 14
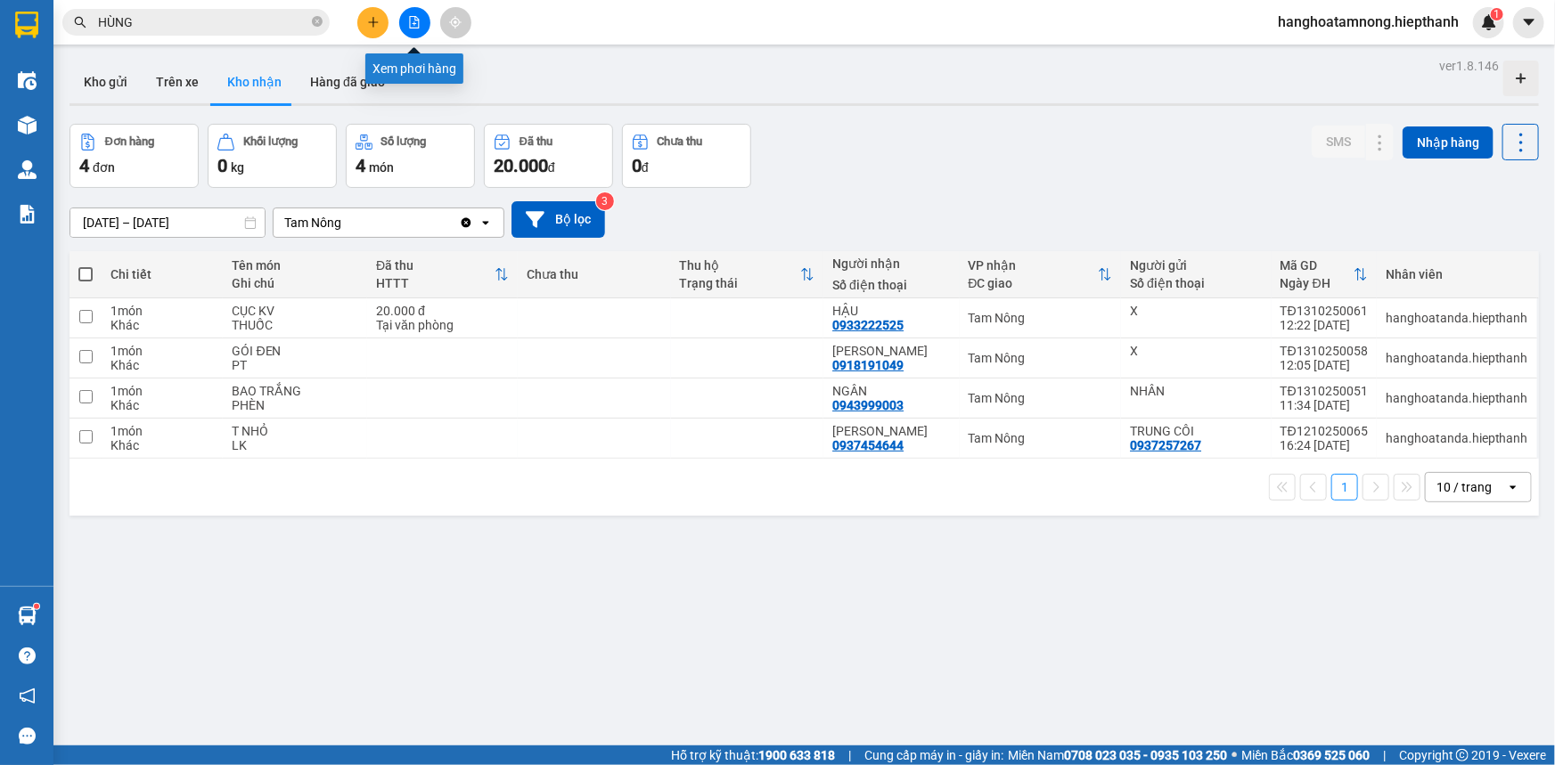
click at [409, 18] on icon "file-add" at bounding box center [414, 22] width 12 height 12
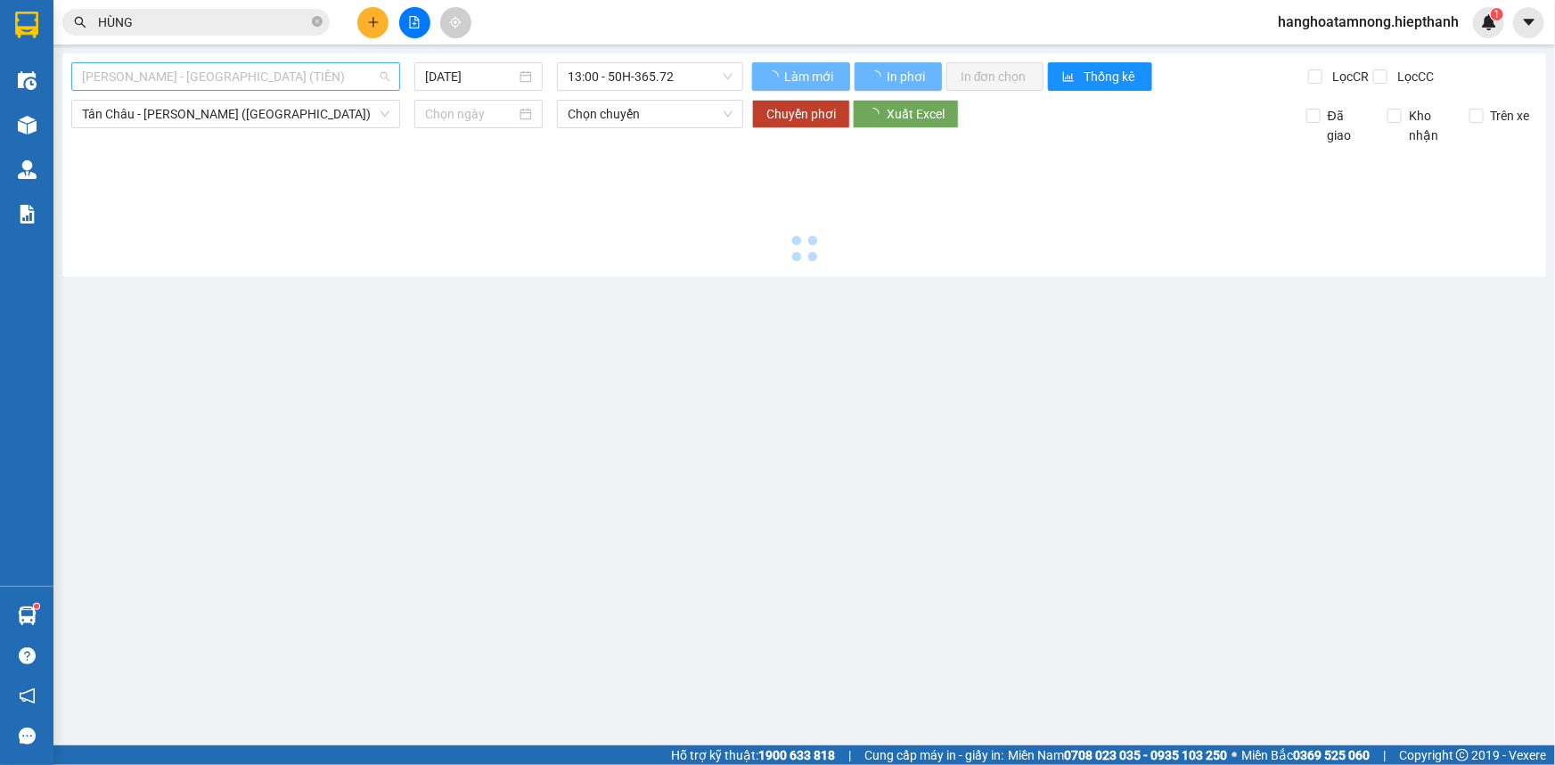
click at [204, 74] on span "[PERSON_NAME] - [GEOGRAPHIC_DATA] (TIỀN)" at bounding box center [235, 76] width 307 height 27
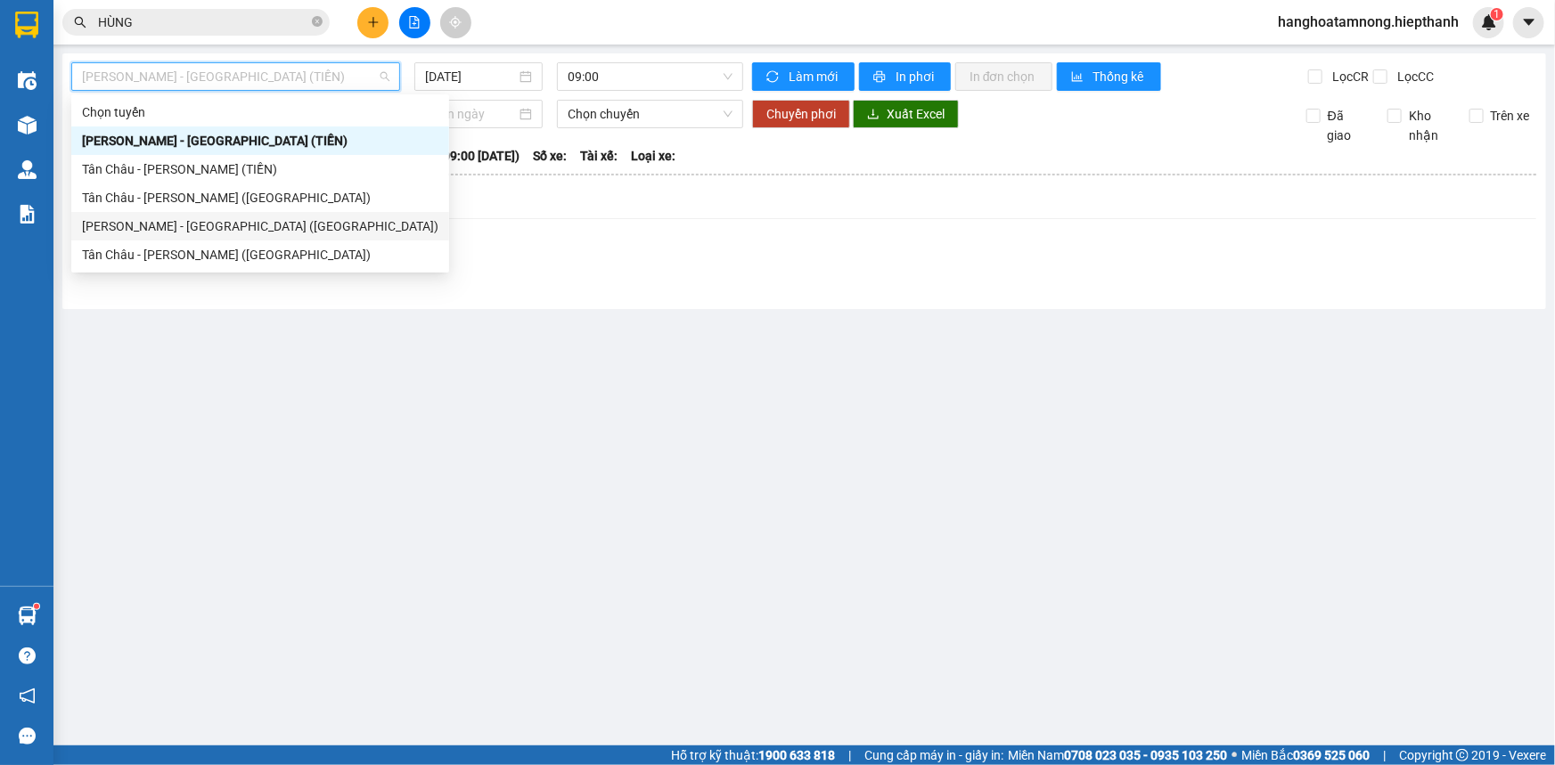
click at [119, 228] on div "[PERSON_NAME] - [GEOGRAPHIC_DATA] ([GEOGRAPHIC_DATA])" at bounding box center [260, 227] width 356 height 20
type input "[DATE]"
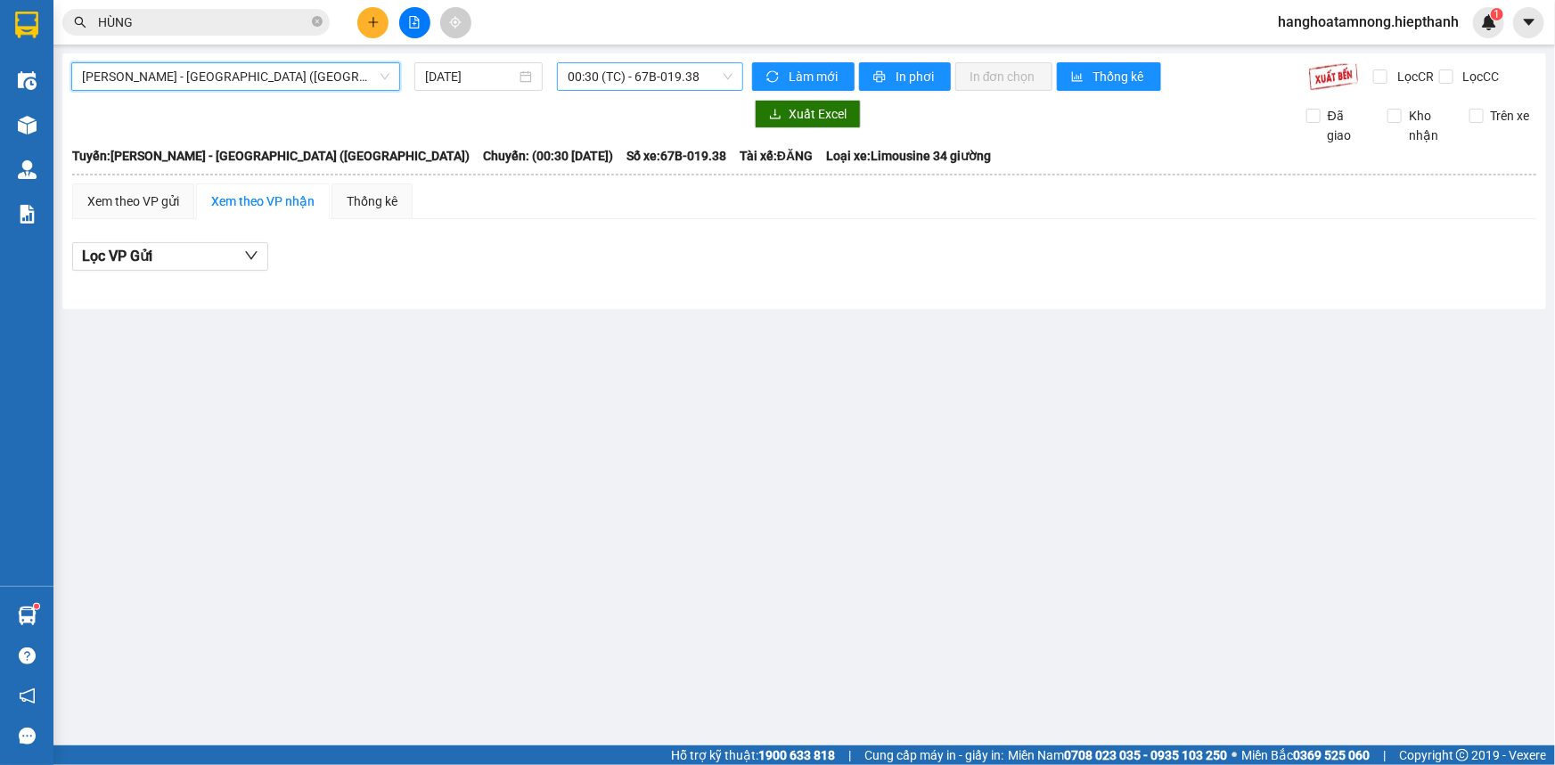
click at [612, 73] on span "00:30 (TC) - 67B-019.38" at bounding box center [650, 76] width 165 height 27
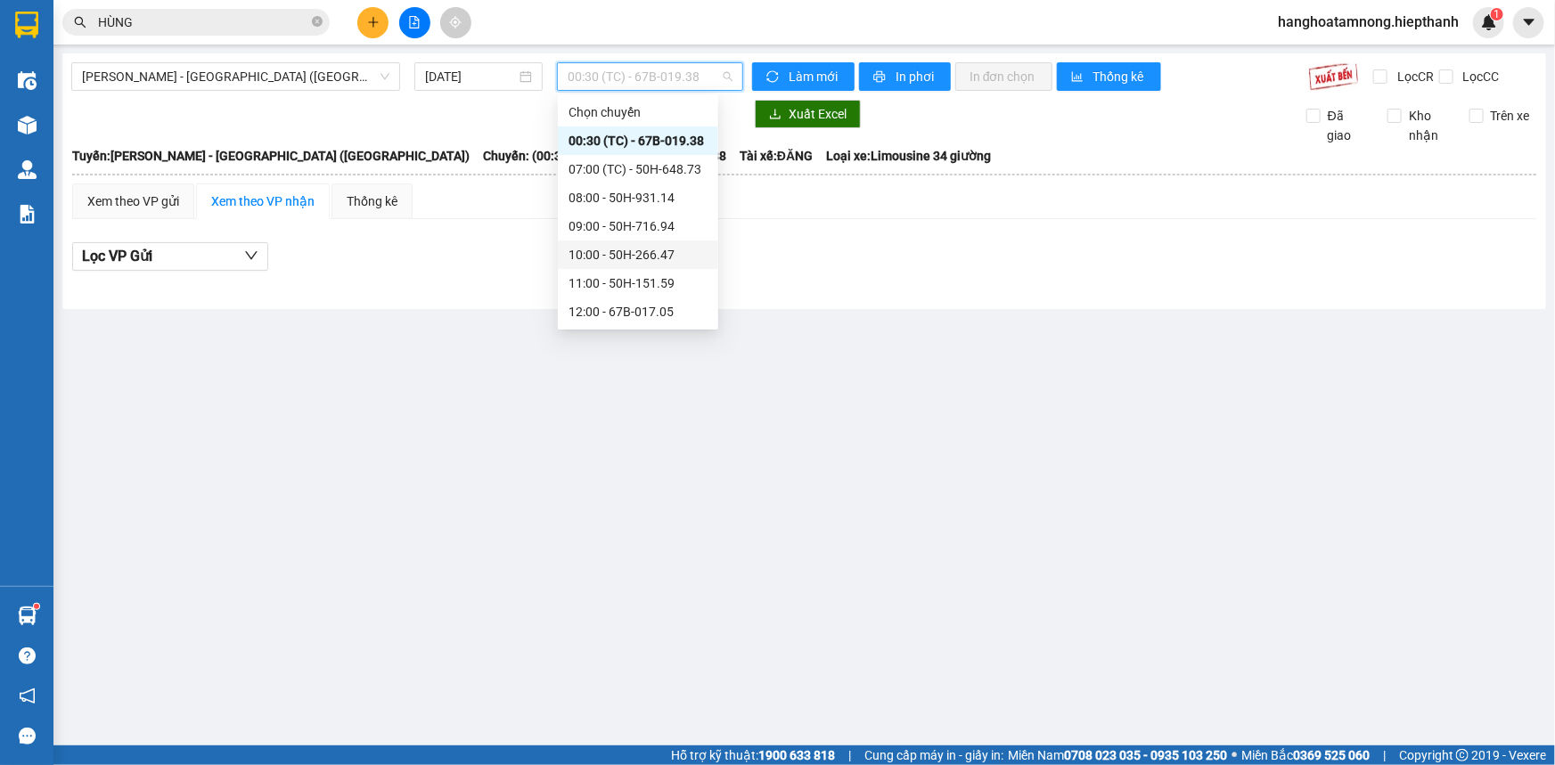
scroll to position [80, 0]
click at [606, 289] on div "15:00 - 67H-040.47" at bounding box center [637, 289] width 139 height 20
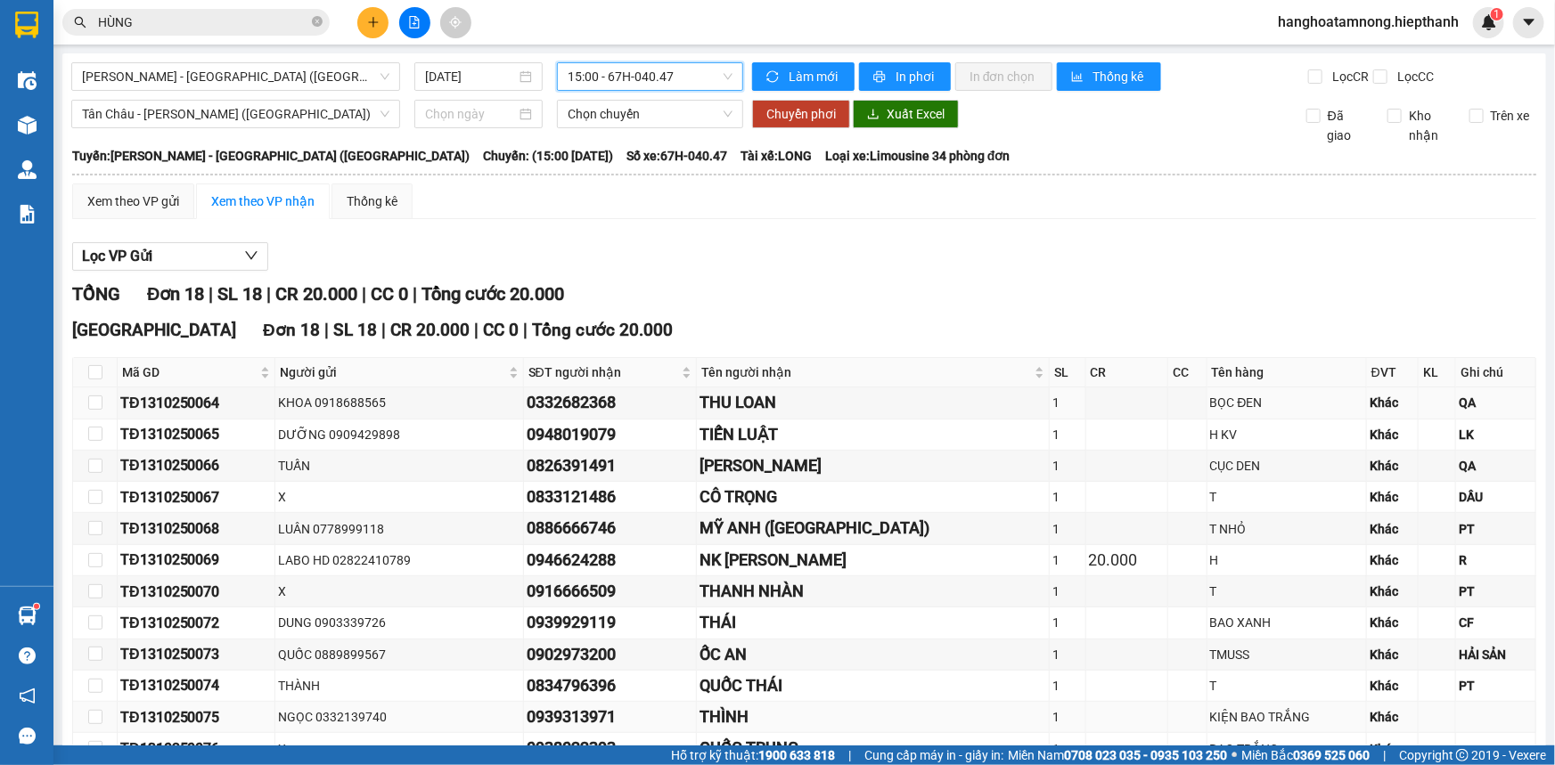
scroll to position [297, 0]
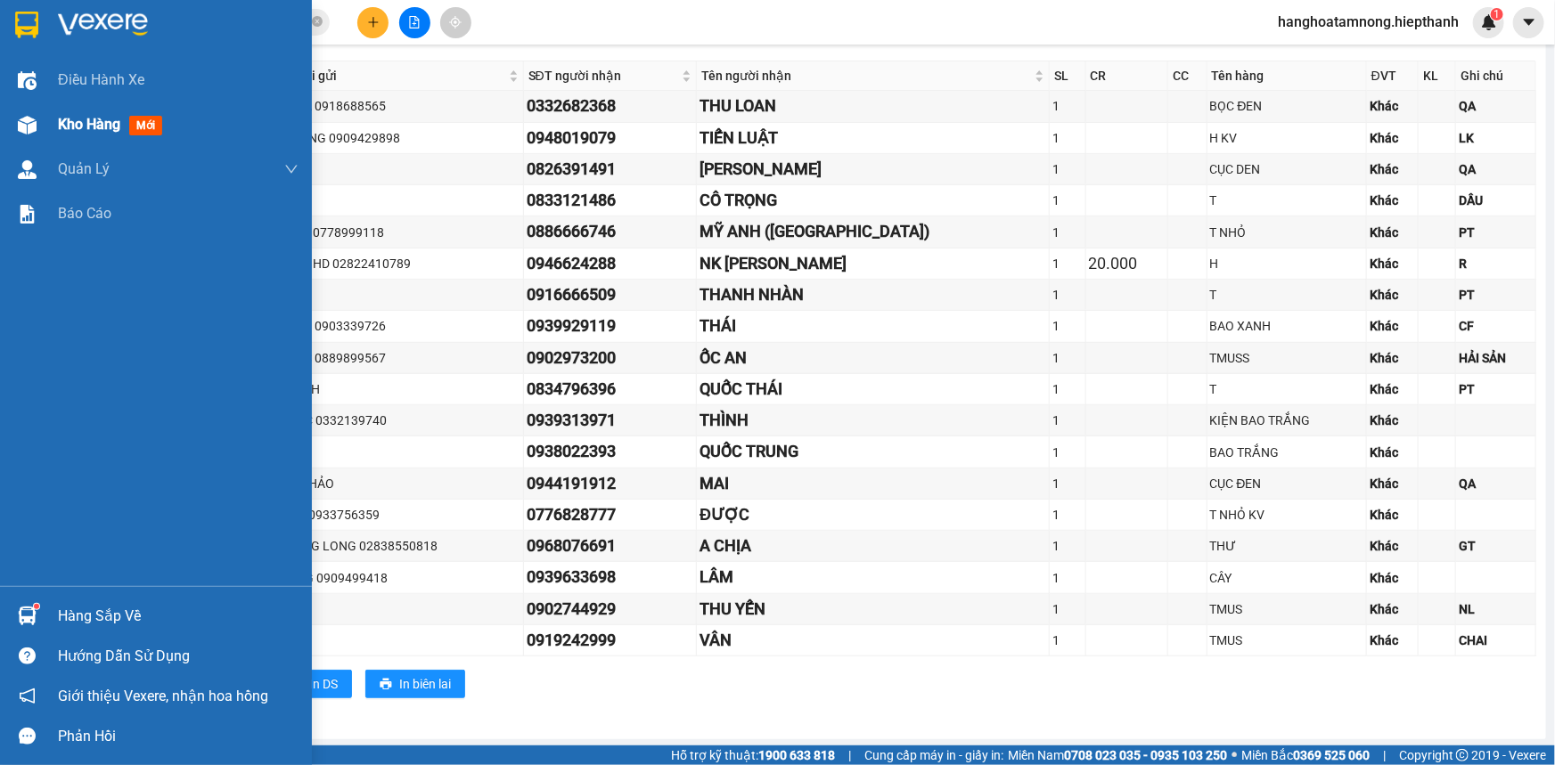
click at [76, 116] on span "Kho hàng" at bounding box center [89, 124] width 62 height 17
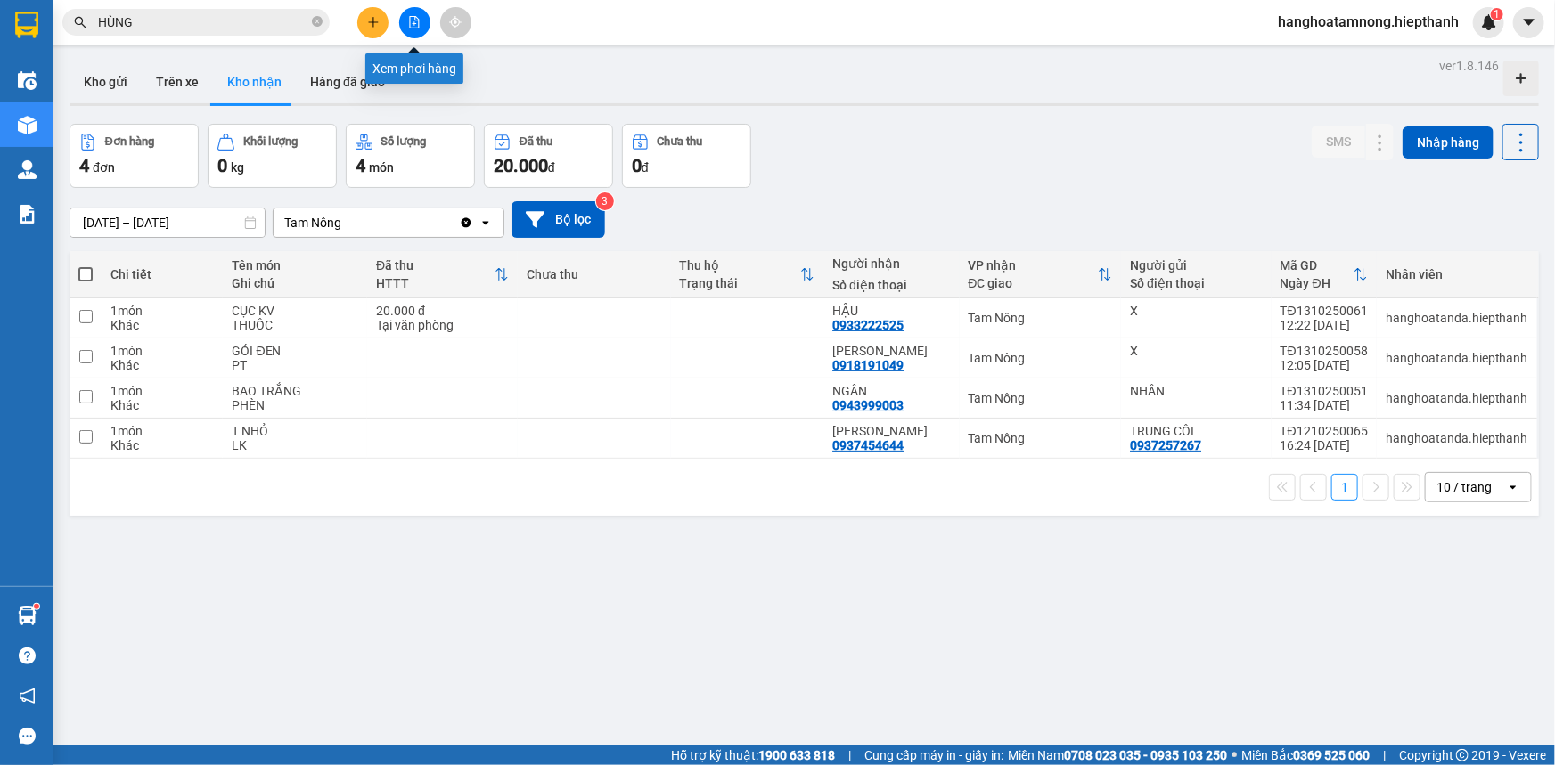
click at [412, 31] on button at bounding box center [414, 22] width 31 height 31
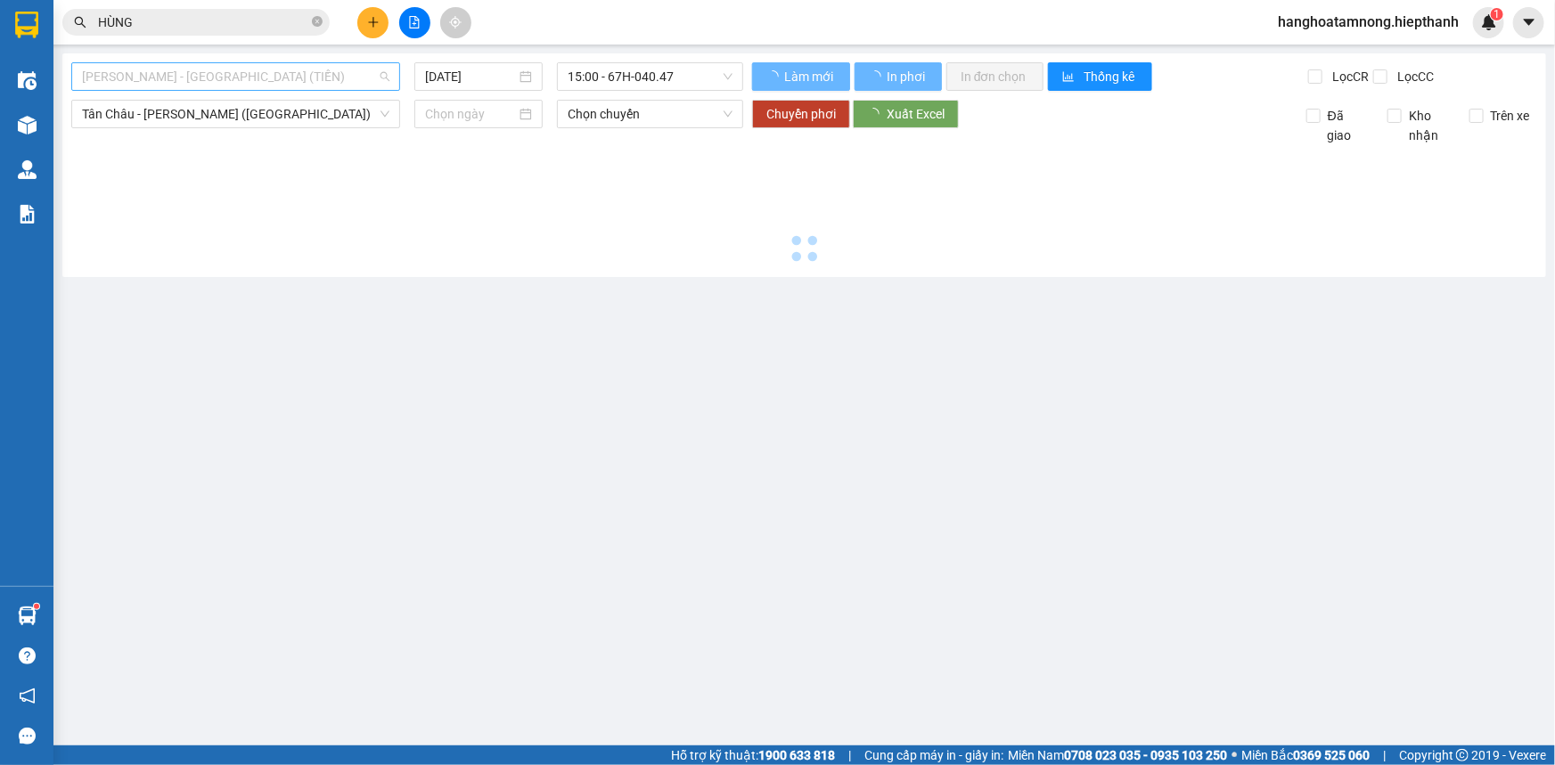
click at [192, 80] on span "[PERSON_NAME] - [GEOGRAPHIC_DATA] (TIỀN)" at bounding box center [235, 76] width 307 height 27
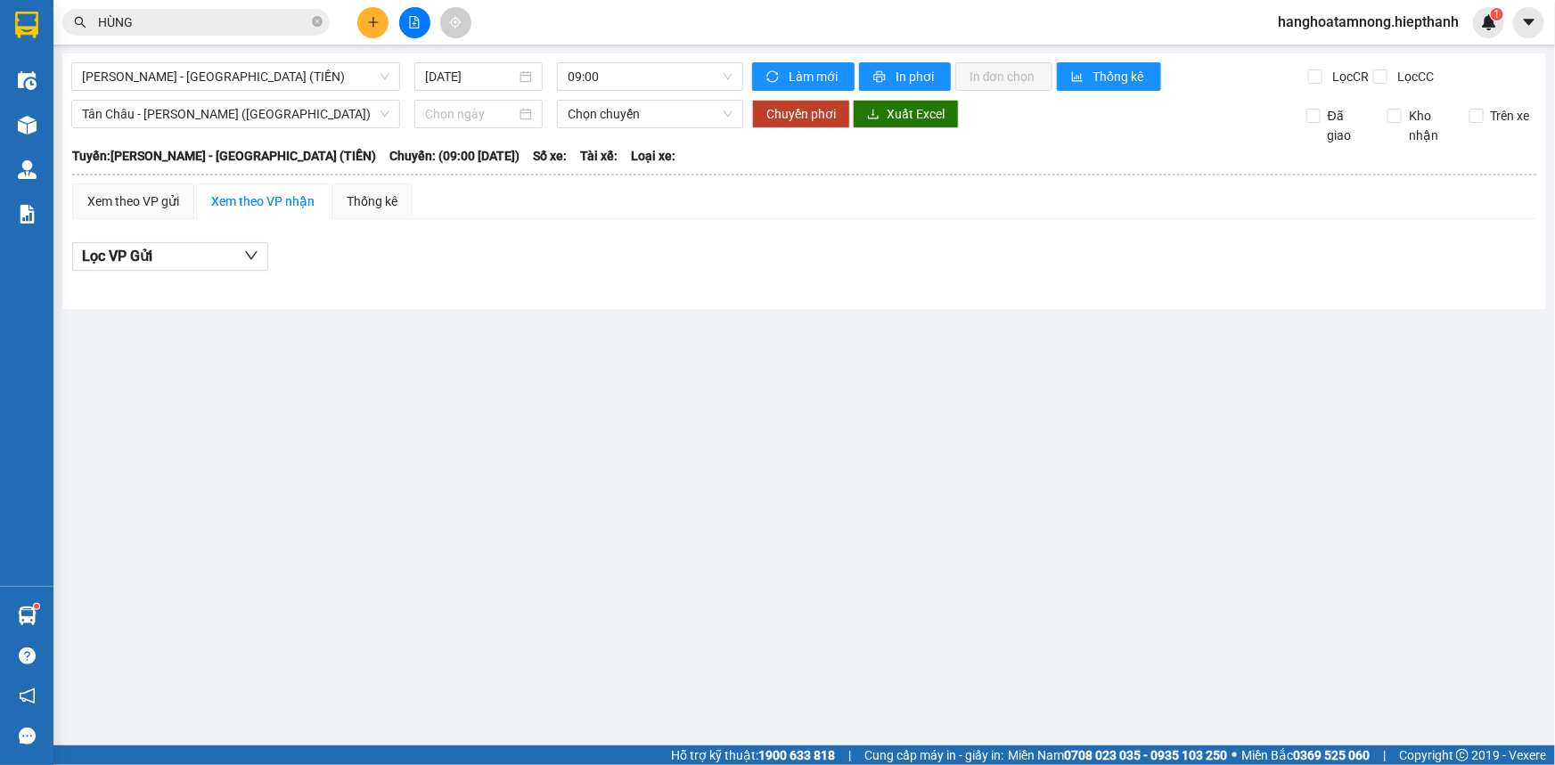
click at [495, 397] on main "[GEOGRAPHIC_DATA] - [GEOGRAPHIC_DATA] (TIỀN) [DATE] 09:00 Làm mới In phơi In đơ…" at bounding box center [777, 373] width 1555 height 746
click at [410, 20] on icon "file-add" at bounding box center [414, 22] width 12 height 12
click at [184, 76] on span "[PERSON_NAME] - [GEOGRAPHIC_DATA] (TIỀN)" at bounding box center [235, 76] width 307 height 27
drag, startPoint x: 478, startPoint y: 436, endPoint x: 274, endPoint y: 82, distance: 407.9
click at [478, 435] on main "[GEOGRAPHIC_DATA] - [GEOGRAPHIC_DATA] (TIỀN) [DATE] 09:00 Làm mới In phơi In đơ…" at bounding box center [777, 373] width 1555 height 746
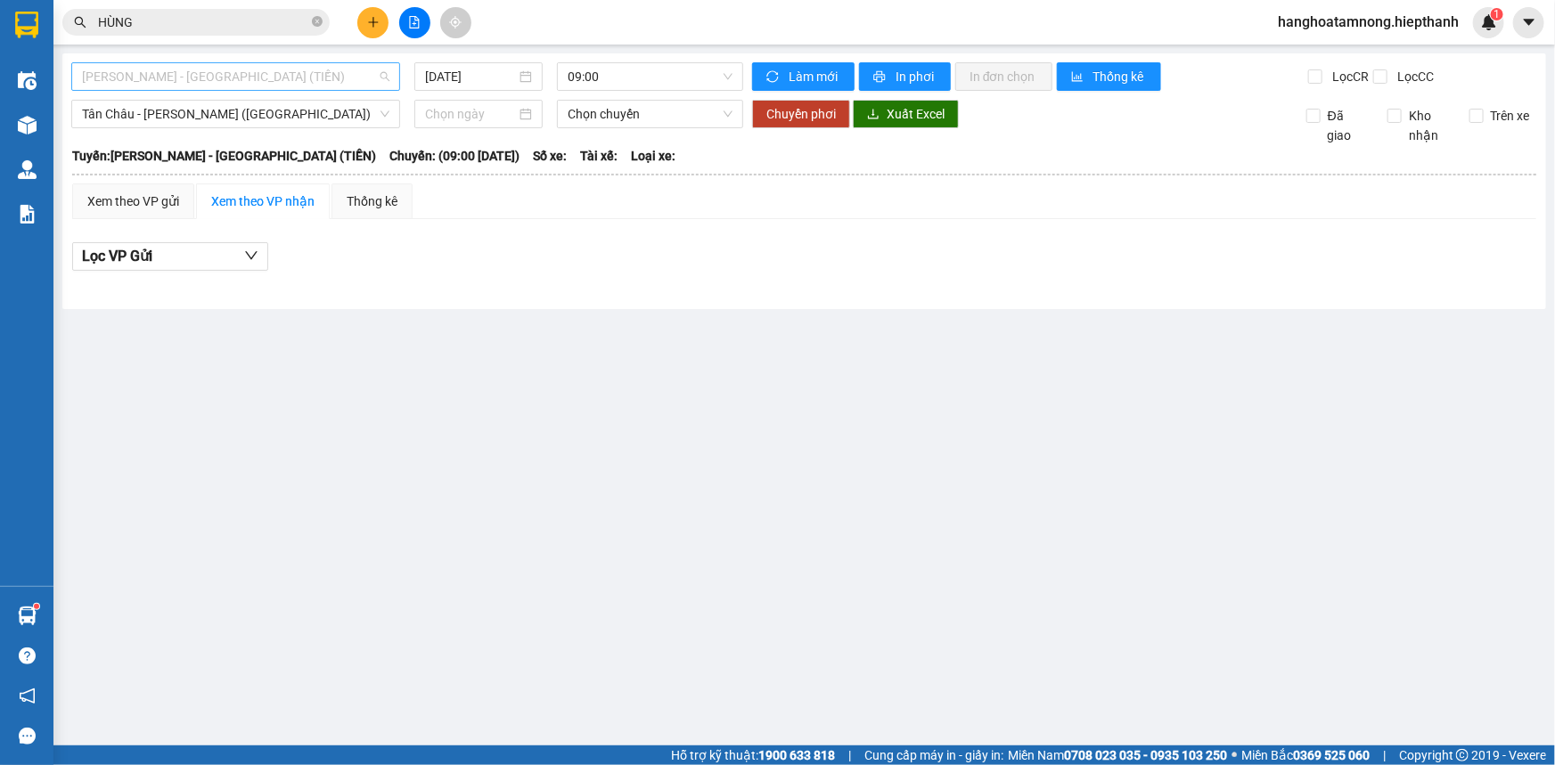
click at [185, 80] on span "[PERSON_NAME] - [GEOGRAPHIC_DATA] (TIỀN)" at bounding box center [235, 76] width 307 height 27
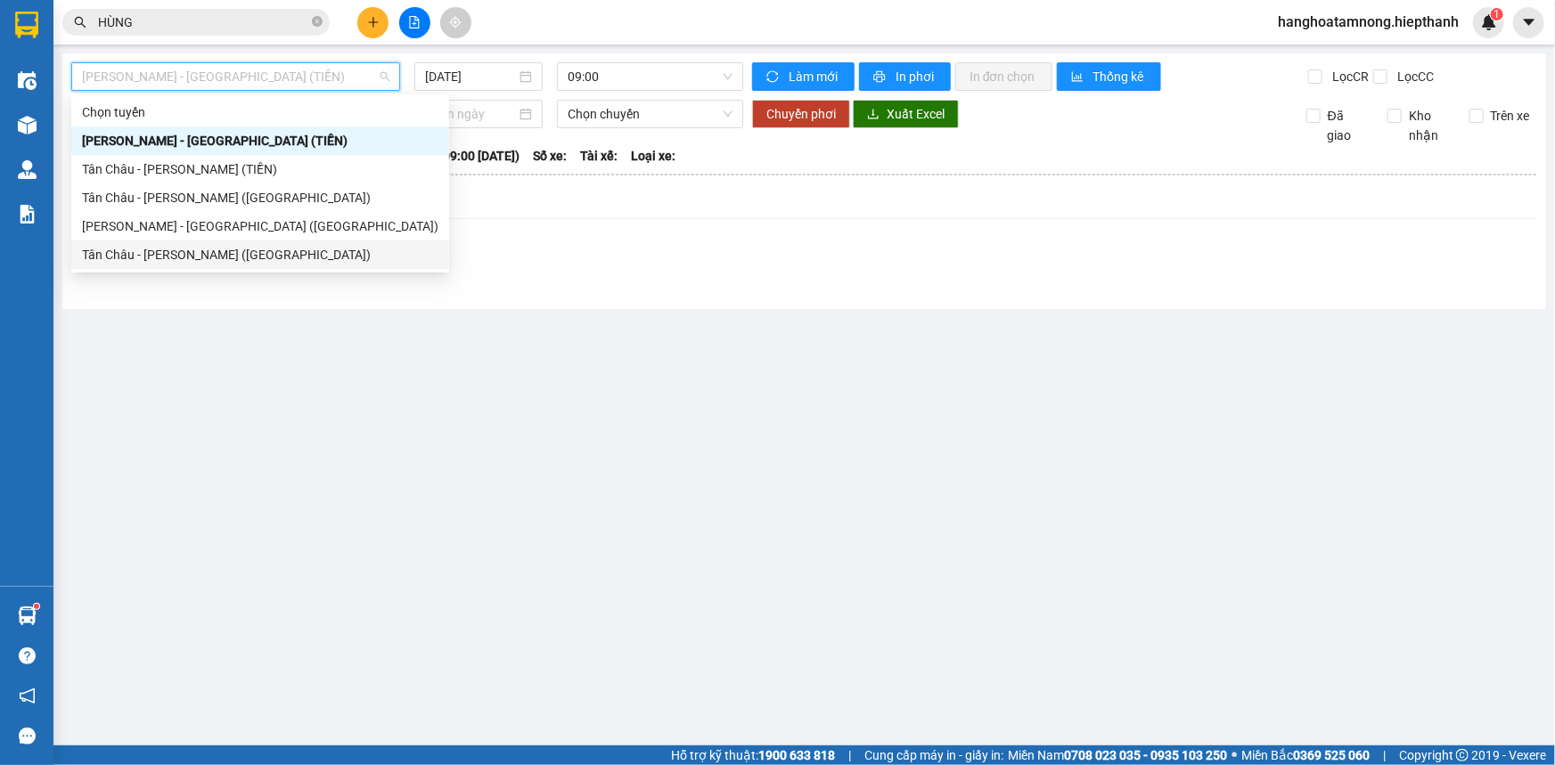
click at [92, 255] on div "Tân Châu - [PERSON_NAME] ([GEOGRAPHIC_DATA])" at bounding box center [260, 255] width 356 height 20
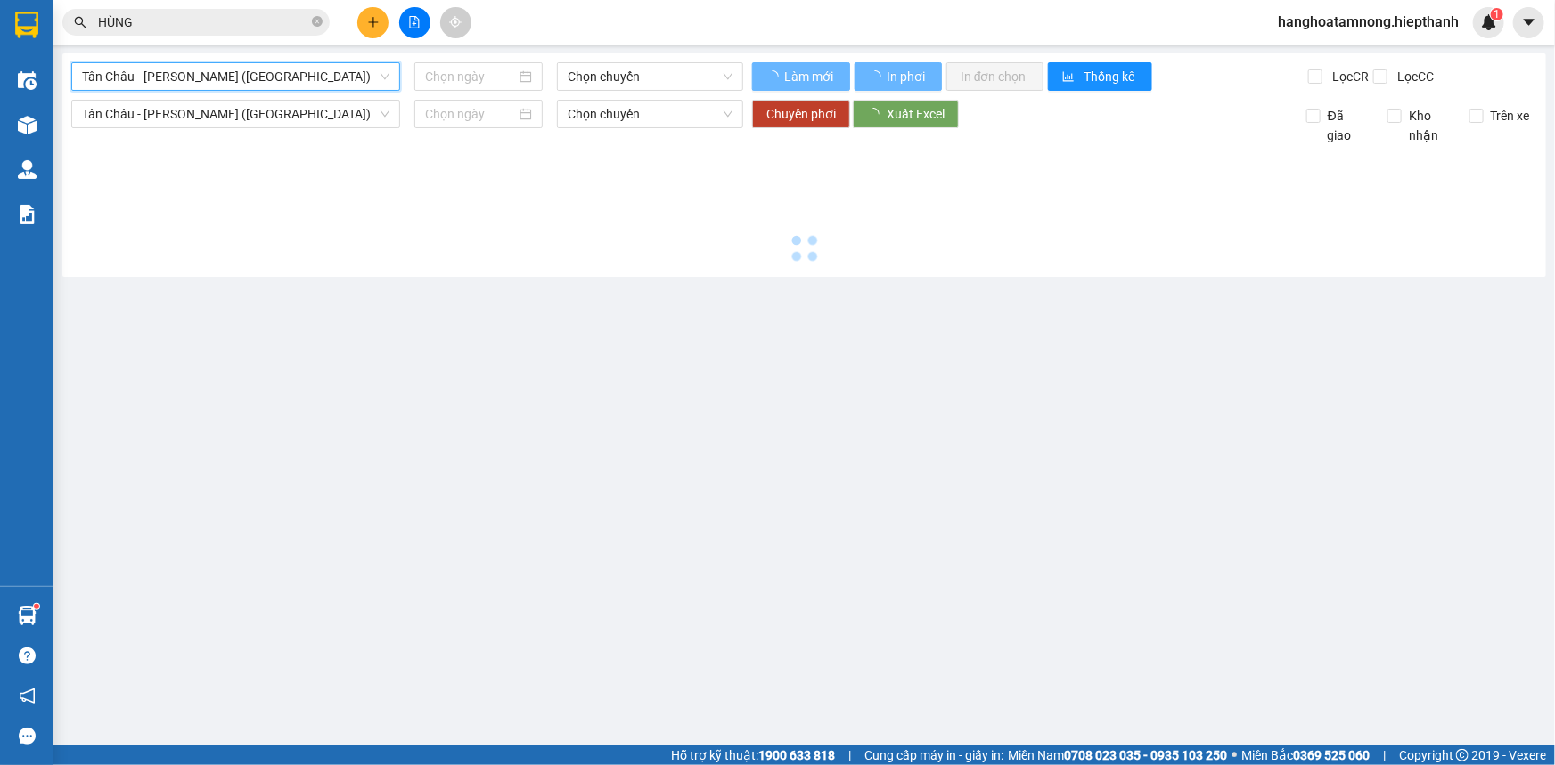
type input "[DATE]"
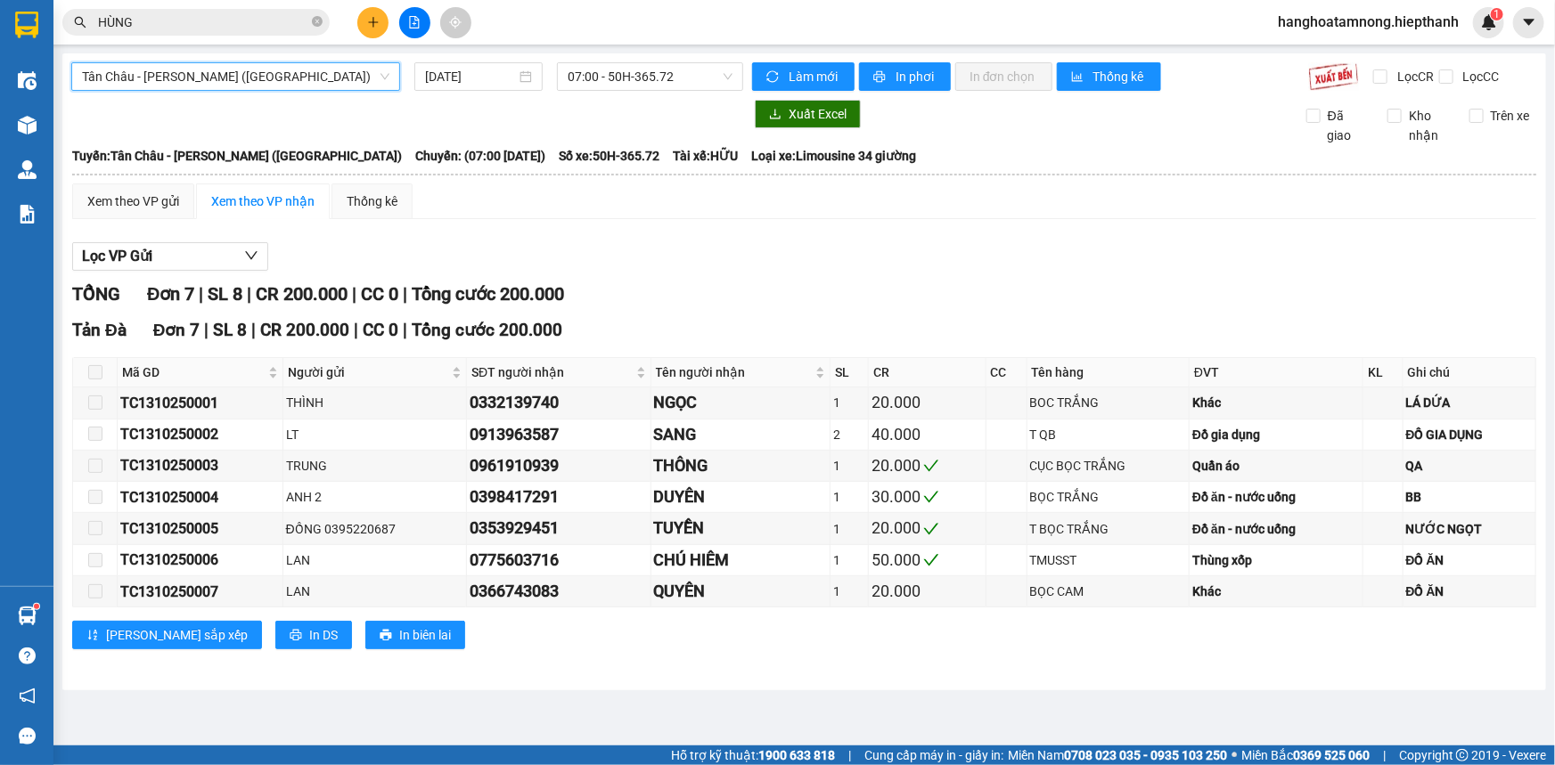
click at [605, 60] on div "[GEOGRAPHIC_DATA] - [GEOGRAPHIC_DATA] (Giường) [GEOGRAPHIC_DATA] - [GEOGRAPHIC_…" at bounding box center [804, 371] width 1484 height 637
drag, startPoint x: 604, startPoint y: 69, endPoint x: 602, endPoint y: 89, distance: 20.6
click at [604, 71] on span "07:00 - 50H-365.72" at bounding box center [650, 76] width 165 height 27
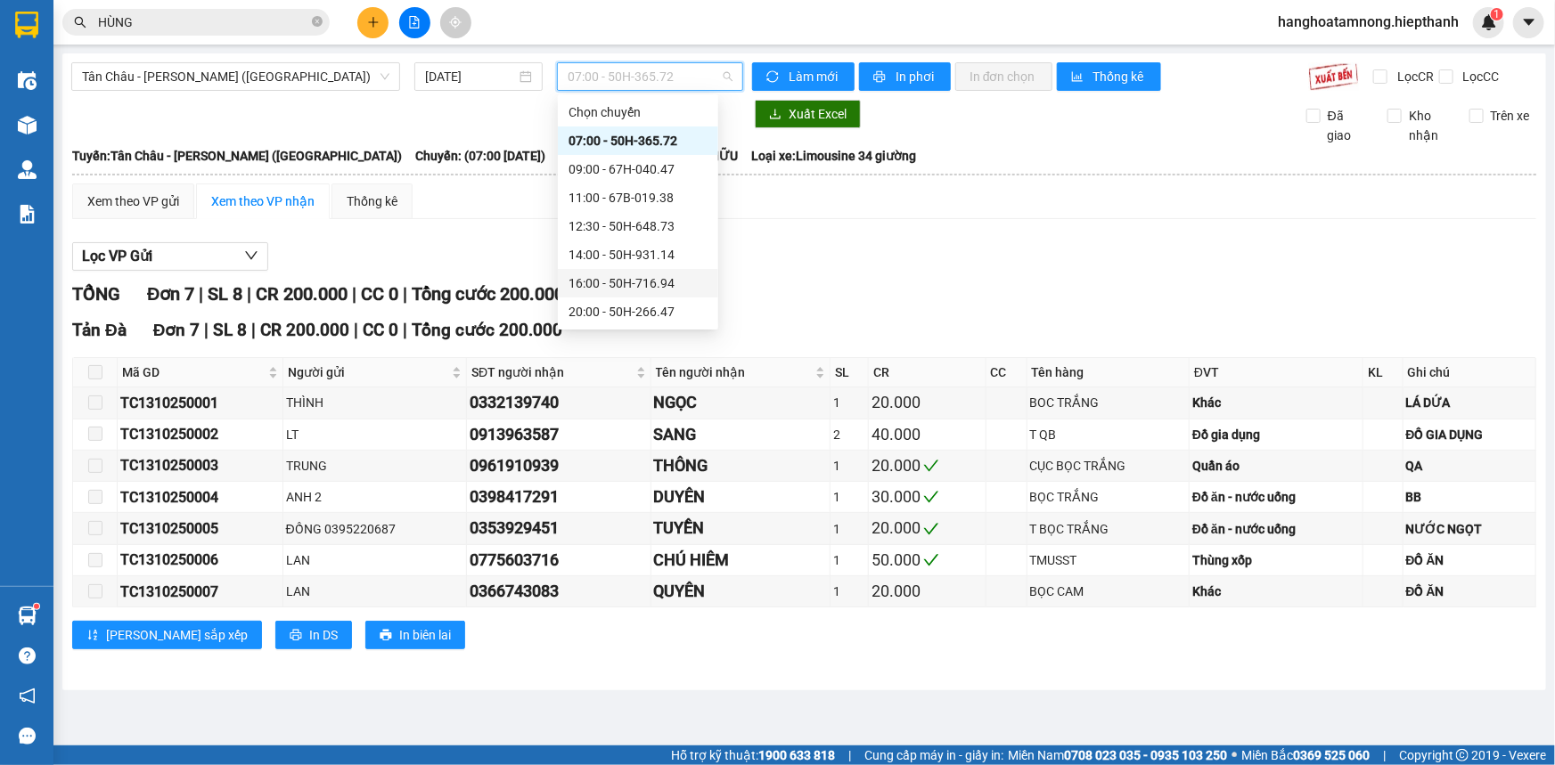
click at [598, 293] on div "16:00 - 50H-716.94" at bounding box center [638, 283] width 160 height 29
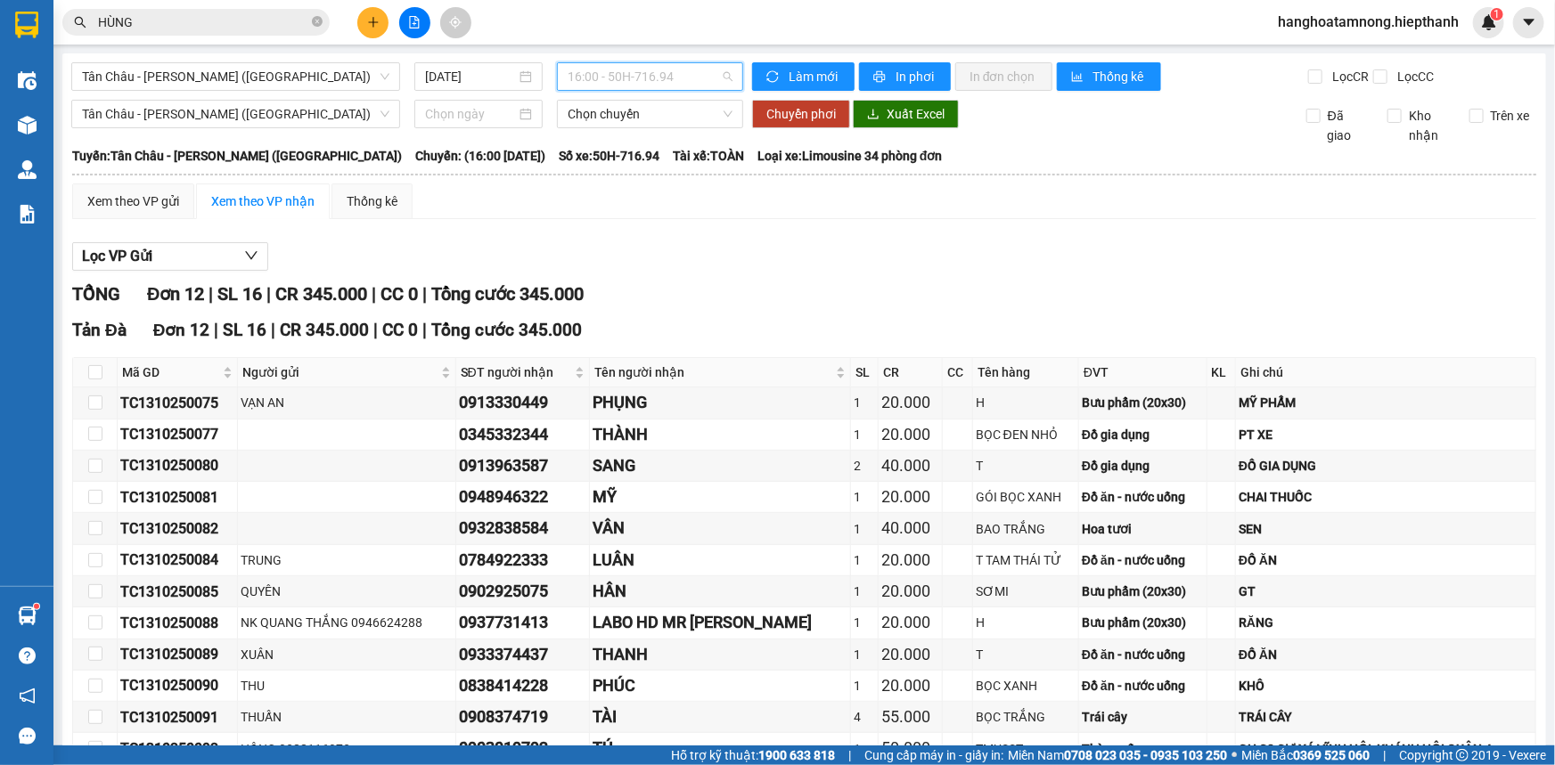
click at [668, 80] on span "16:00 - 50H-716.94" at bounding box center [650, 76] width 165 height 27
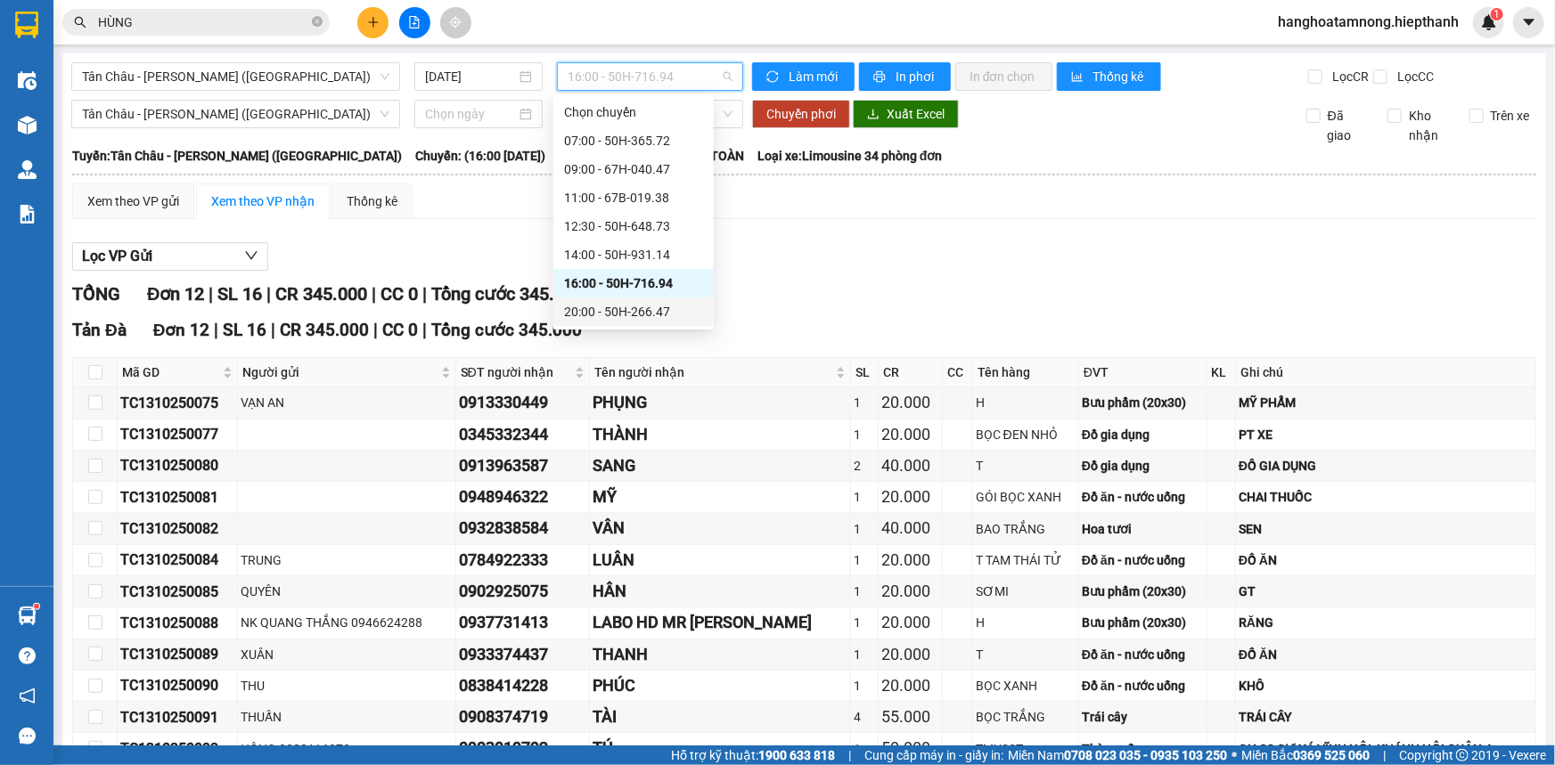
click at [607, 313] on div "20:00 - 50H-266.47" at bounding box center [633, 312] width 139 height 20
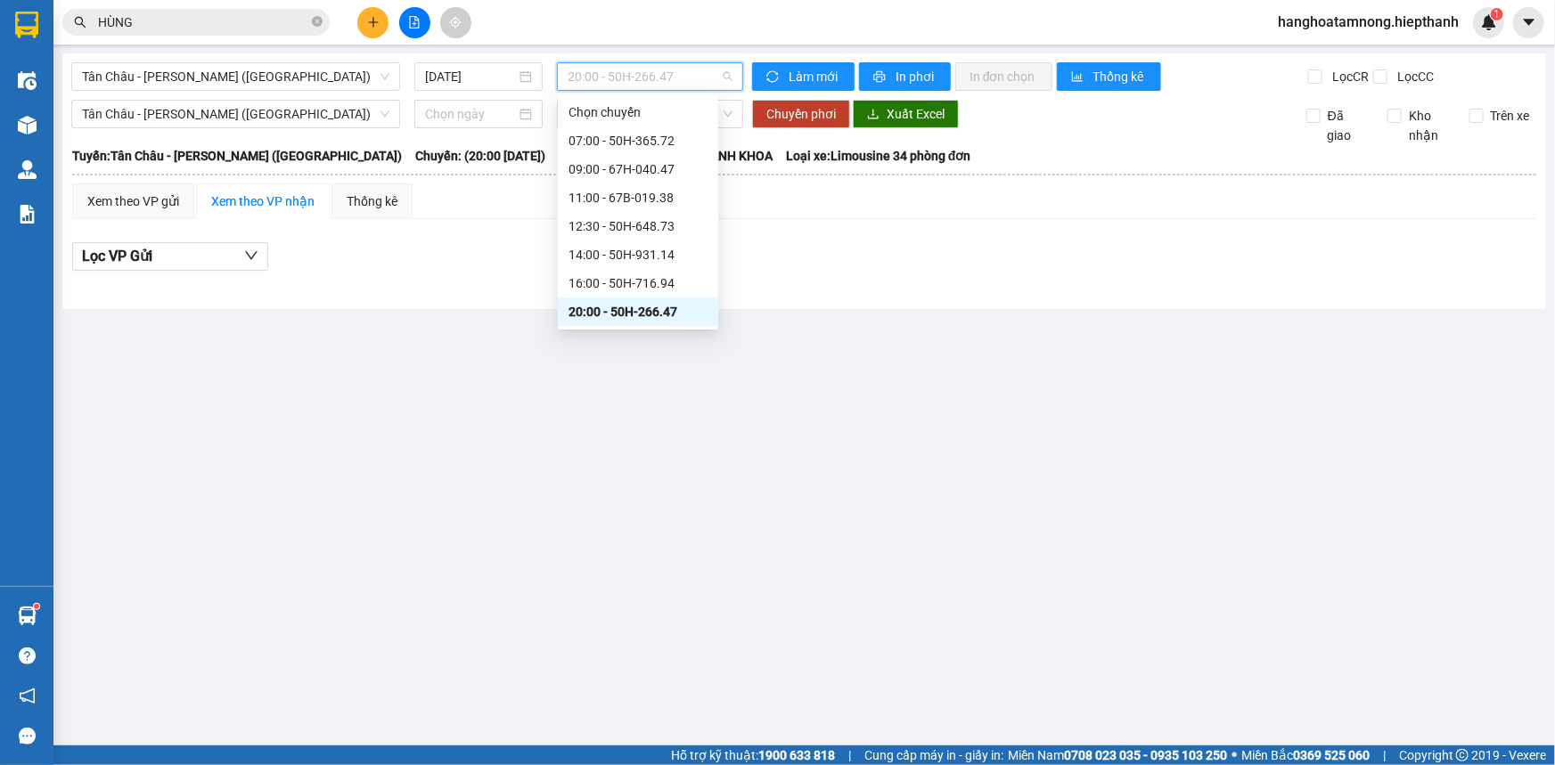
click at [579, 72] on span "20:00 - 50H-266.47" at bounding box center [650, 76] width 165 height 27
click at [579, 286] on div "16:00 - 50H-716.94" at bounding box center [637, 284] width 139 height 20
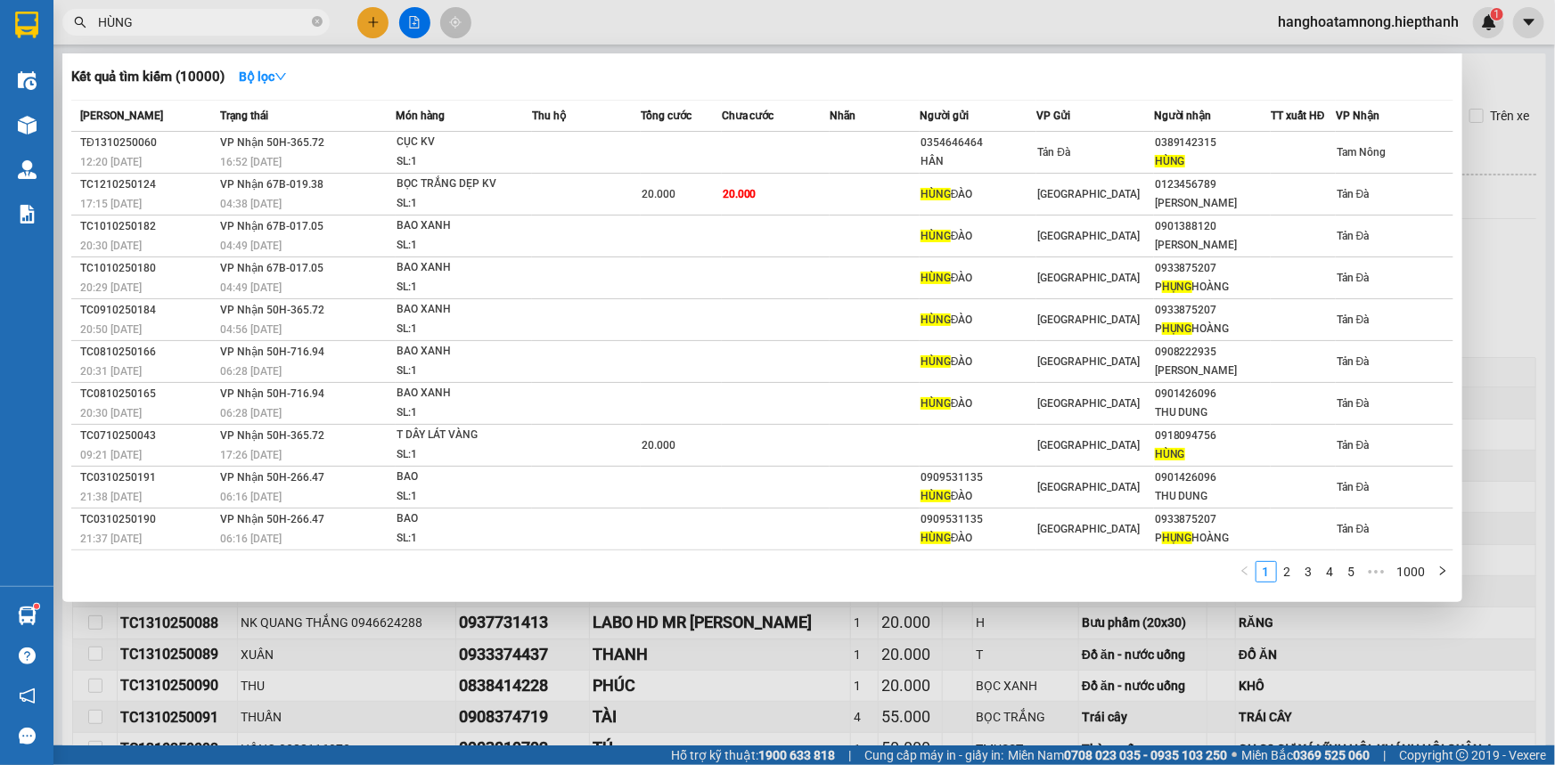
click at [163, 12] on input "HÙNG" at bounding box center [203, 22] width 210 height 20
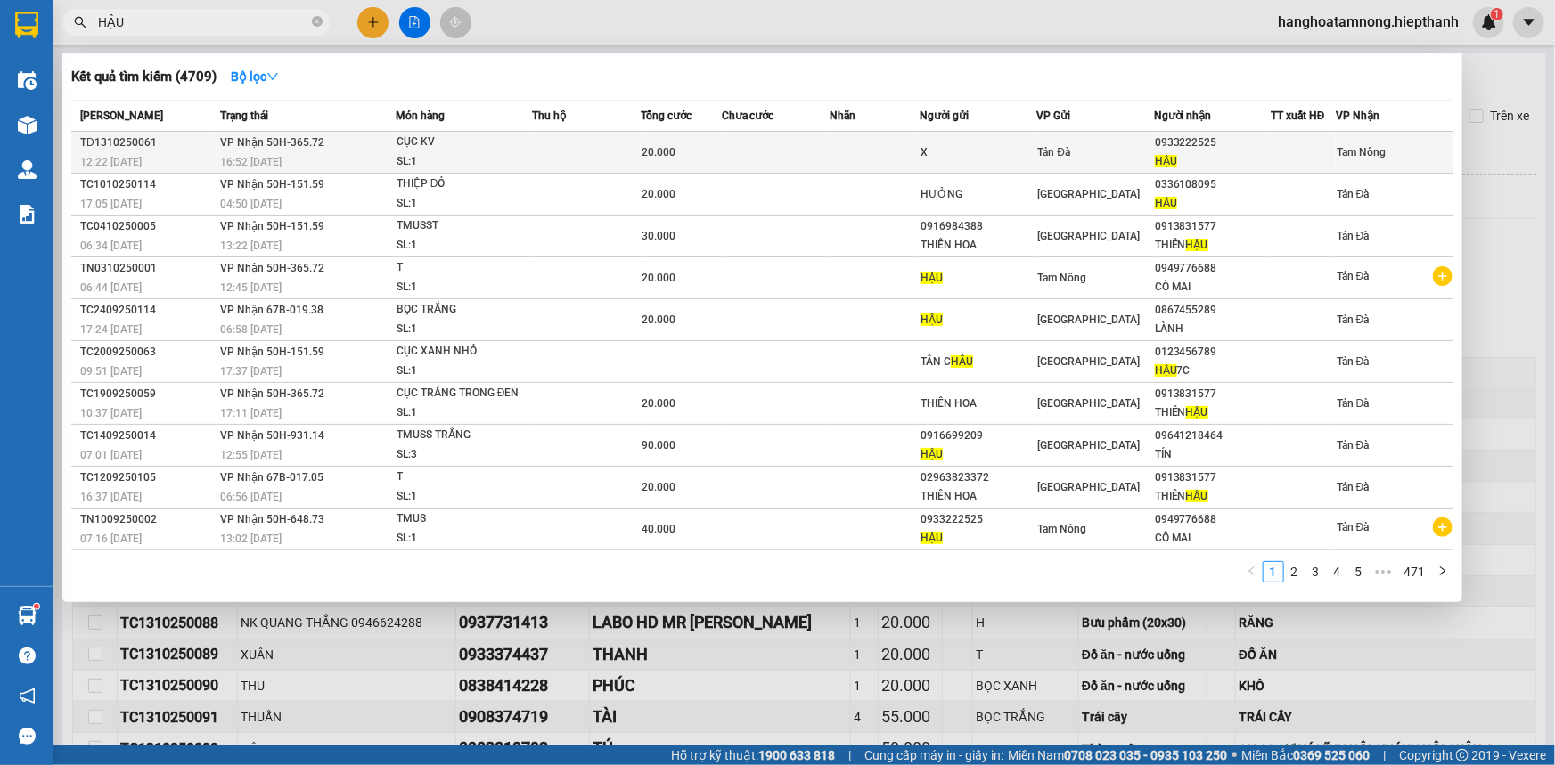
type input "HẬU"
click at [829, 154] on div "HẬU" at bounding box center [1212, 161] width 115 height 19
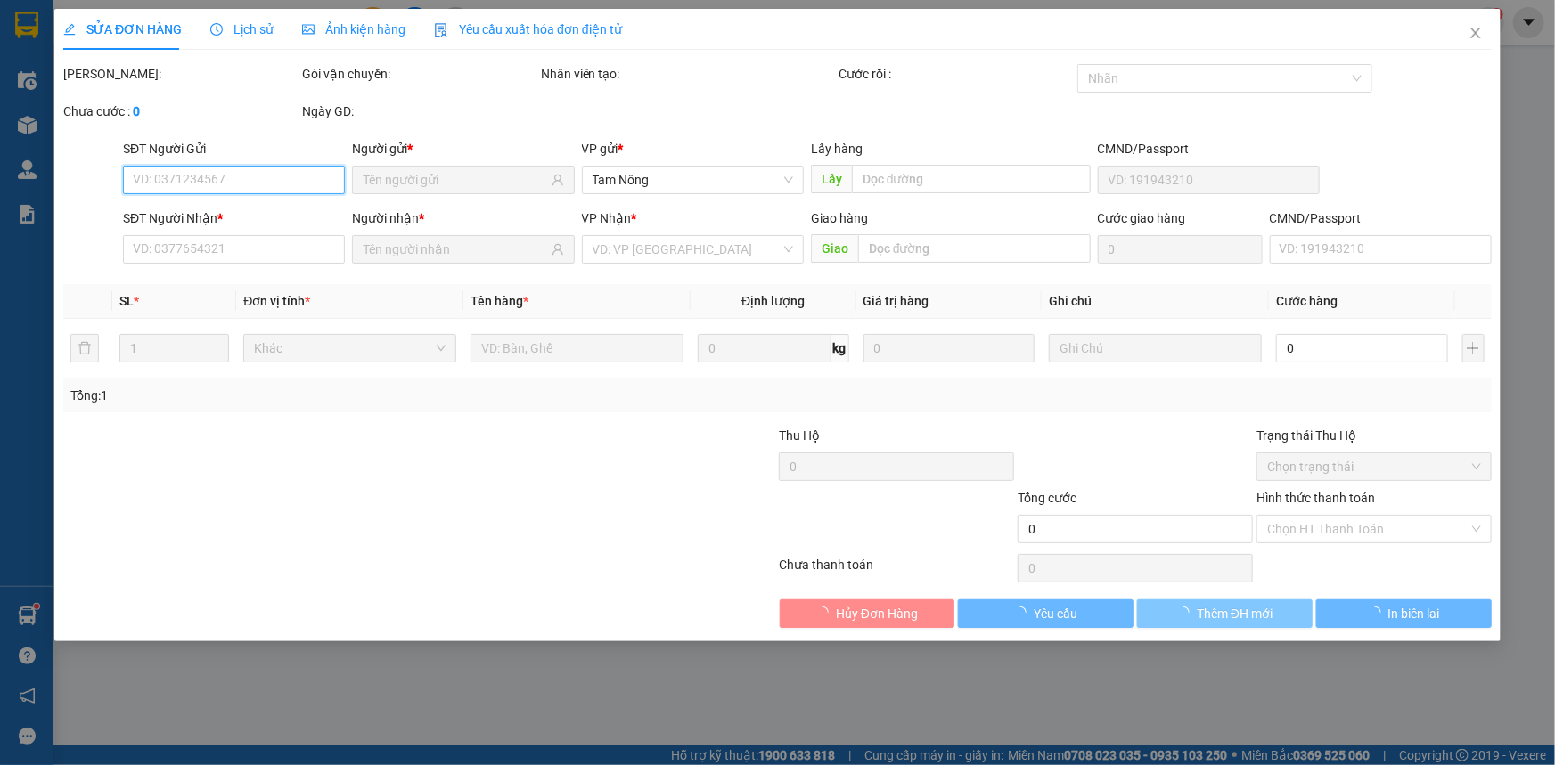
type input "X"
type input "0933222525"
type input "HẬU"
type input "20.000"
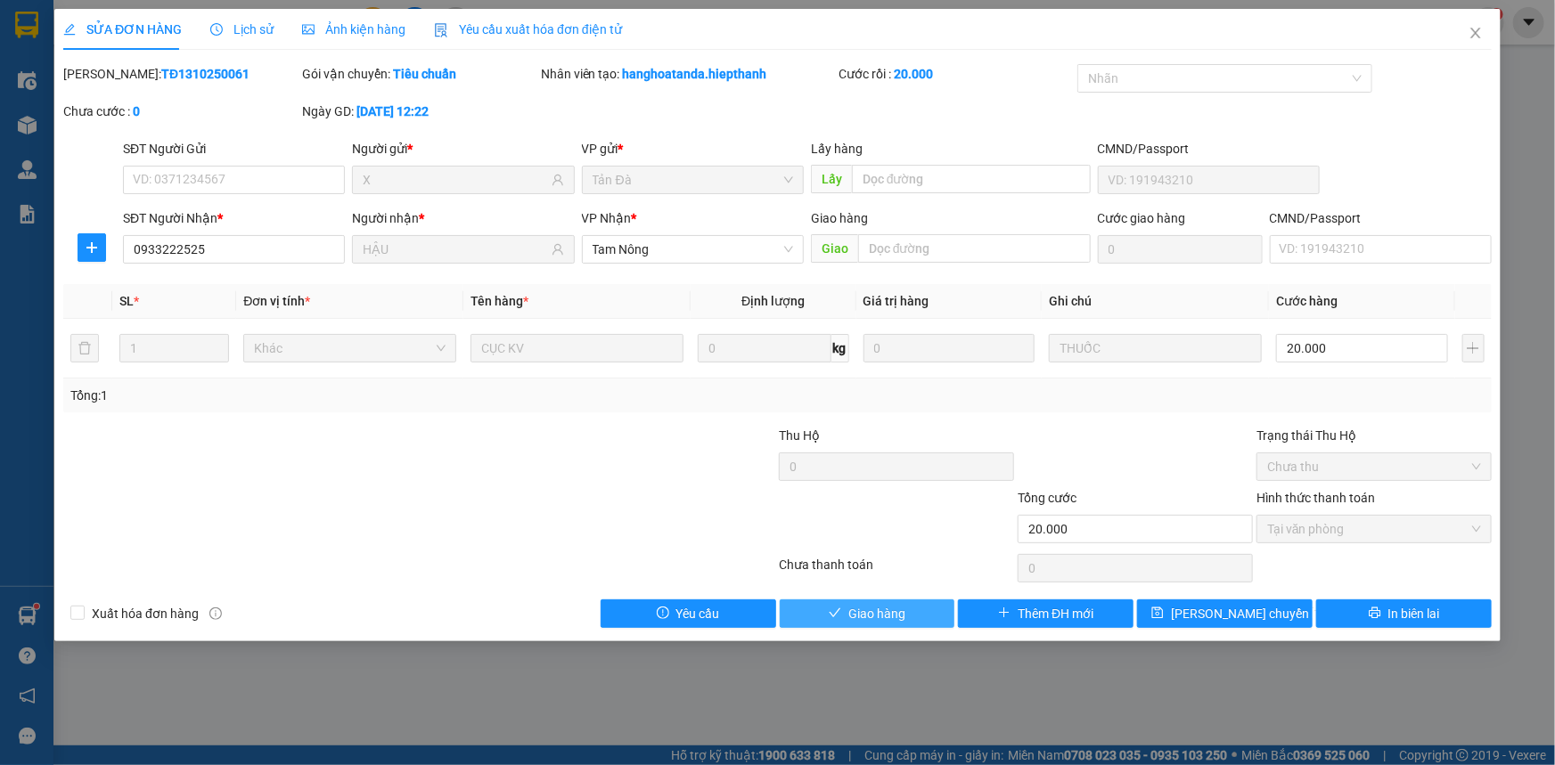
click at [829, 511] on button "Giao hàng" at bounding box center [868, 614] width 176 height 29
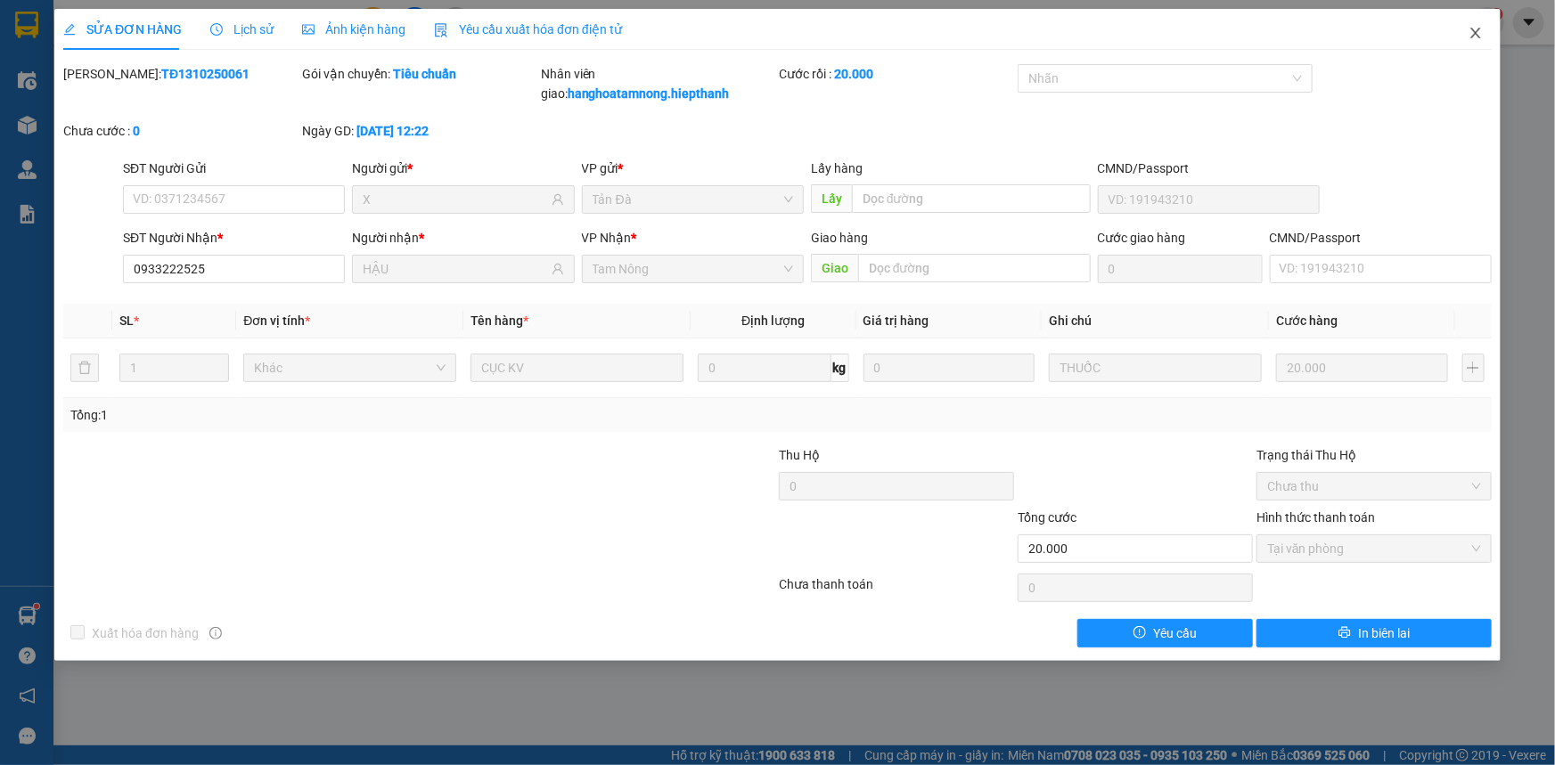
click at [829, 29] on span "Close" at bounding box center [1476, 34] width 50 height 50
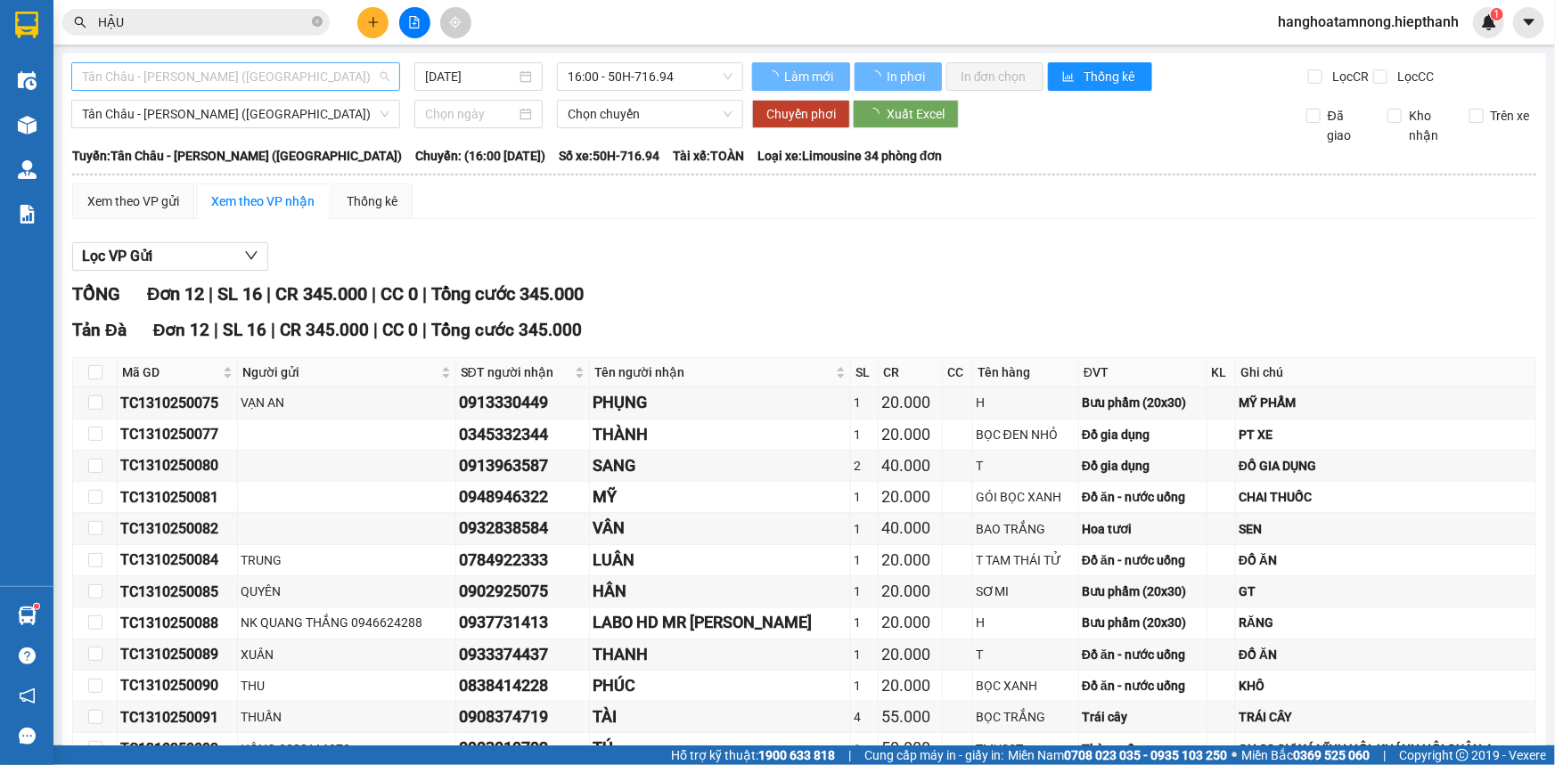
click at [163, 72] on span "Tân Châu - [PERSON_NAME] ([GEOGRAPHIC_DATA])" at bounding box center [235, 76] width 307 height 27
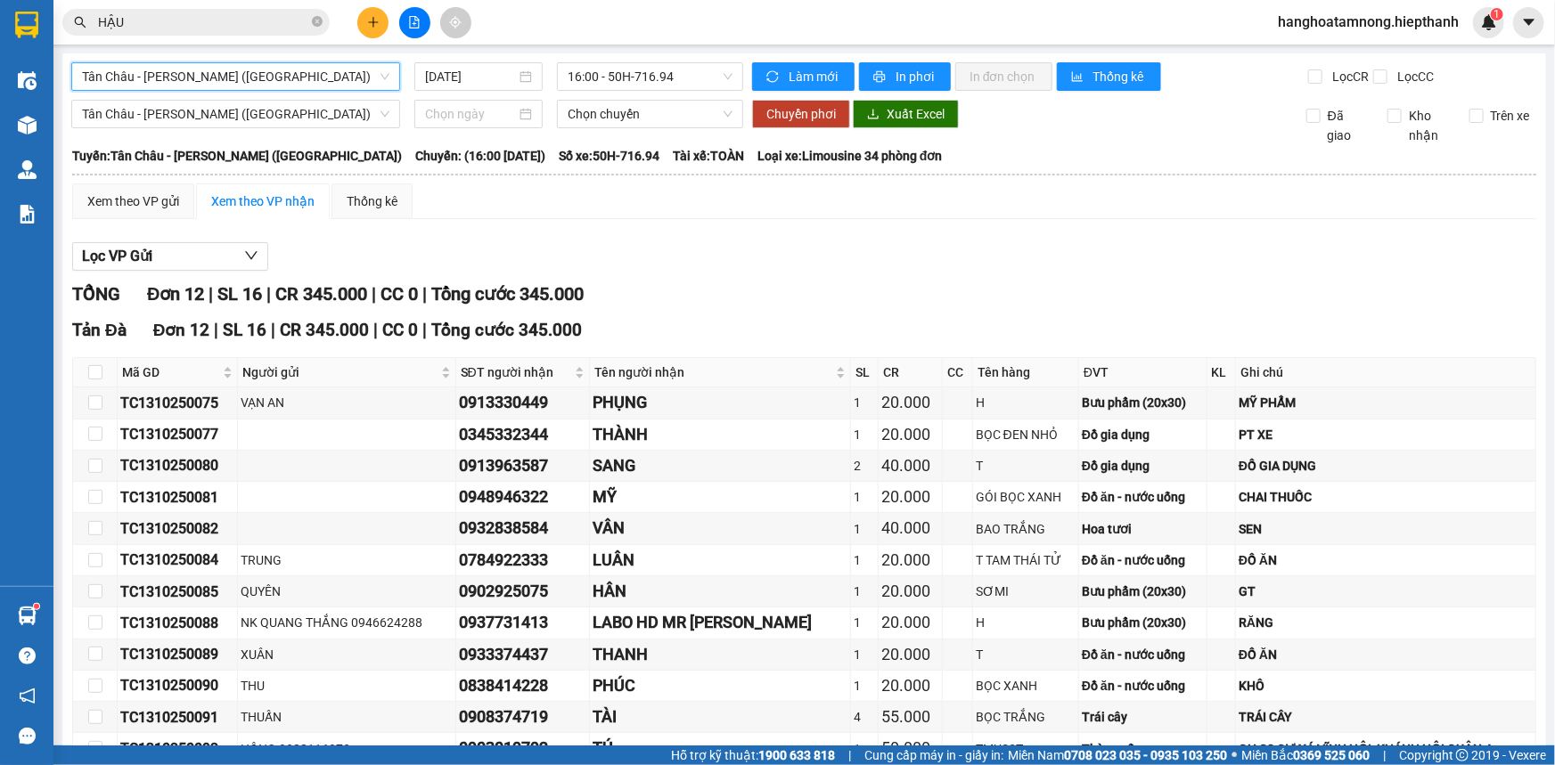
click at [654, 242] on div "Lọc VP Gửi" at bounding box center [804, 256] width 1464 height 29
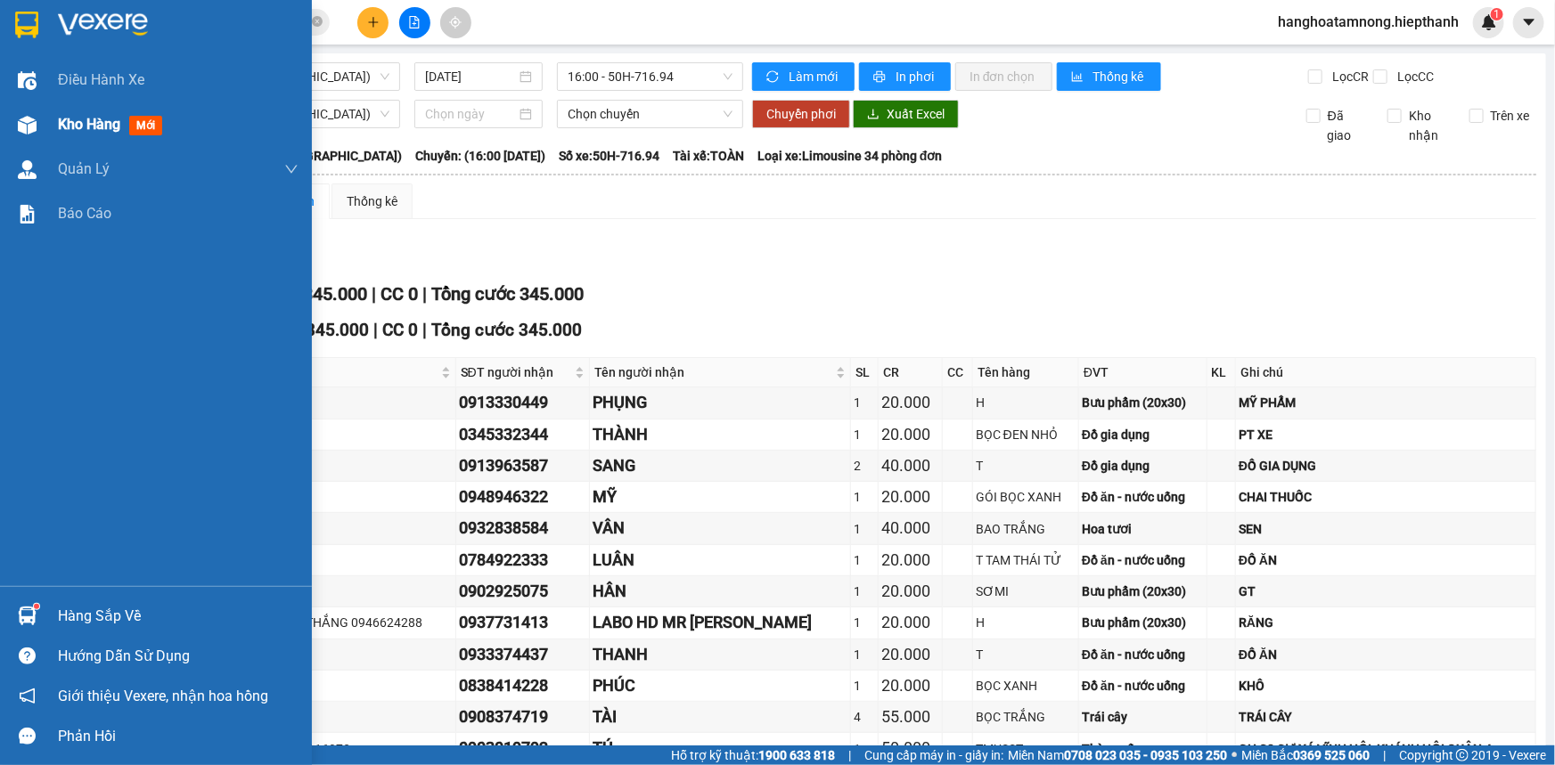
click at [92, 114] on div "Kho hàng mới" at bounding box center [113, 124] width 111 height 22
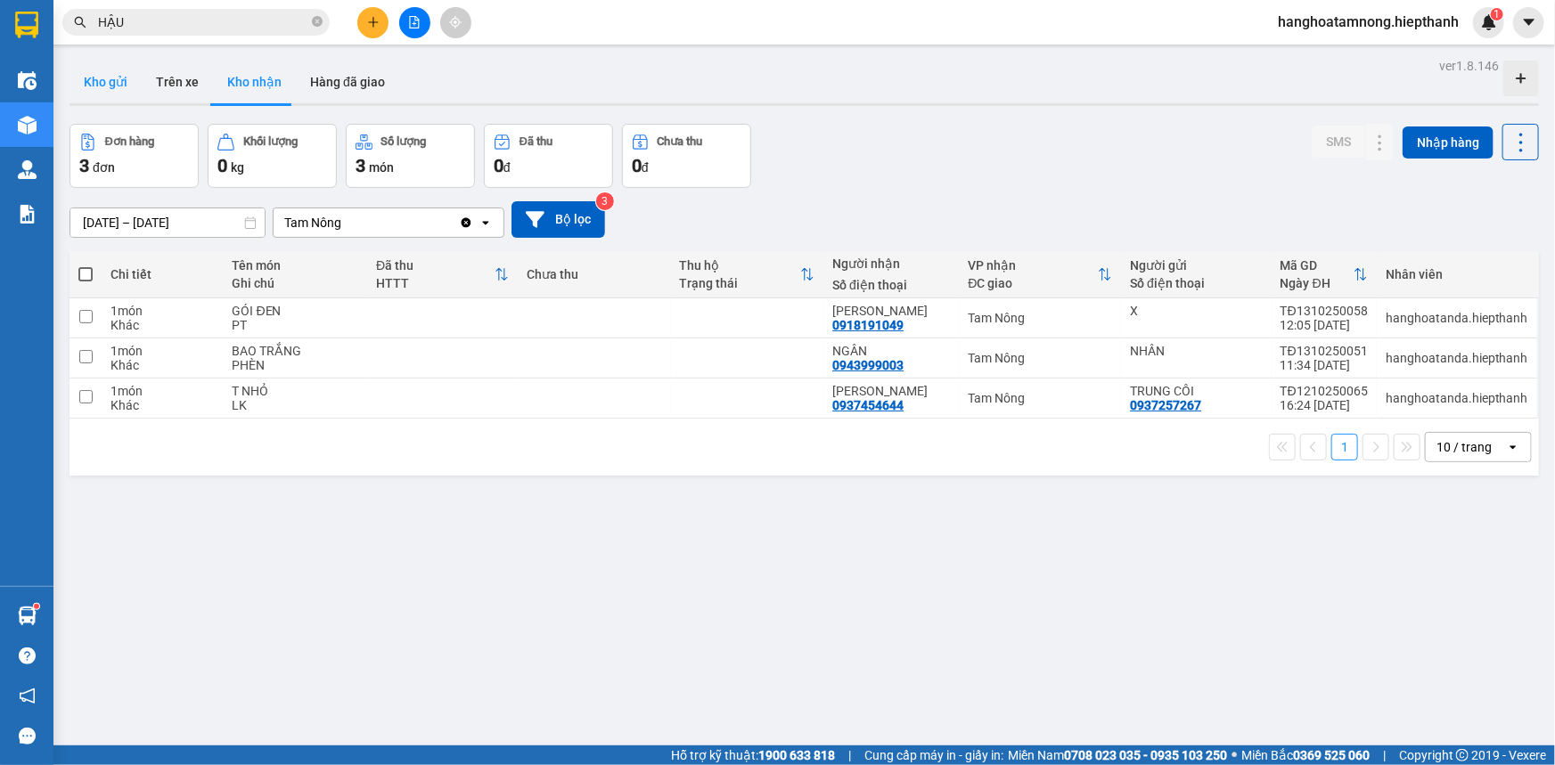
click at [117, 80] on button "Kho gửi" at bounding box center [106, 82] width 72 height 43
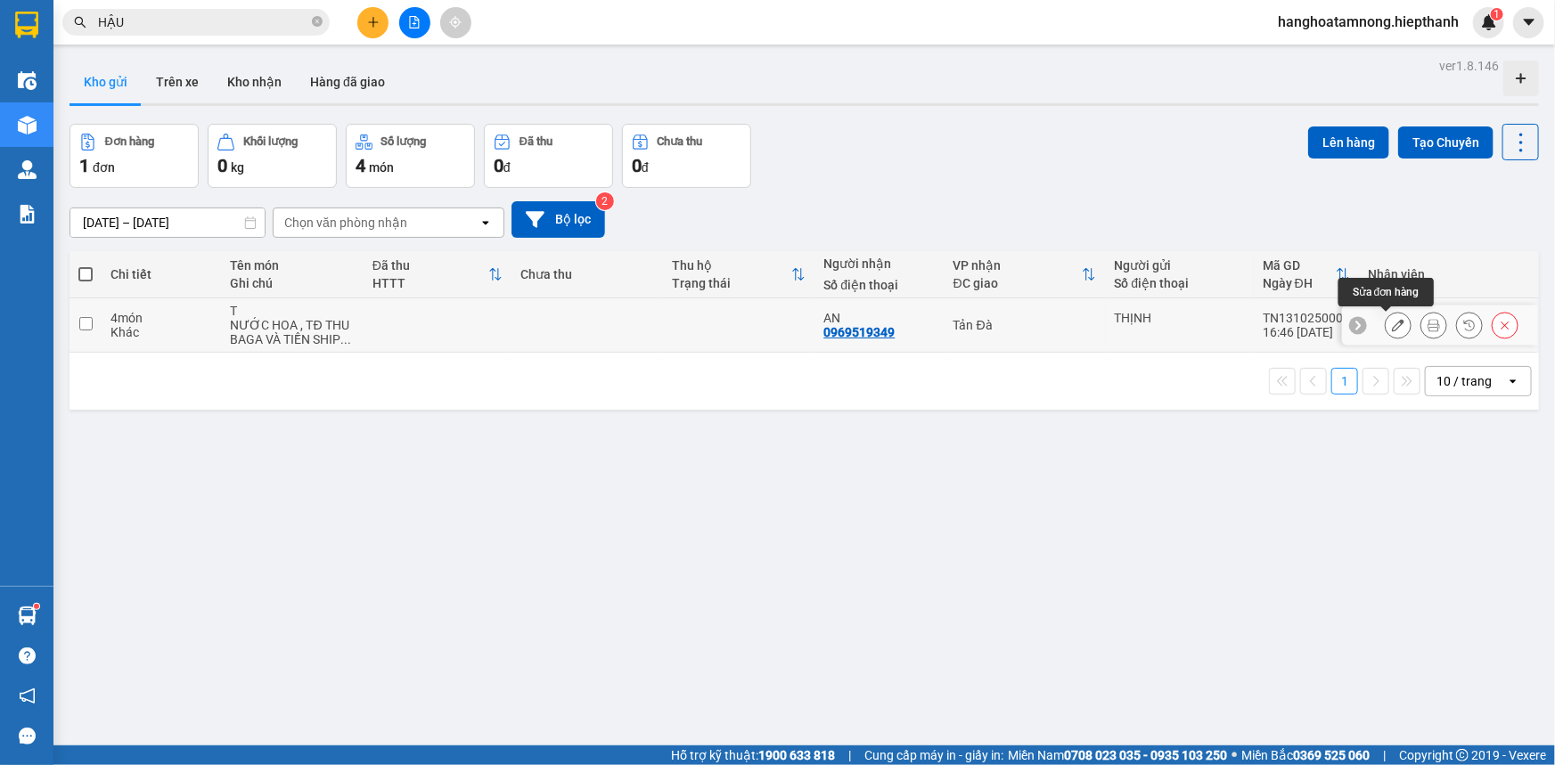
click at [829, 326] on icon at bounding box center [1398, 325] width 12 height 12
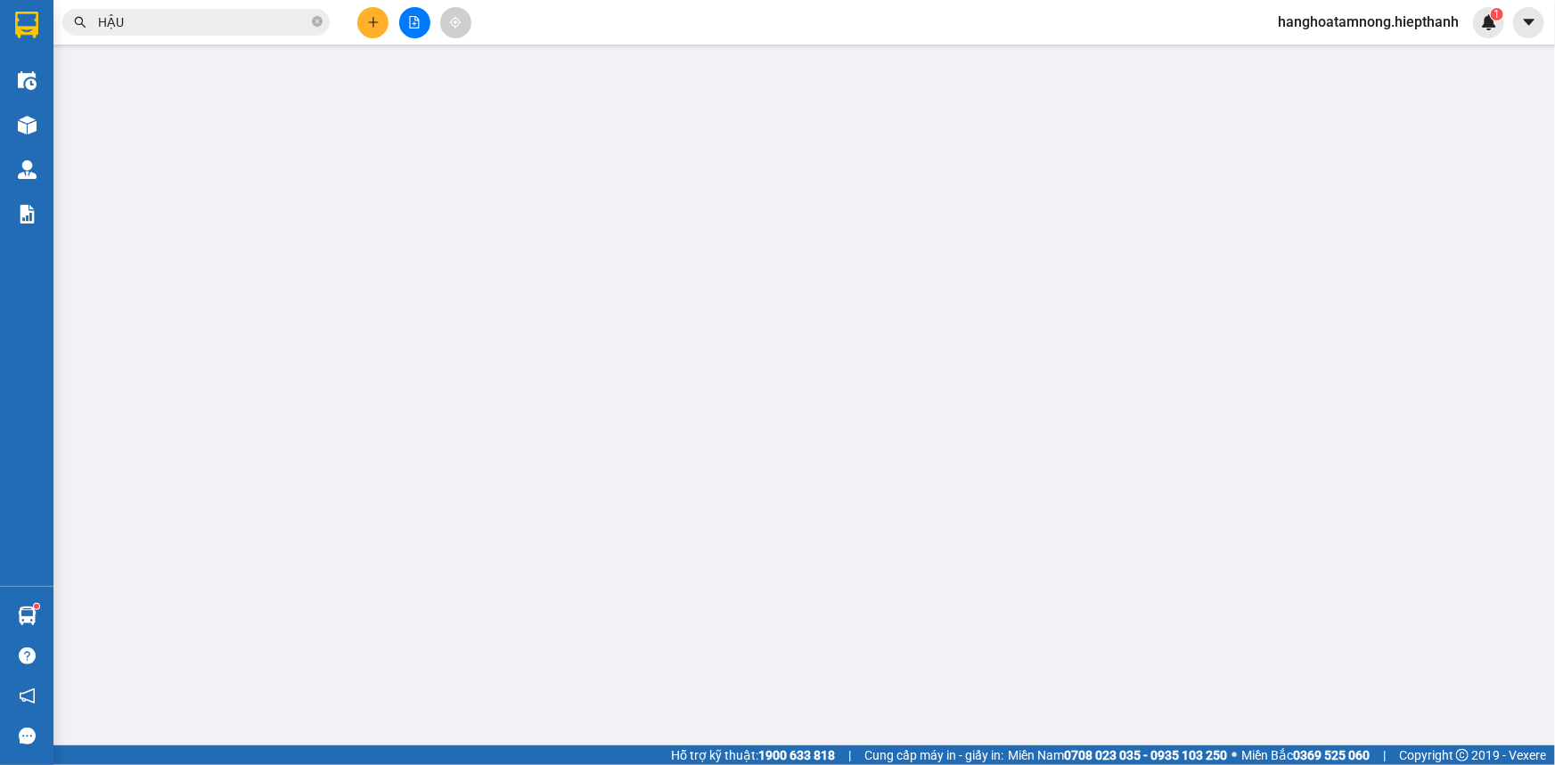
type input "0969519349"
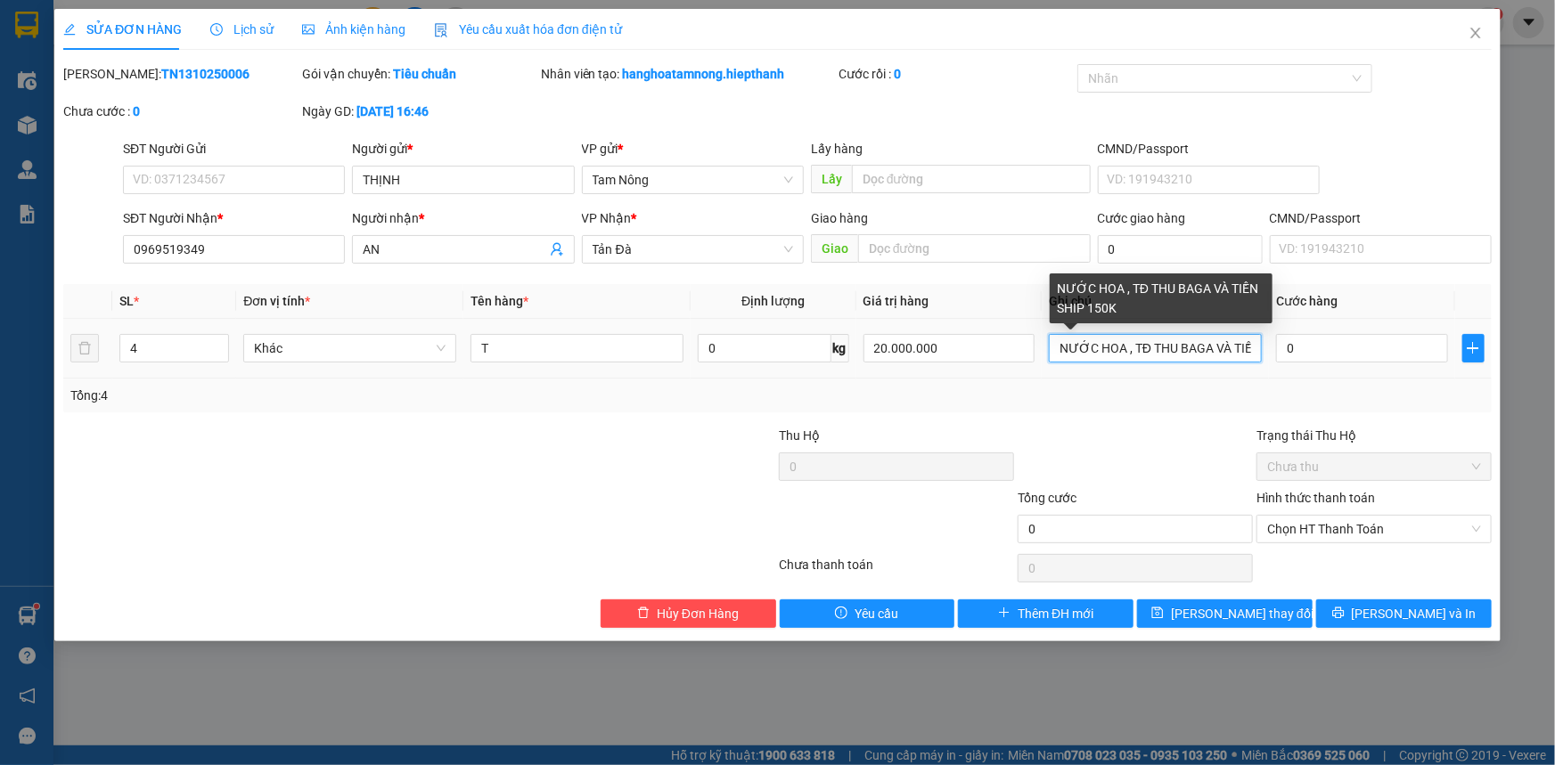
scroll to position [0, 67]
drag, startPoint x: 1060, startPoint y: 352, endPoint x: 1328, endPoint y: 370, distance: 267.9
click at [829, 369] on tr "4 Khác T 0 kg 20.000.000 NƯỚC [GEOGRAPHIC_DATA] , TĐ THU BAGA VÀ TIỀN SHIP 150K…" at bounding box center [777, 349] width 1428 height 60
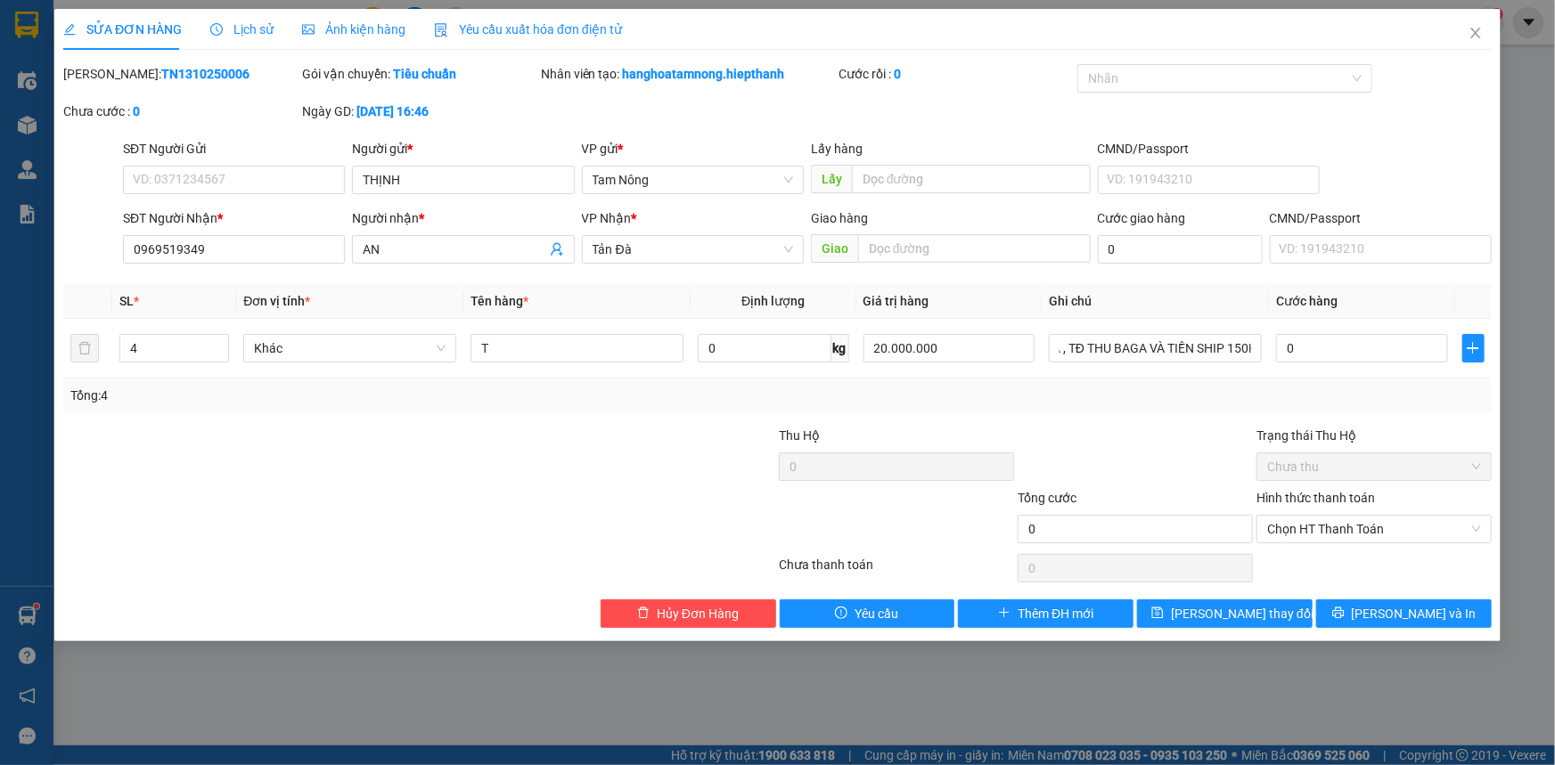
scroll to position [0, 0]
click at [829, 429] on div at bounding box center [1135, 457] width 239 height 62
click at [829, 30] on icon "close" at bounding box center [1475, 33] width 14 height 14
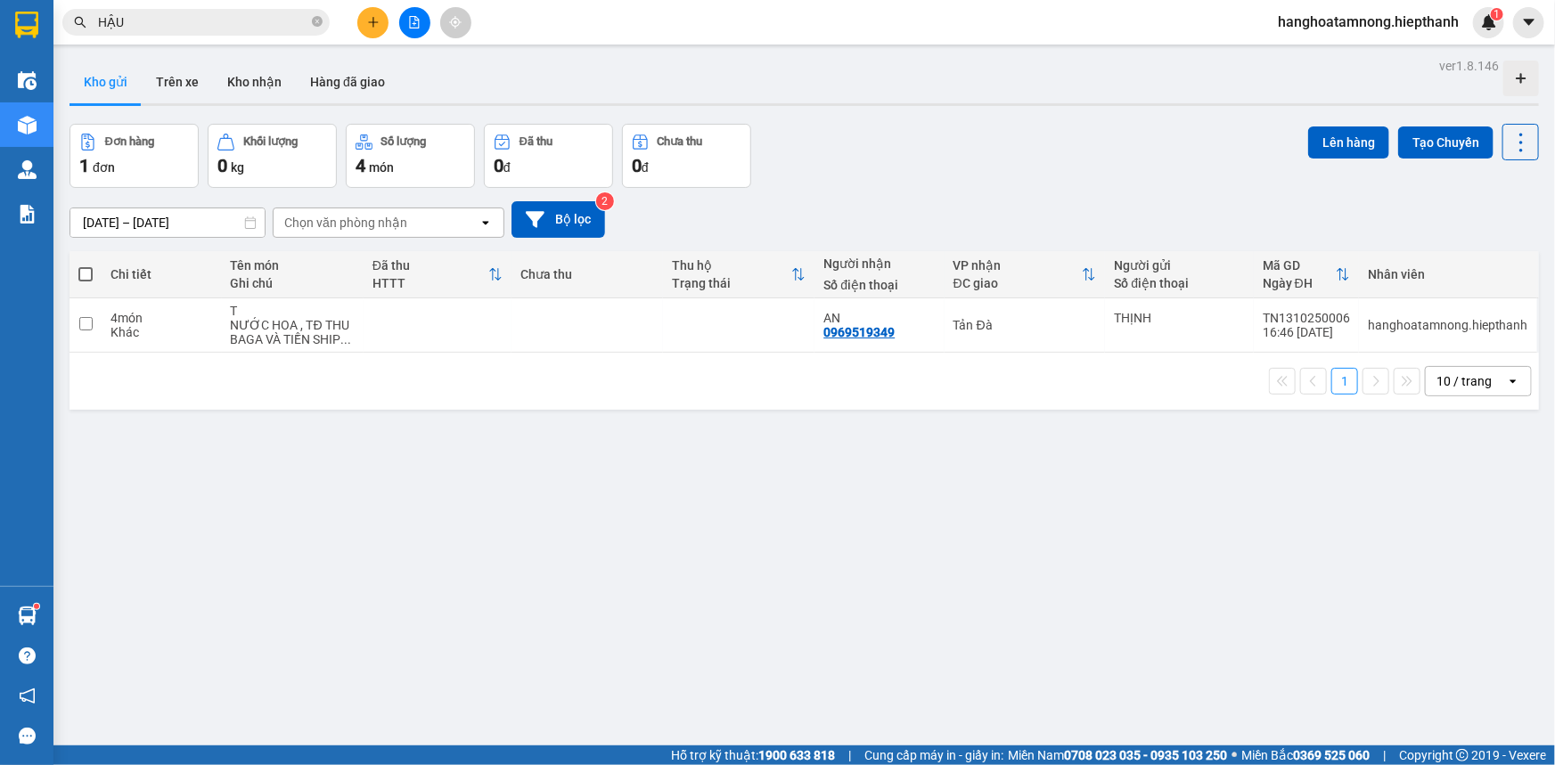
click at [82, 271] on span at bounding box center [85, 274] width 14 height 14
click at [86, 266] on input "checkbox" at bounding box center [86, 266] width 0 height 0
checkbox input "true"
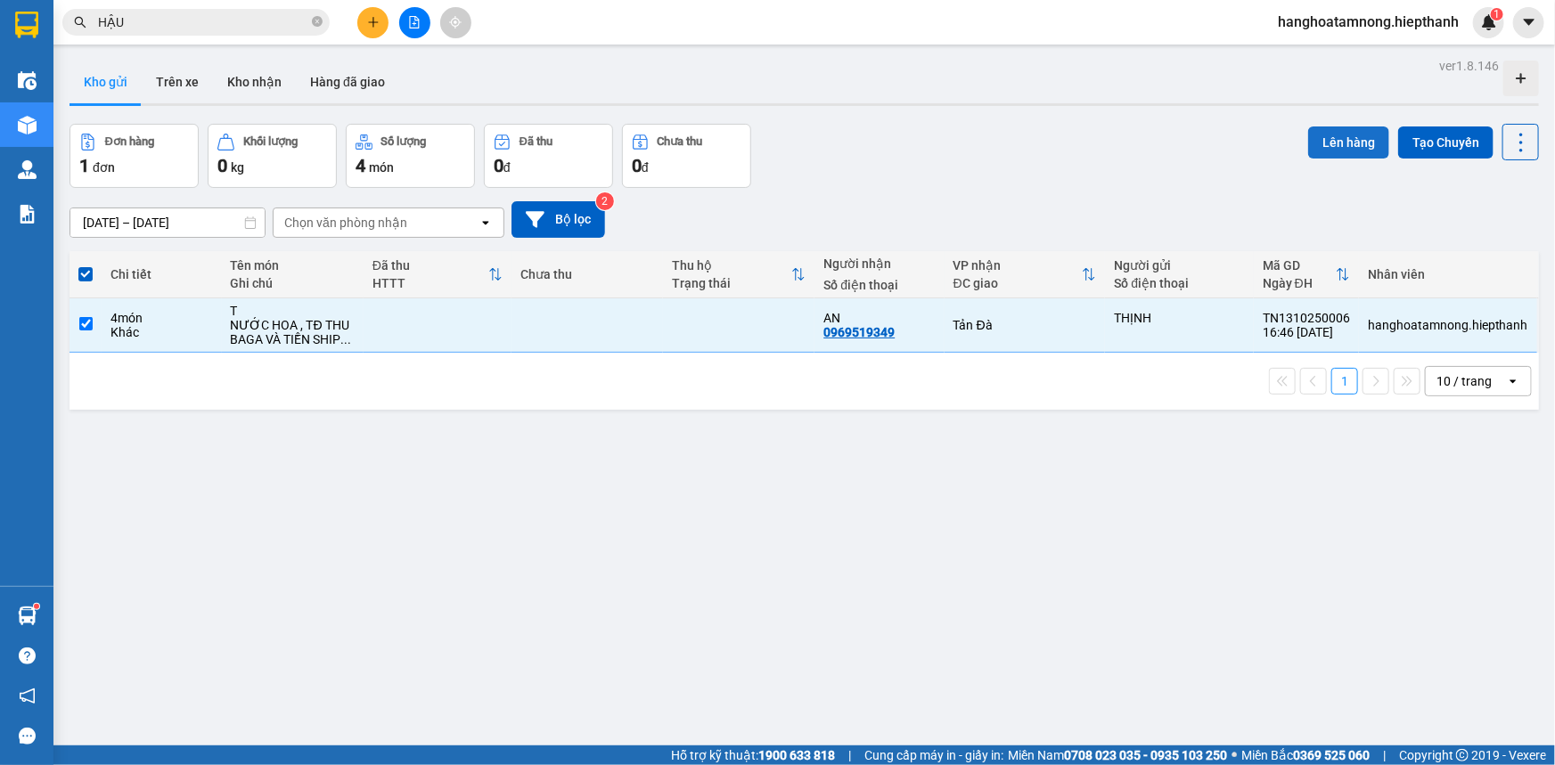
click at [829, 142] on button "Lên hàng" at bounding box center [1348, 143] width 81 height 32
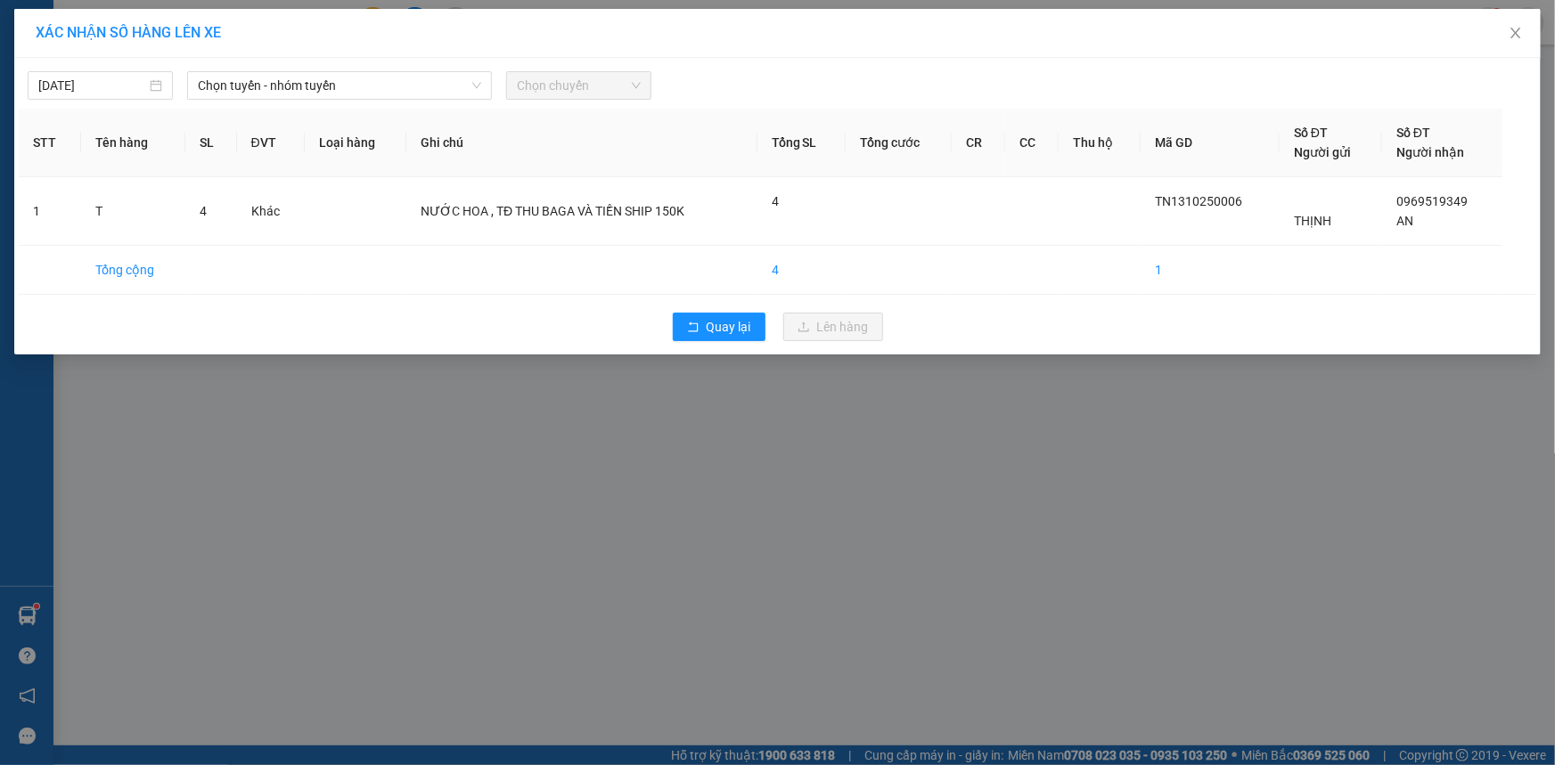
click at [250, 106] on div "[DATE] Chọn tuyến - nhóm tuyến Chọn chuyến STT Tên hàng SL ĐVT Loại hàng Ghi ch…" at bounding box center [777, 206] width 1526 height 297
click at [270, 88] on span "Chọn tuyến - nhóm tuyến" at bounding box center [339, 85] width 283 height 27
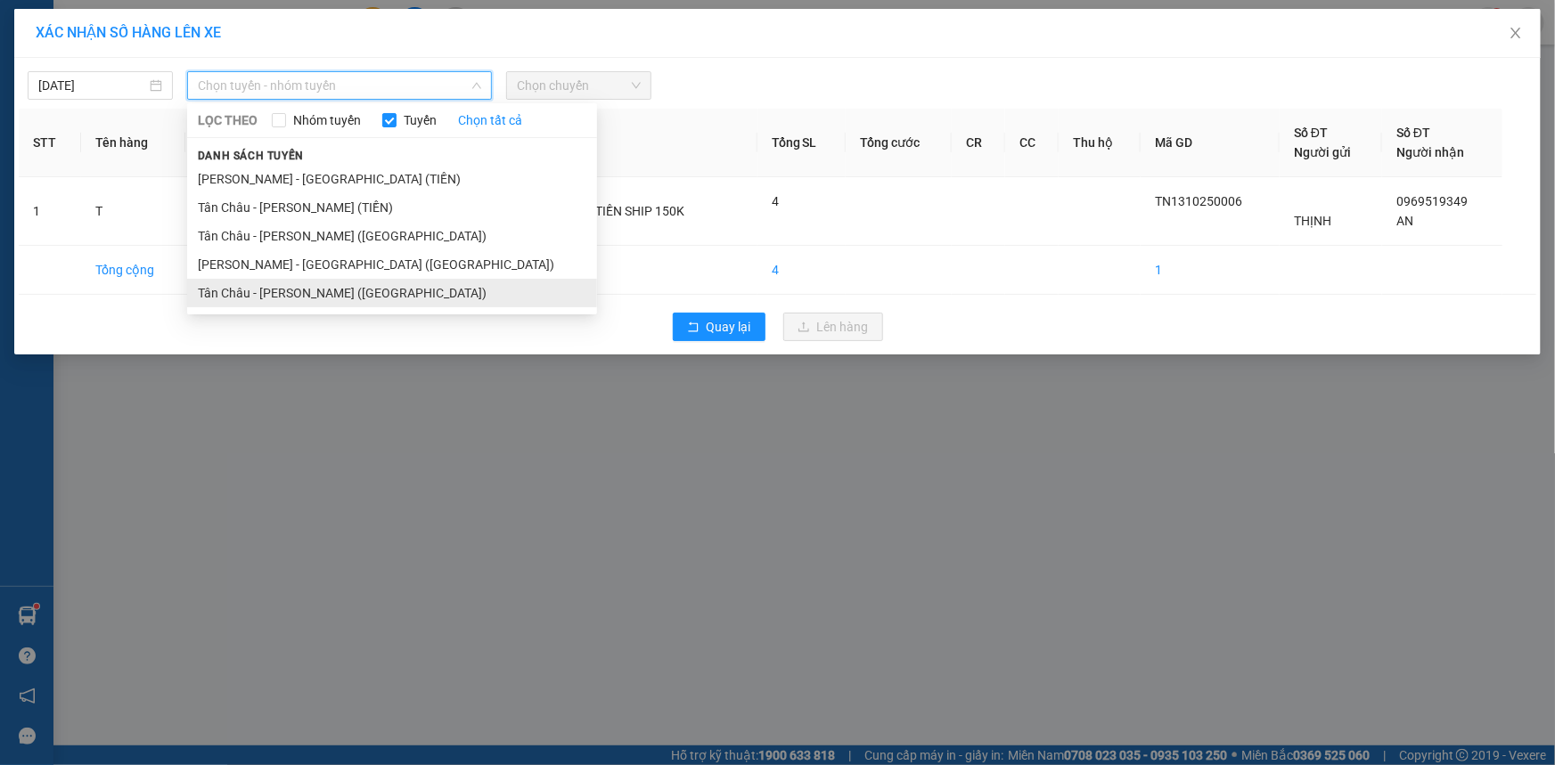
click at [258, 287] on li "Tân Châu - [PERSON_NAME] ([GEOGRAPHIC_DATA])" at bounding box center [392, 293] width 410 height 29
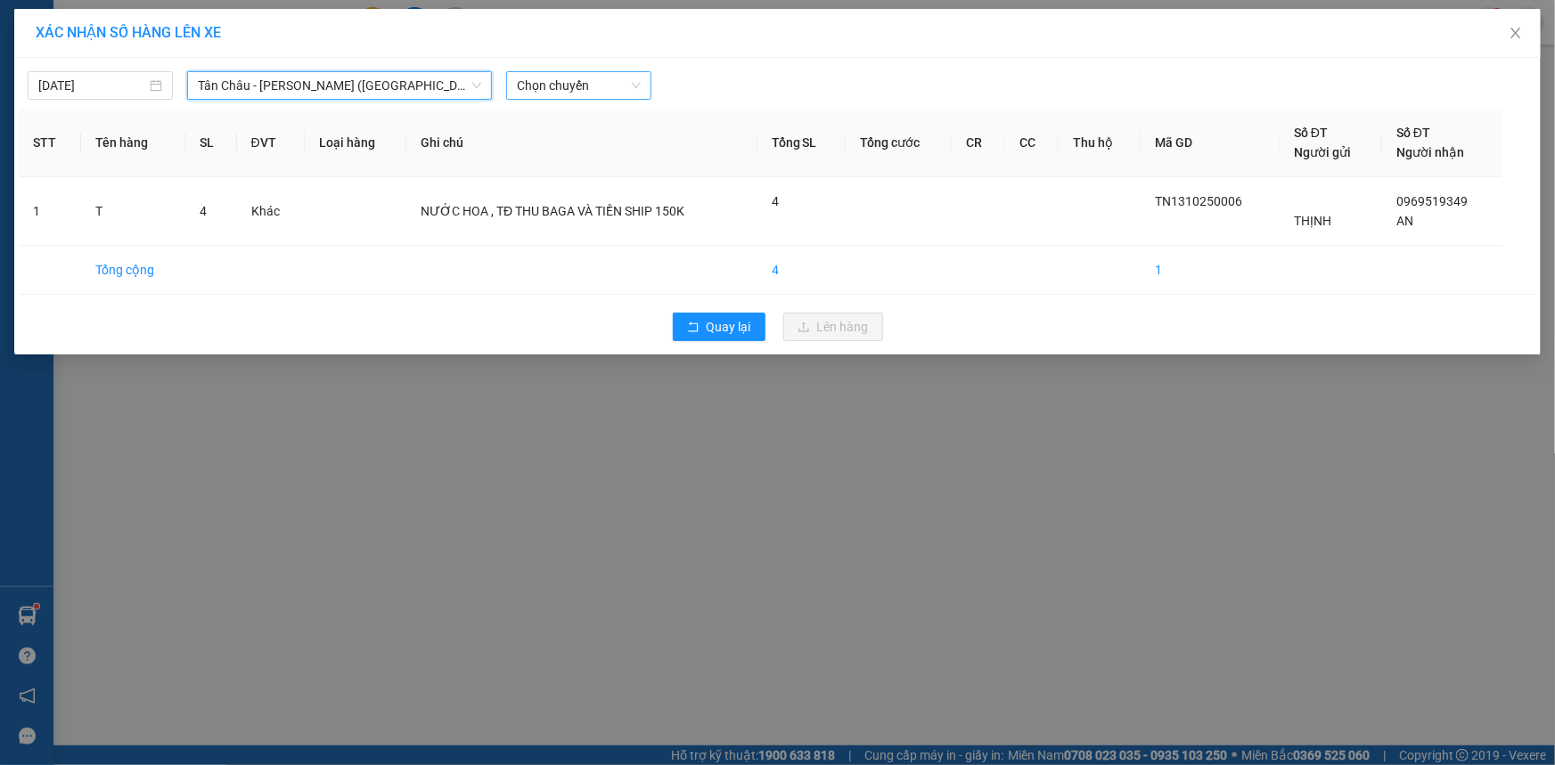
click at [526, 89] on span "Chọn chuyến" at bounding box center [579, 85] width 124 height 27
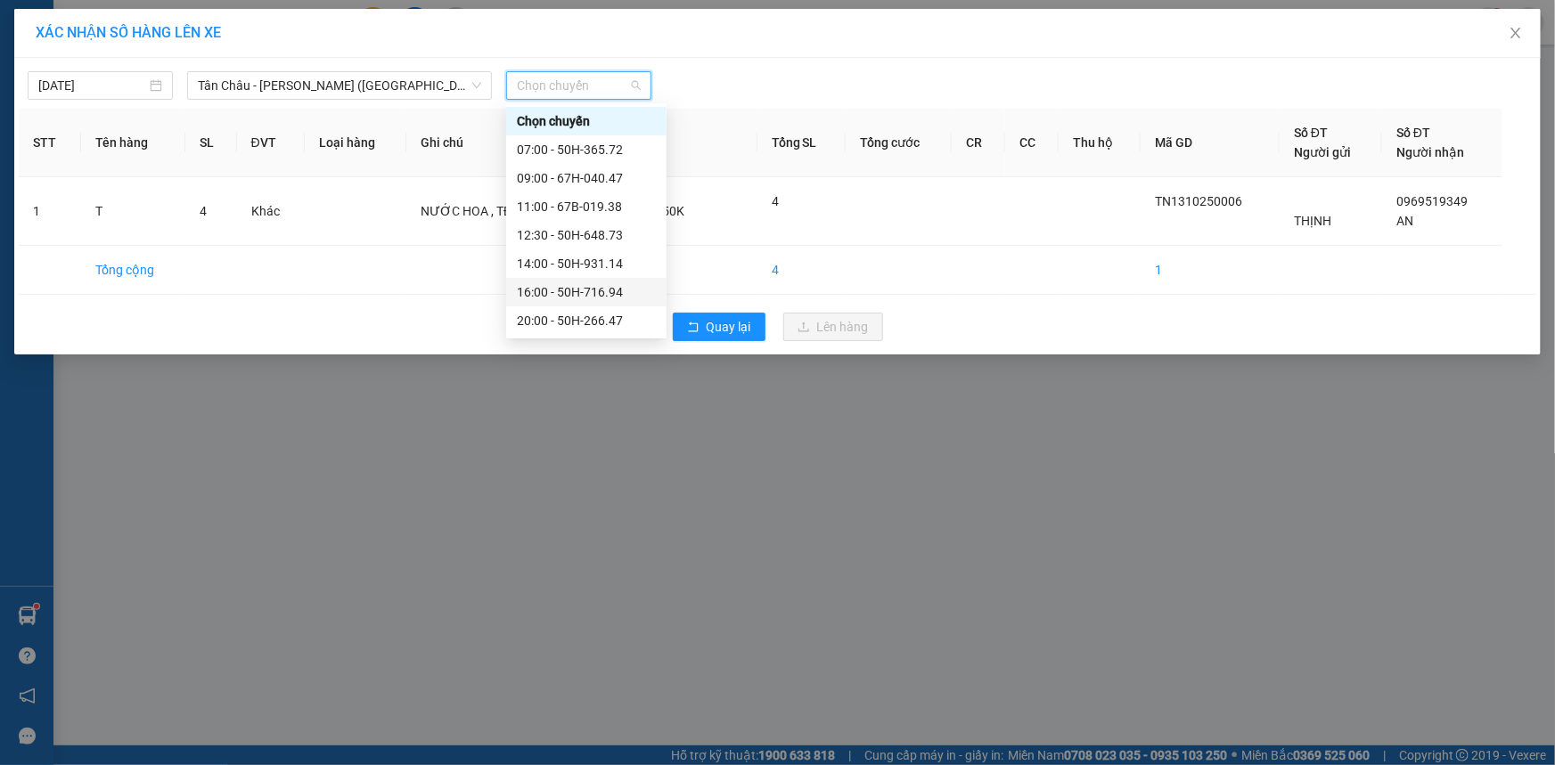
click at [544, 301] on div "16:00 - 50H-716.94" at bounding box center [586, 292] width 139 height 20
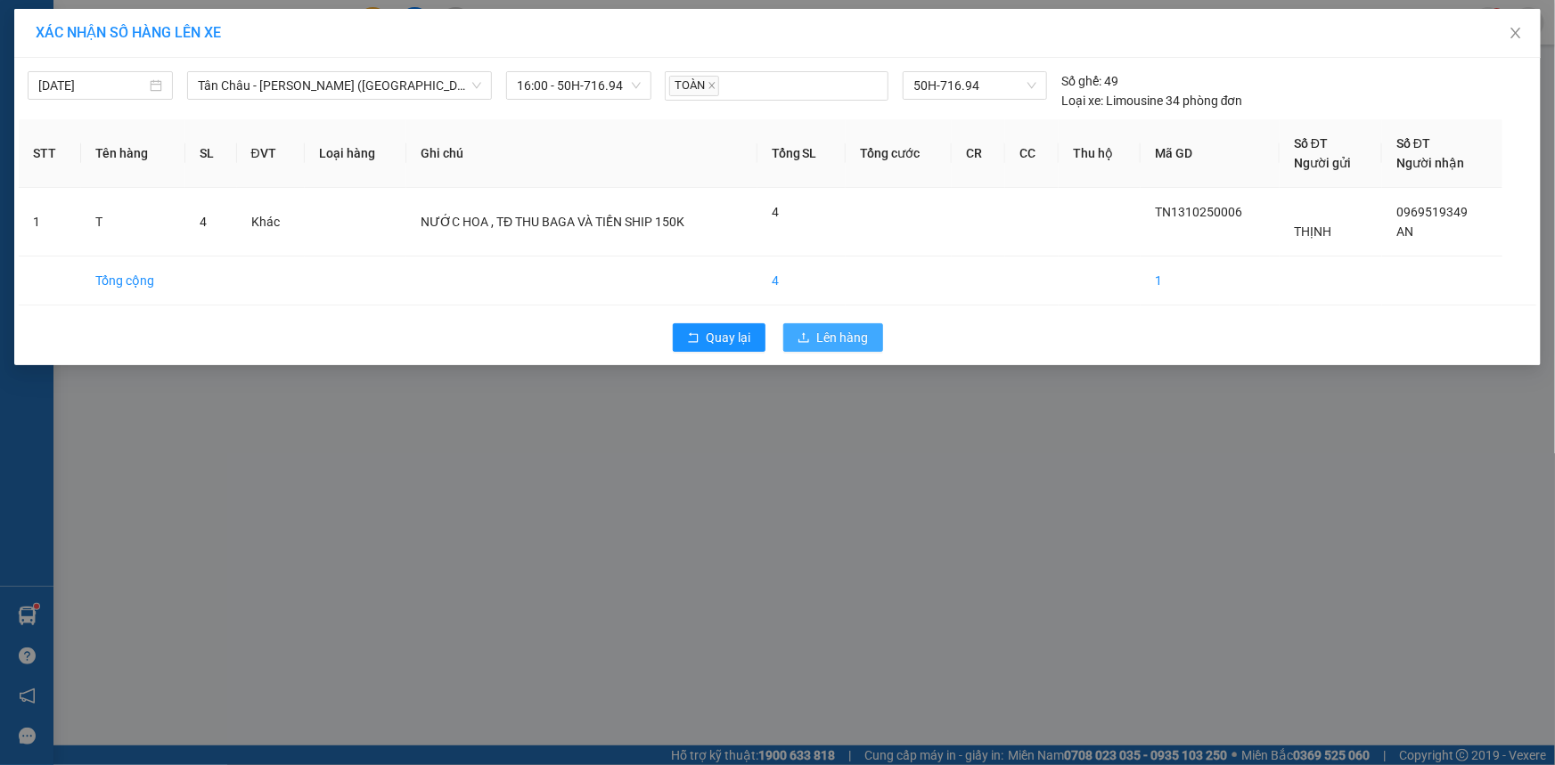
click at [821, 330] on span "Lên hàng" at bounding box center [843, 338] width 52 height 20
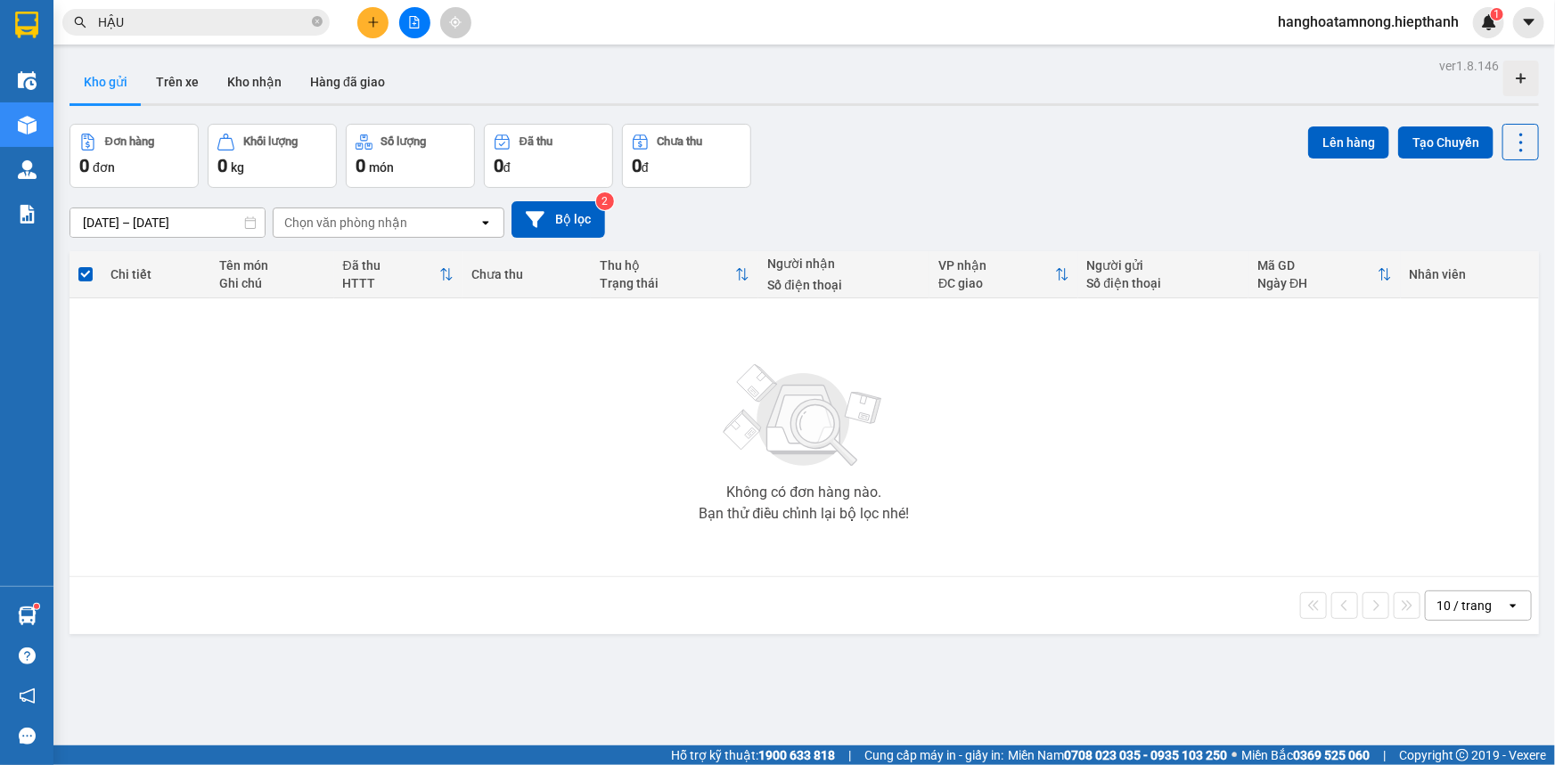
drag, startPoint x: 374, startPoint y: 29, endPoint x: 374, endPoint y: 38, distance: 9.8
click at [374, 37] on div "Kết quả tìm kiếm ( 4709 ) Bộ lọc Mã ĐH Trạng thái Món hàng Thu hộ Tổng cước Chư…" at bounding box center [777, 22] width 1555 height 45
click at [382, 14] on button at bounding box center [372, 22] width 31 height 31
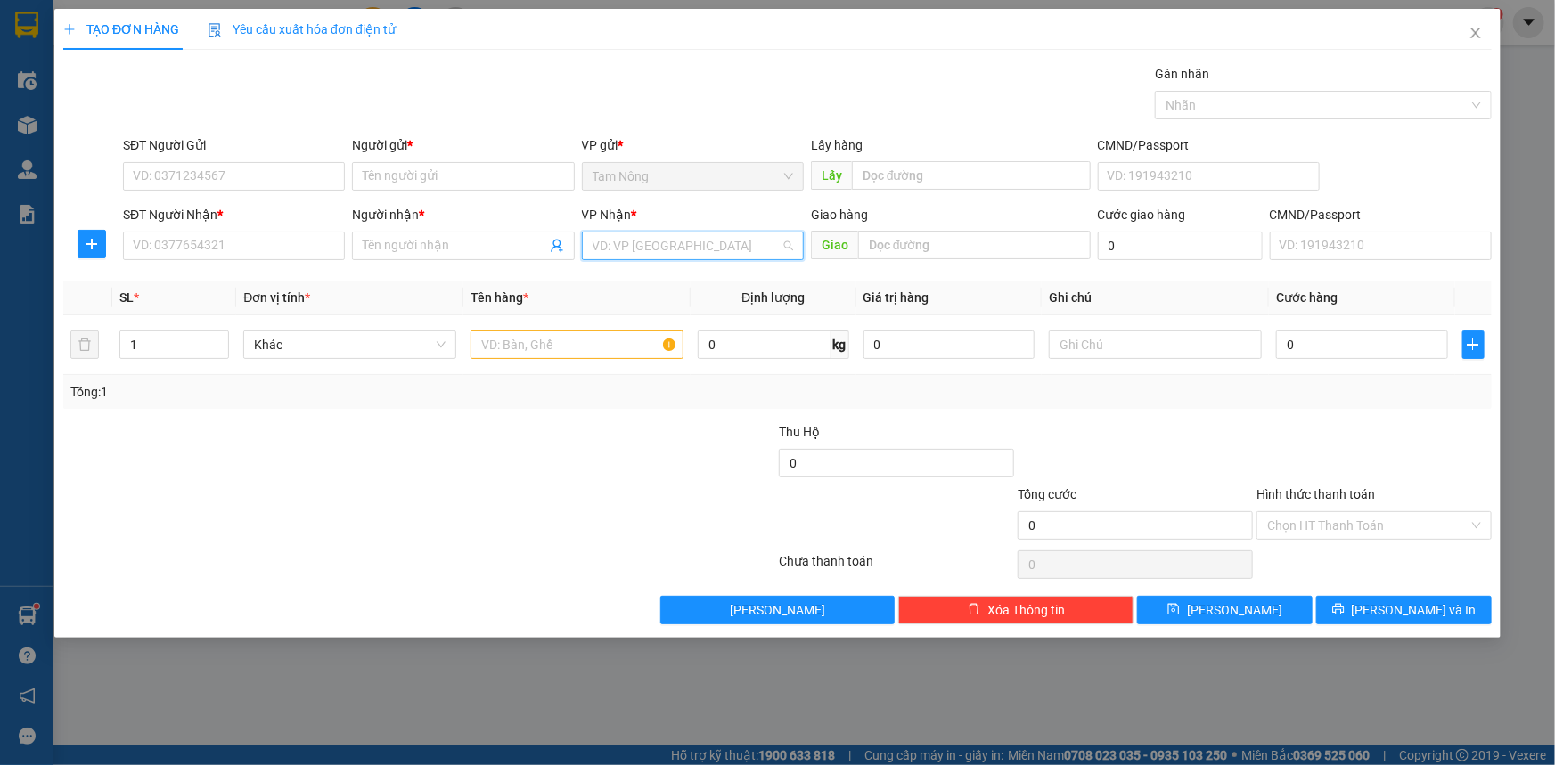
click at [664, 243] on input "search" at bounding box center [687, 246] width 188 height 27
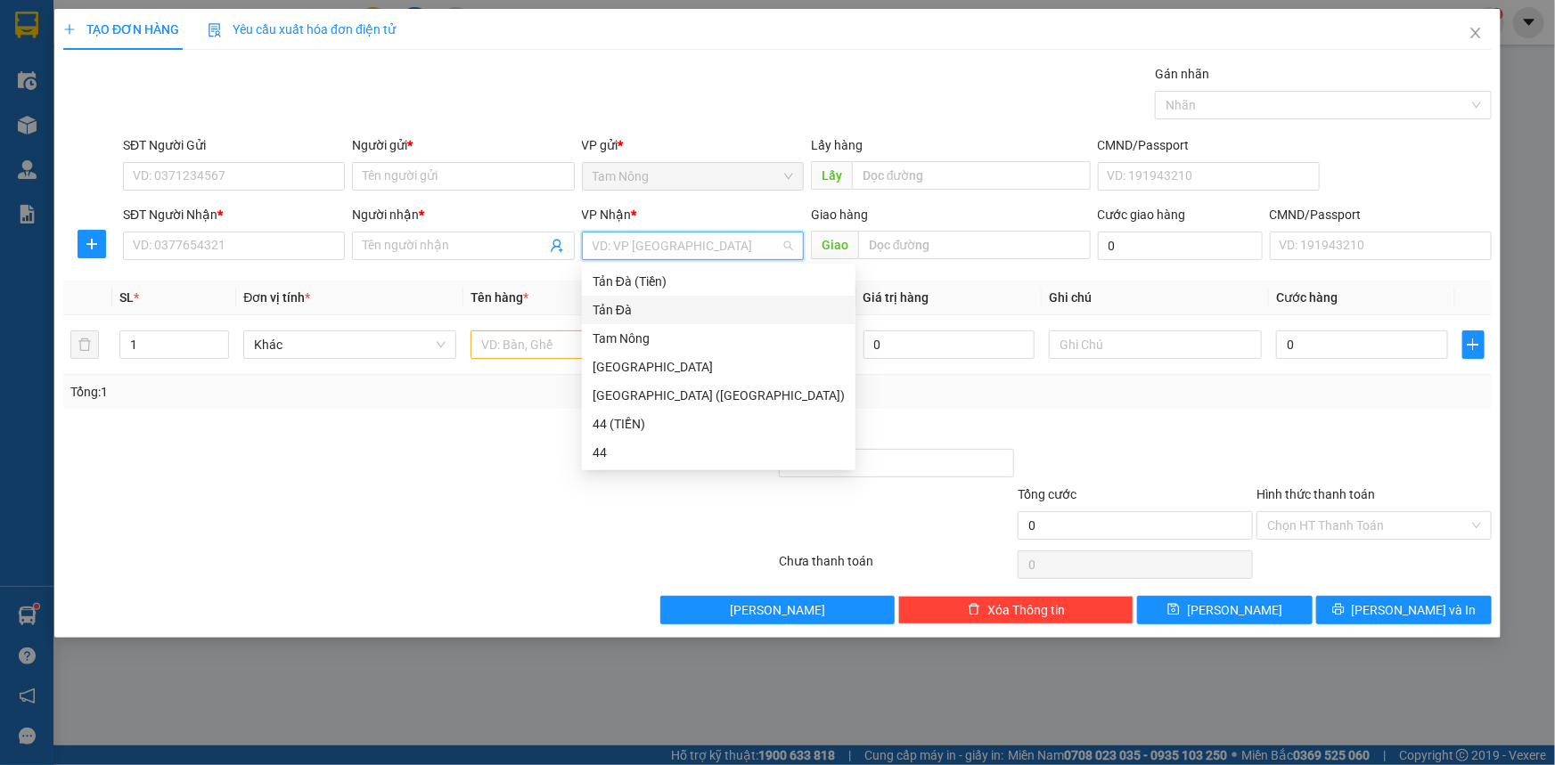
click at [620, 307] on div "Tản Đà" at bounding box center [719, 310] width 252 height 20
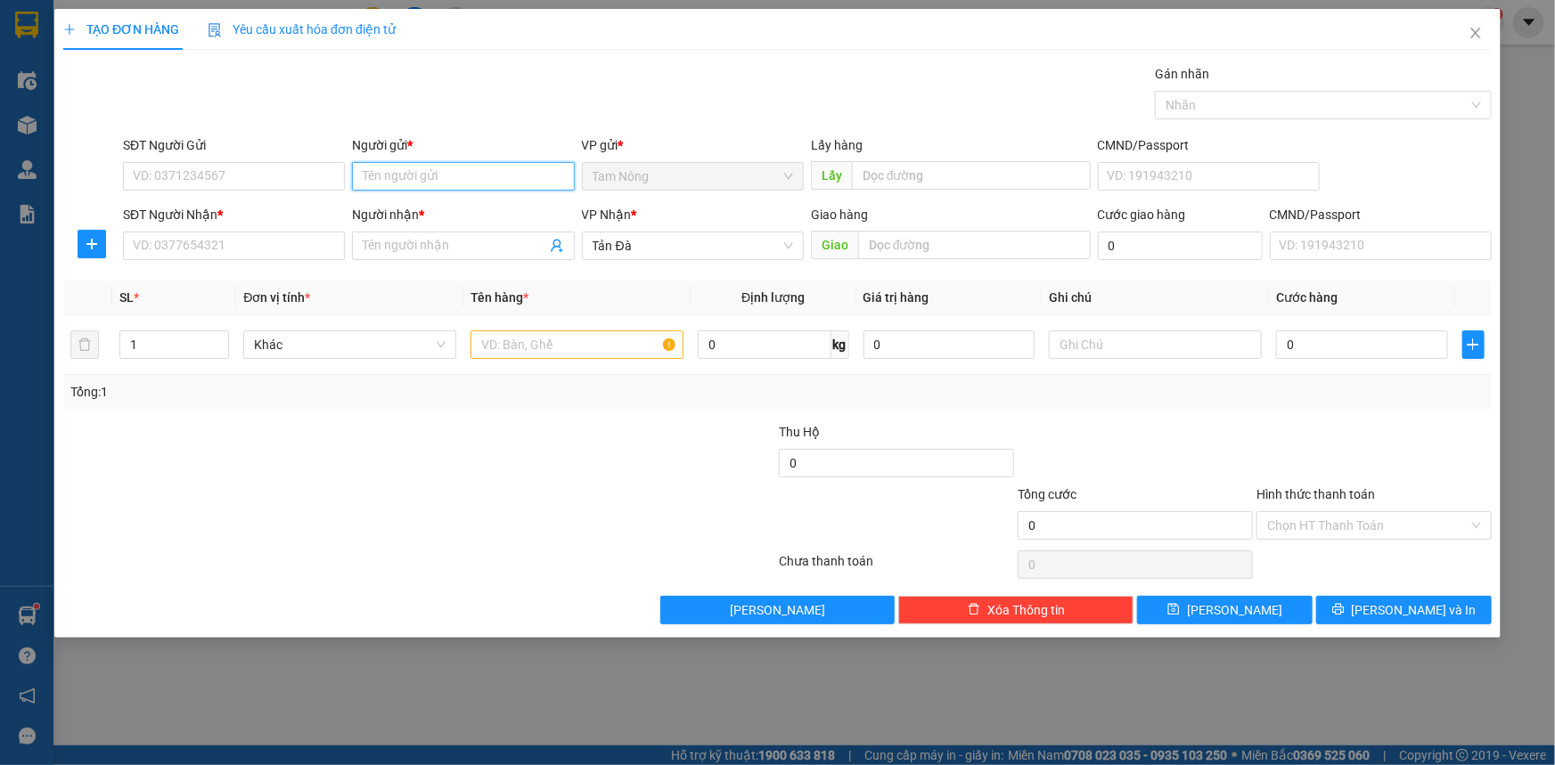
click at [410, 184] on input "Người gửi *" at bounding box center [463, 176] width 222 height 29
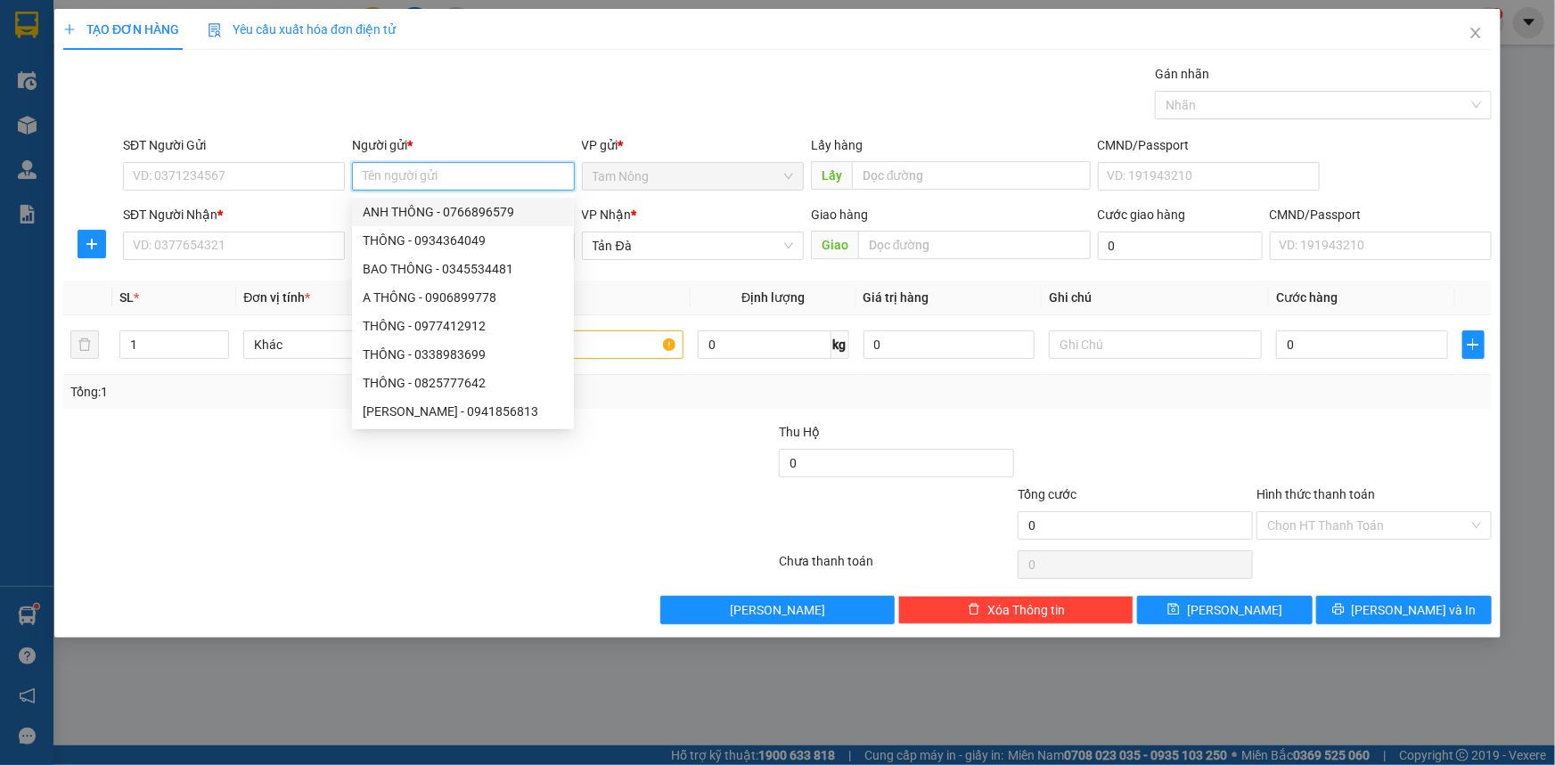
click at [465, 176] on input "Người gửi *" at bounding box center [463, 176] width 222 height 29
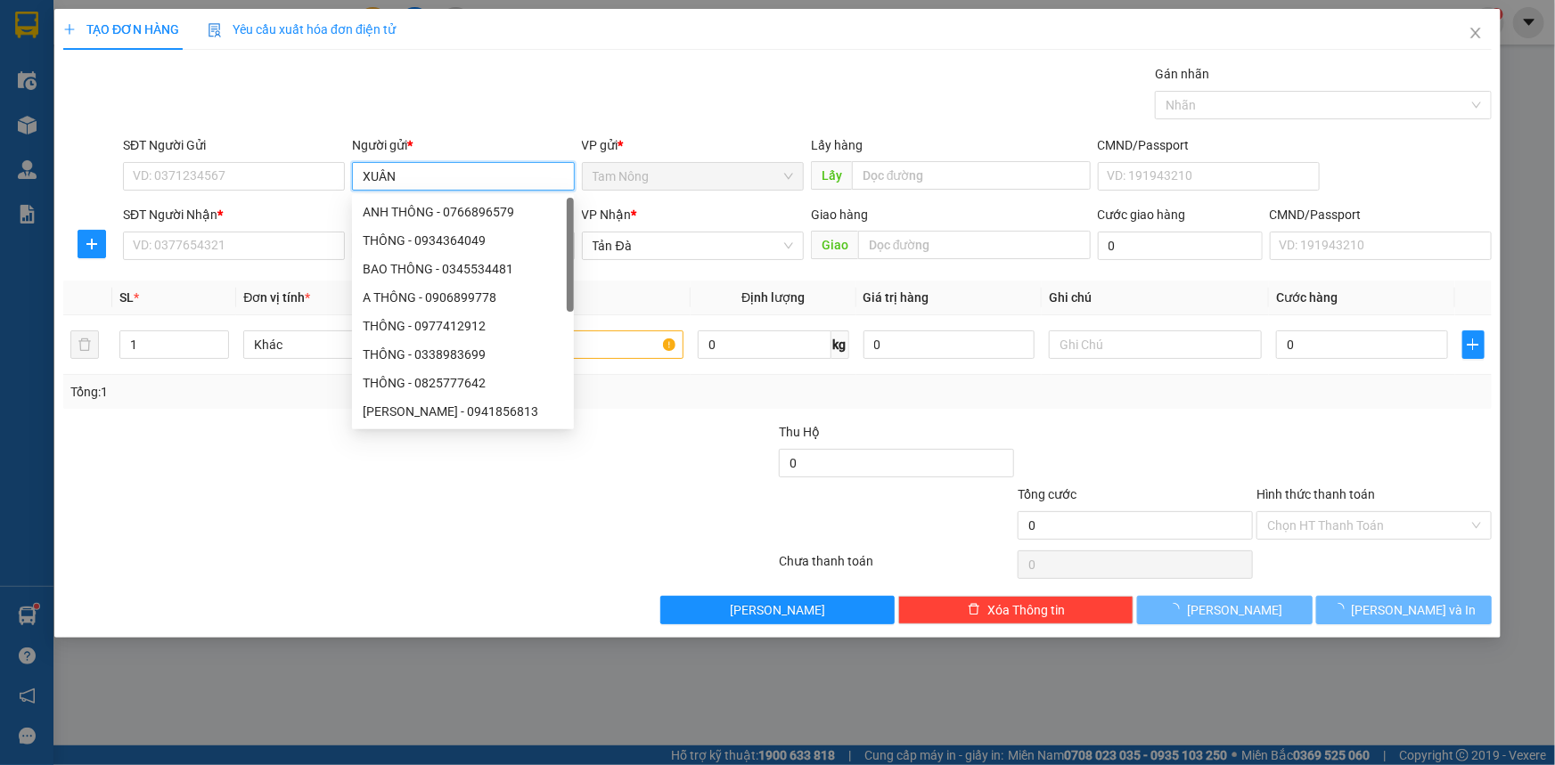
type input "XUÂN"
drag, startPoint x: 745, startPoint y: 92, endPoint x: 609, endPoint y: 139, distance: 143.4
click at [744, 92] on div "Gói vận chuyển * Tiêu chuẩn Gán nhãn Nhãn" at bounding box center [807, 95] width 1376 height 62
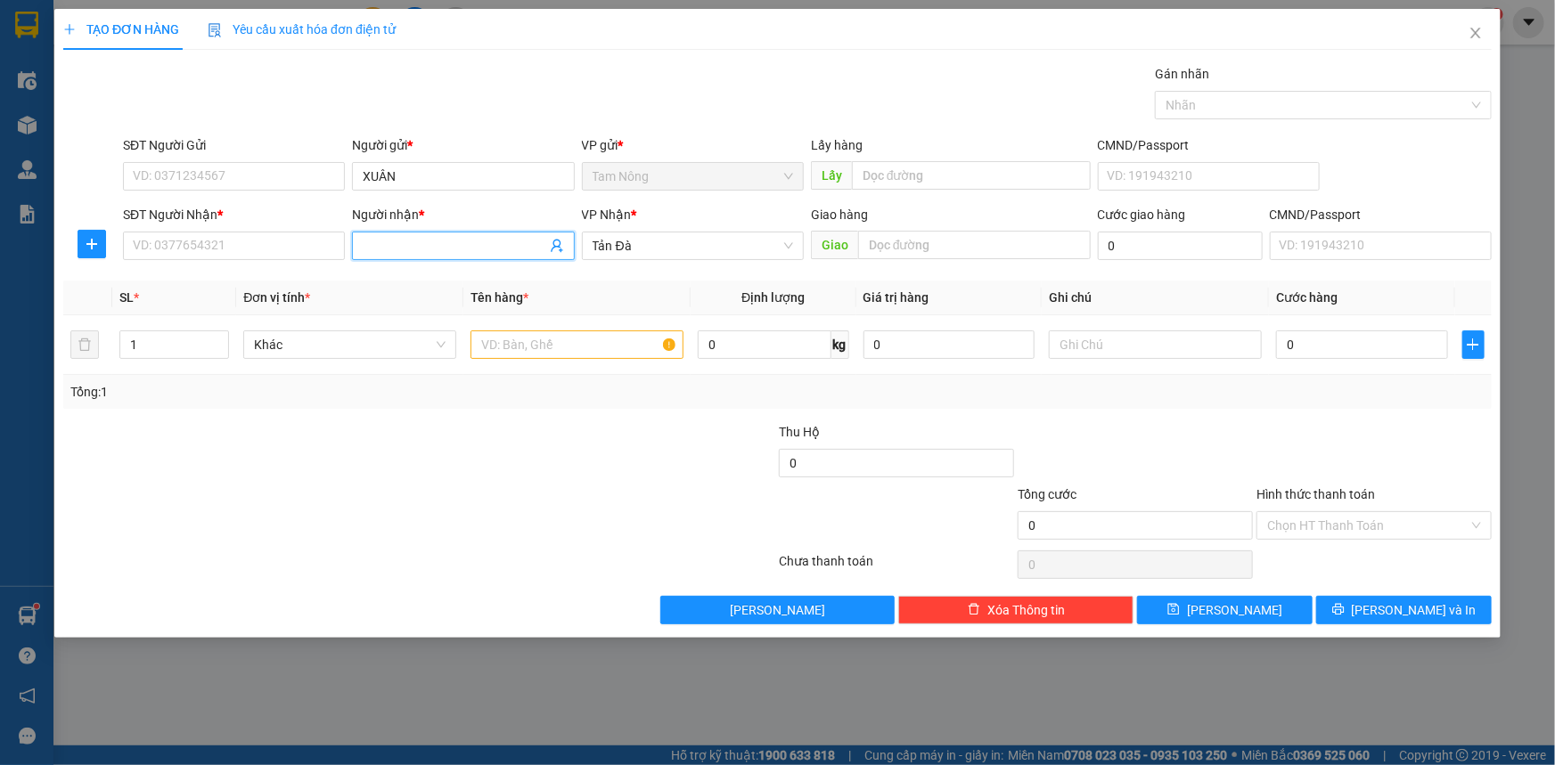
click at [405, 255] on input "Người nhận *" at bounding box center [454, 246] width 183 height 20
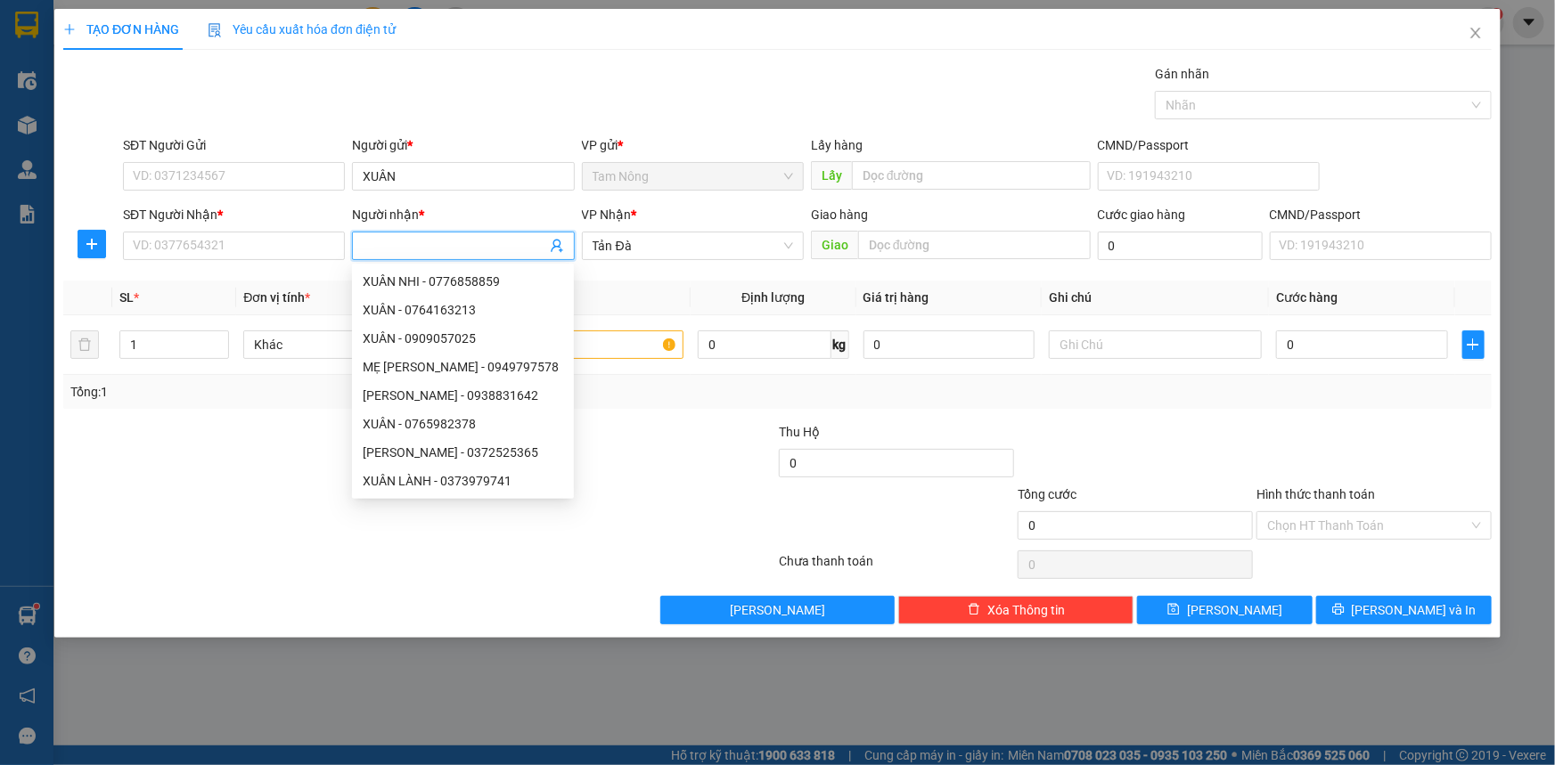
click at [399, 245] on input "Người nhận *" at bounding box center [454, 246] width 183 height 20
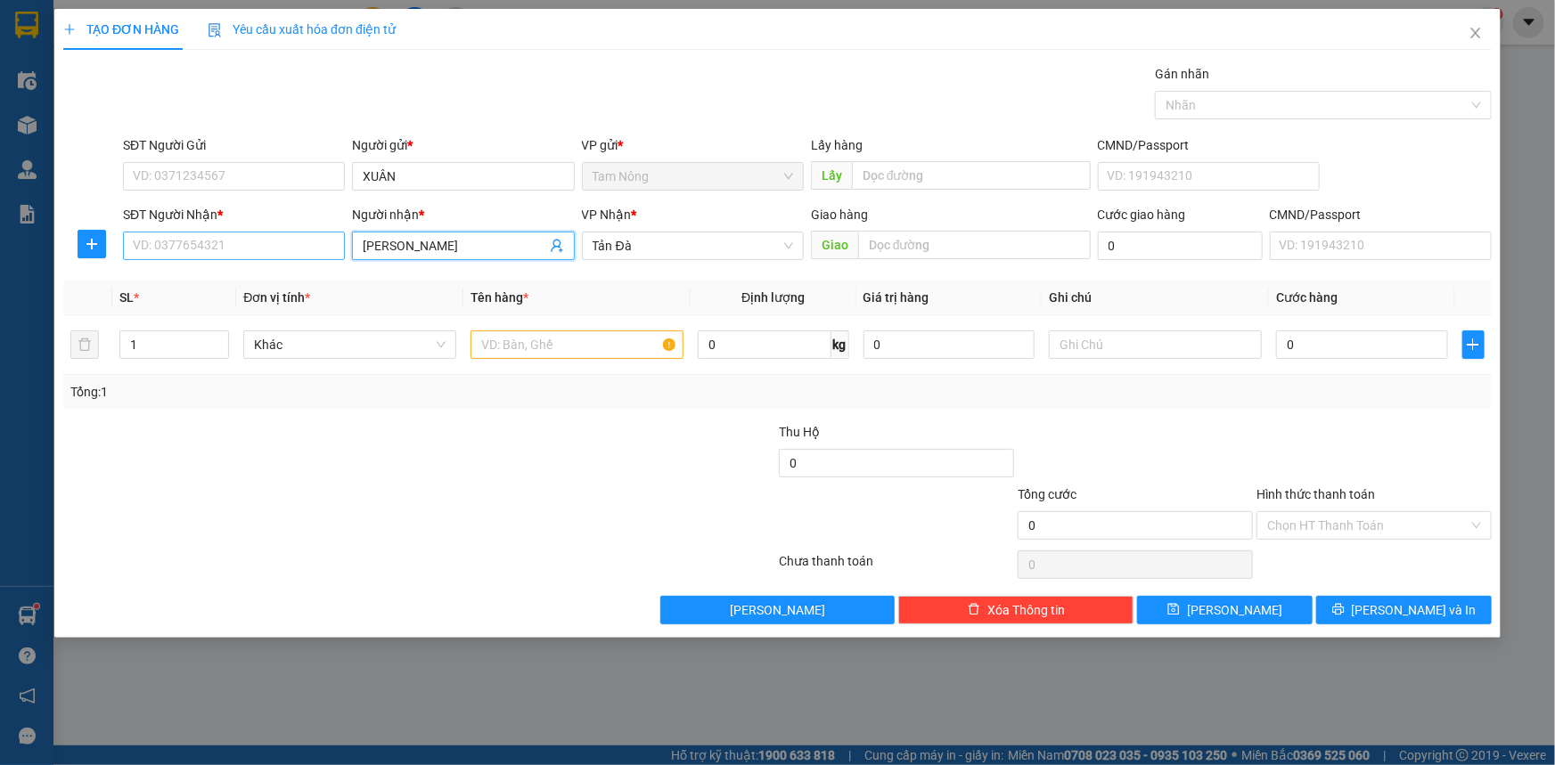
type input "[PERSON_NAME]"
click at [276, 250] on input "SĐT Người Nhận *" at bounding box center [234, 246] width 222 height 29
type input "0834060376"
click at [247, 172] on input "SĐT Người Gửi" at bounding box center [234, 176] width 222 height 29
click at [243, 173] on input "SĐT Người Gửi" at bounding box center [234, 176] width 222 height 29
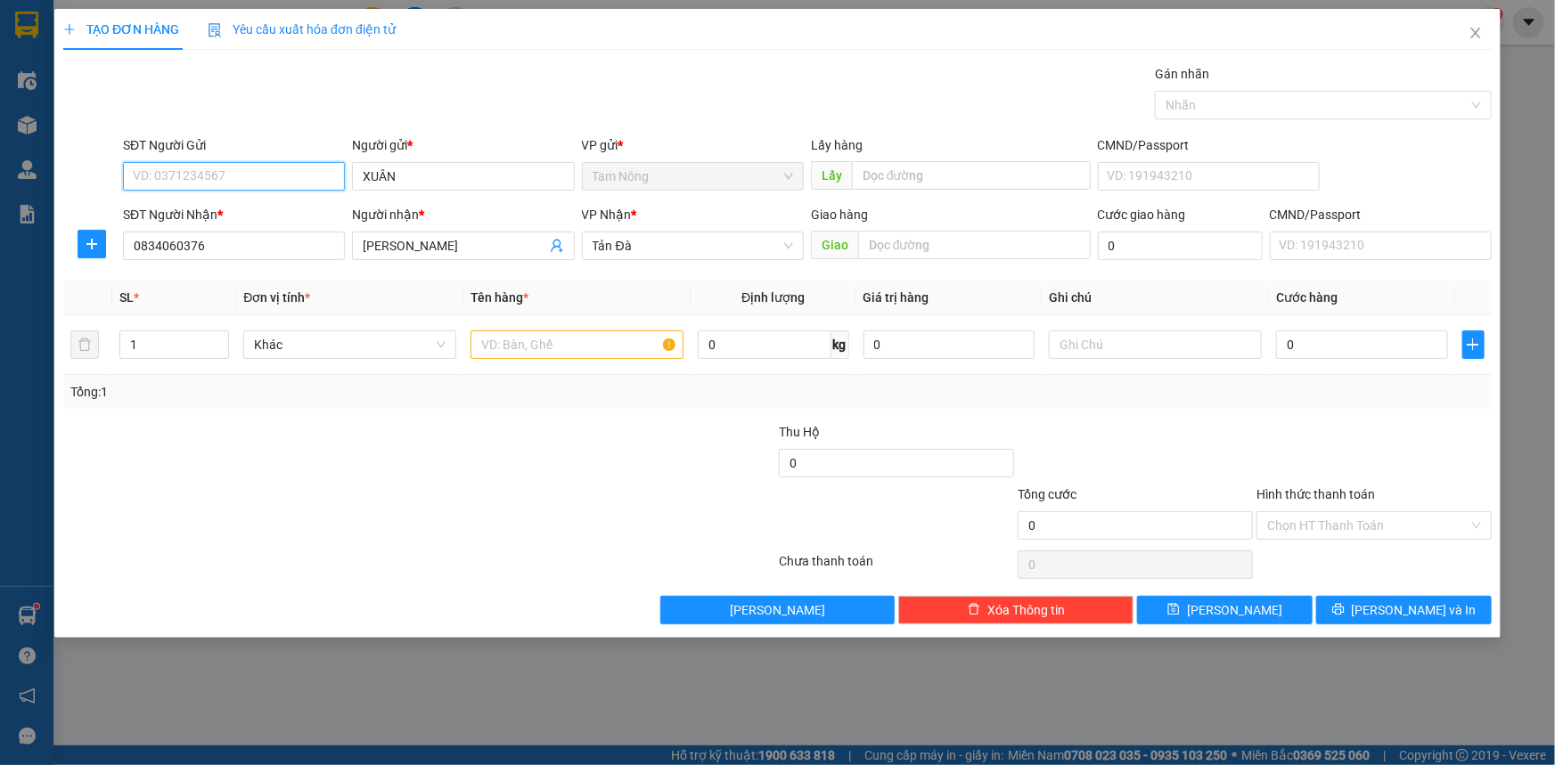
click at [245, 173] on input "SĐT Người Gửi" at bounding box center [234, 176] width 222 height 29
type input "0834569532"
click at [545, 347] on input "text" at bounding box center [576, 345] width 213 height 29
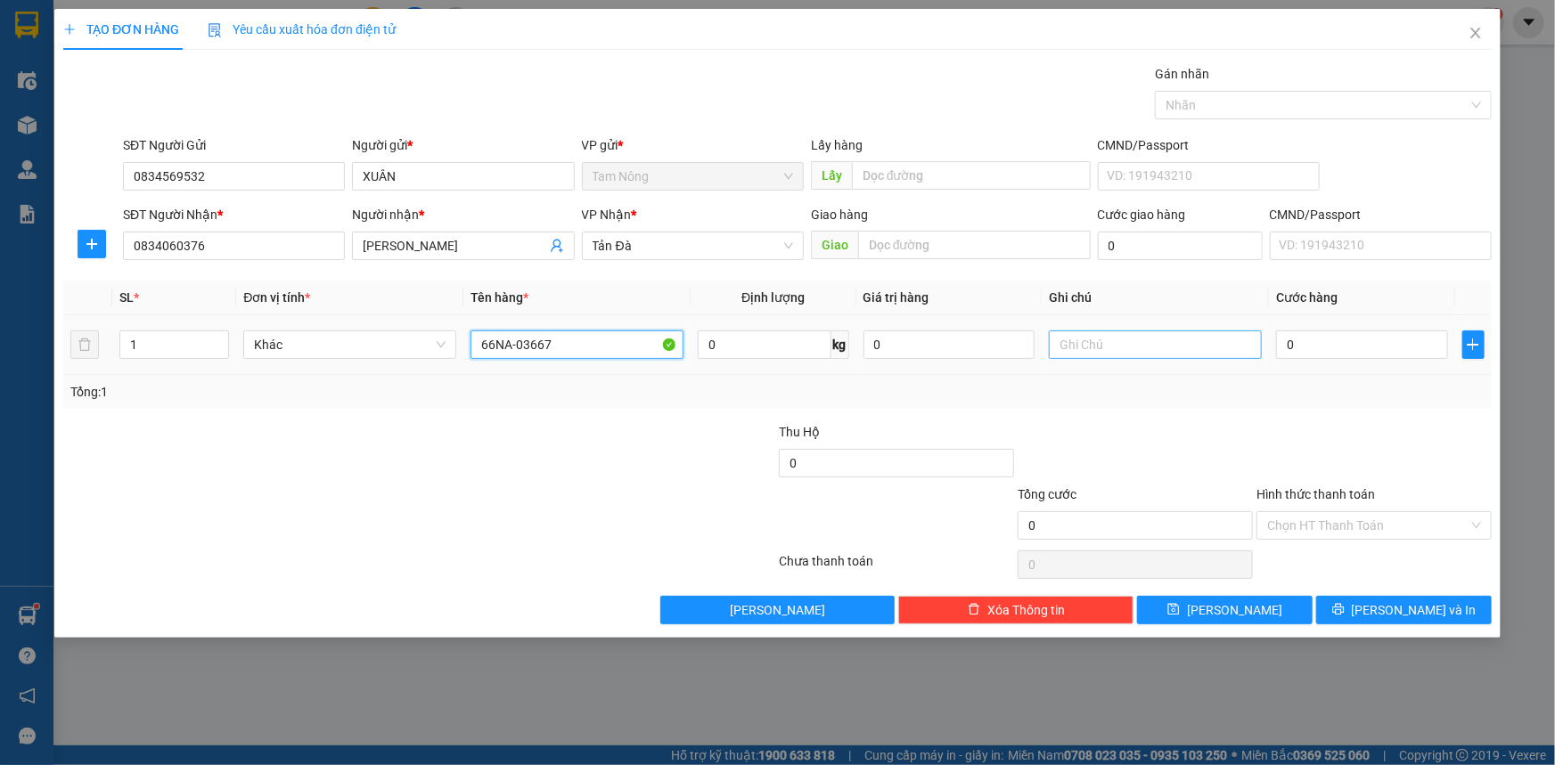
type input "66NA-03667"
drag, startPoint x: 1141, startPoint y: 348, endPoint x: 1133, endPoint y: 336, distance: 14.4
click at [829, 348] on input "text" at bounding box center [1155, 345] width 213 height 29
type input "1XE + CHÌA+ 1 GIẤY"
click at [829, 439] on div at bounding box center [1135, 453] width 239 height 62
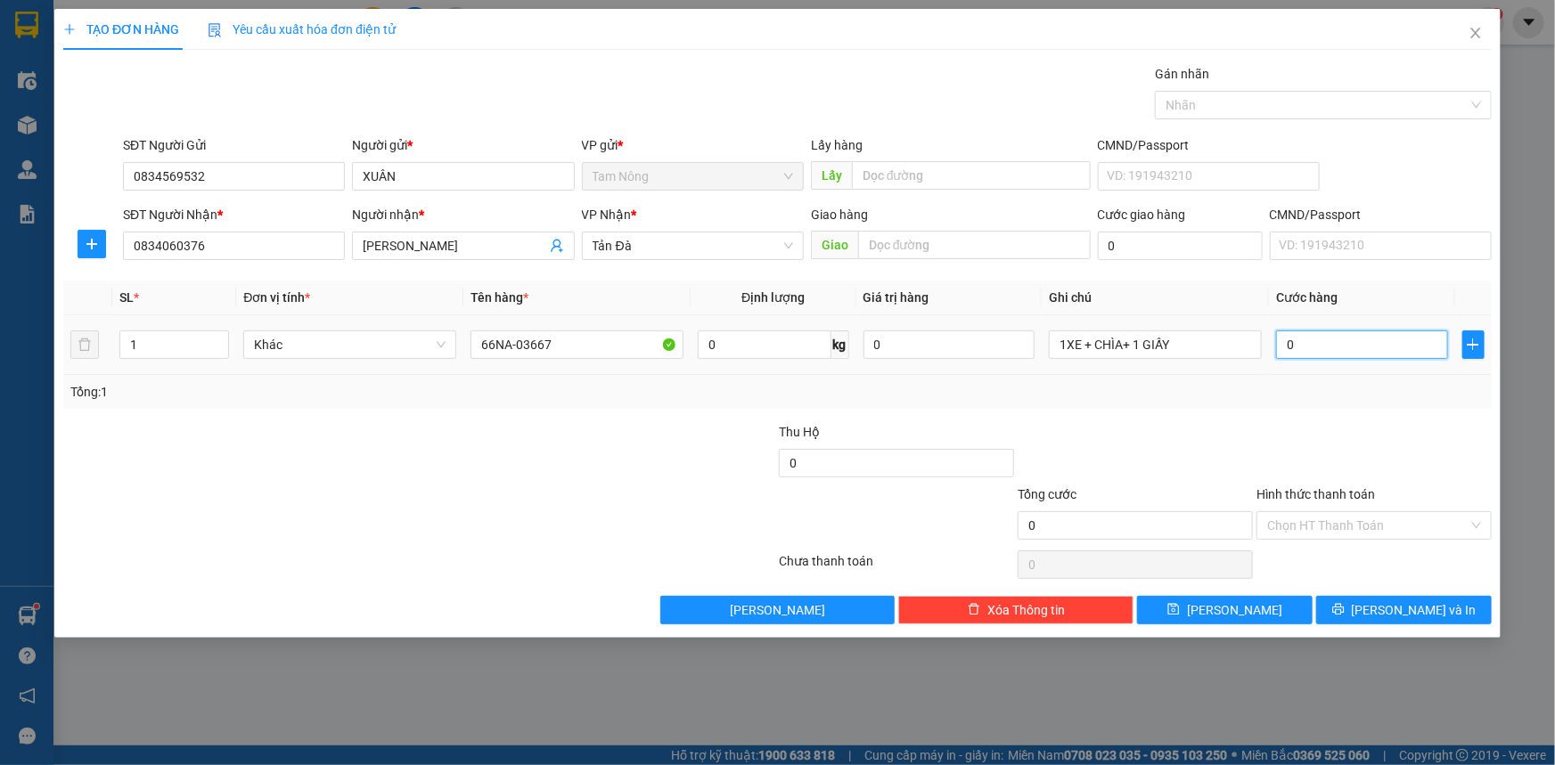
click at [829, 348] on input "0" at bounding box center [1362, 345] width 172 height 29
type input "2"
type input "25"
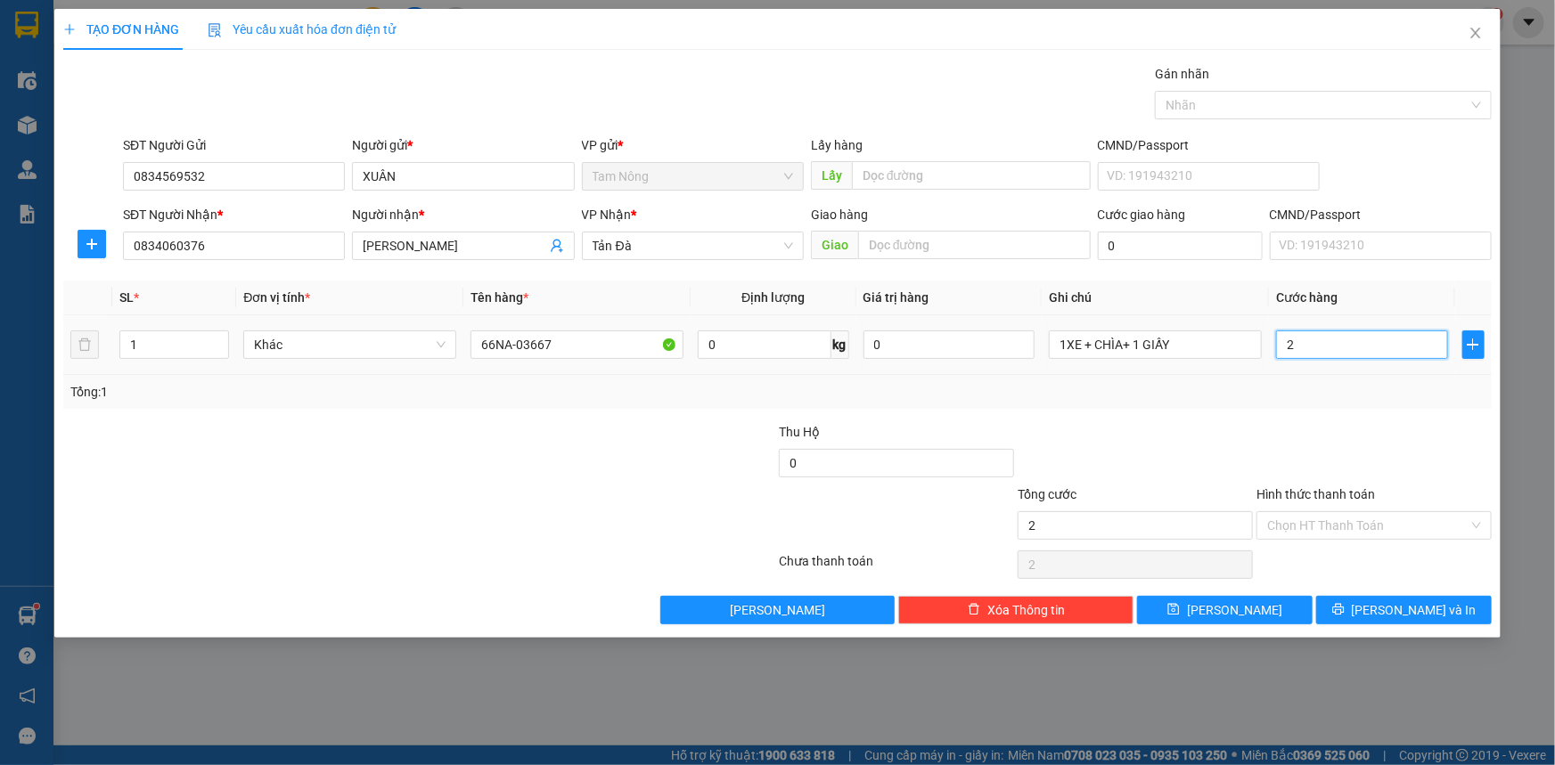
type input "25"
type input "250"
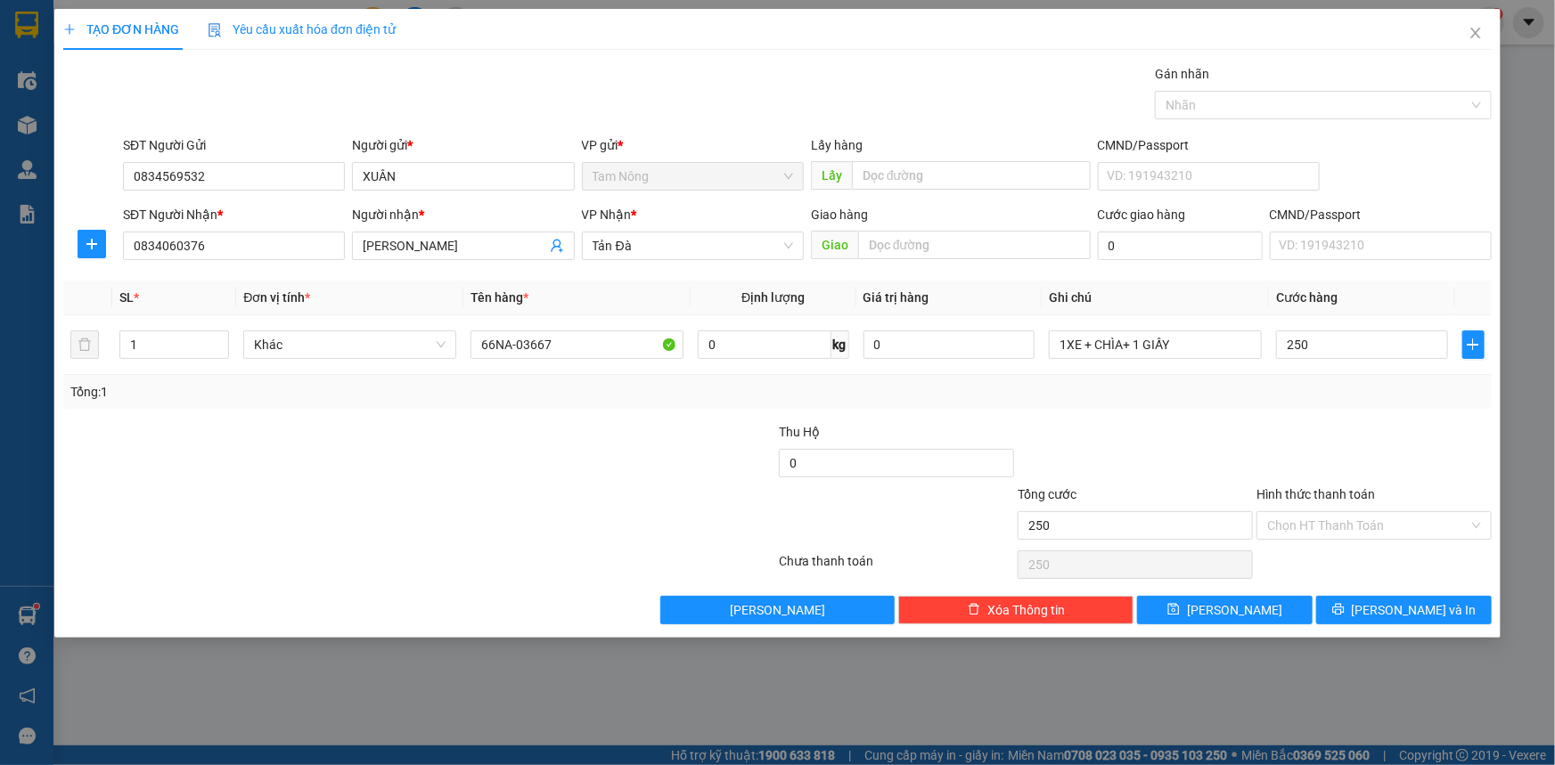
type input "250.000"
click at [829, 422] on div at bounding box center [1135, 453] width 239 height 62
click at [829, 511] on input "Hình thức thanh toán" at bounding box center [1367, 525] width 201 height 27
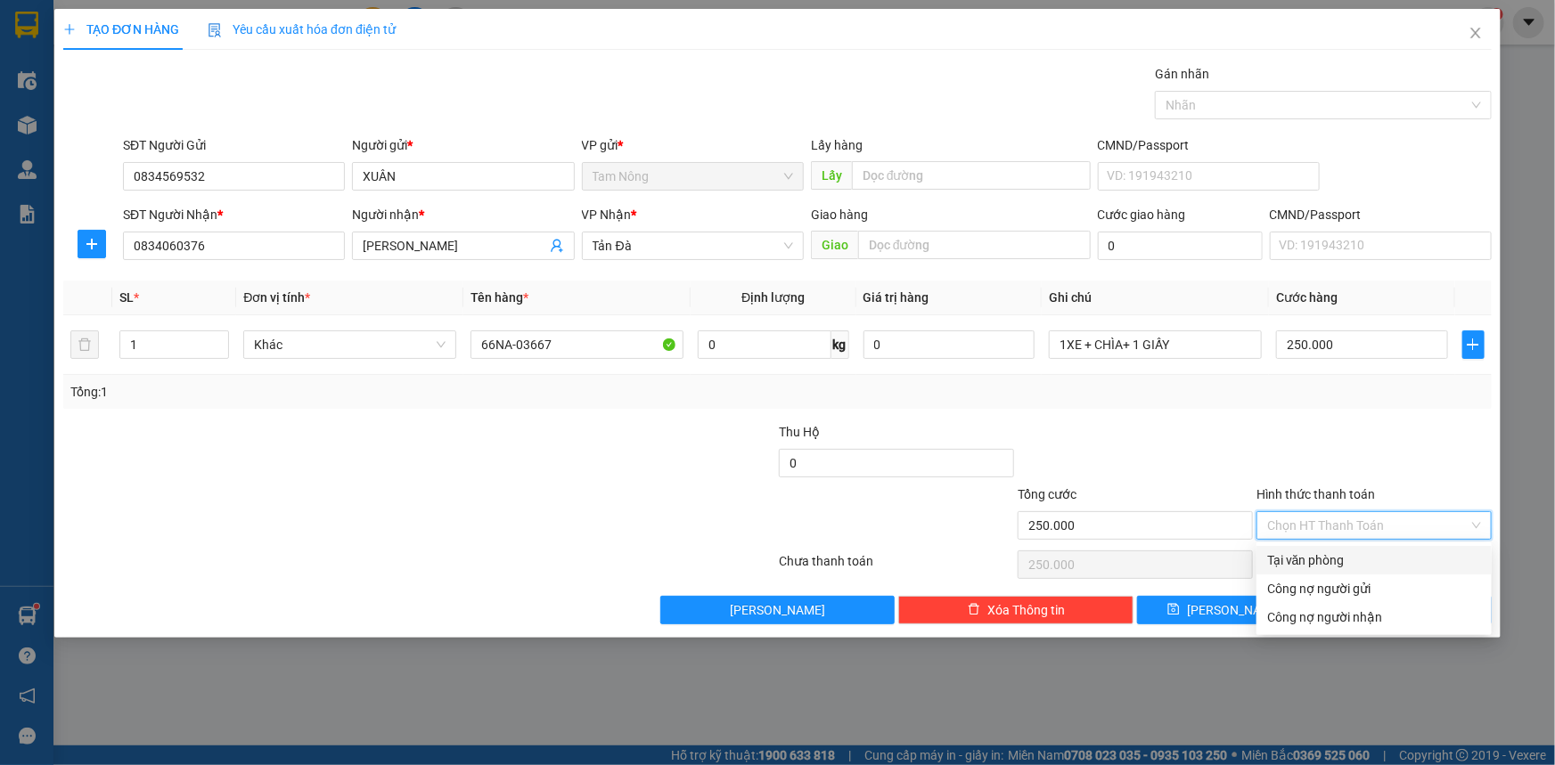
click at [829, 511] on div "Tại văn phòng" at bounding box center [1374, 561] width 214 height 20
type input "0"
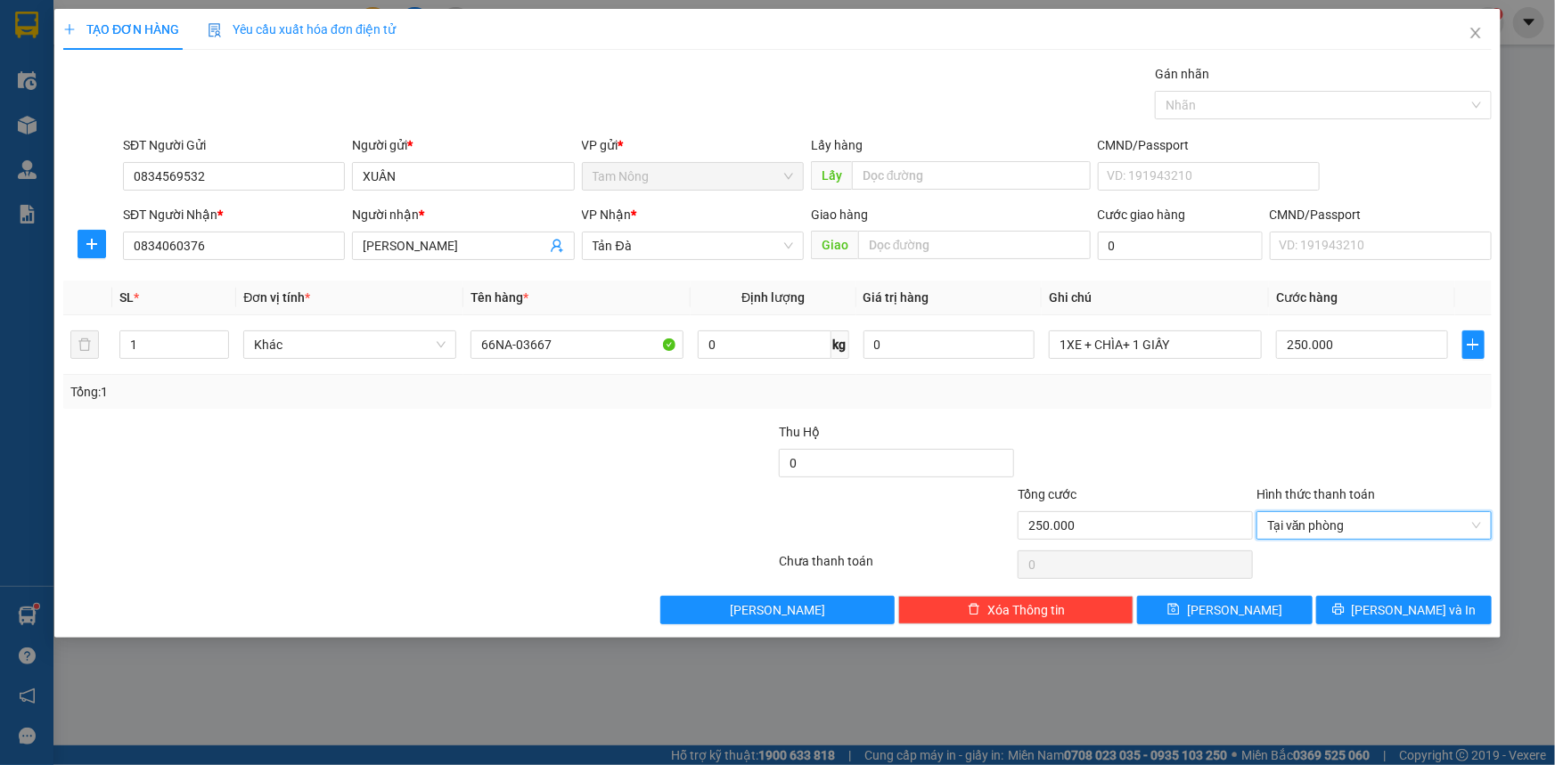
click at [367, 511] on div at bounding box center [419, 565] width 716 height 36
click at [829, 511] on button "[PERSON_NAME]" at bounding box center [1225, 610] width 176 height 29
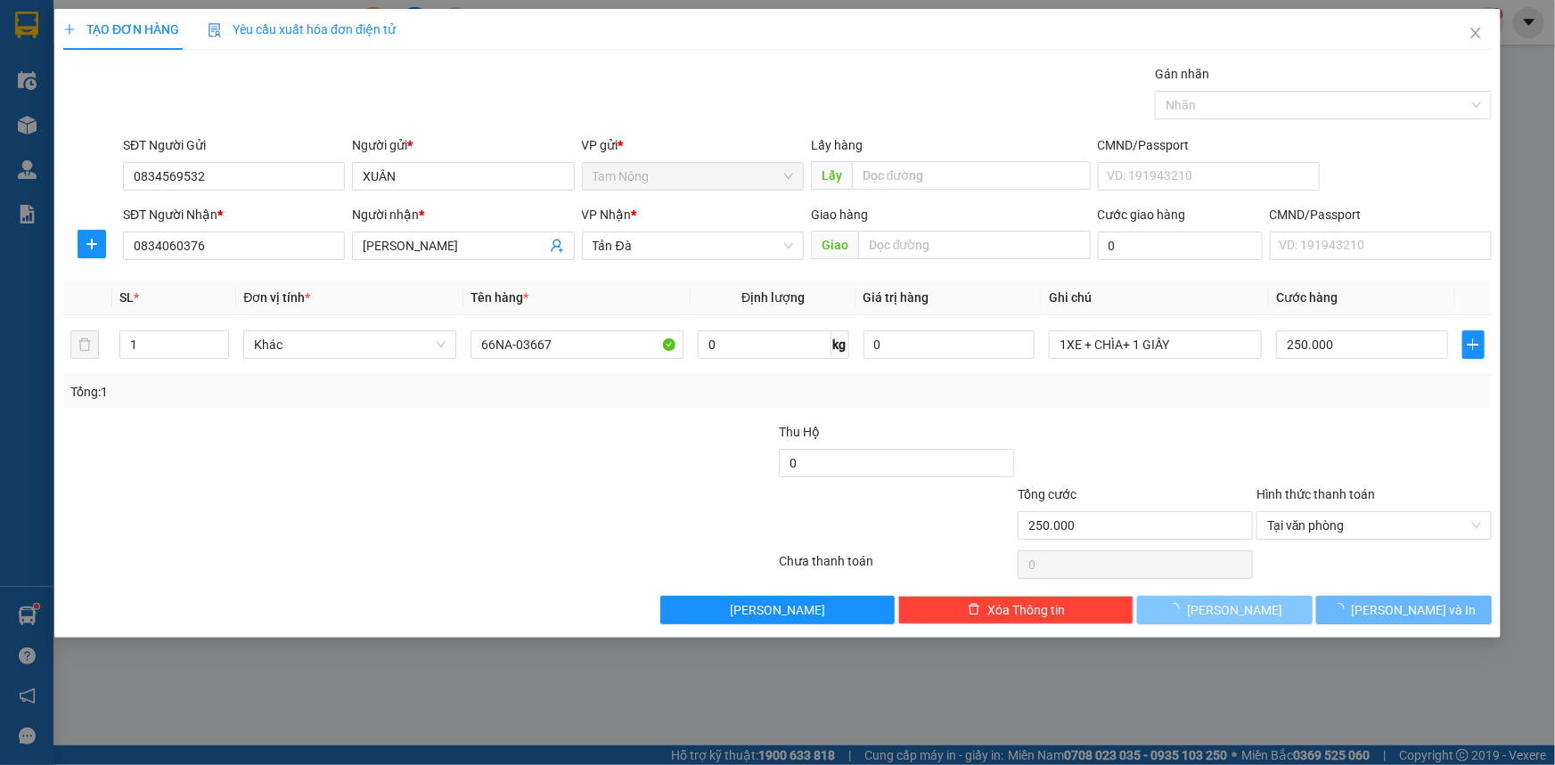
type input "0"
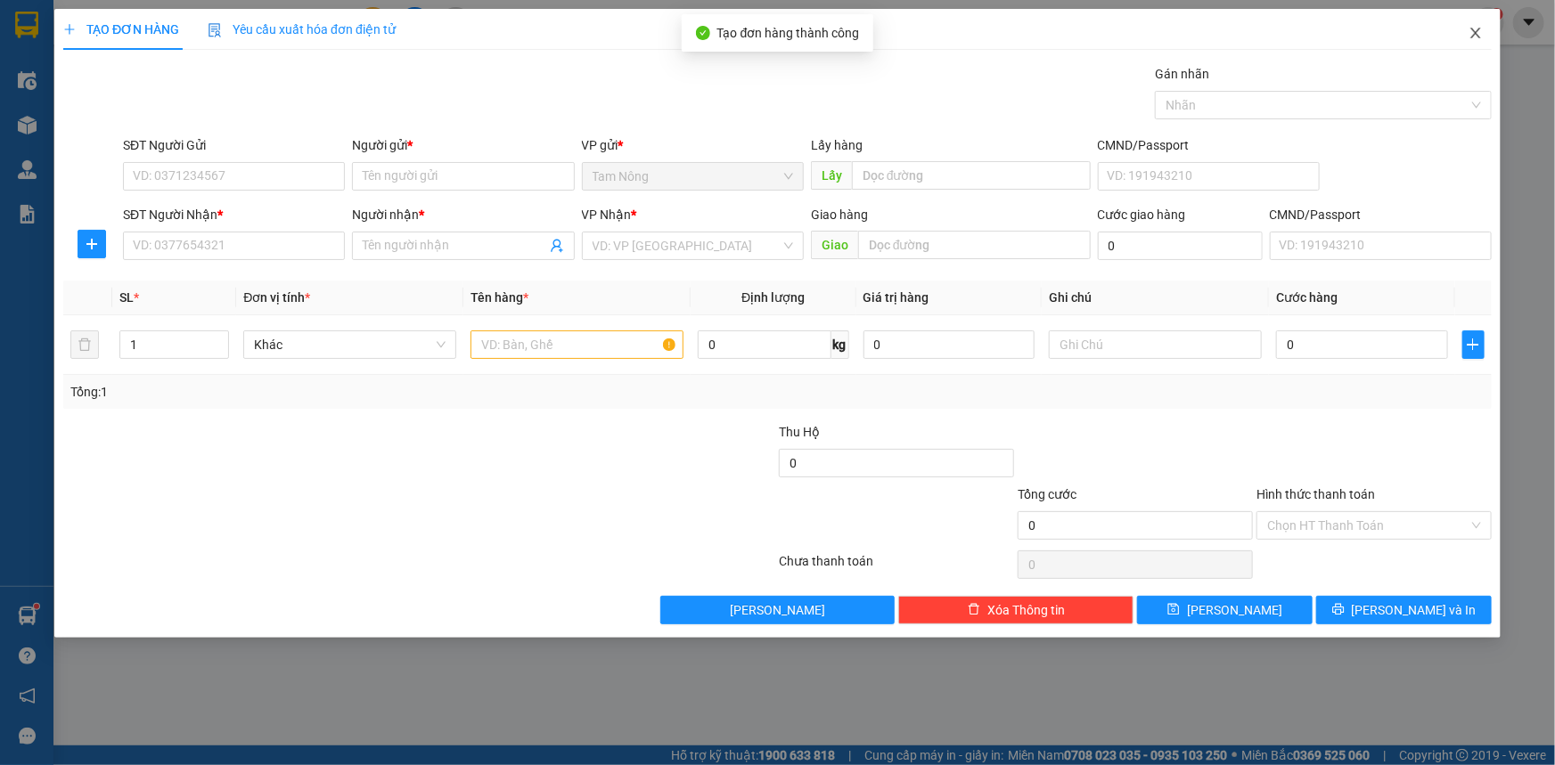
click at [829, 20] on span "Close" at bounding box center [1476, 34] width 50 height 50
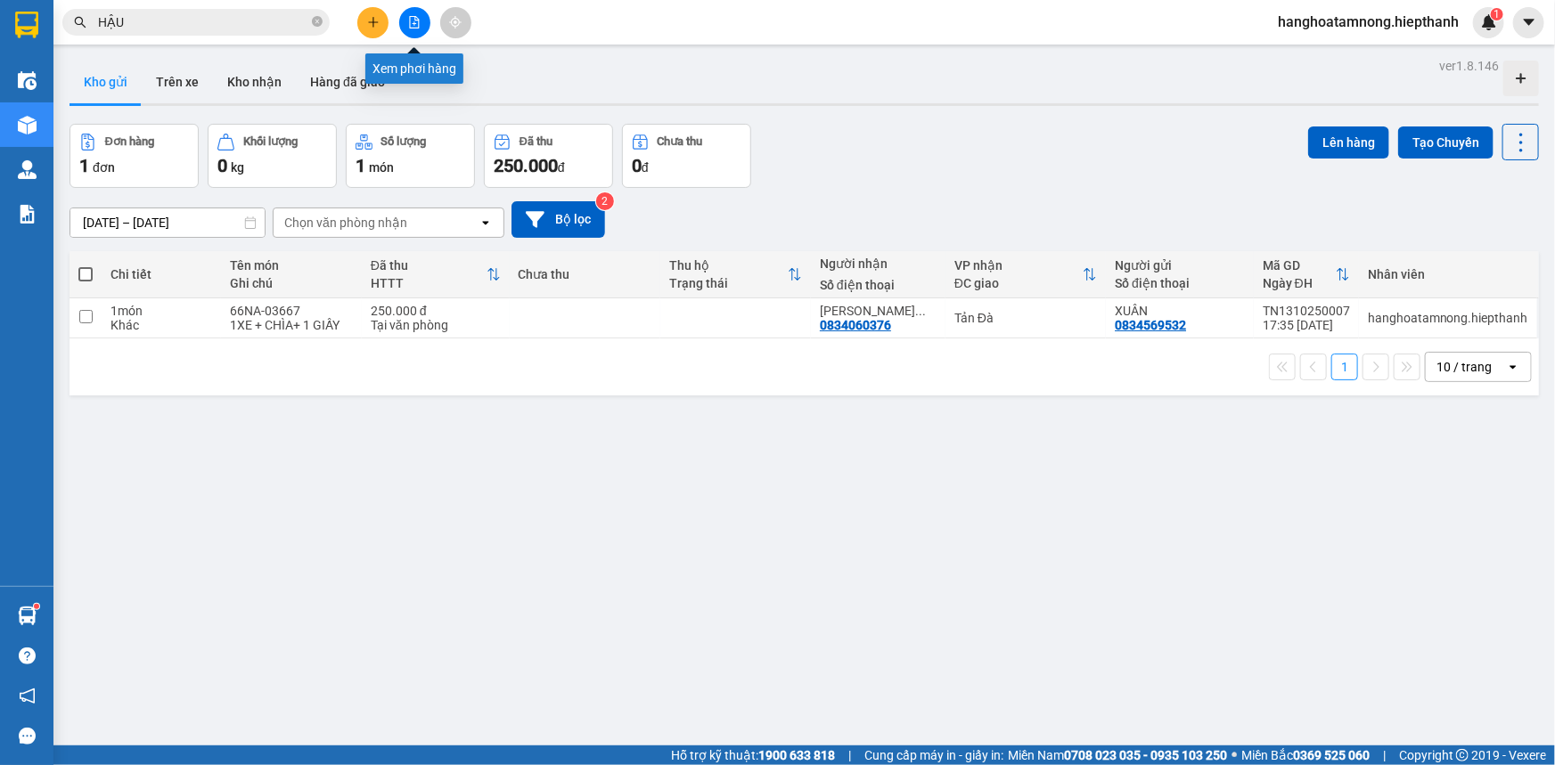
click at [408, 21] on icon "file-add" at bounding box center [414, 22] width 12 height 12
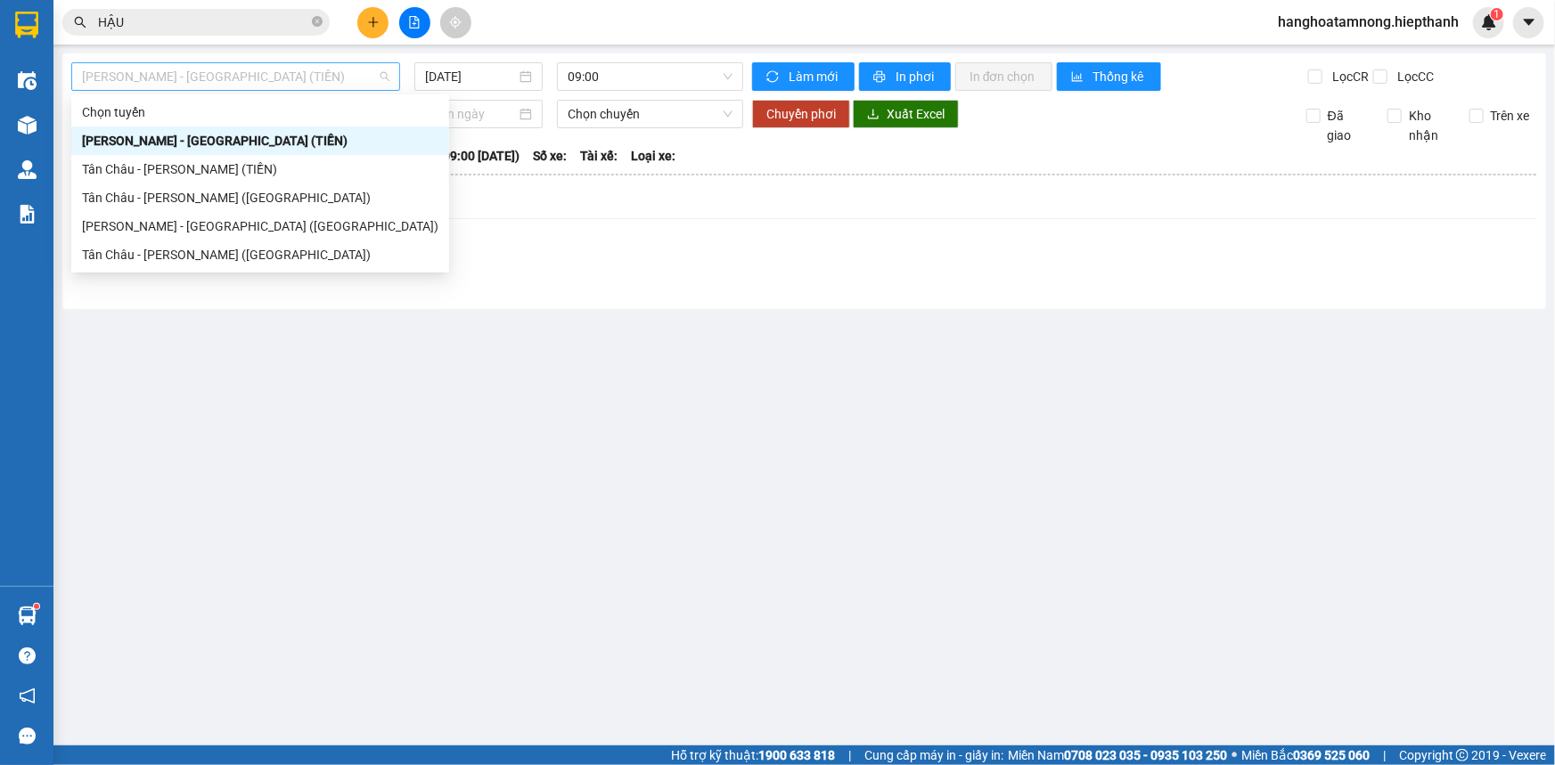
click at [265, 77] on span "[PERSON_NAME] - [GEOGRAPHIC_DATA] (TIỀN)" at bounding box center [235, 76] width 307 height 27
click at [209, 221] on div "[PERSON_NAME] - [GEOGRAPHIC_DATA] ([GEOGRAPHIC_DATA])" at bounding box center [260, 227] width 356 height 20
type input "[DATE]"
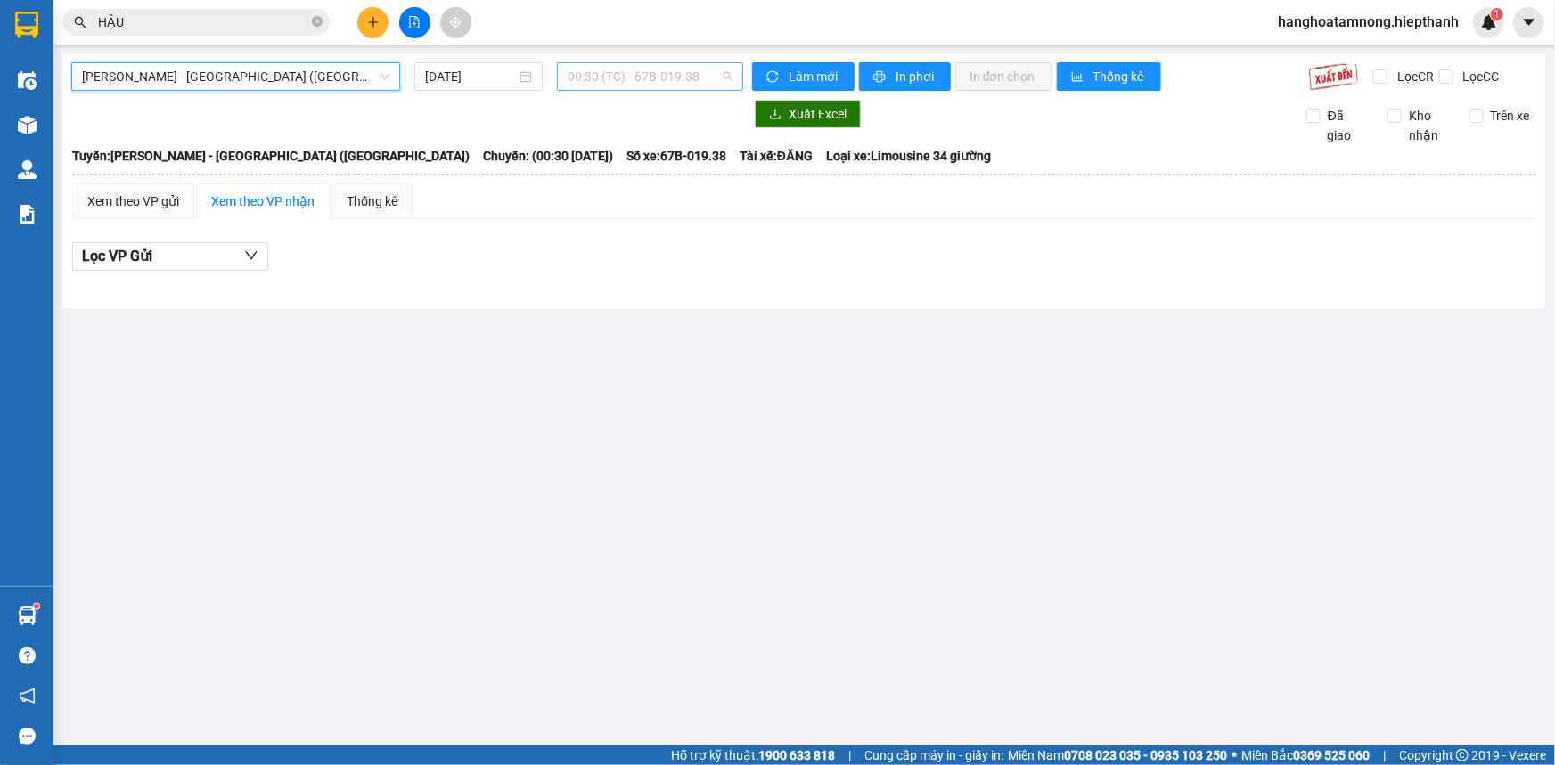
click at [608, 84] on span "00:30 (TC) - 67B-019.38" at bounding box center [650, 76] width 165 height 27
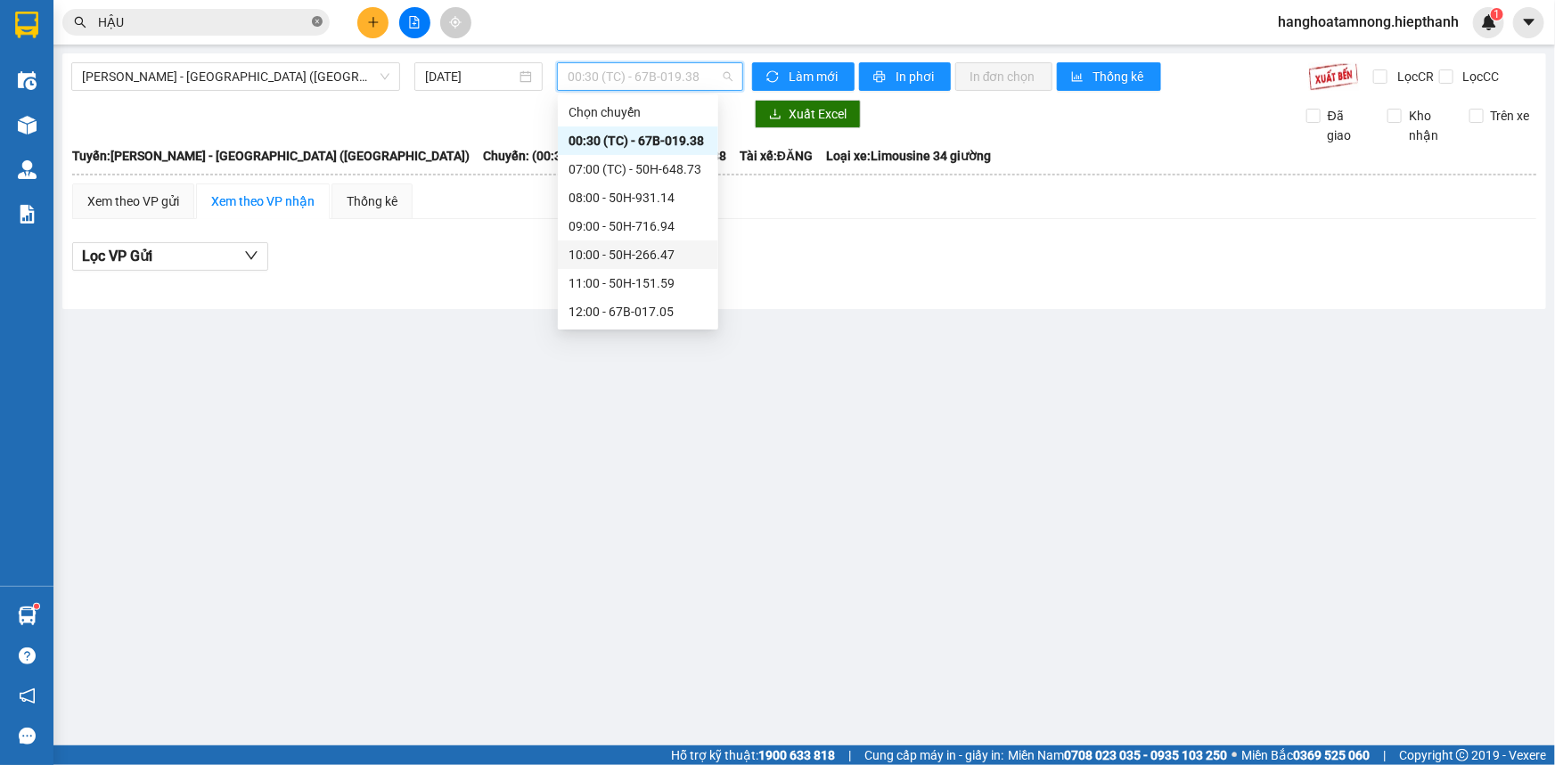
click at [321, 23] on icon "close-circle" at bounding box center [317, 21] width 11 height 11
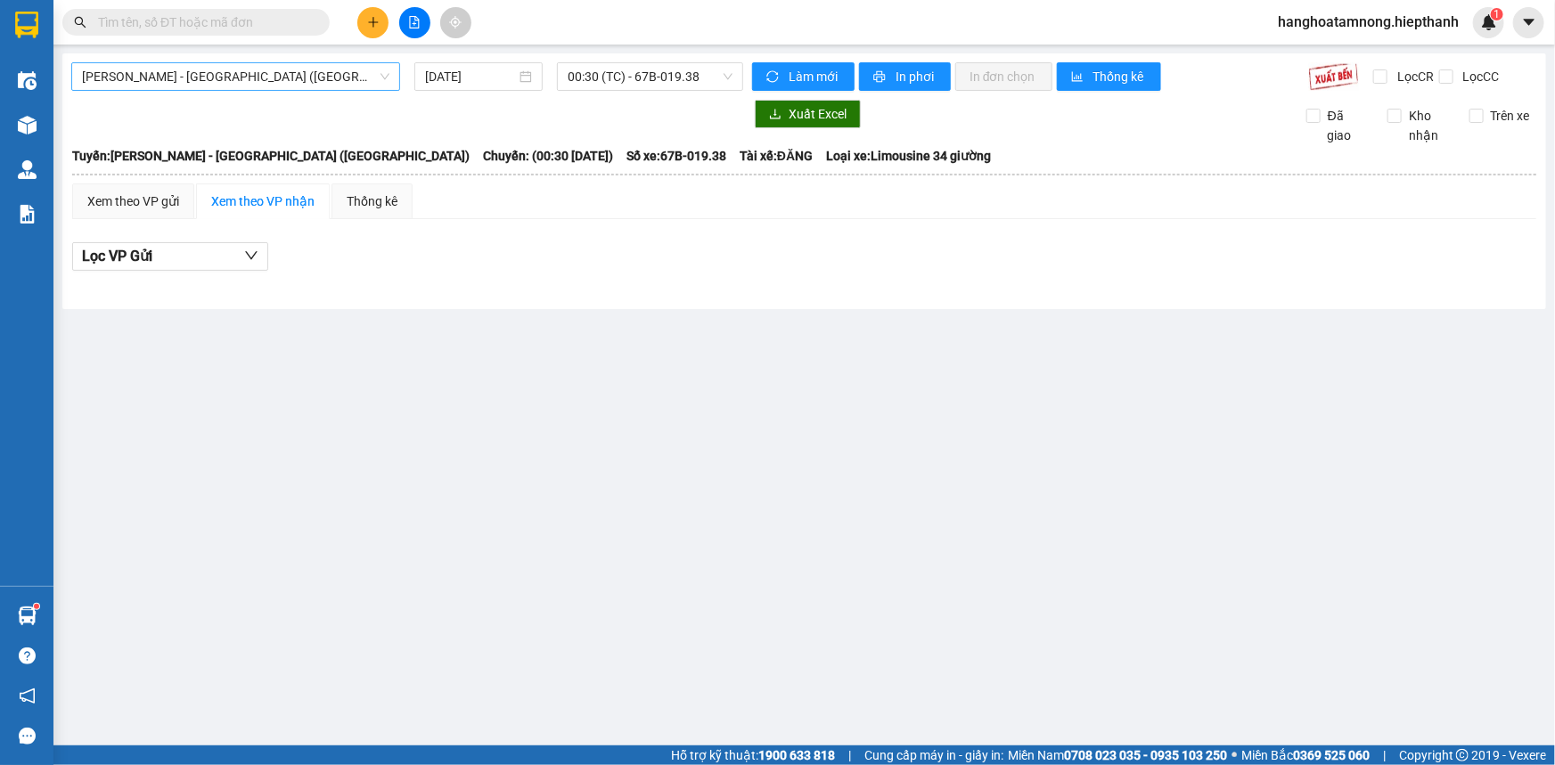
click at [256, 78] on span "[PERSON_NAME] - [GEOGRAPHIC_DATA] ([GEOGRAPHIC_DATA])" at bounding box center [235, 76] width 307 height 27
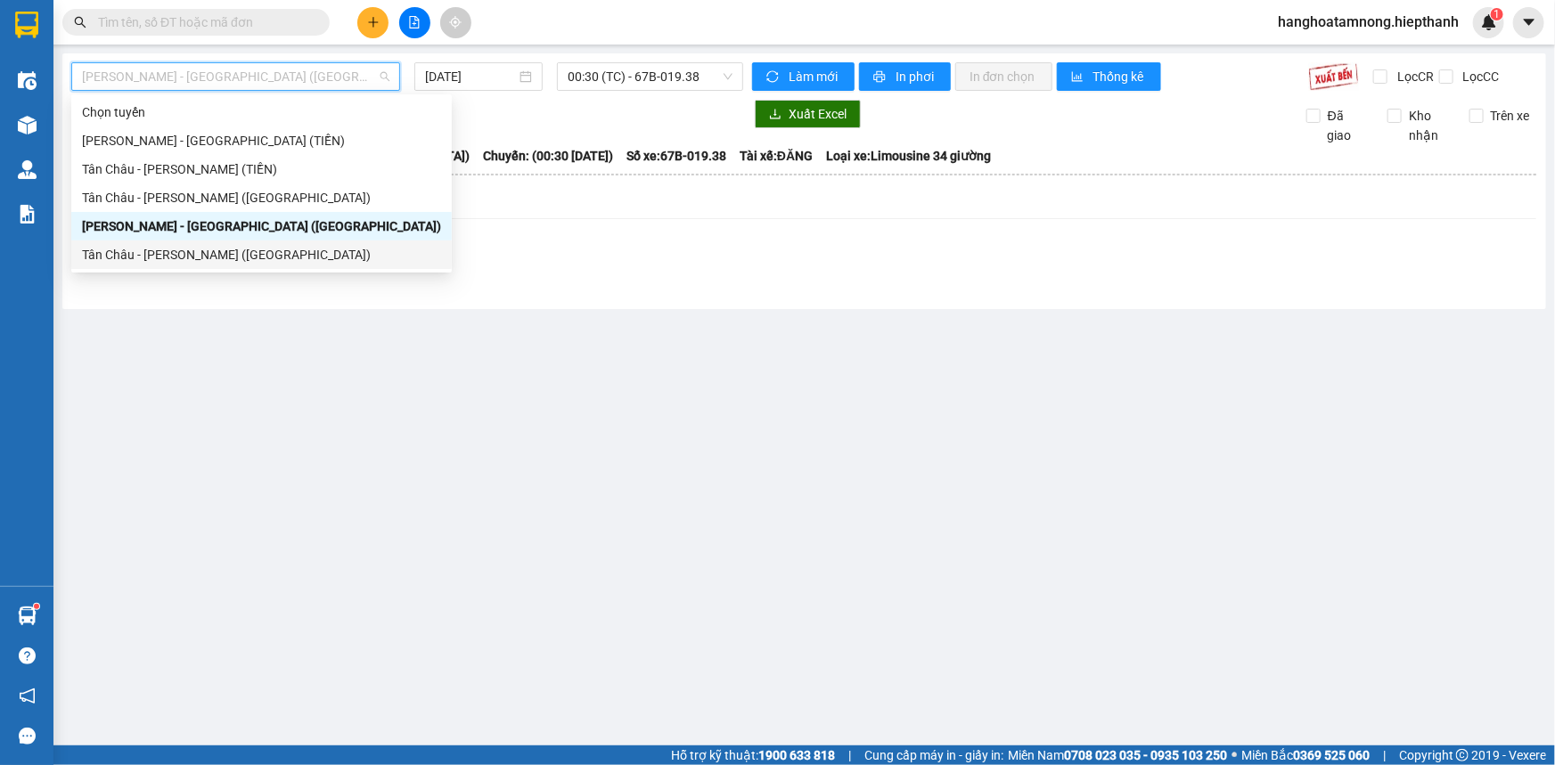
click at [141, 263] on div "Tân Châu - [PERSON_NAME] ([GEOGRAPHIC_DATA])" at bounding box center [261, 255] width 359 height 20
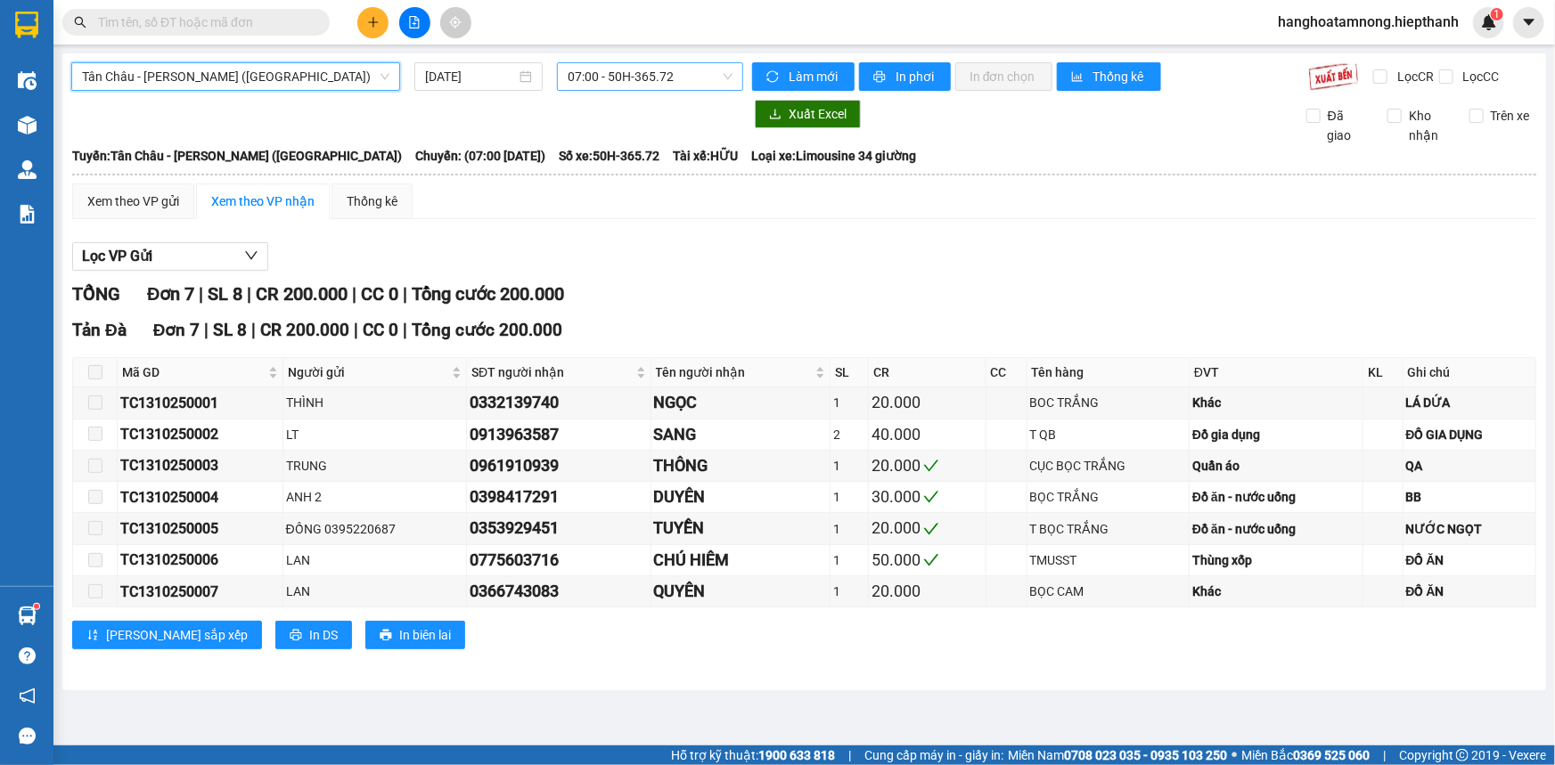
click at [662, 80] on span "07:00 - 50H-365.72" at bounding box center [650, 76] width 165 height 27
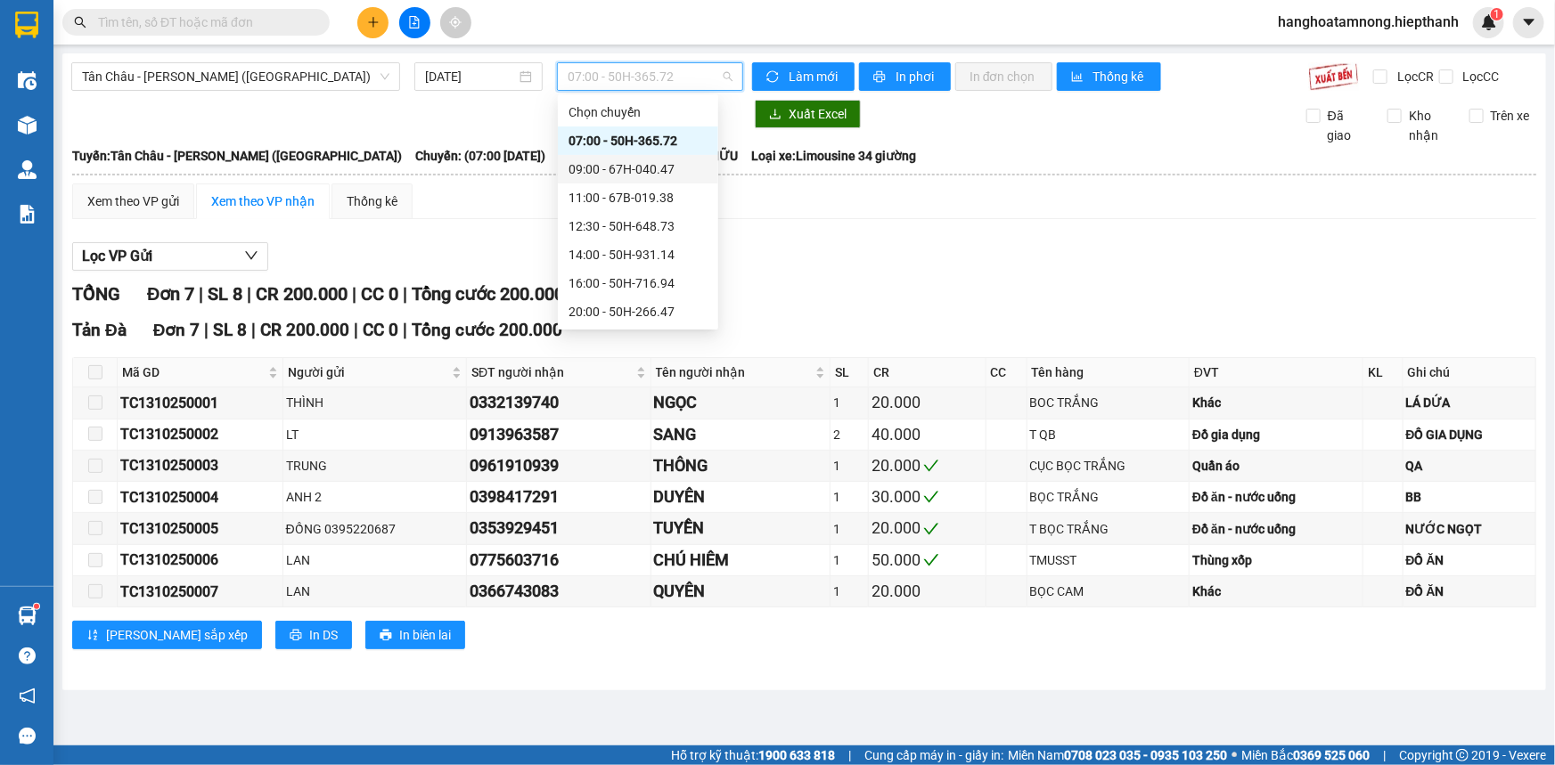
click at [590, 170] on div "09:00 - 67H-040.47" at bounding box center [637, 169] width 139 height 20
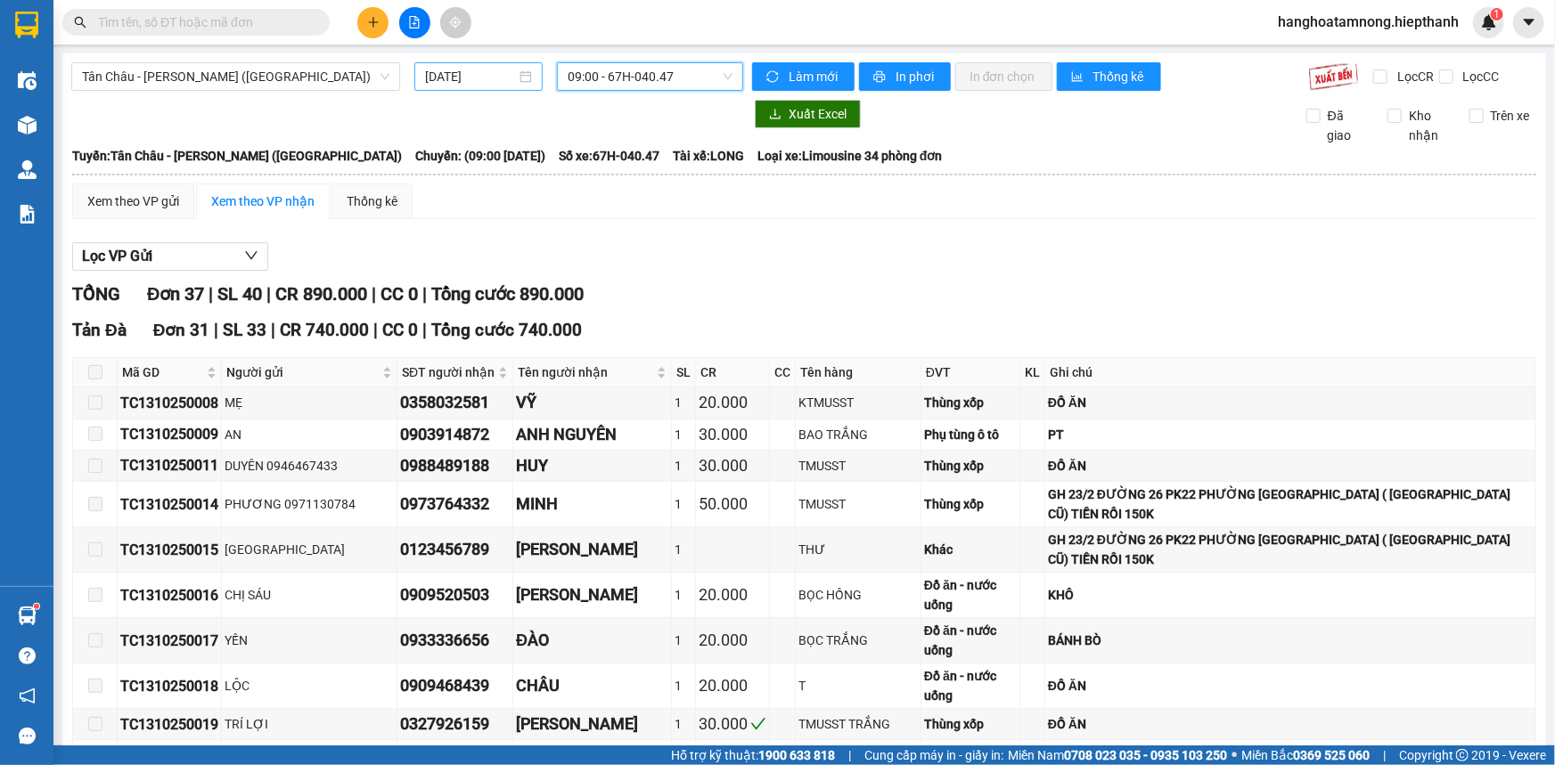
click at [445, 70] on input "[DATE]" at bounding box center [470, 77] width 91 height 20
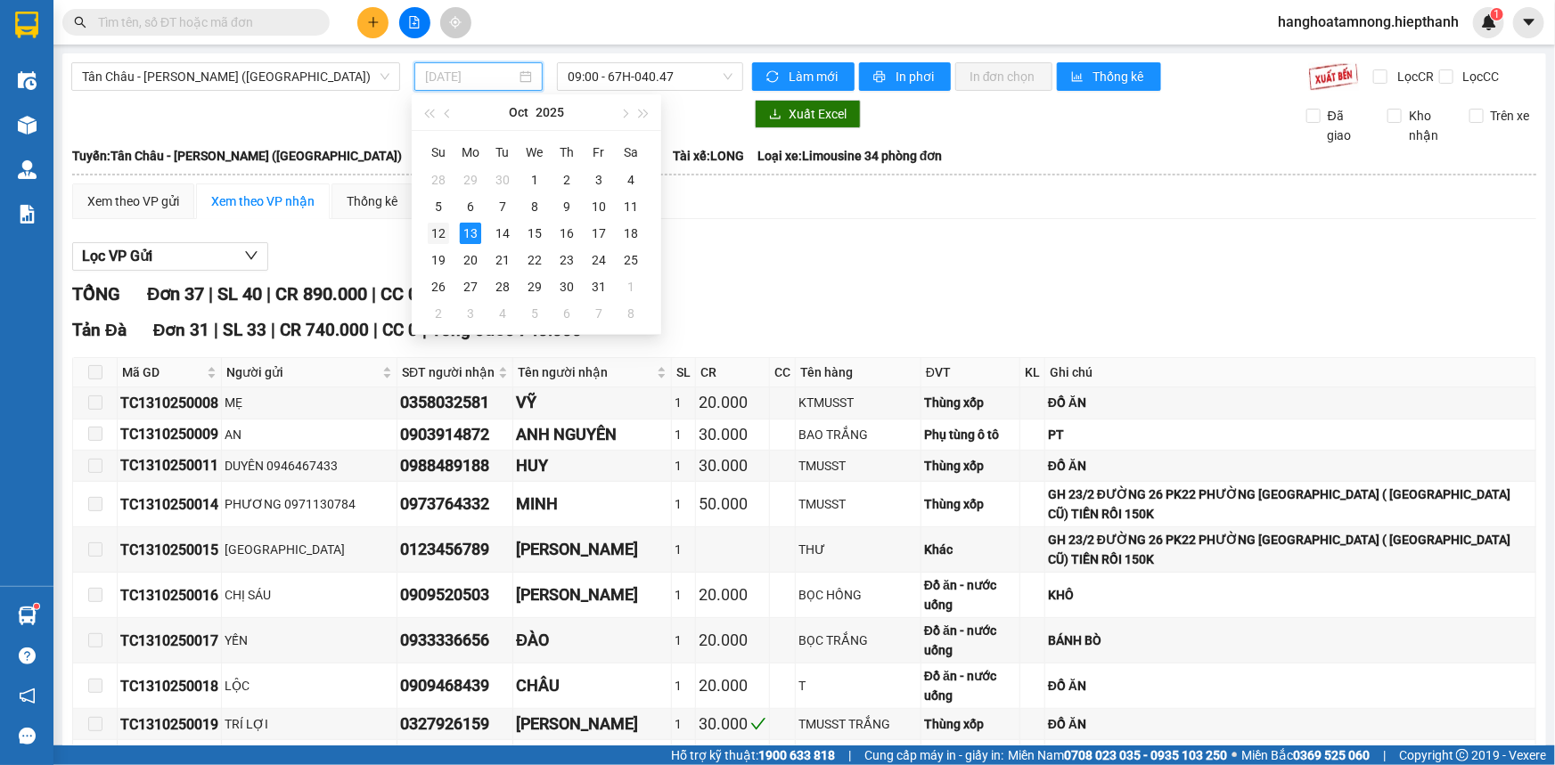
click at [436, 239] on div "12" at bounding box center [438, 233] width 21 height 21
type input "[DATE]"
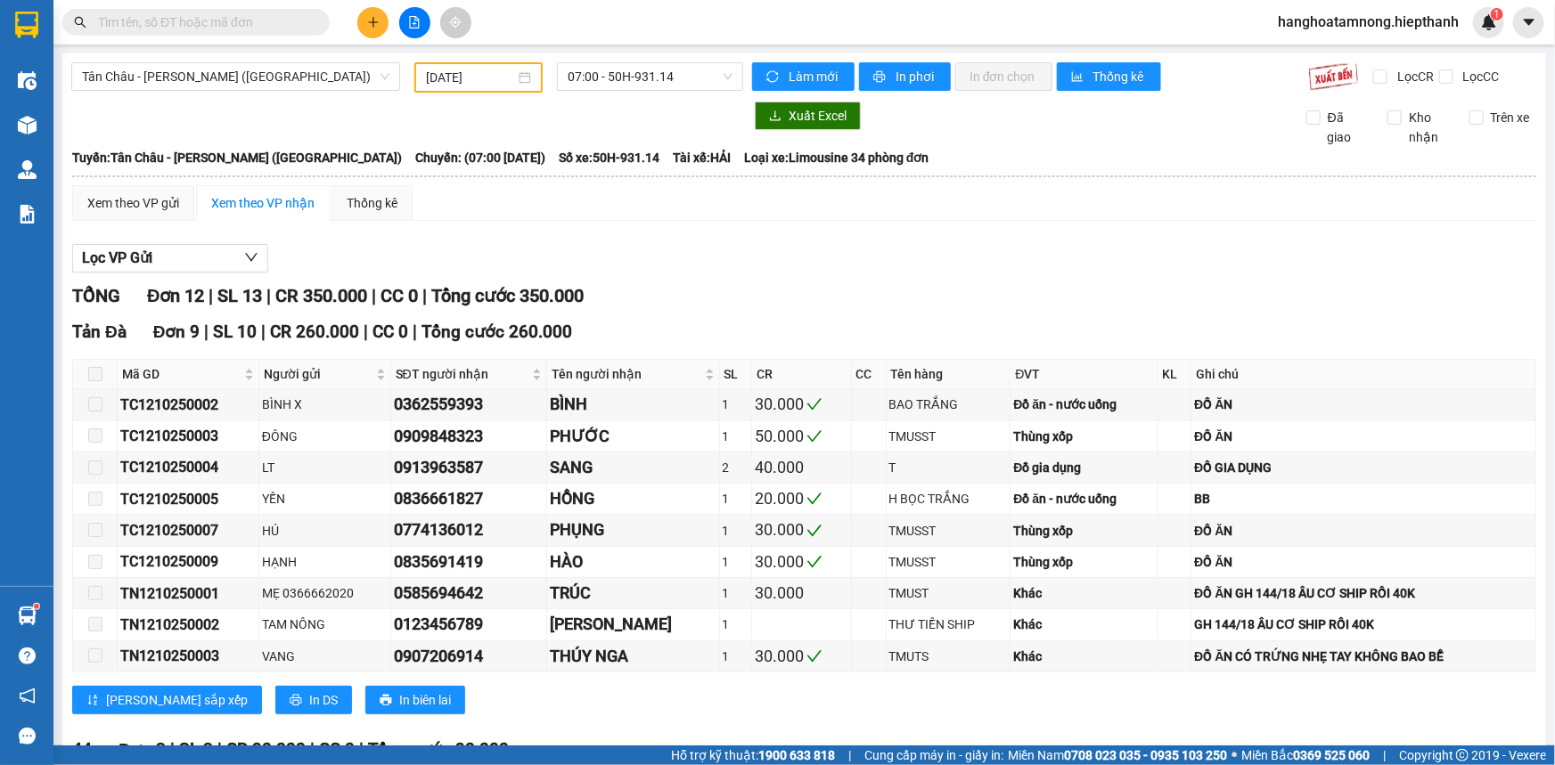
click at [622, 92] on div "[GEOGRAPHIC_DATA] - [GEOGRAPHIC_DATA] (Giường) [DATE] 07:00 - 50H-931.14 Làm mớ…" at bounding box center [804, 518] width 1484 height 930
click at [630, 84] on span "07:00 - 50H-931.14" at bounding box center [650, 76] width 165 height 27
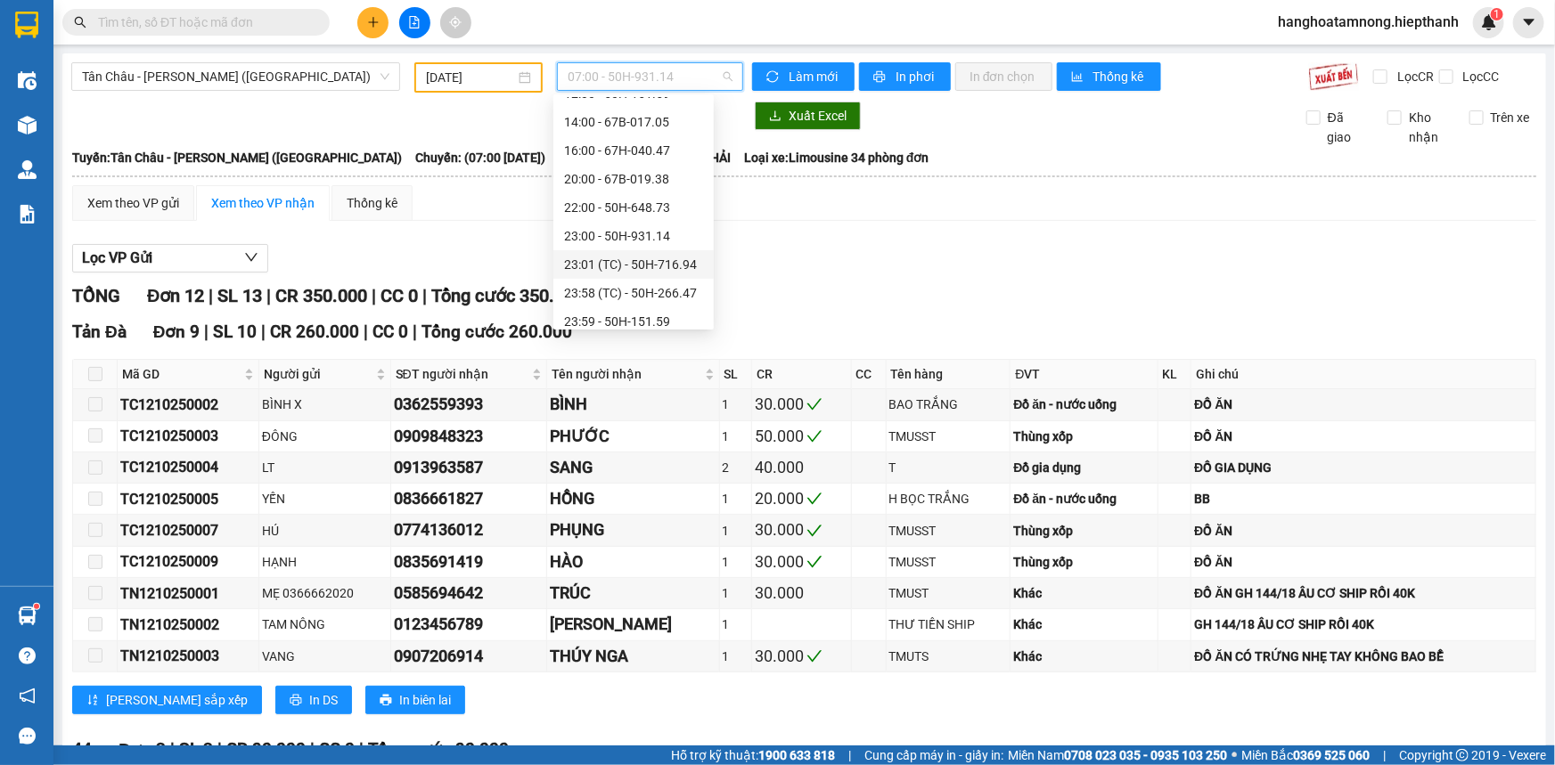
scroll to position [170, 0]
click at [624, 197] on div "22:00 - 50H-648.73" at bounding box center [633, 199] width 139 height 20
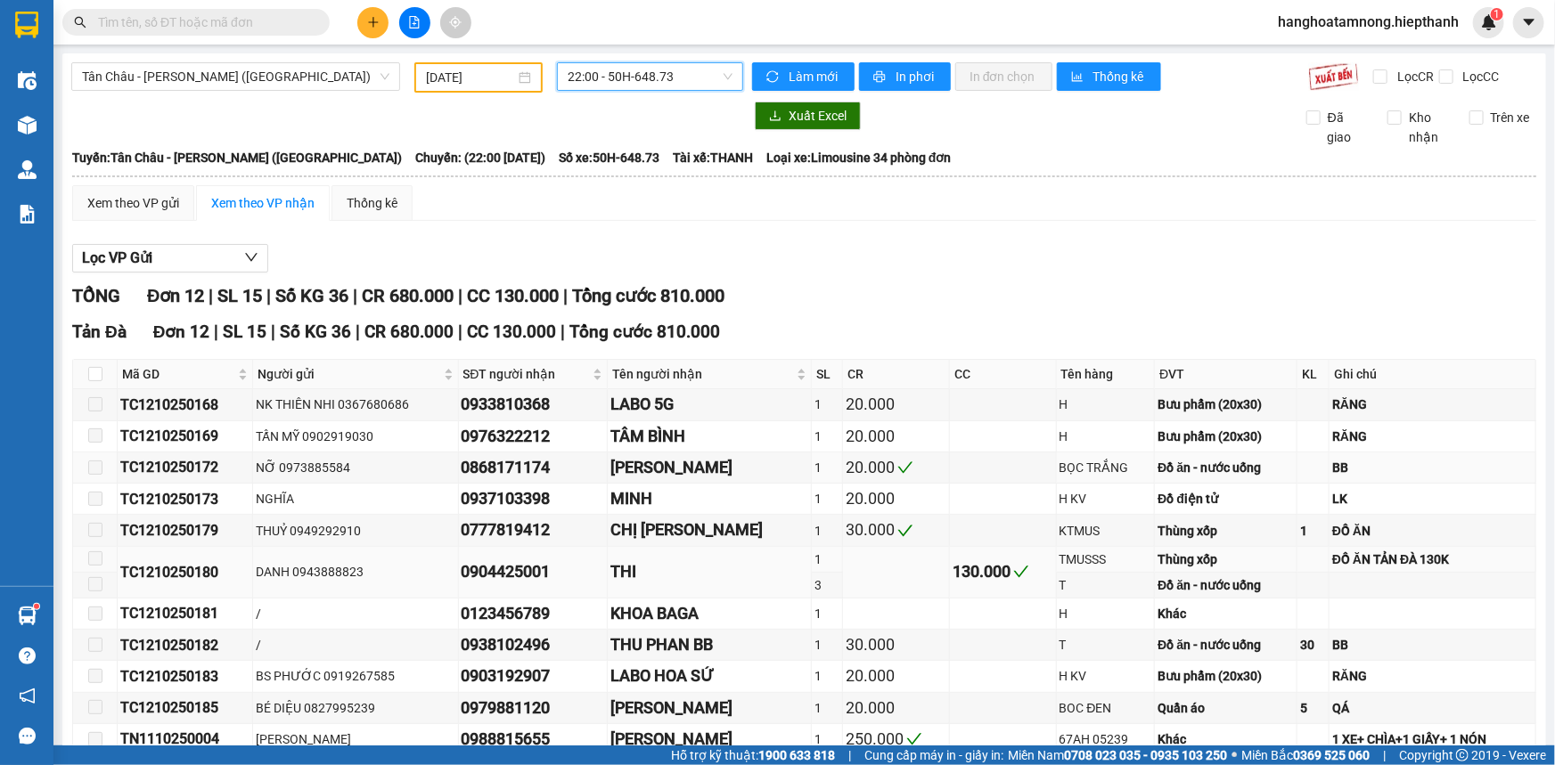
scroll to position [130, 0]
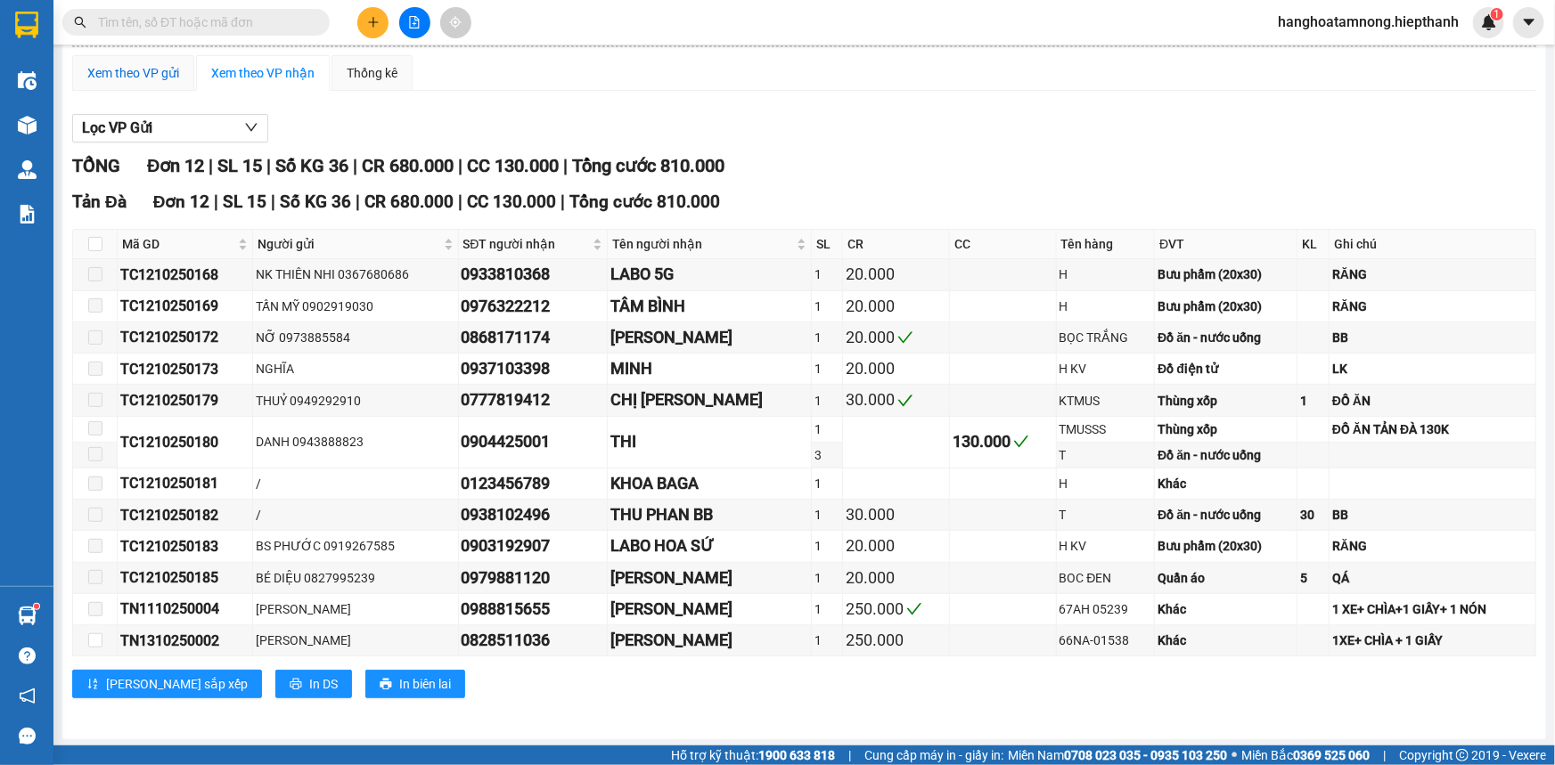
click at [127, 70] on div "Xem theo VP gửi" at bounding box center [133, 73] width 92 height 20
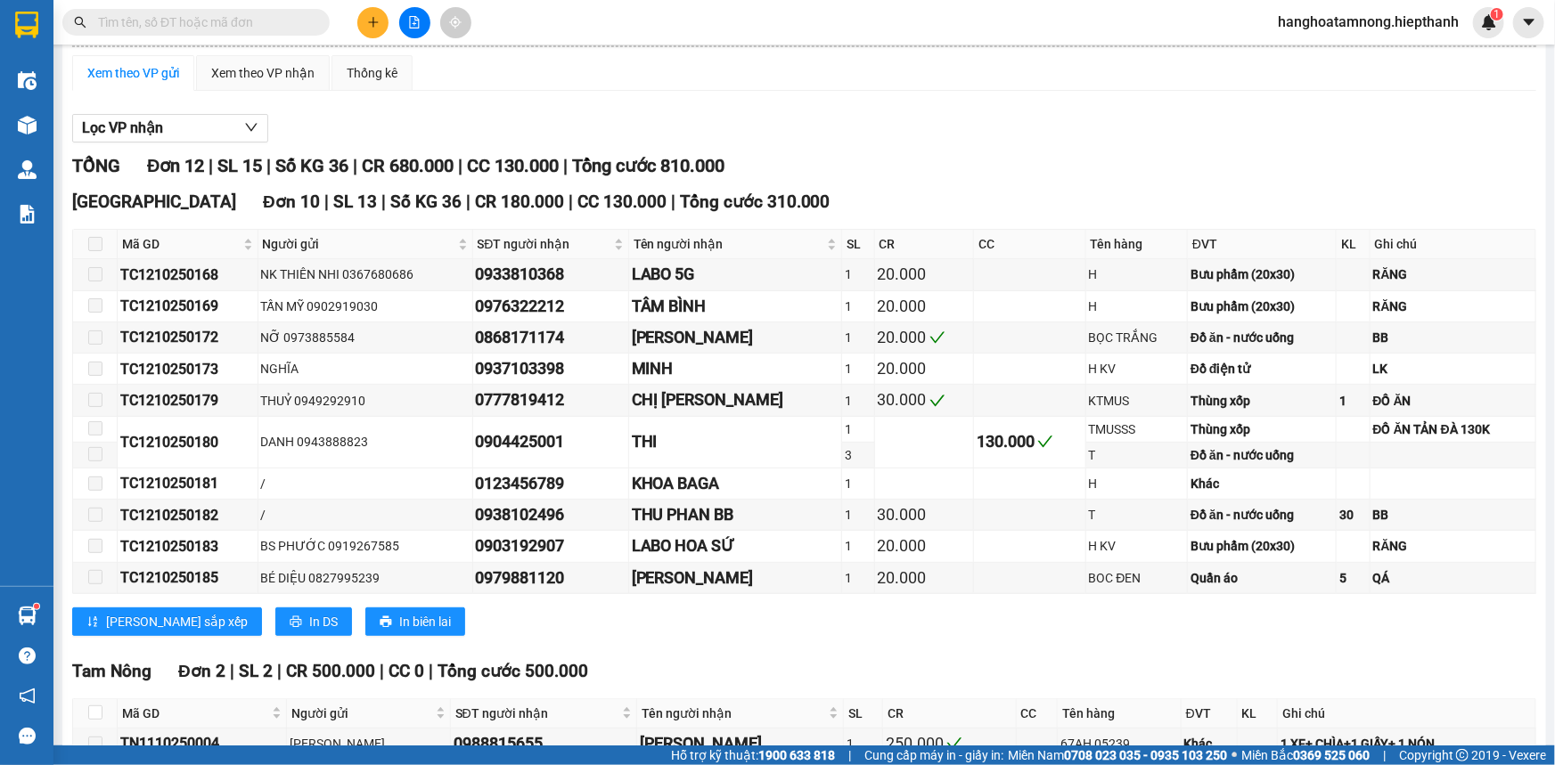
scroll to position [265, 0]
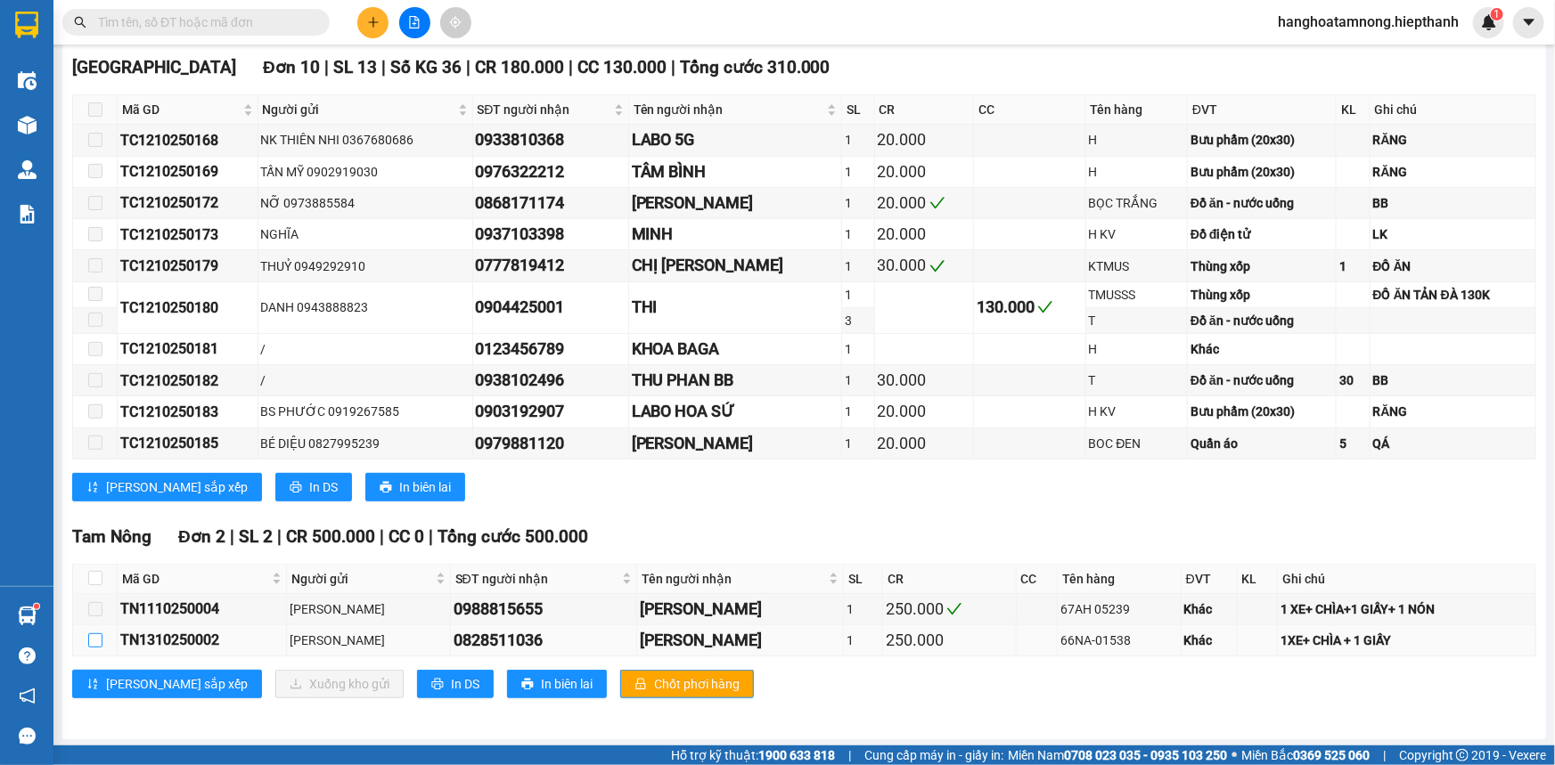
click at [89, 511] on input "checkbox" at bounding box center [95, 641] width 14 height 14
checkbox input "true"
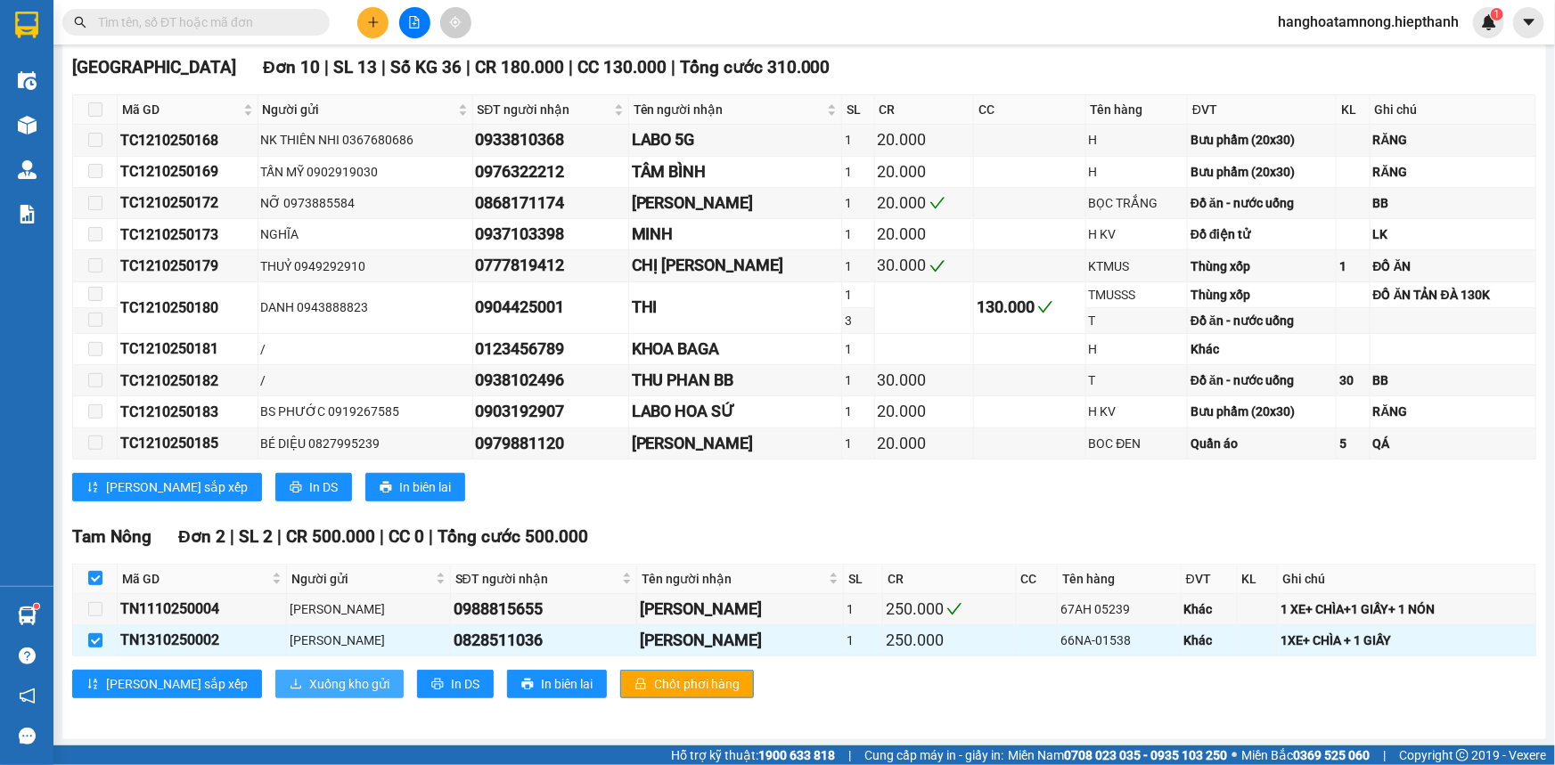
click at [309, 511] on span "Xuống kho gửi" at bounding box center [349, 685] width 80 height 20
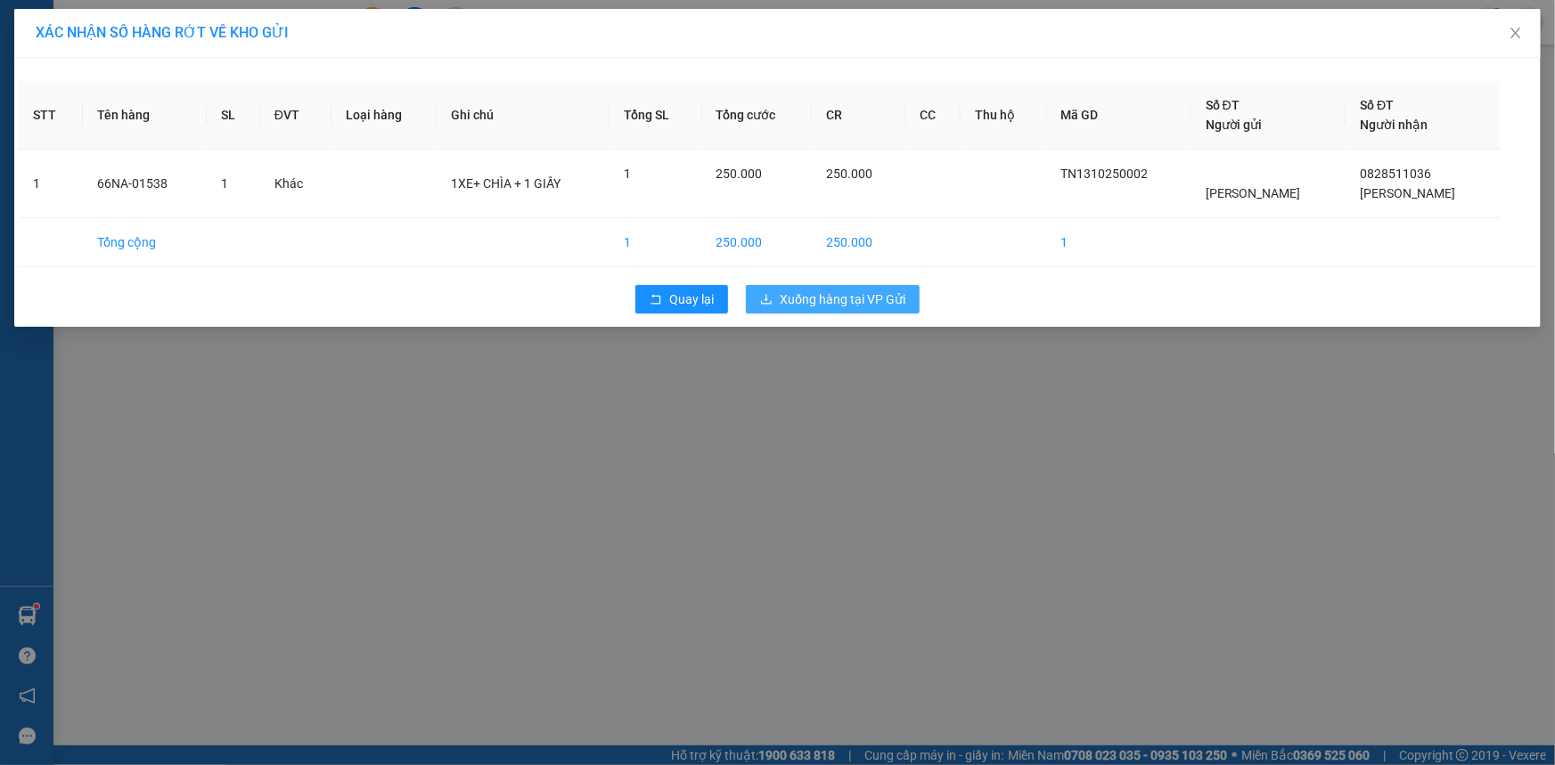
click at [793, 286] on button "Xuống hàng tại VP Gửi" at bounding box center [833, 299] width 174 height 29
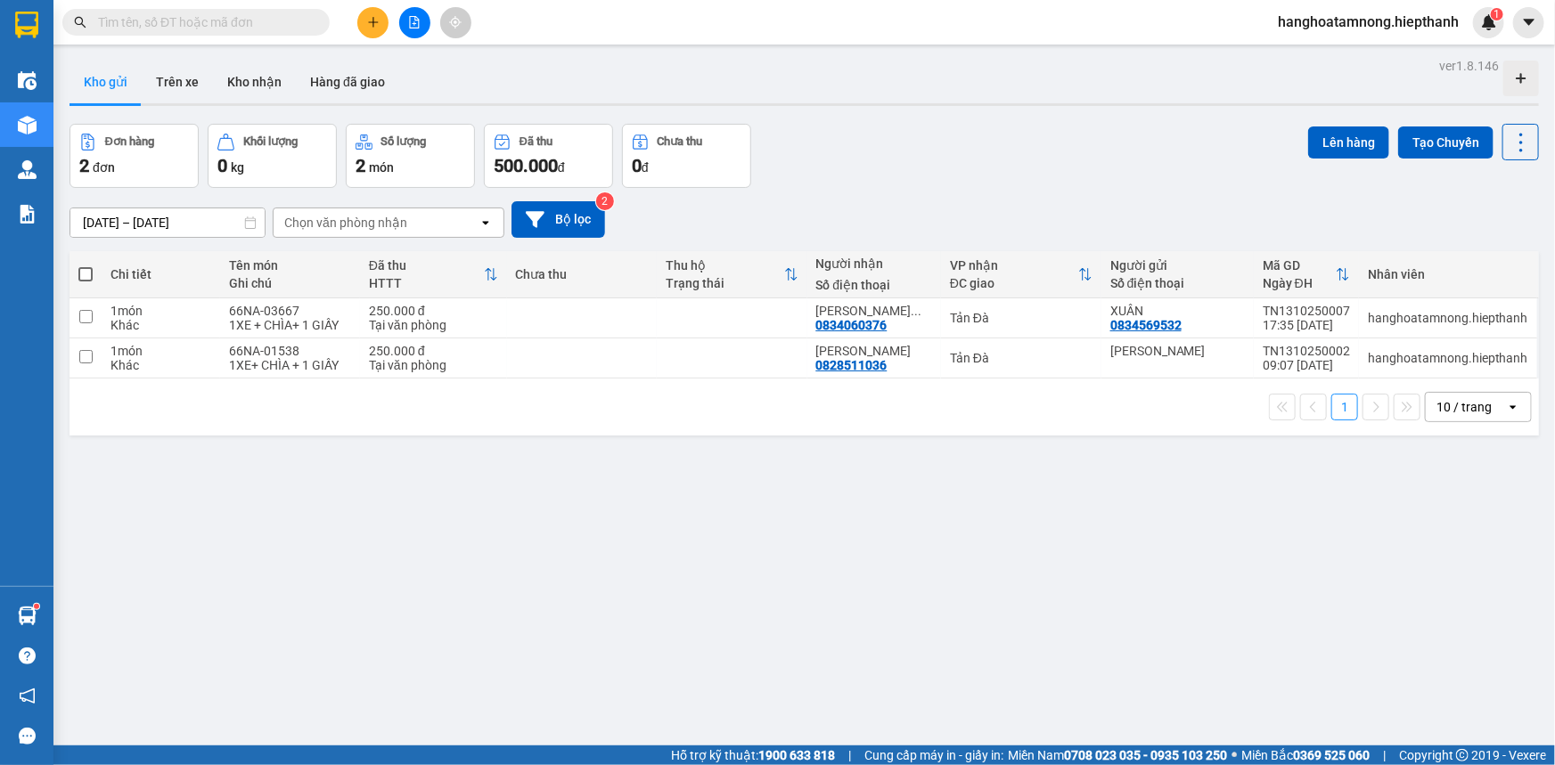
click at [221, 15] on input "text" at bounding box center [203, 22] width 210 height 20
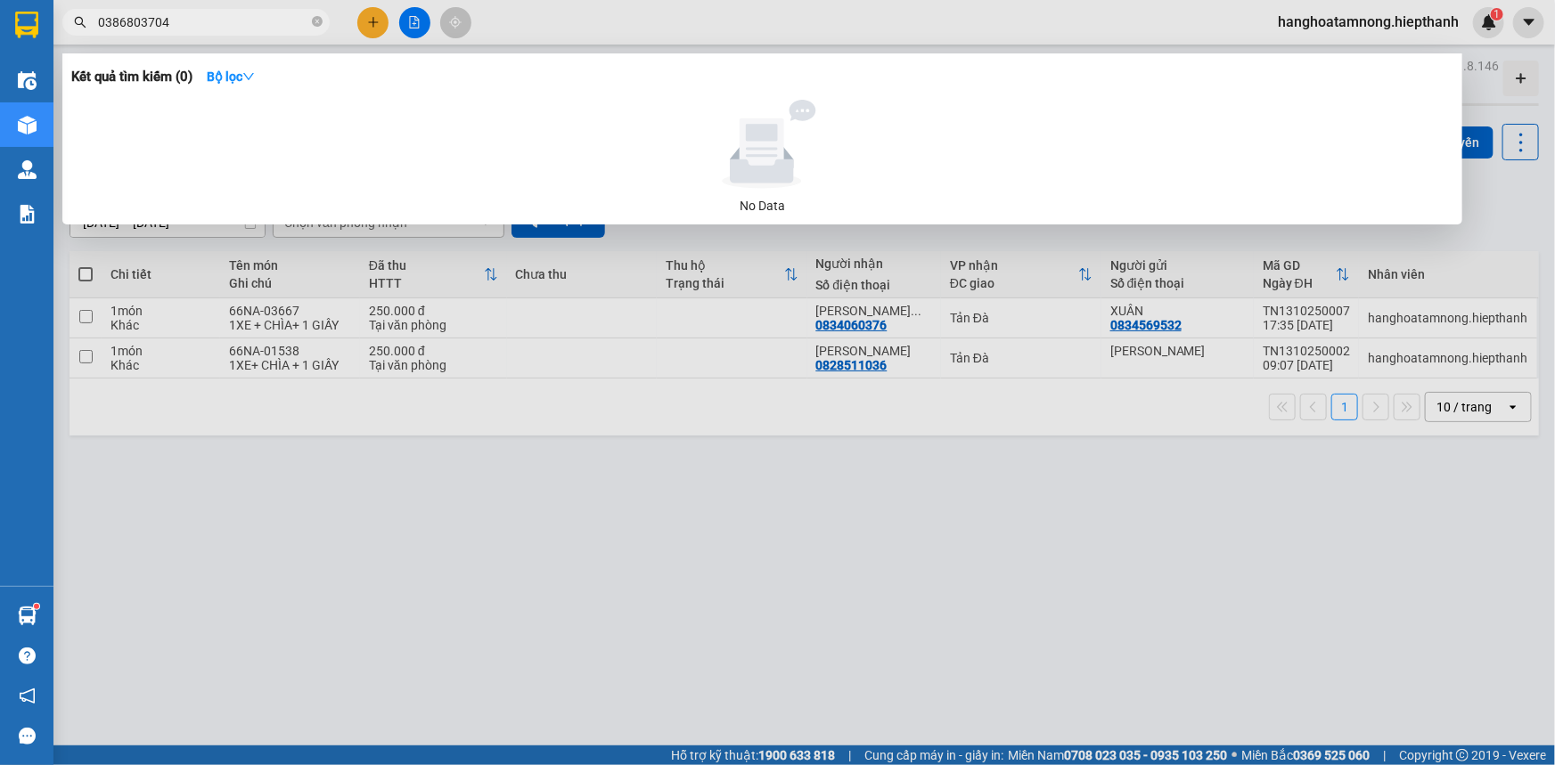
type input "0386803704"
click at [829, 511] on div at bounding box center [777, 382] width 1555 height 765
